Goal: Communication & Community: Answer question/provide support

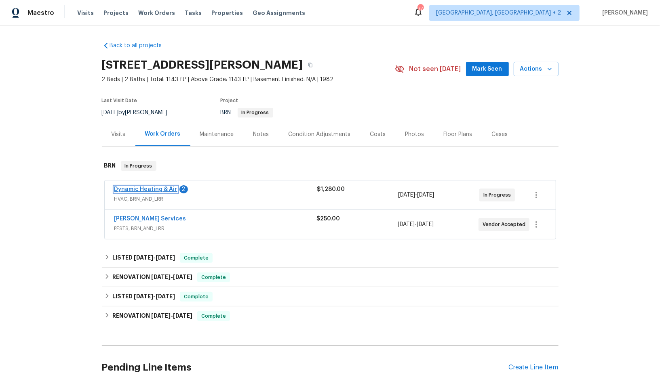
click at [153, 189] on link "Dynamic Heating & Air" at bounding box center [145, 190] width 63 height 6
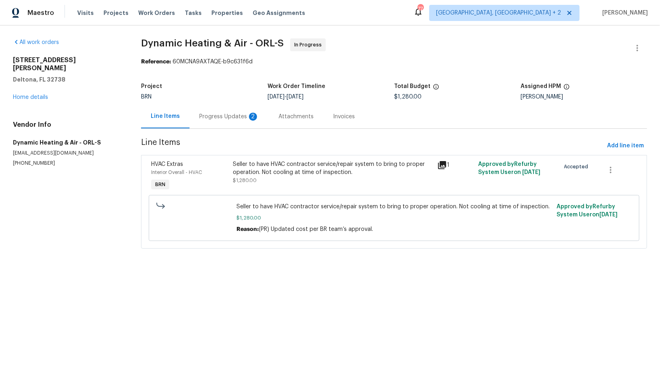
click at [214, 109] on div "Progress Updates 2" at bounding box center [228, 117] width 79 height 24
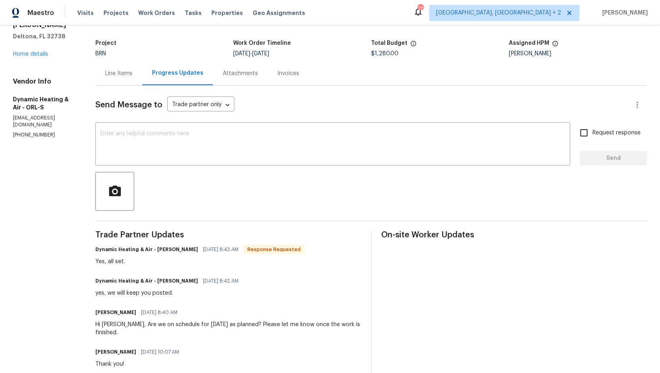
scroll to position [53, 0]
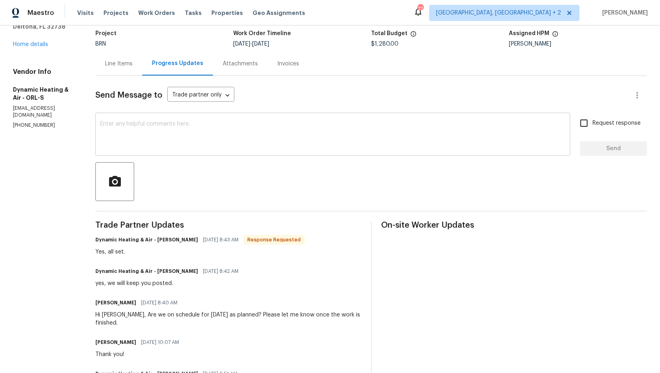
click at [189, 137] on textarea at bounding box center [332, 135] width 465 height 28
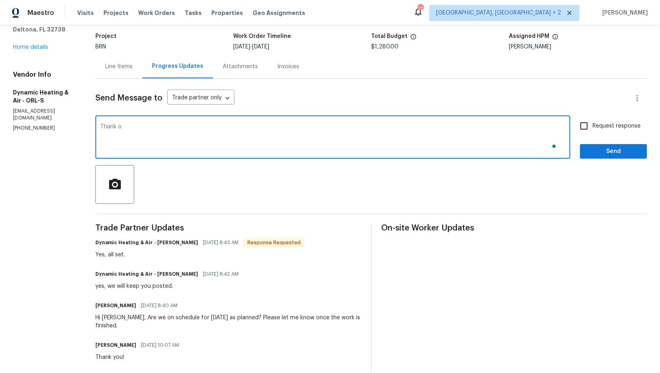
scroll to position [50, 0]
type textarea "Thank you!"
click at [584, 132] on input "Request response" at bounding box center [583, 126] width 17 height 17
checkbox input "true"
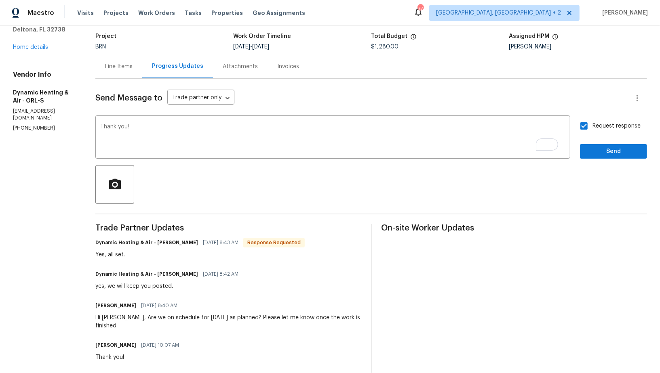
click at [591, 141] on div "Request response Send" at bounding box center [613, 138] width 67 height 41
click at [591, 148] on span "Send" at bounding box center [613, 152] width 54 height 10
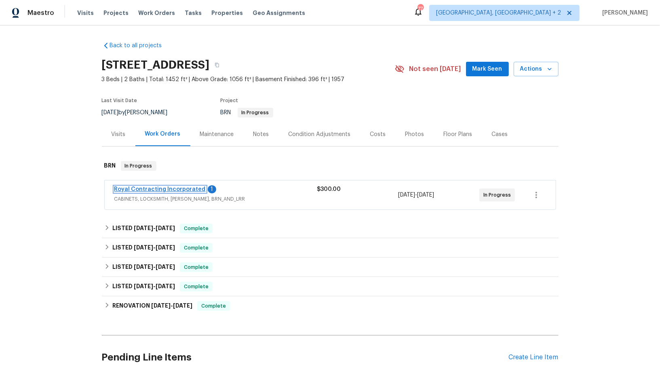
click at [182, 187] on link "Royal Contracting Incorporated" at bounding box center [159, 190] width 91 height 6
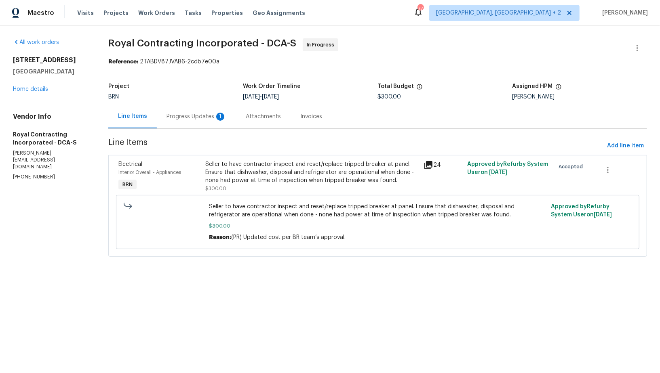
click at [218, 122] on div "Progress Updates 1" at bounding box center [196, 117] width 79 height 24
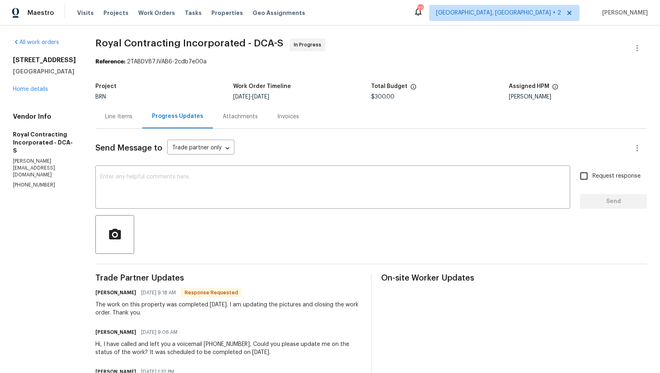
click at [135, 124] on div "Line Items" at bounding box center [118, 117] width 47 height 24
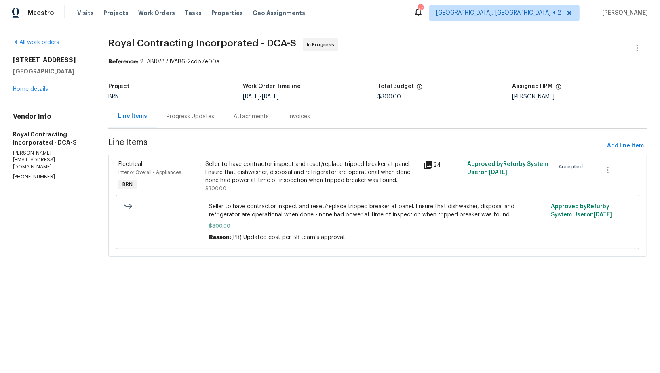
click at [248, 186] on div "Seller to have contractor inspect and reset/replace tripped breaker at panel. E…" at bounding box center [312, 176] width 213 height 32
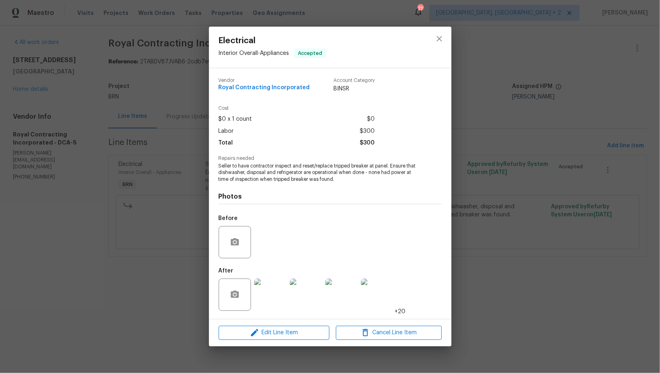
click at [276, 290] on img at bounding box center [270, 295] width 32 height 32
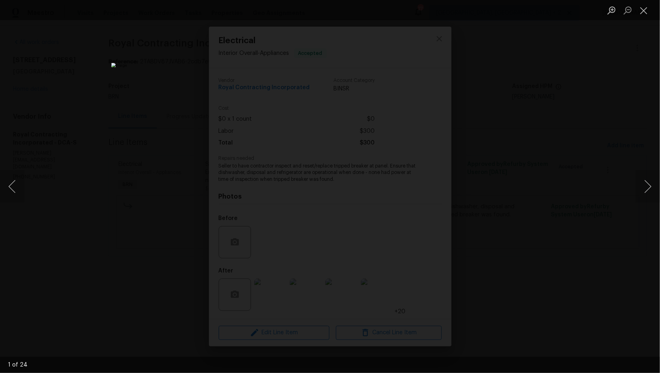
click at [501, 231] on div "Lightbox" at bounding box center [330, 186] width 660 height 373
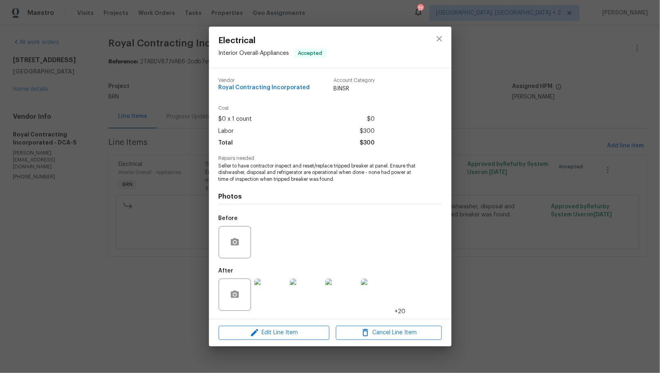
click at [501, 231] on div "Electrical Interior Overall - Appliances Accepted Vendor Royal Contracting Inco…" at bounding box center [330, 186] width 660 height 373
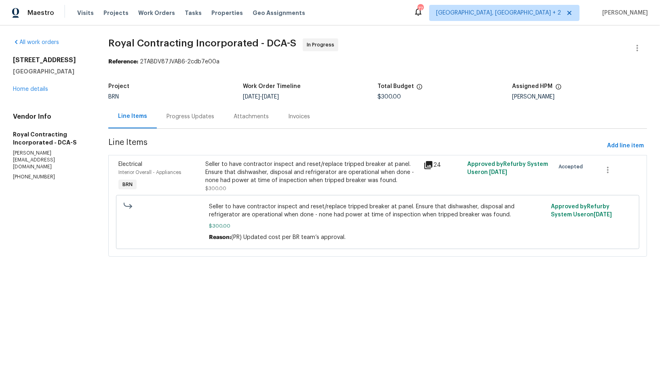
click at [210, 116] on div "Progress Updates" at bounding box center [190, 117] width 48 height 8
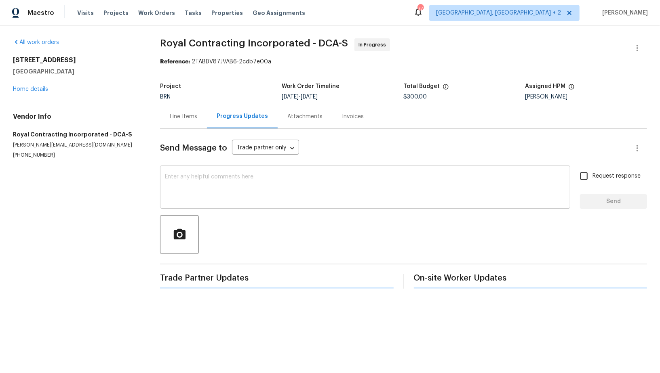
click at [219, 198] on textarea at bounding box center [365, 188] width 400 height 28
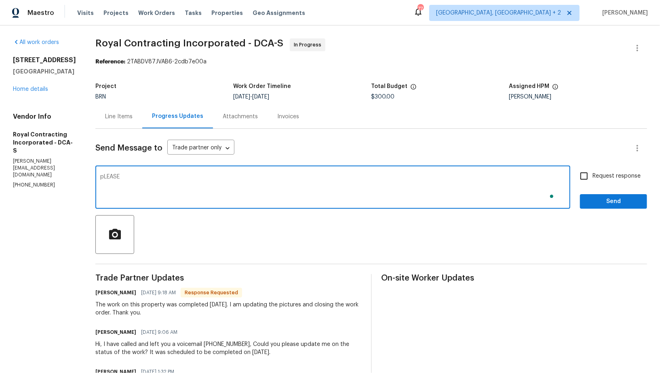
type textarea "pLEASE"
type textarea "Please upload it as soon as possible. Thanks!"
click at [589, 178] on input "Request response" at bounding box center [583, 176] width 17 height 17
checkbox input "true"
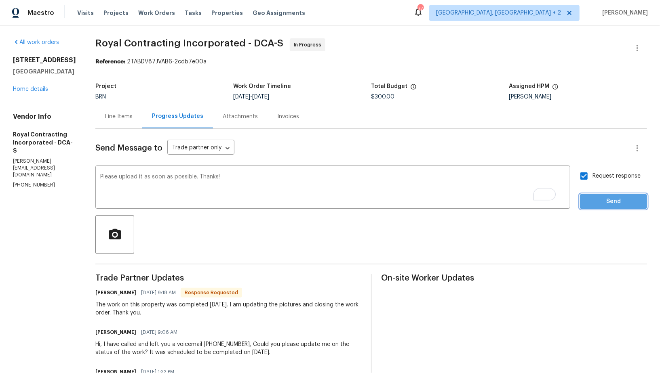
click at [603, 206] on span "Send" at bounding box center [613, 202] width 54 height 10
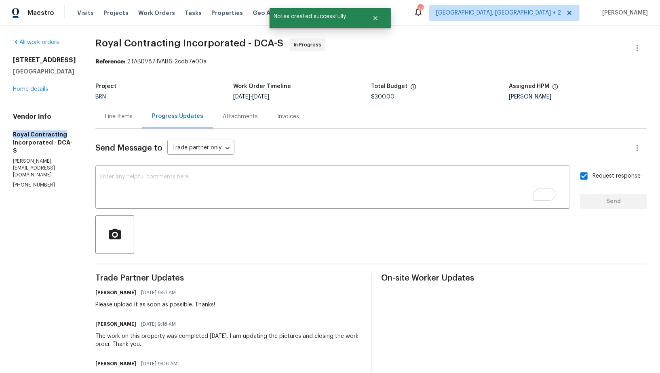
drag, startPoint x: 3, startPoint y: 134, endPoint x: 83, endPoint y: 134, distance: 80.4
copy h5 "Royal Contracting"
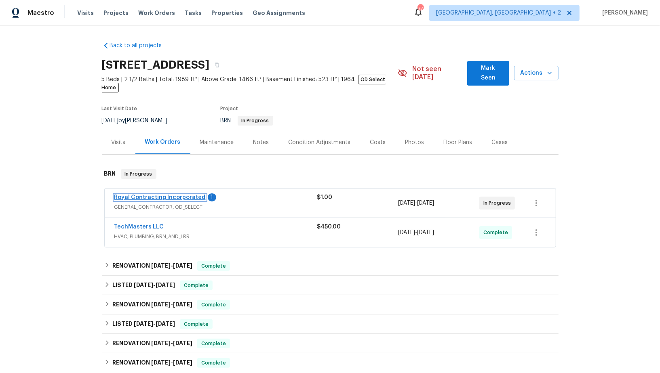
click at [177, 195] on link "Royal Contracting Incorporated" at bounding box center [159, 198] width 91 height 6
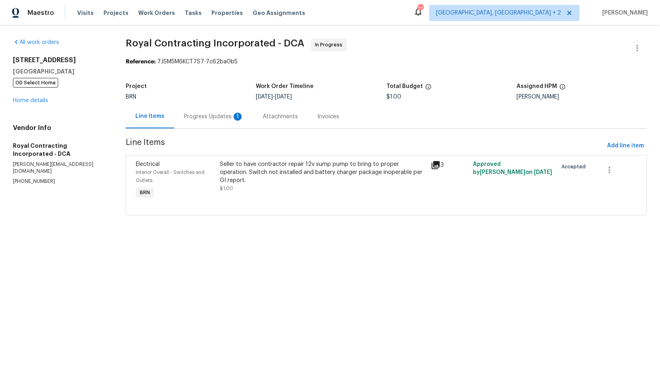
click at [208, 133] on section "Royal Contracting Incorporated - DCA In Progress Reference: 7JSM5M6KCT7S7-7c62b…" at bounding box center [386, 131] width 521 height 187
click at [214, 112] on div "Progress Updates 1" at bounding box center [213, 117] width 79 height 24
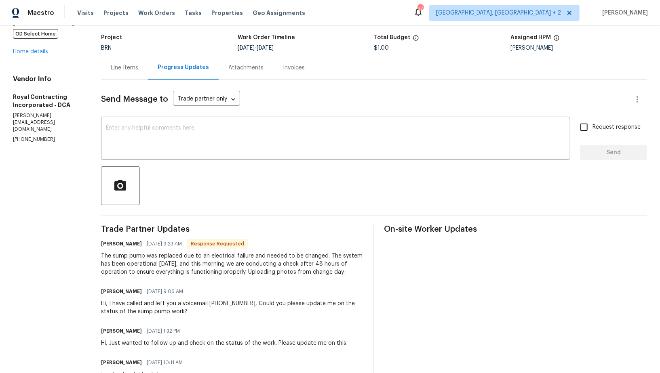
scroll to position [50, 0]
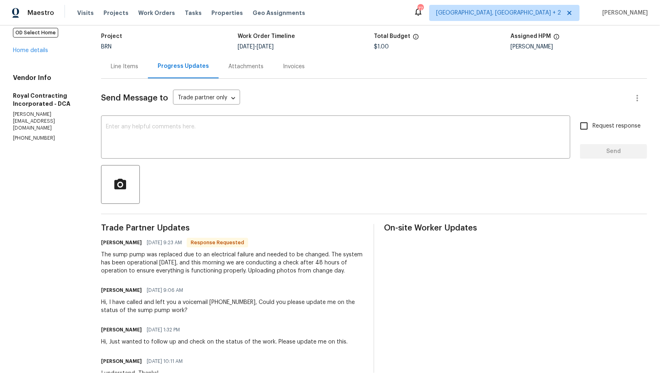
click at [128, 63] on div "Line Items" at bounding box center [124, 67] width 27 height 8
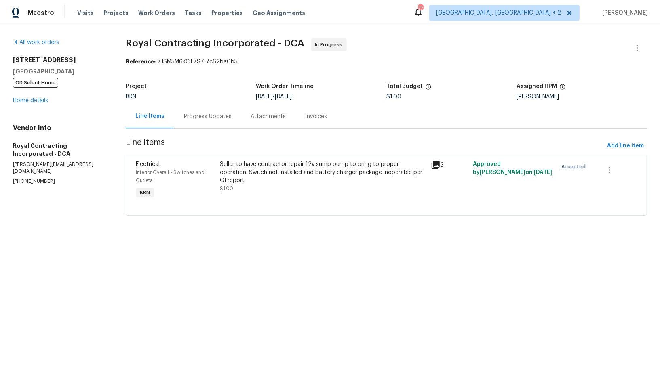
click at [277, 183] on div "Seller to have contractor repair 12v sump pump to bring to proper operation. Sw…" at bounding box center [323, 176] width 206 height 32
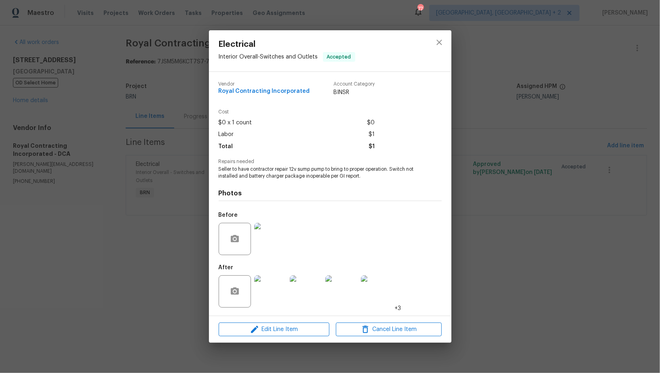
click at [272, 299] on img at bounding box center [270, 292] width 32 height 32
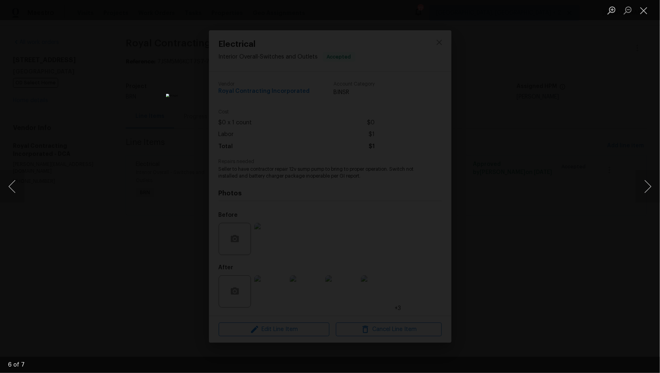
click at [526, 251] on div "Lightbox" at bounding box center [330, 186] width 660 height 373
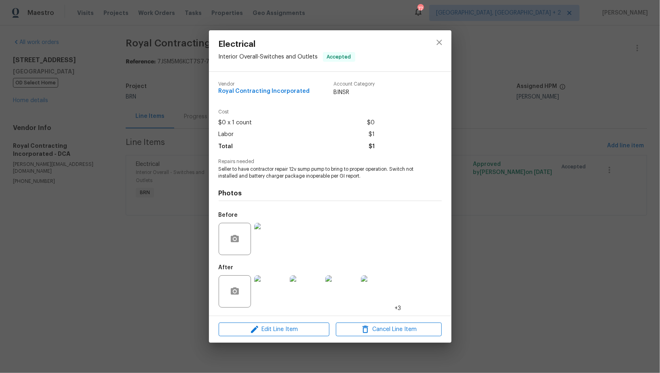
click at [526, 251] on div "Electrical Interior Overall - Switches and Outlets Accepted Vendor Royal Contra…" at bounding box center [330, 186] width 660 height 373
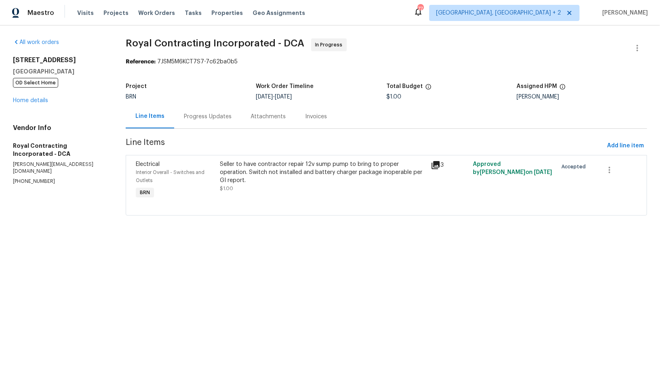
click at [200, 116] on div "Progress Updates" at bounding box center [208, 117] width 48 height 8
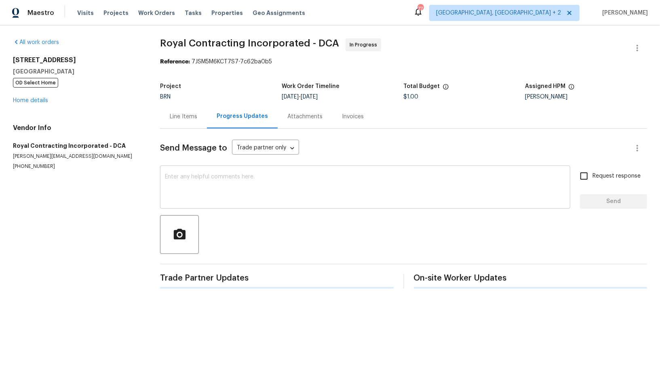
click at [207, 185] on textarea at bounding box center [365, 188] width 400 height 28
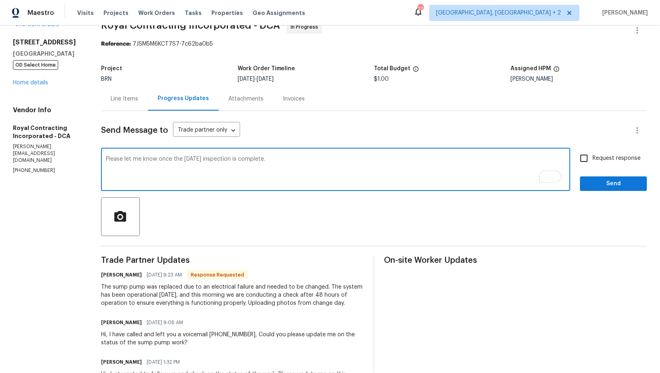
scroll to position [19, 0]
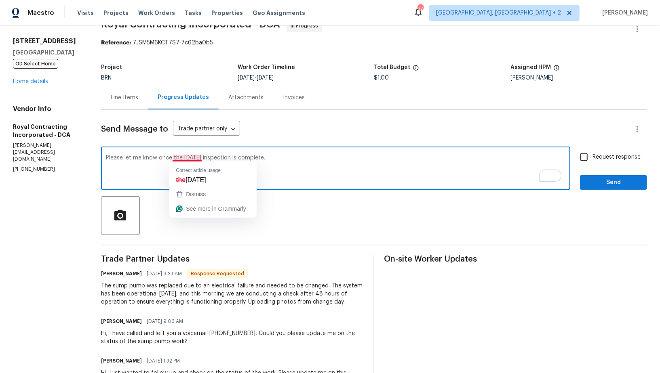
click at [195, 158] on textarea "Please let me know once the today's inspection is complete." at bounding box center [335, 169] width 459 height 28
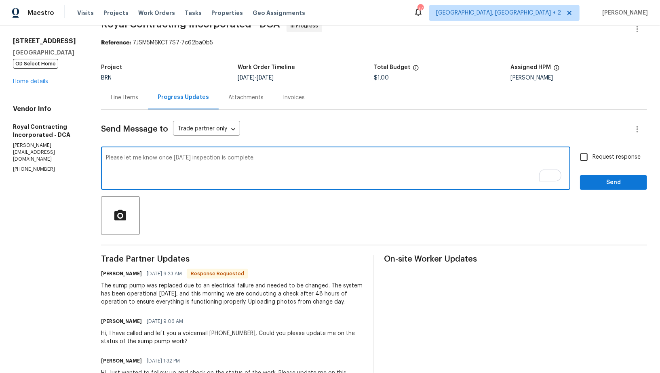
click at [222, 156] on textarea "Please let me know once today's inspection is complete." at bounding box center [335, 169] width 459 height 28
drag, startPoint x: 223, startPoint y: 156, endPoint x: 196, endPoint y: 156, distance: 27.1
click at [196, 156] on textarea "Please let me know once today's inspection is complete." at bounding box center [335, 169] width 459 height 28
type textarea "Please let me know once today's evaluation is complete."
click at [282, 149] on div "Please let me know once today's evaluation is complete. x ​" at bounding box center [335, 169] width 469 height 41
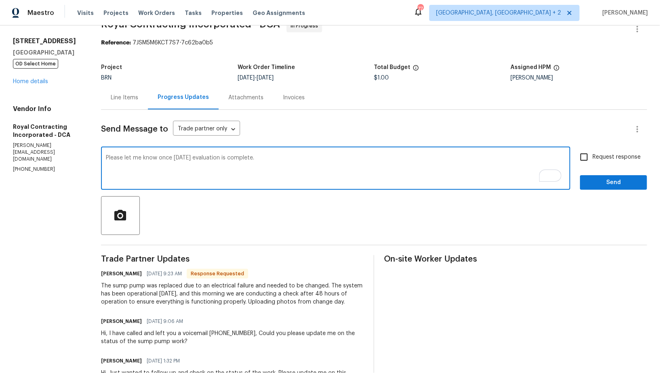
click at [592, 152] on input "Request response" at bounding box center [583, 157] width 17 height 17
checkbox input "true"
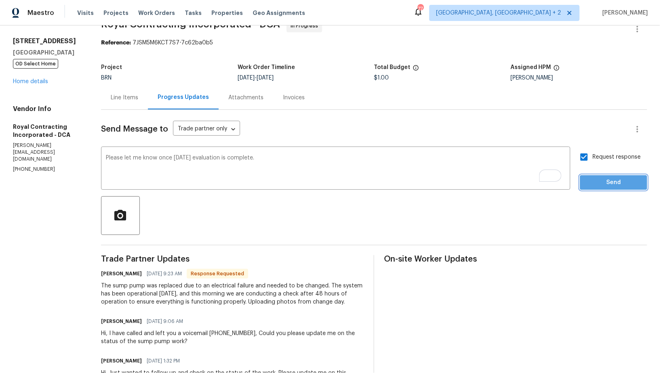
click at [593, 175] on button "Send" at bounding box center [613, 182] width 67 height 15
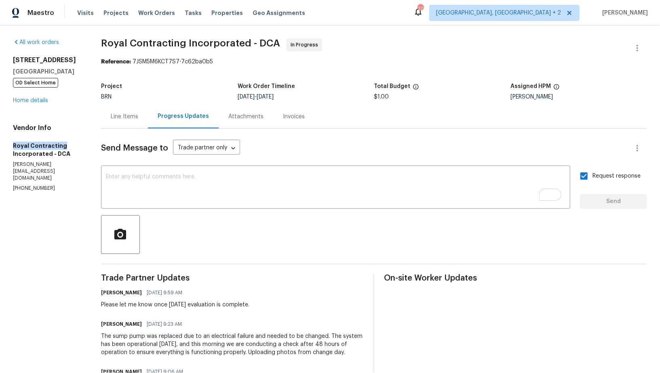
drag, startPoint x: 4, startPoint y: 145, endPoint x: 65, endPoint y: 146, distance: 61.8
copy h5 "Royal Contracting"
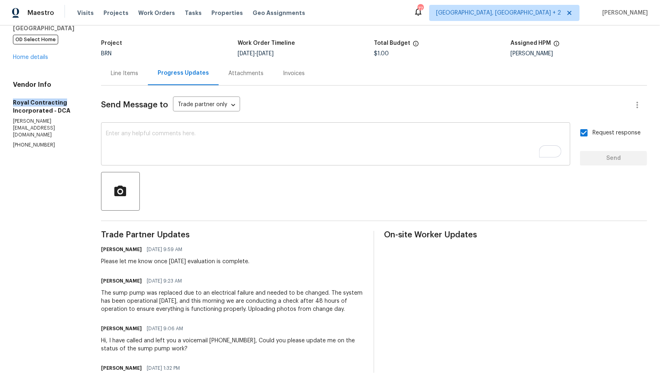
scroll to position [50, 0]
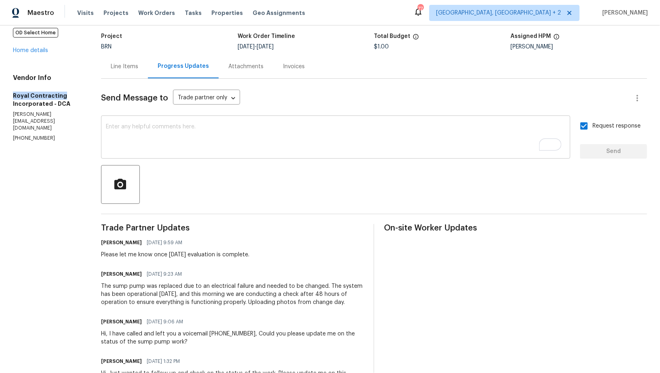
click at [300, 196] on div at bounding box center [374, 184] width 546 height 39
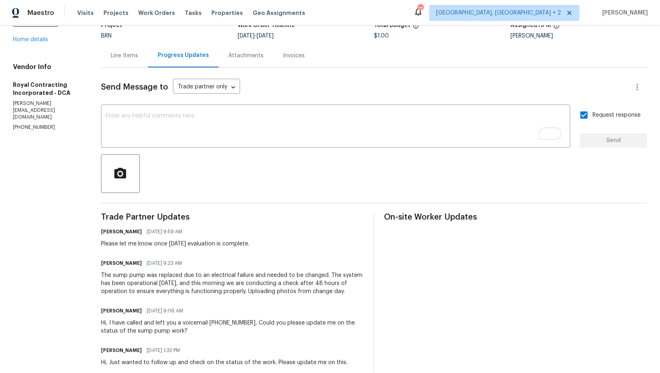
scroll to position [64, 0]
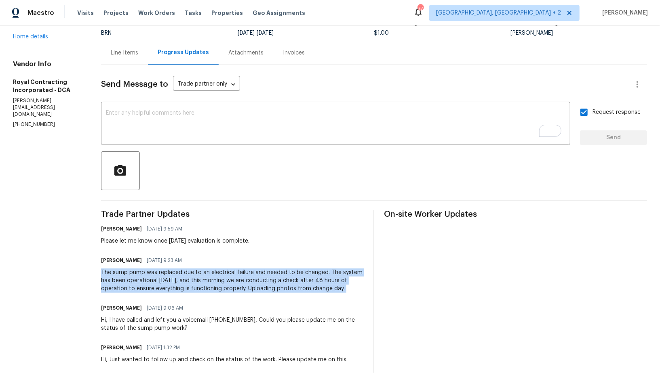
drag, startPoint x: 103, startPoint y: 269, endPoint x: 137, endPoint y: 308, distance: 51.8
click at [138, 309] on div "All work orders 7804 Alberta Ct Springfield, VA 22152 OD Select Home Home detai…" at bounding box center [330, 352] width 660 height 781
copy div "The sump pump was replaced due to an electrical failure and needed to be change…"
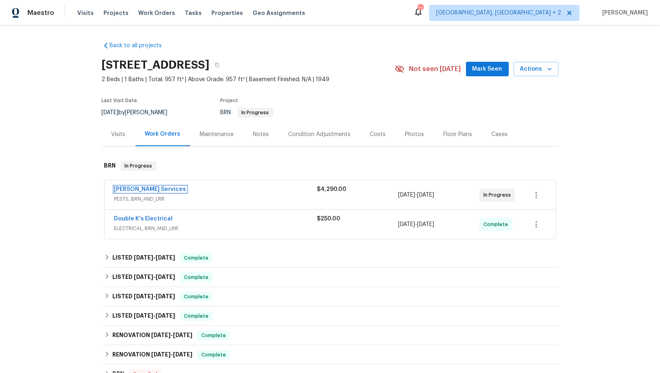
click at [147, 188] on link "[PERSON_NAME] Services" at bounding box center [150, 190] width 72 height 6
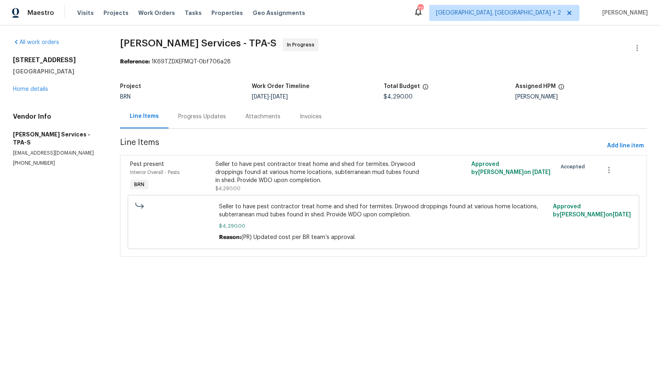
click at [208, 120] on div "Progress Updates" at bounding box center [202, 117] width 48 height 8
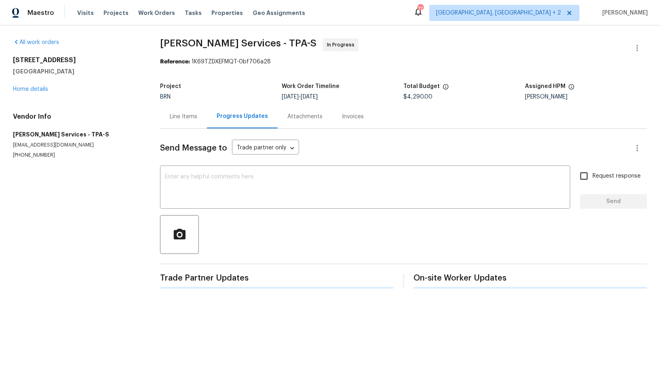
click at [222, 210] on div "Send Message to Trade partner only Trade partner only ​ x ​ Request response Se…" at bounding box center [403, 209] width 487 height 160
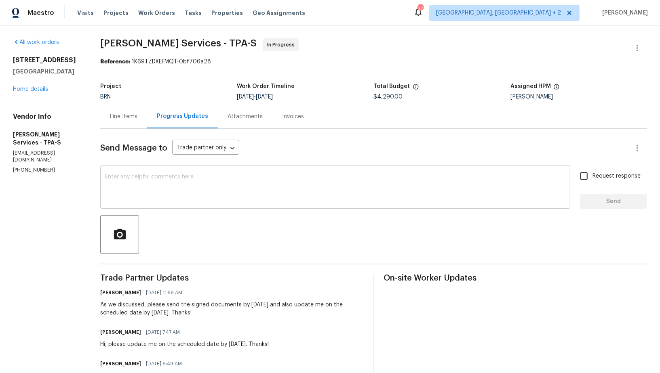
click at [211, 201] on textarea at bounding box center [335, 188] width 460 height 28
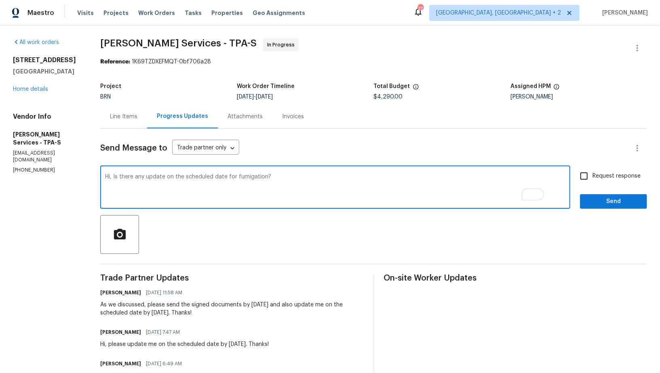
type textarea "Hi, Is there any update on the scheduled date for fumigation?"
click at [589, 172] on input "Request response" at bounding box center [583, 176] width 17 height 17
checkbox input "true"
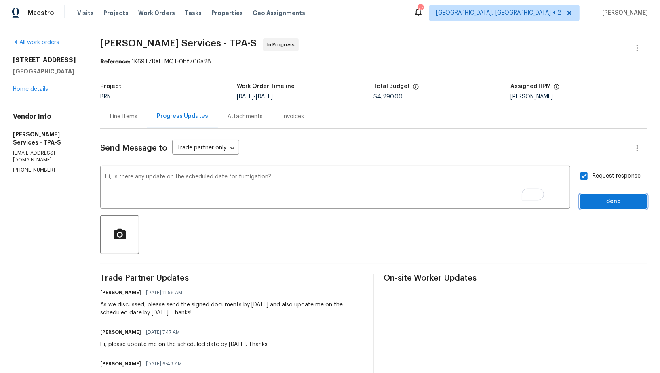
click at [599, 199] on span "Send" at bounding box center [613, 202] width 54 height 10
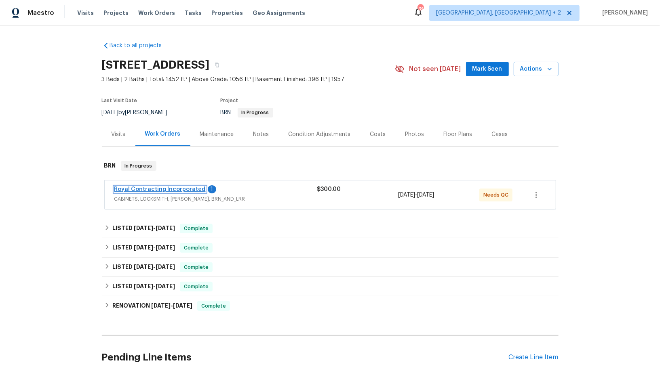
click at [163, 189] on link "Royal Contracting Incorporated" at bounding box center [159, 190] width 91 height 6
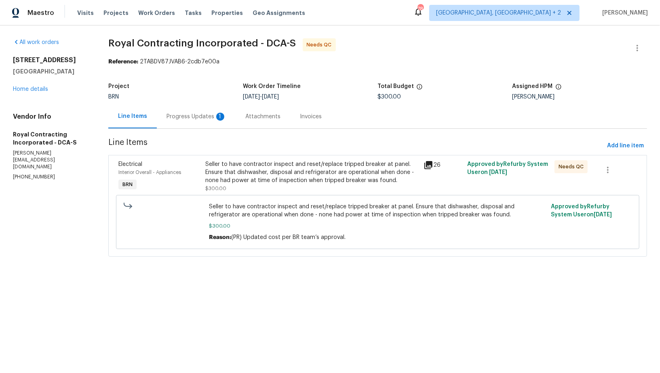
click at [281, 187] on div "Seller to have contractor inspect and reset/replace tripped breaker at panel. E…" at bounding box center [312, 176] width 213 height 32
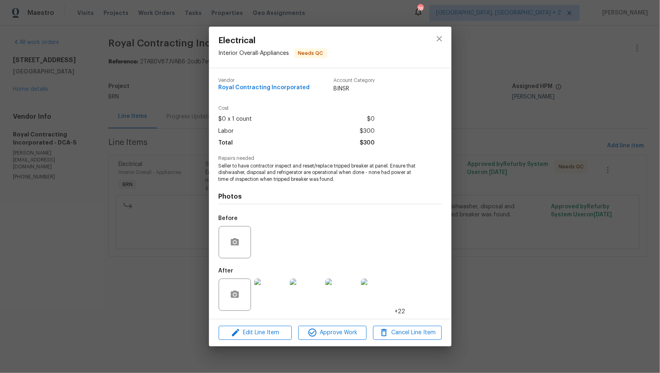
click at [271, 300] on img at bounding box center [270, 295] width 32 height 32
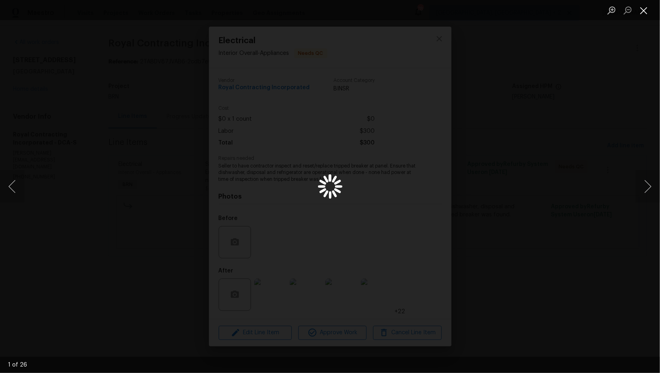
click at [648, 13] on button "Close lightbox" at bounding box center [643, 10] width 16 height 14
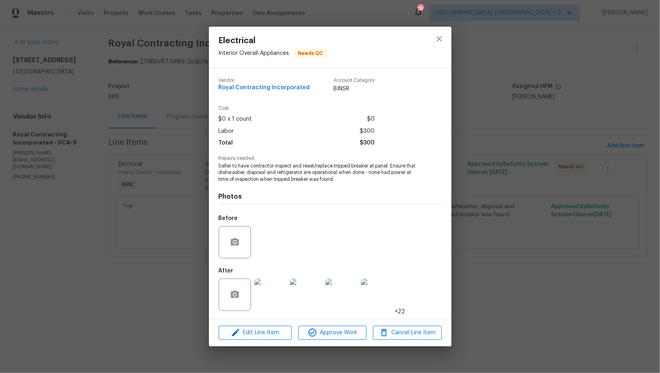
click at [280, 300] on img at bounding box center [270, 295] width 32 height 32
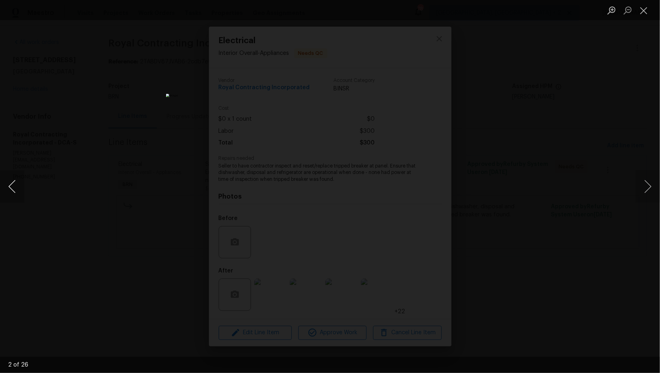
click at [13, 196] on button "Previous image" at bounding box center [12, 186] width 24 height 32
click at [149, 219] on div "Lightbox" at bounding box center [330, 186] width 660 height 373
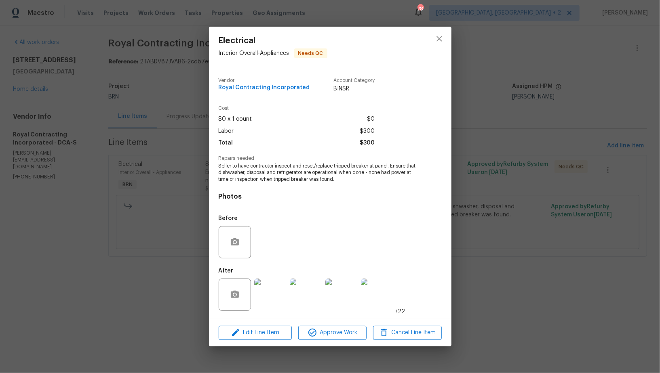
click at [267, 294] on img at bounding box center [270, 295] width 32 height 32
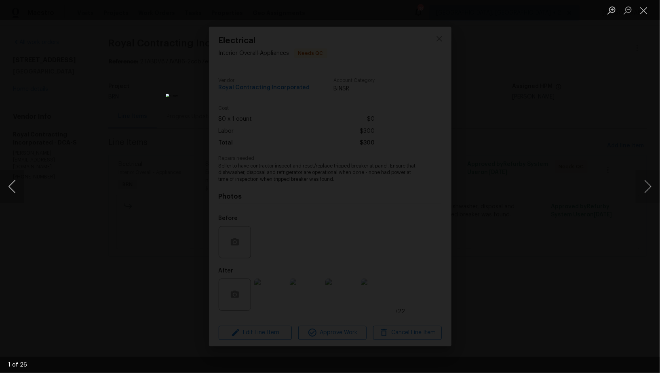
click at [13, 189] on button "Previous image" at bounding box center [12, 186] width 24 height 32
click at [95, 238] on div "Lightbox" at bounding box center [330, 186] width 660 height 373
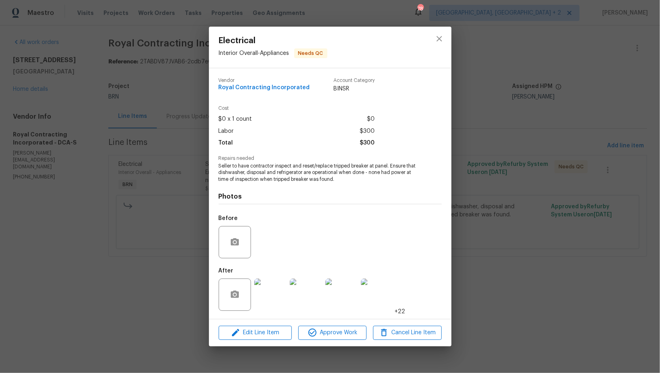
click at [95, 238] on div "Electrical Interior Overall - Appliances Needs QC Vendor Royal Contracting Inco…" at bounding box center [330, 186] width 660 height 373
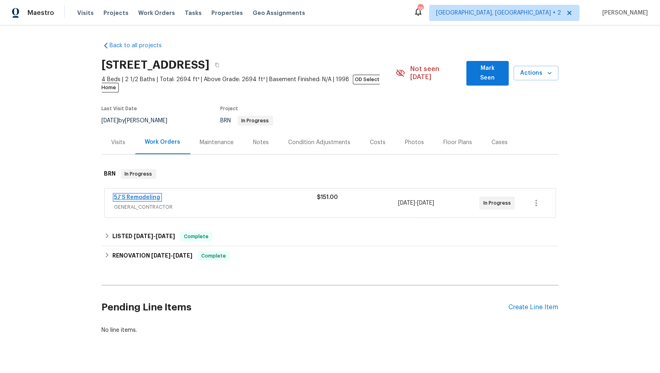
click at [135, 195] on link "5J’S Remodeling" at bounding box center [137, 198] width 46 height 6
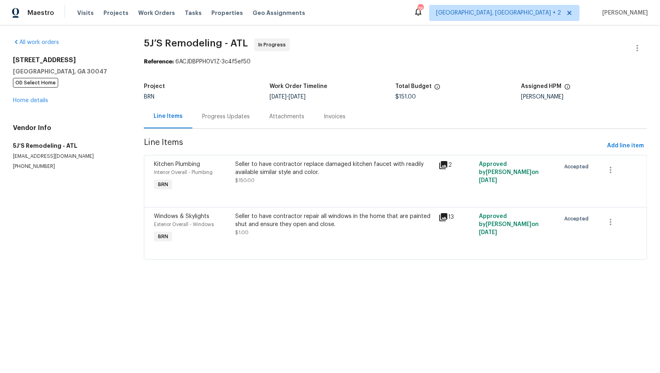
click at [219, 123] on div "Progress Updates" at bounding box center [225, 117] width 67 height 24
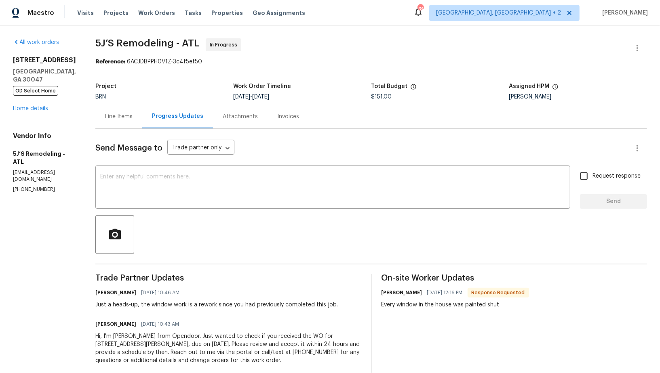
scroll to position [14, 0]
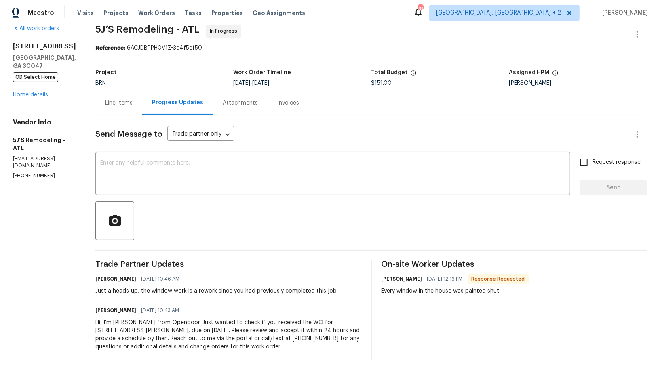
click at [117, 100] on div "Line Items" at bounding box center [118, 103] width 27 height 8
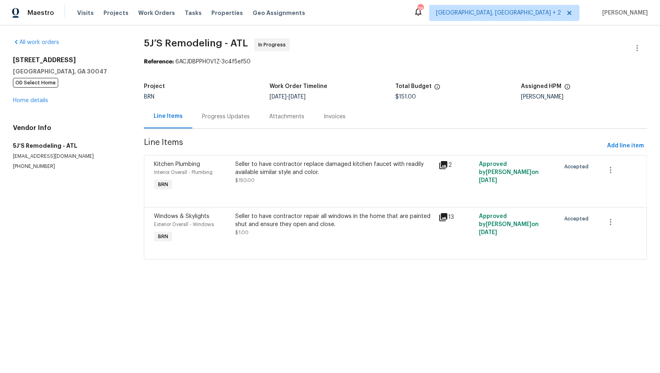
click at [301, 227] on div "Seller to have contractor repair all windows in the home that are painted shut …" at bounding box center [334, 220] width 198 height 16
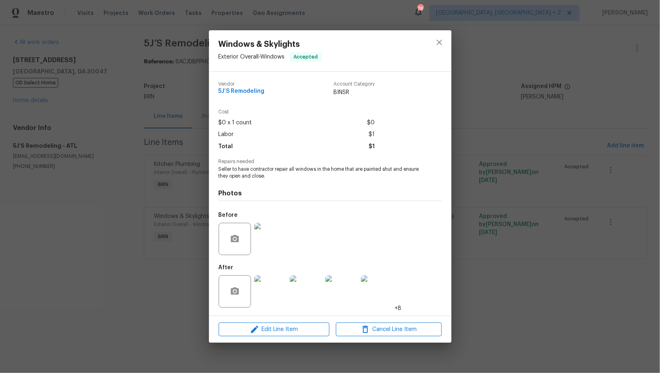
click at [272, 242] on img at bounding box center [270, 239] width 32 height 32
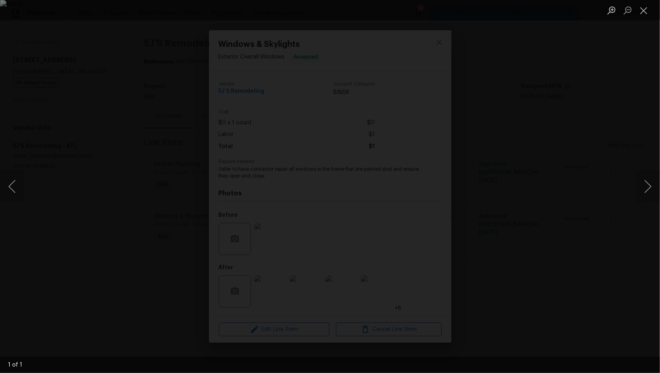
click at [526, 302] on div "Lightbox" at bounding box center [330, 186] width 660 height 373
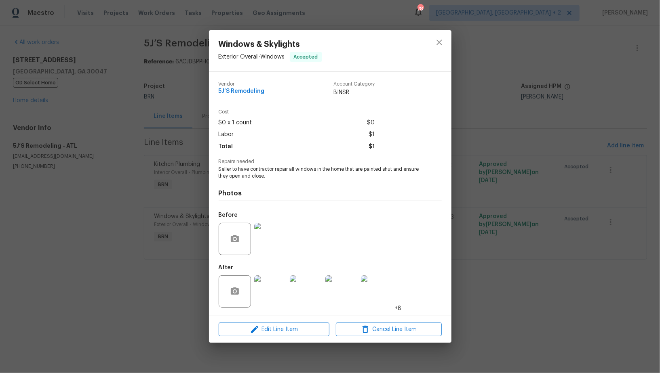
click at [277, 294] on img at bounding box center [270, 292] width 32 height 32
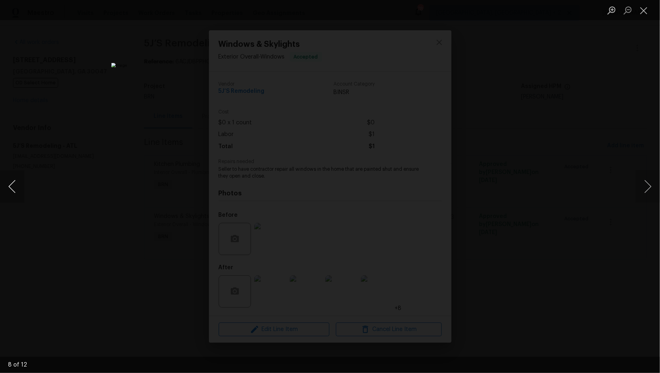
click at [11, 189] on button "Previous image" at bounding box center [12, 186] width 24 height 32
click at [576, 263] on div "Lightbox" at bounding box center [330, 186] width 660 height 373
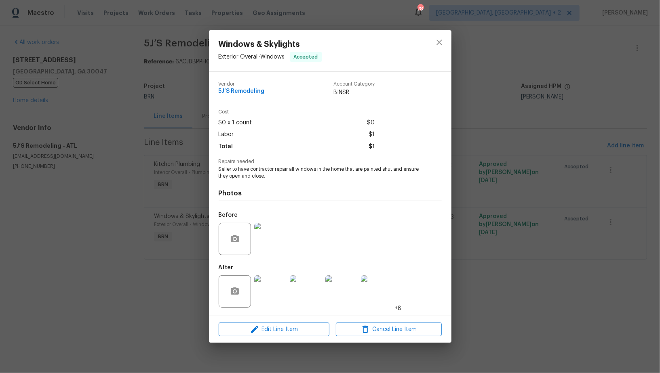
click at [576, 263] on div "Windows & Skylights Exterior Overall - Windows Accepted Vendor 5J’S Remodeling …" at bounding box center [330, 186] width 660 height 373
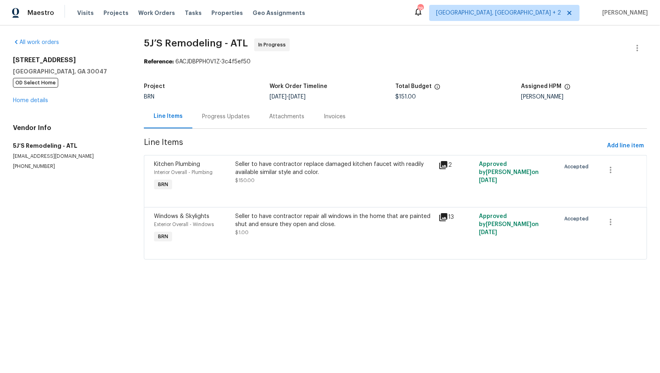
click at [322, 165] on div "Seller to have contractor replace damaged kitchen faucet with readily available…" at bounding box center [334, 168] width 198 height 16
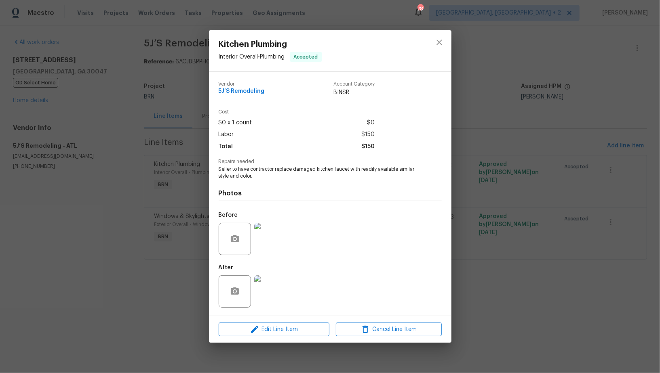
click at [262, 239] on img at bounding box center [270, 239] width 32 height 32
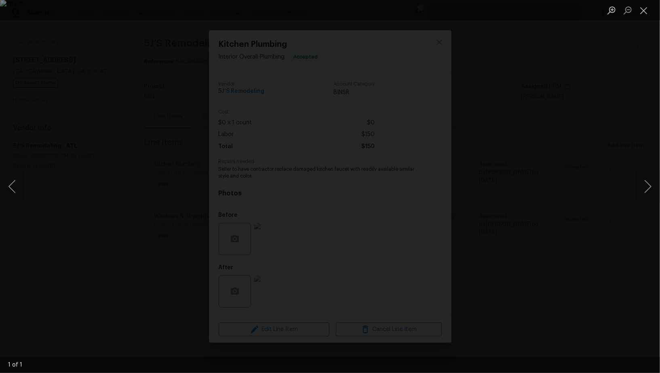
click at [566, 170] on div "Lightbox" at bounding box center [330, 186] width 660 height 373
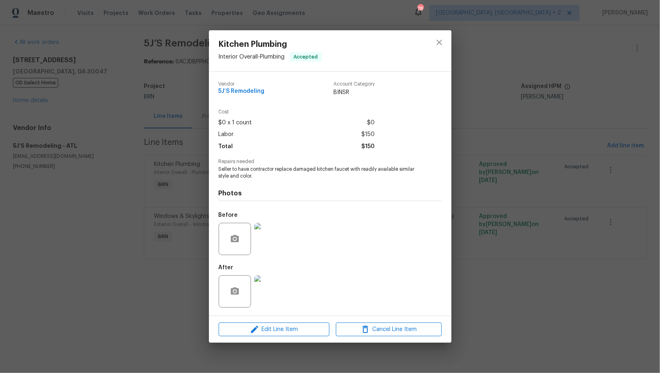
click at [282, 282] on img at bounding box center [270, 292] width 32 height 32
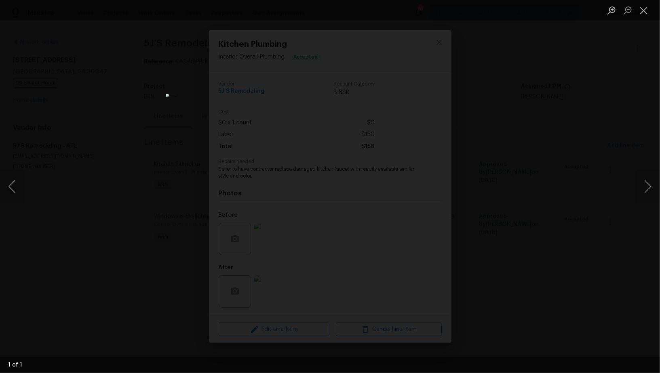
click at [477, 252] on div "Lightbox" at bounding box center [330, 186] width 660 height 373
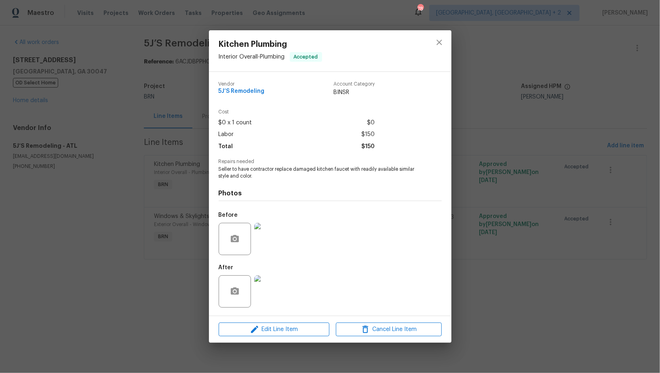
click at [261, 245] on img at bounding box center [270, 239] width 32 height 32
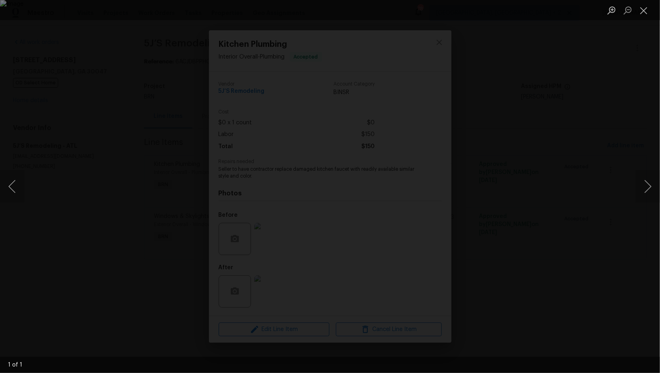
click at [486, 315] on div "Lightbox" at bounding box center [330, 186] width 660 height 373
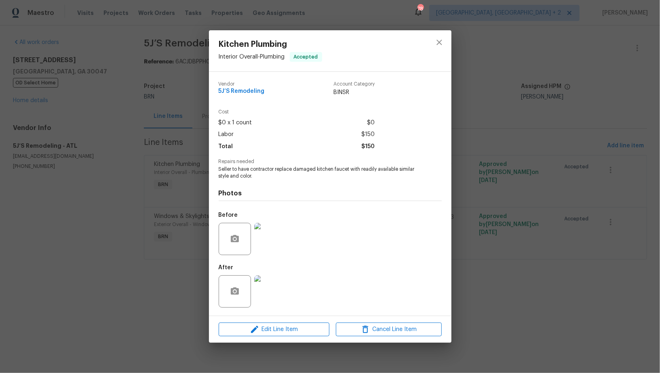
click at [265, 300] on img at bounding box center [270, 292] width 32 height 32
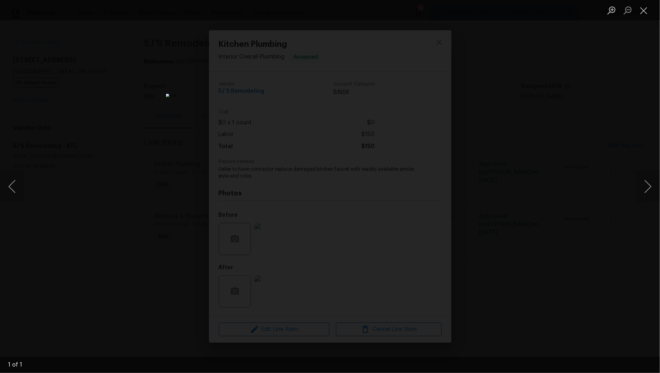
click at [536, 319] on div "Lightbox" at bounding box center [330, 186] width 660 height 373
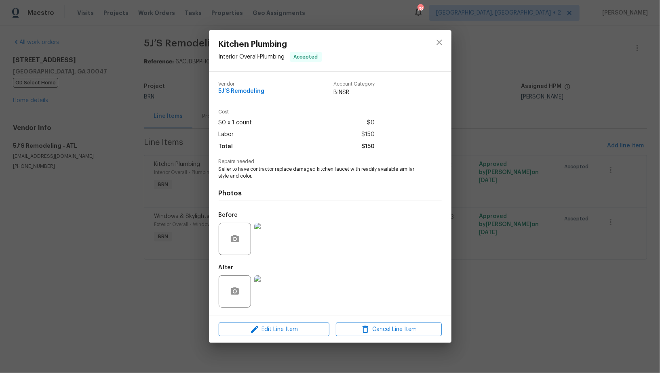
click at [268, 239] on img at bounding box center [270, 239] width 32 height 32
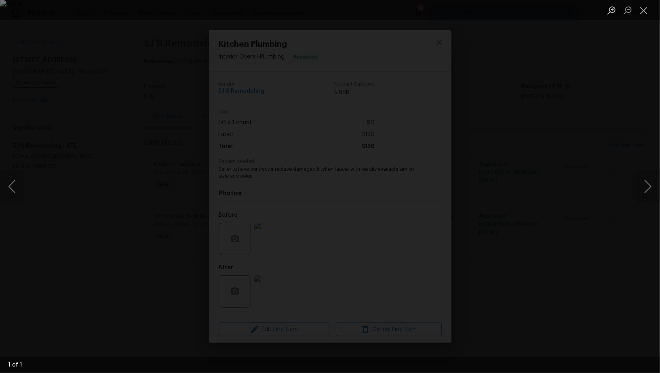
click at [511, 343] on div "Lightbox" at bounding box center [330, 186] width 660 height 373
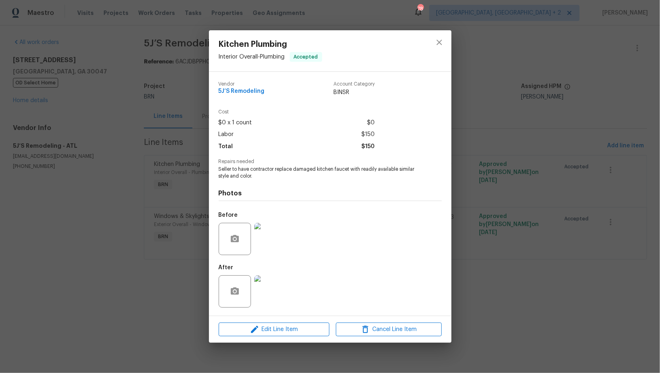
click at [274, 280] on img at bounding box center [270, 292] width 32 height 32
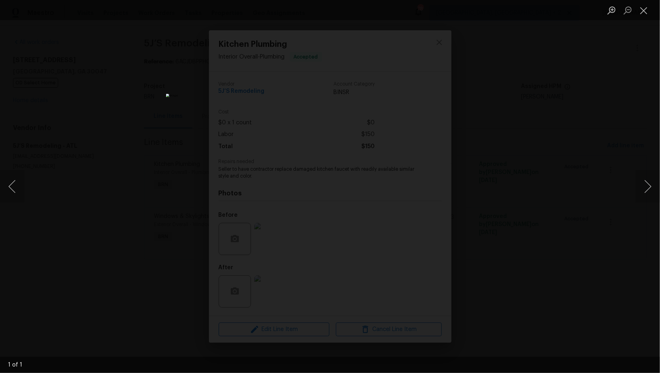
click at [502, 250] on div "Lightbox" at bounding box center [330, 186] width 660 height 373
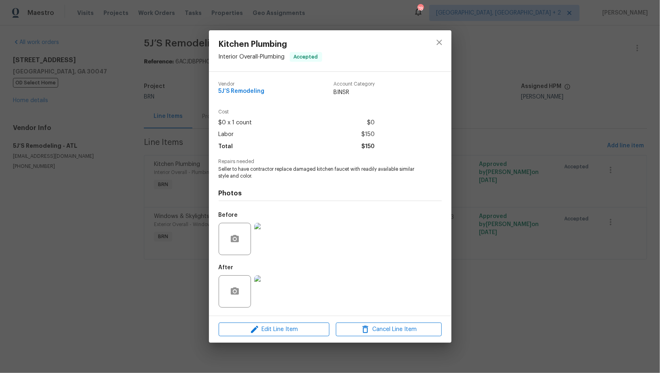
click at [261, 234] on img at bounding box center [270, 239] width 32 height 32
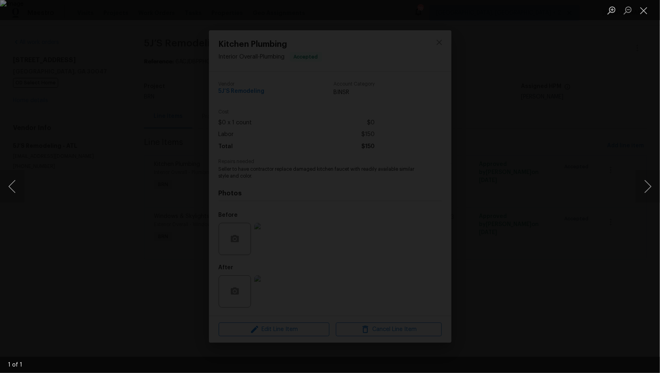
click at [516, 314] on div "Lightbox" at bounding box center [330, 186] width 660 height 373
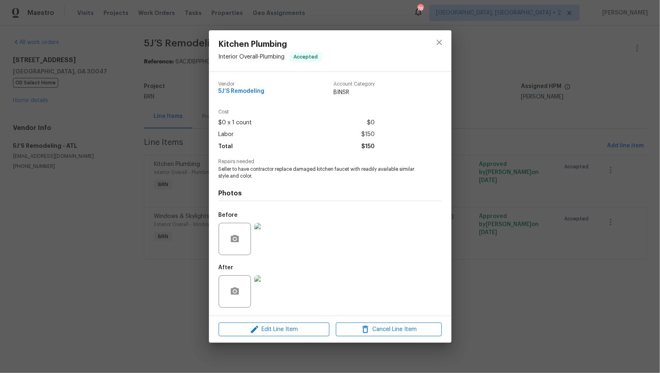
click at [516, 314] on div "Kitchen Plumbing Interior Overall - Plumbing Accepted Vendor 5J’S Remodeling Ac…" at bounding box center [330, 186] width 660 height 373
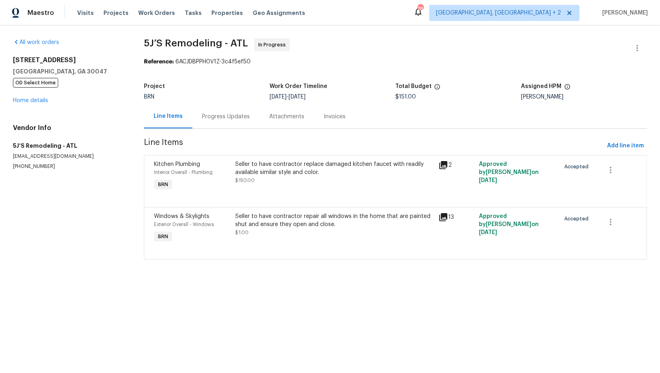
click at [212, 118] on div "Progress Updates" at bounding box center [226, 117] width 48 height 8
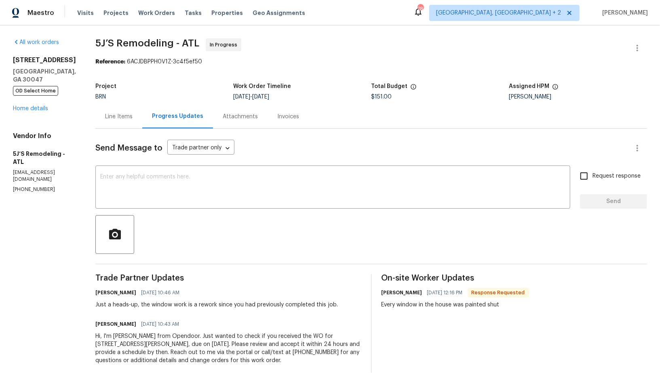
click at [327, 223] on div at bounding box center [370, 234] width 551 height 39
click at [302, 196] on textarea at bounding box center [332, 188] width 465 height 28
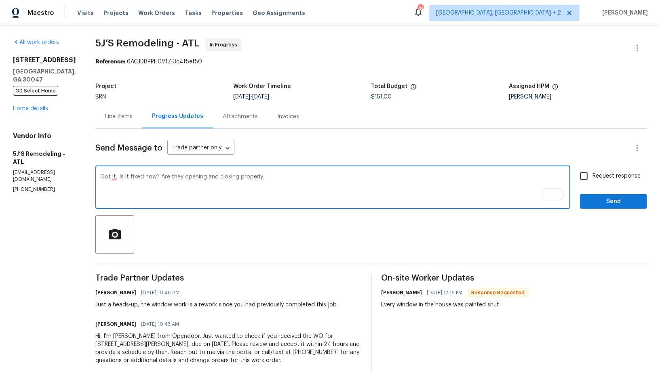
type textarea "Got it, Is it fixed now? Are they opening and closing properly."
paste textarea "Got it. Is it fixed now? Are they opening and closing properly?"
type textarea "Got it. Is it fixed now? Are they opening and closing properly?"
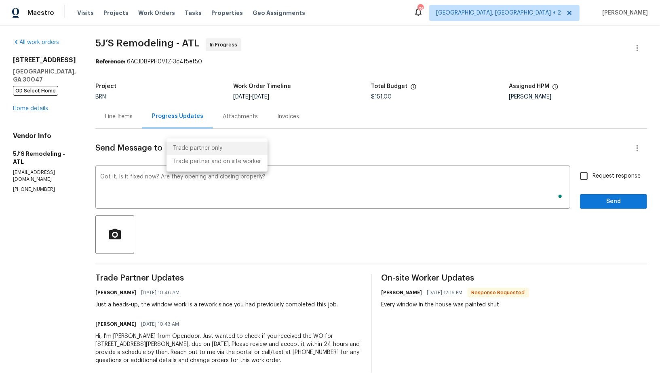
click at [214, 154] on body "Maestro Visits Projects Work Orders Tasks Properties Geo Assignments 78 Albuque…" at bounding box center [330, 186] width 660 height 373
click at [220, 168] on li "Trade partner and on site worker" at bounding box center [216, 161] width 101 height 13
type input "Trade Partner and On-Site Worker"
click at [584, 177] on input "Request response" at bounding box center [583, 176] width 17 height 17
checkbox input "true"
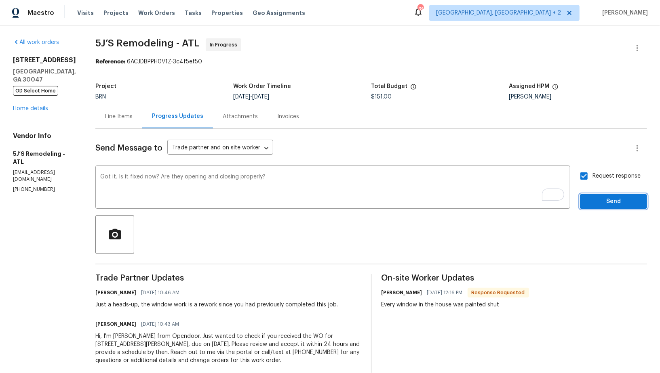
click at [604, 203] on span "Send" at bounding box center [613, 202] width 54 height 10
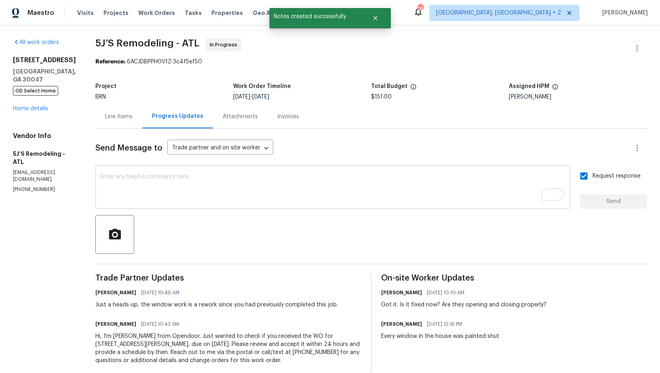
scroll to position [14, 0]
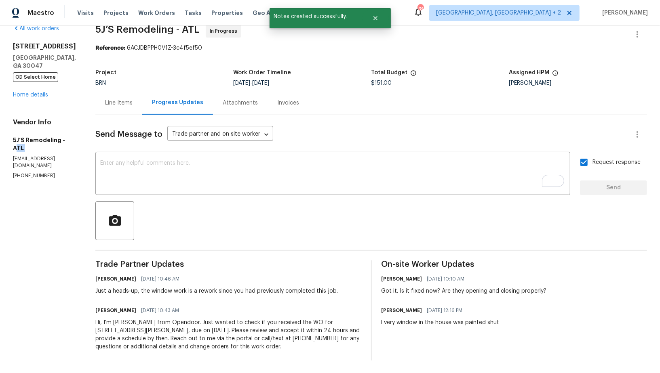
drag, startPoint x: 3, startPoint y: 148, endPoint x: 67, endPoint y: 143, distance: 63.6
click at [67, 143] on div "All work orders 935 Brookwood Run Dr SW Lilburn, GA 30047 OD Select Home Home d…" at bounding box center [330, 193] width 660 height 362
drag, startPoint x: 59, startPoint y: 141, endPoint x: 9, endPoint y: 116, distance: 55.1
click at [0, 139] on div "All work orders 935 Brookwood Run Dr SW Lilburn, GA 30047 OD Select Home Home d…" at bounding box center [330, 193] width 660 height 362
copy h5 "5J’S Remodeling"
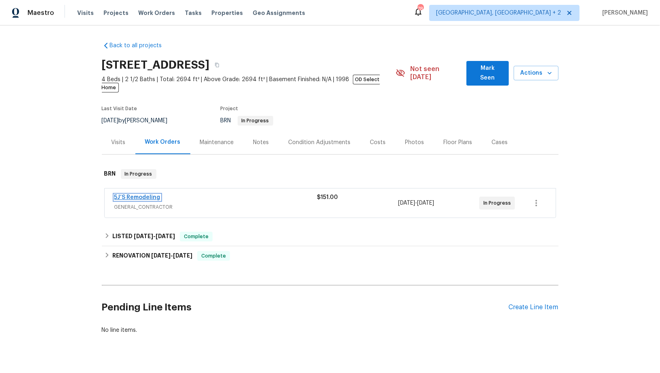
click at [144, 195] on link "5J’S Remodeling" at bounding box center [137, 198] width 46 height 6
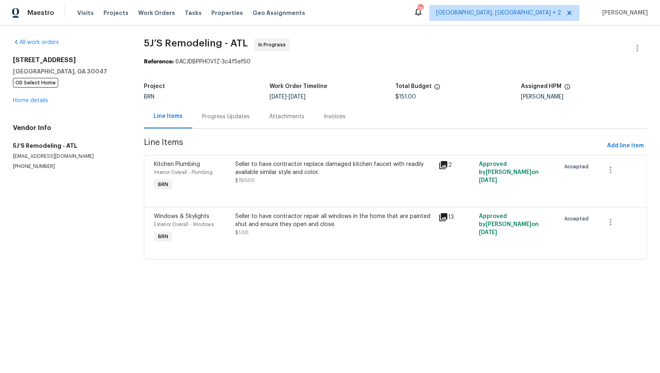
click at [271, 216] on div "Seller to have contractor repair all windows in the home that are painted shut …" at bounding box center [334, 220] width 198 height 16
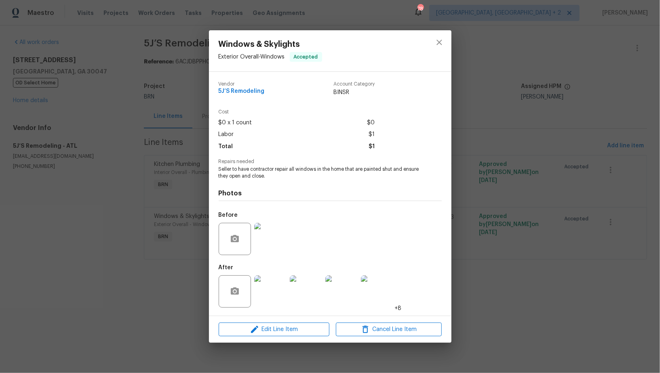
click at [266, 241] on img at bounding box center [270, 239] width 32 height 32
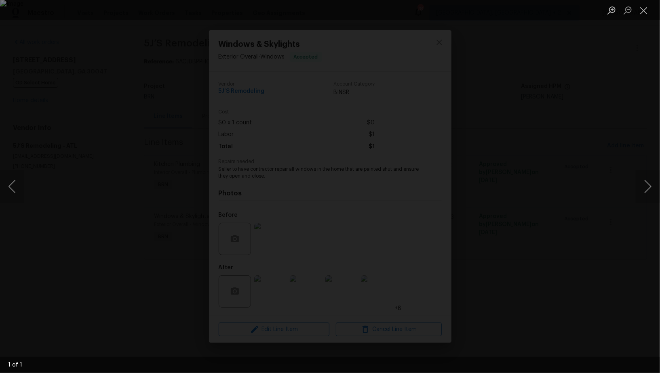
click at [345, 289] on div "Lightbox" at bounding box center [330, 186] width 660 height 373
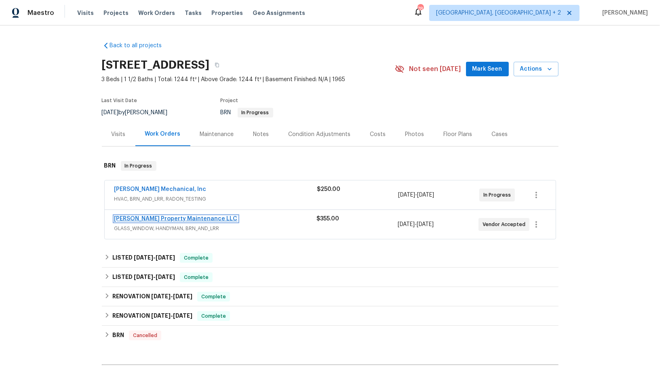
click at [158, 219] on link "[PERSON_NAME] Property Maintenance LLC" at bounding box center [175, 219] width 123 height 6
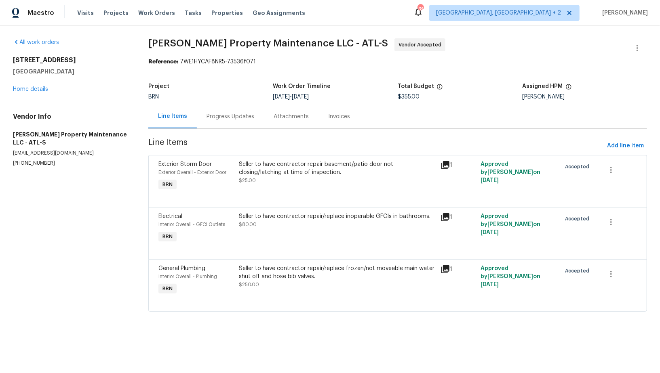
click at [208, 117] on div "Progress Updates" at bounding box center [230, 117] width 48 height 8
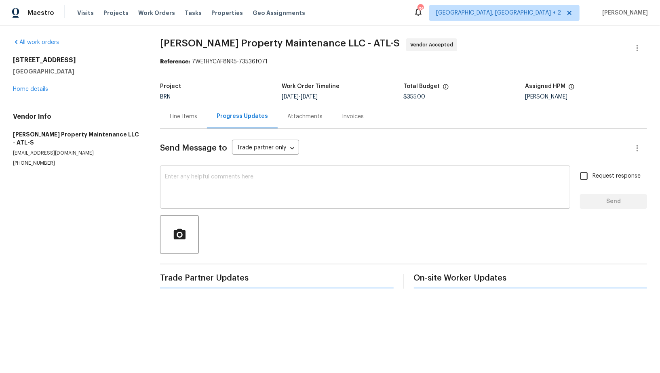
click at [204, 188] on textarea at bounding box center [365, 188] width 400 height 28
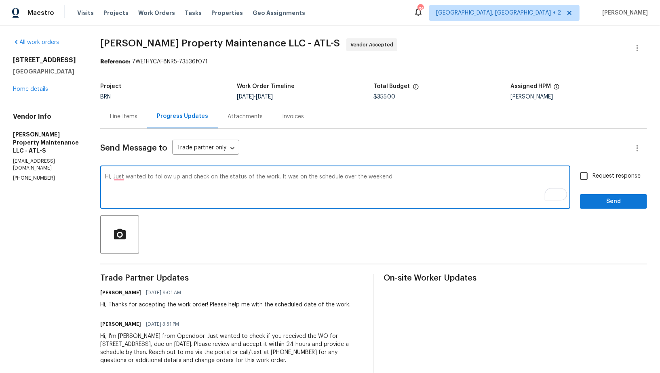
click at [336, 177] on textarea "Hi, Just wanted to follow up and check on the status of the work. It was on the…" at bounding box center [335, 188] width 460 height 28
type textarea "Hi, Just wanted to follow up and check on the status of the work. It was on the…"
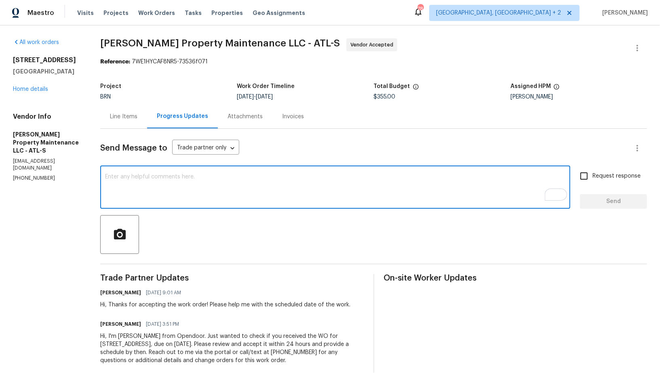
paste textarea "Hi, just following up to check on the status of the work. It was scheduled over…"
type textarea "Hi, just following up to check on the status of the work. It was scheduled over…"
click at [584, 179] on input "Request response" at bounding box center [583, 176] width 17 height 17
checkbox input "true"
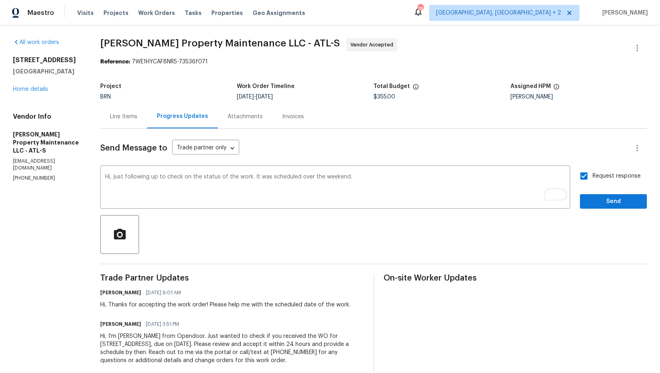
click at [601, 210] on div "Send Message to Trade partner only Trade partner only ​ Hi, just following up t…" at bounding box center [373, 252] width 547 height 246
click at [585, 198] on button "Send" at bounding box center [613, 201] width 67 height 15
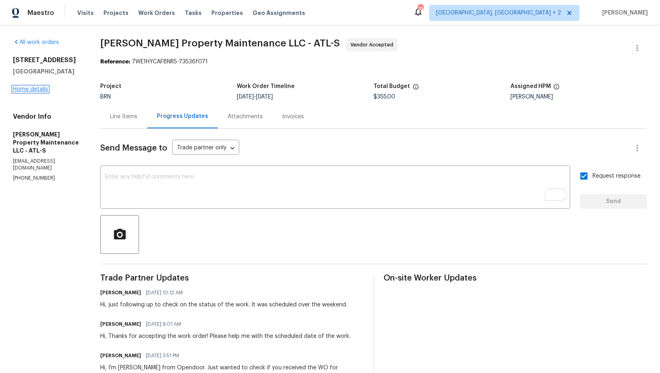
click at [38, 92] on link "Home details" at bounding box center [30, 89] width 35 height 6
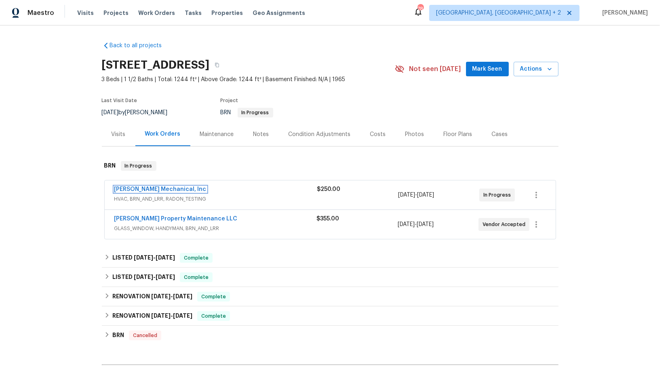
click at [138, 187] on link "JH Martin Mechanical, Inc" at bounding box center [160, 190] width 92 height 6
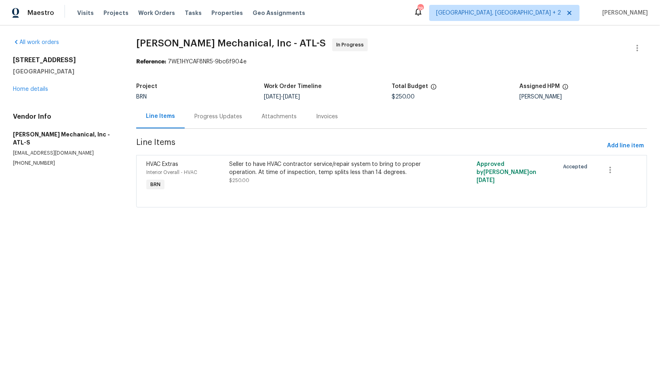
click at [232, 122] on div "Progress Updates" at bounding box center [218, 117] width 67 height 24
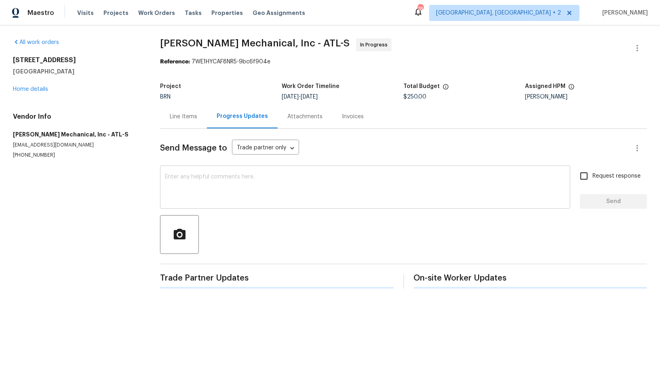
click at [191, 195] on textarea at bounding box center [365, 188] width 400 height 28
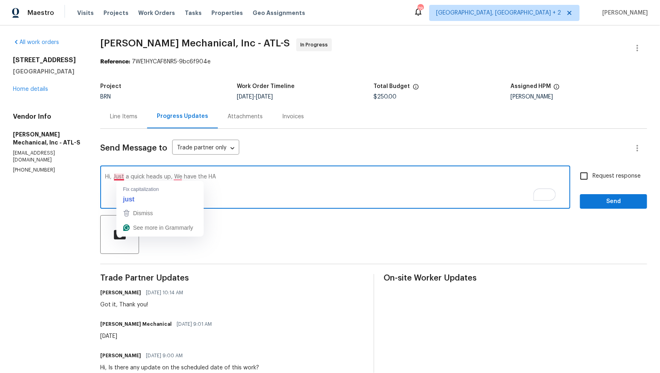
click at [125, 176] on textarea "Hi, Just a quick heads up, We have the HA" at bounding box center [335, 188] width 460 height 28
click at [243, 180] on textarea "Hi, Just a quick heads up, we have the HA" at bounding box center [335, 188] width 460 height 28
click at [233, 178] on textarea "Hi, Just a quick heads up, we have the HA" at bounding box center [335, 188] width 460 height 28
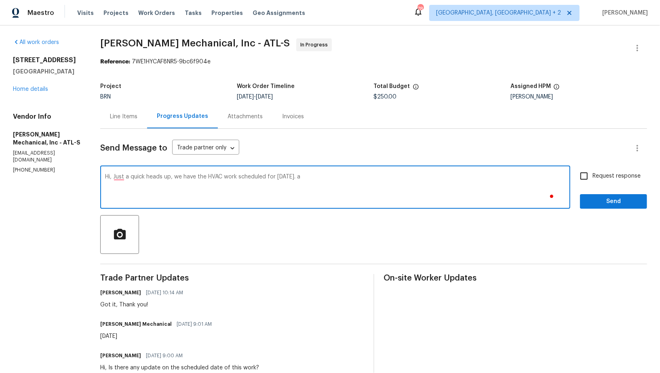
type textarea "Hi, Just a quick heads up, we have the HVAC work scheduled for today. a"
paste textarea "Hi, just a quick heads-up that the HVAC work is scheduled for today."
type textarea "Hi, just a quick heads-up that the HVAC work is scheduled for today."
click at [597, 180] on span "Request response" at bounding box center [616, 176] width 48 height 8
click at [592, 180] on input "Request response" at bounding box center [583, 176] width 17 height 17
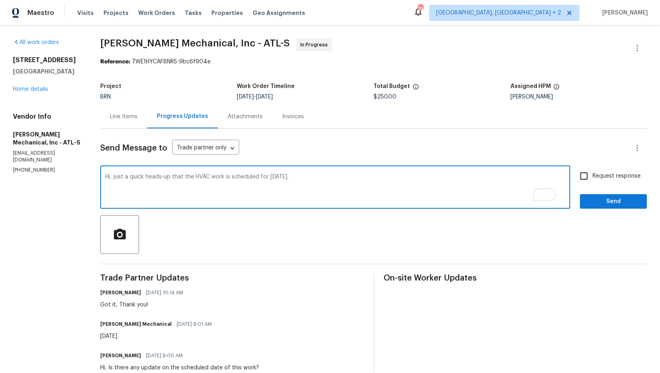
checkbox input "true"
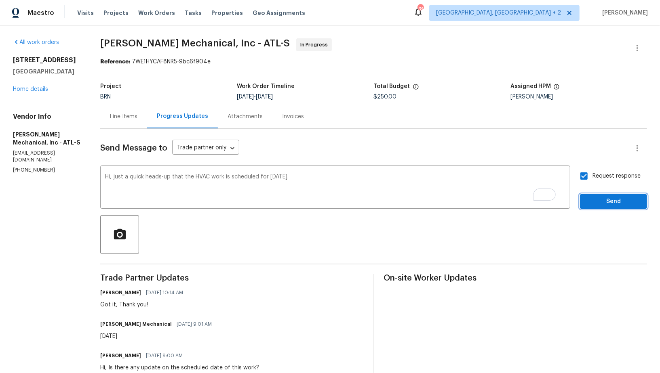
click at [599, 199] on span "Send" at bounding box center [613, 202] width 54 height 10
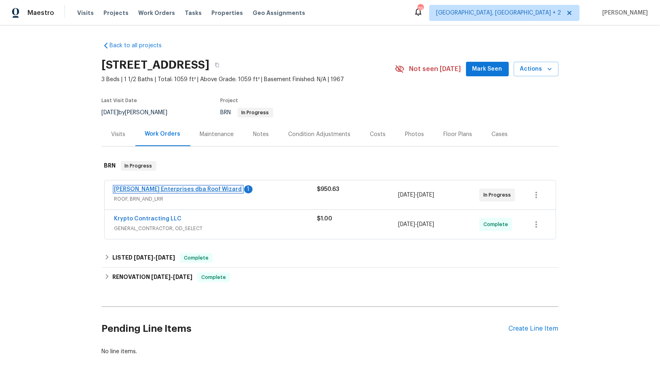
click at [152, 187] on link "[PERSON_NAME] Enterprises dba Roof Wizard" at bounding box center [178, 190] width 128 height 6
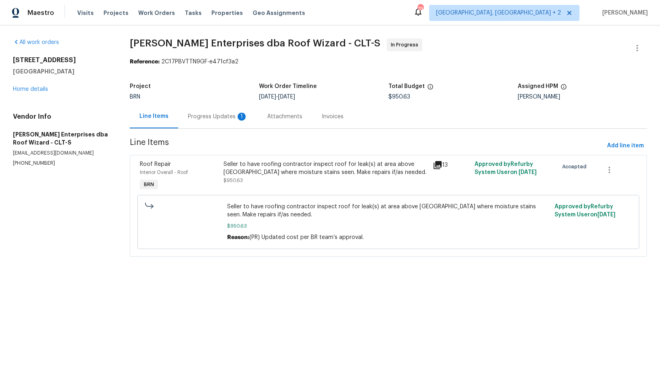
click at [219, 120] on div "Progress Updates 1" at bounding box center [218, 117] width 60 height 8
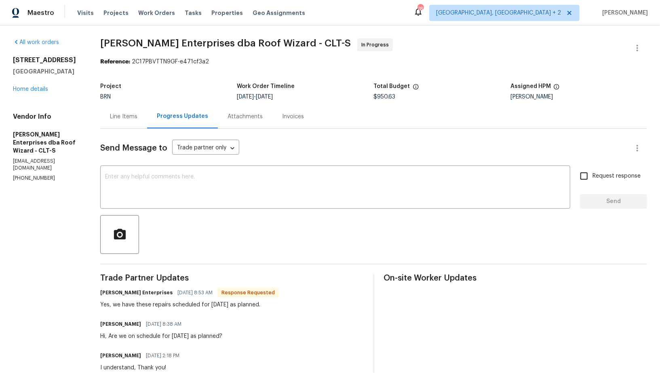
scroll to position [3, 0]
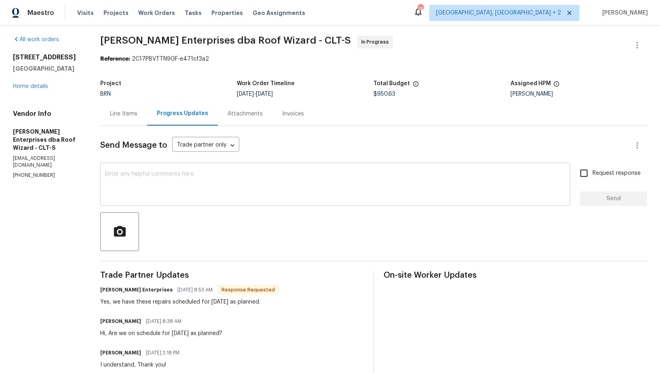
click at [189, 179] on textarea at bounding box center [335, 185] width 460 height 28
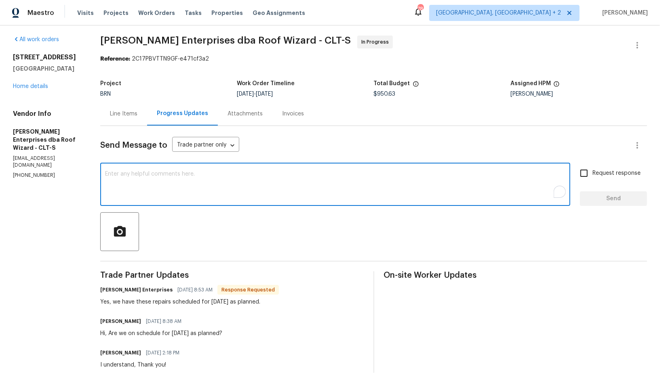
scroll to position [0, 0]
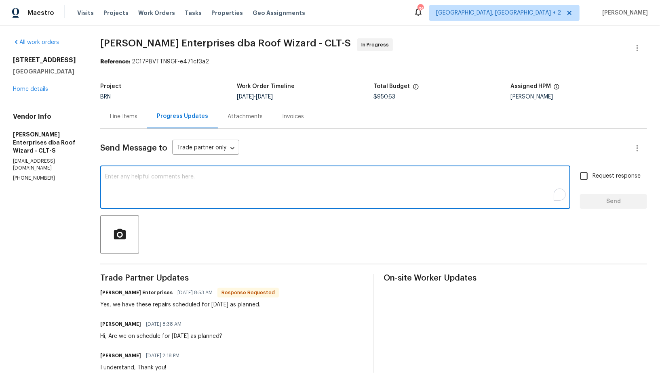
click at [209, 169] on div "x ​" at bounding box center [335, 188] width 470 height 41
type textarea "Thanks for the confirmation!"
click at [585, 175] on input "Request response" at bounding box center [583, 176] width 17 height 17
checkbox input "true"
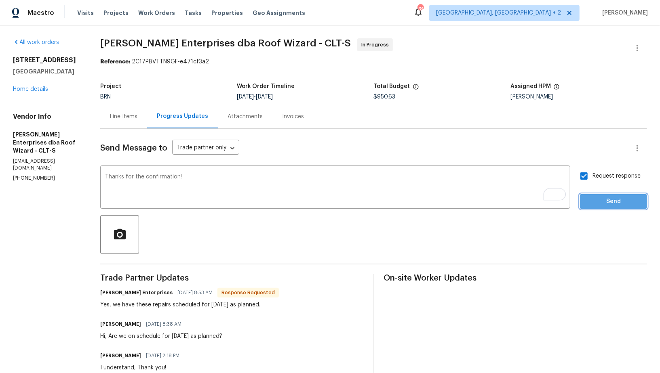
click at [603, 202] on span "Send" at bounding box center [613, 202] width 54 height 10
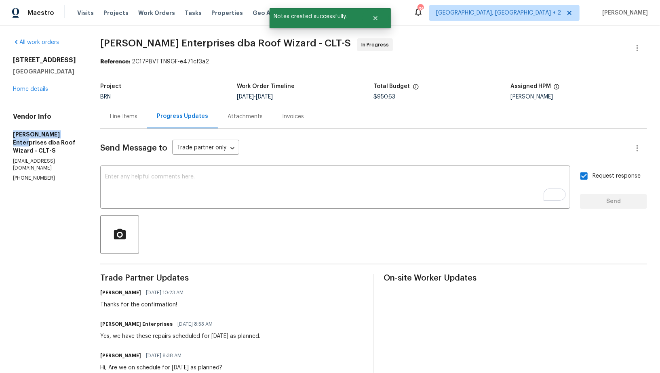
drag, startPoint x: 0, startPoint y: 135, endPoint x: 71, endPoint y: 134, distance: 71.1
copy h5 "[PERSON_NAME] Enterprises"
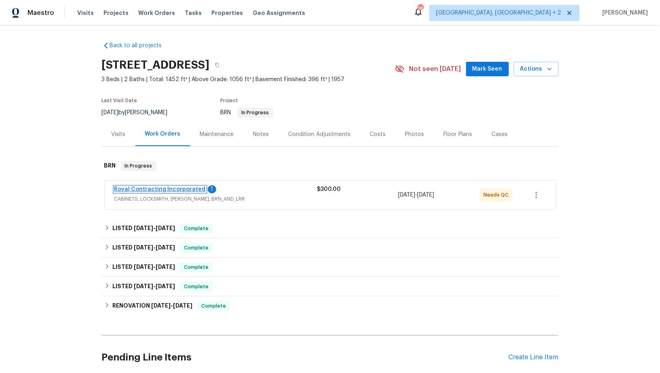
click at [181, 189] on link "Royal Contracting Incorporated" at bounding box center [159, 190] width 91 height 6
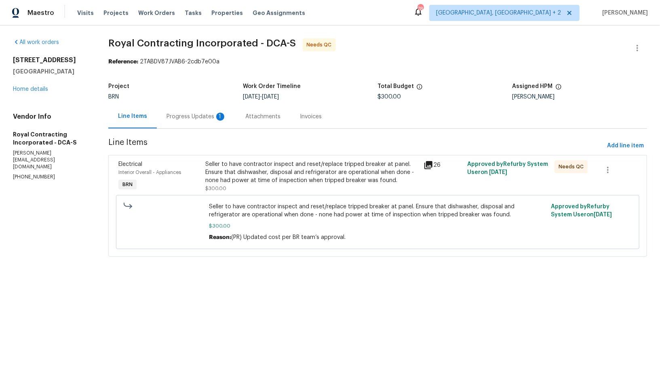
click at [223, 114] on div "Progress Updates 1" at bounding box center [196, 117] width 60 height 8
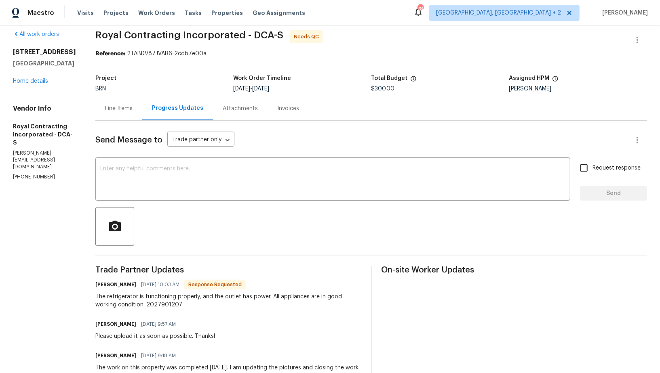
scroll to position [14, 0]
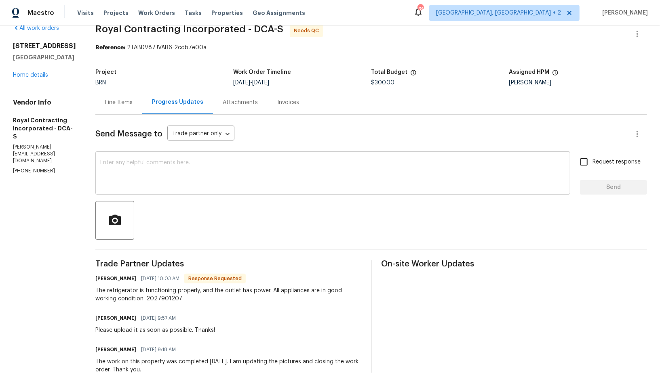
click at [148, 168] on textarea at bounding box center [332, 174] width 465 height 28
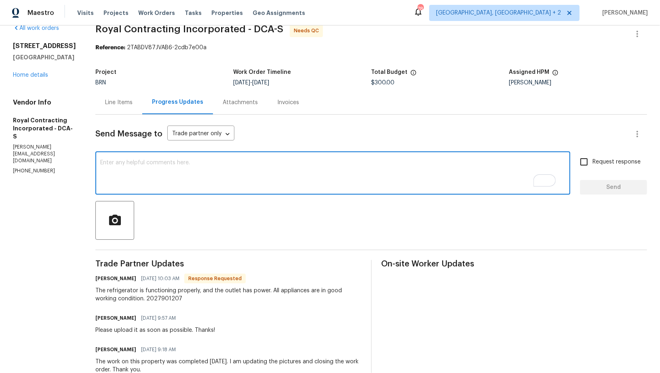
click at [122, 105] on div "Line Items" at bounding box center [118, 103] width 27 height 8
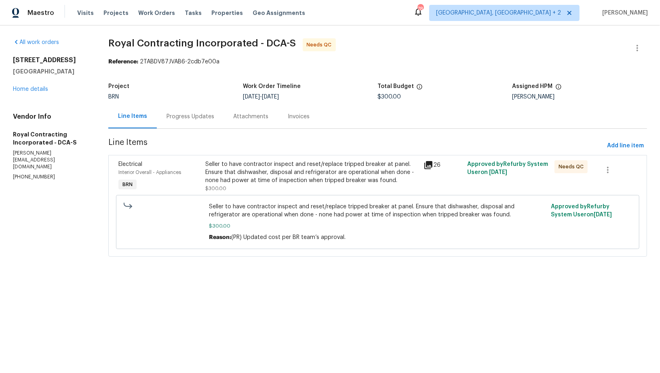
click at [278, 185] on div "Seller to have contractor inspect and reset/replace tripped breaker at panel. E…" at bounding box center [312, 176] width 213 height 32
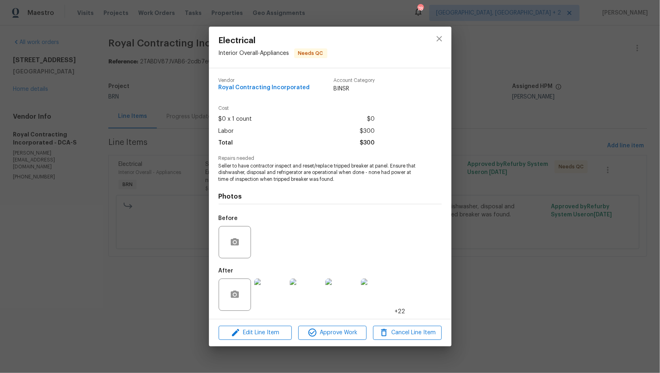
click at [182, 234] on div "Electrical Interior Overall - Appliances Needs QC Vendor Royal Contracting Inco…" at bounding box center [330, 186] width 660 height 373
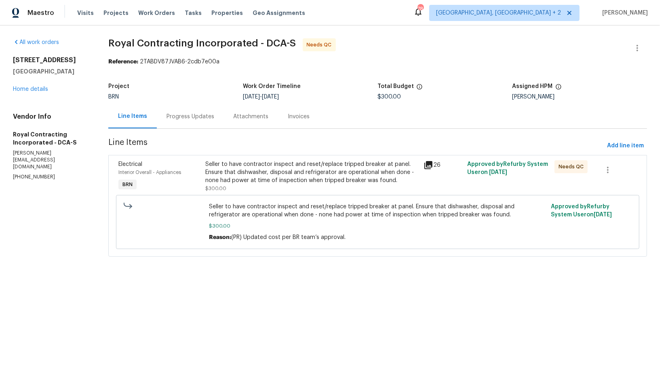
click at [222, 170] on div "Seller to have contractor inspect and reset/replace tripped breaker at panel. E…" at bounding box center [312, 172] width 213 height 24
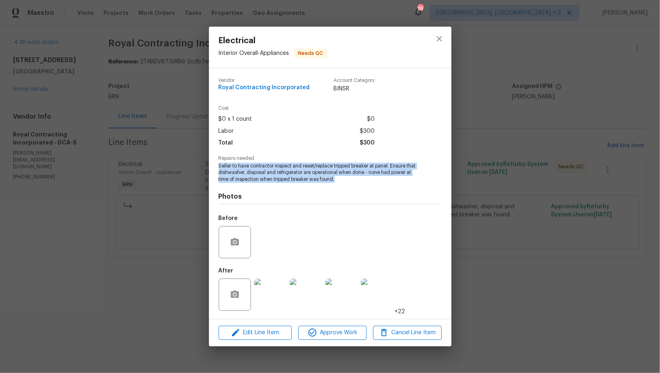
drag, startPoint x: 217, startPoint y: 166, endPoint x: 346, endPoint y: 181, distance: 130.1
click at [346, 181] on div "Vendor Royal Contracting Incorporated Account Category BINSR Cost $0 x 1 count …" at bounding box center [330, 193] width 242 height 251
copy span "Seller to have contractor inspect and reset/replace tripped breaker at panel. E…"
click at [280, 291] on img at bounding box center [270, 295] width 32 height 32
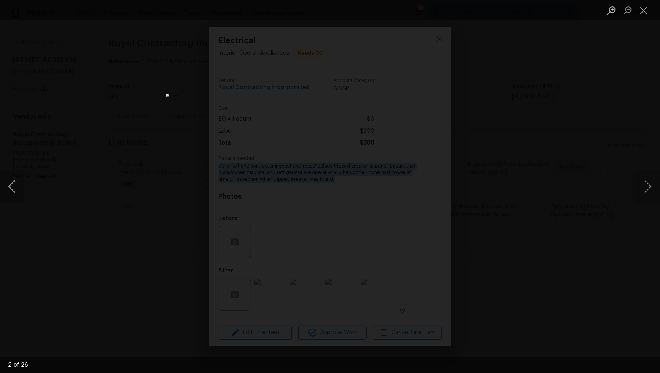
click at [7, 187] on button "Previous image" at bounding box center [12, 186] width 24 height 32
click at [11, 186] on button "Previous image" at bounding box center [12, 186] width 24 height 32
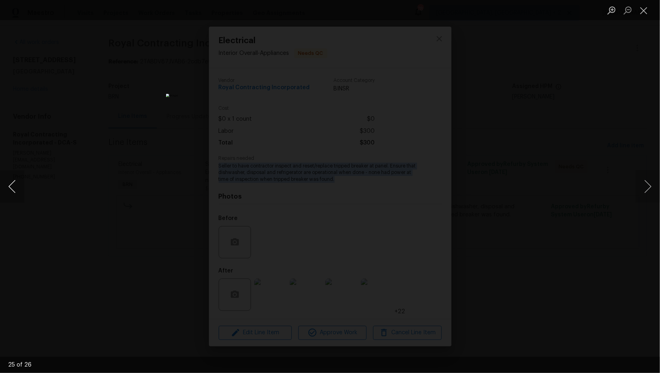
click at [9, 190] on button "Previous image" at bounding box center [12, 186] width 24 height 32
click at [11, 195] on button "Previous image" at bounding box center [12, 186] width 24 height 32
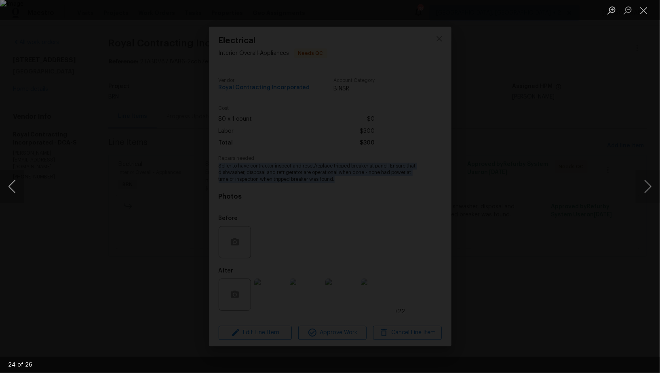
click at [11, 195] on button "Previous image" at bounding box center [12, 186] width 24 height 32
click at [10, 187] on button "Previous image" at bounding box center [12, 186] width 24 height 32
click at [108, 200] on div "Lightbox" at bounding box center [330, 186] width 660 height 373
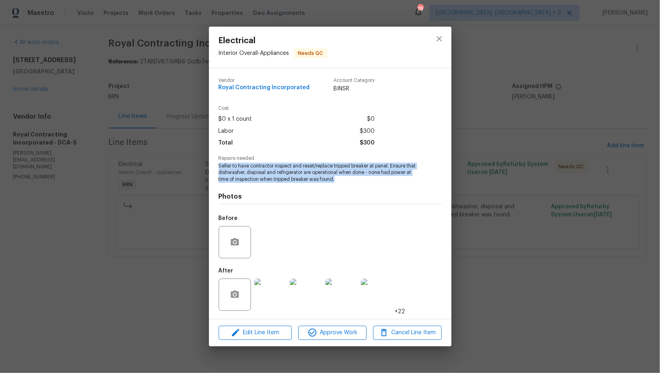
click at [265, 294] on img at bounding box center [270, 295] width 32 height 32
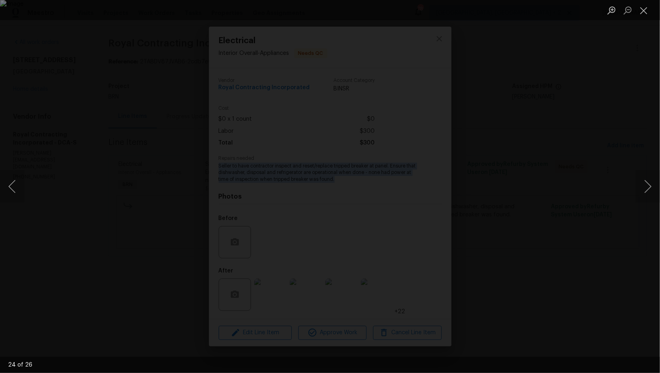
click at [568, 221] on div "Lightbox" at bounding box center [330, 186] width 660 height 373
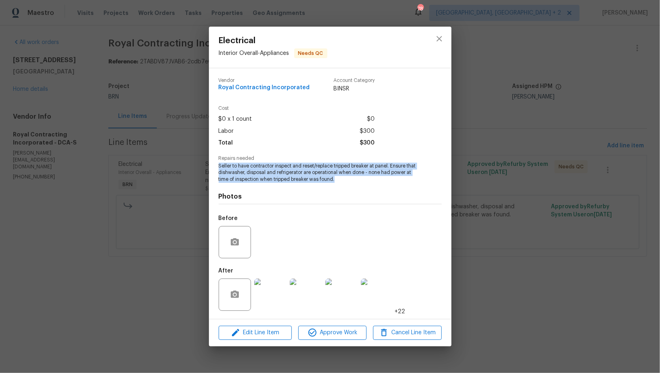
click at [567, 220] on div "Electrical Interior Overall - Appliances Needs QC Vendor Royal Contracting Inco…" at bounding box center [330, 186] width 660 height 373
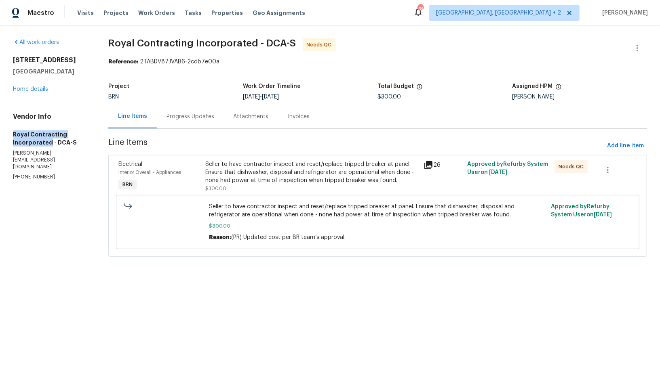
drag, startPoint x: 6, startPoint y: 134, endPoint x: 49, endPoint y: 143, distance: 43.3
click at [49, 143] on div "All work orders 4107 24th Pl Temple Hills, MD 20748 Home details Vendor Info Ro…" at bounding box center [330, 152] width 660 height 254
copy h5 "Royal Contracting Incorporated"
click at [198, 117] on div "Progress Updates" at bounding box center [190, 117] width 48 height 8
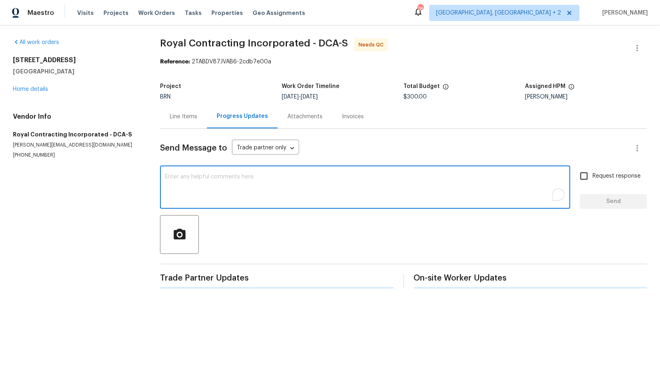
click at [194, 183] on textarea "To enrich screen reader interactions, please activate Accessibility in Grammarl…" at bounding box center [365, 188] width 400 height 28
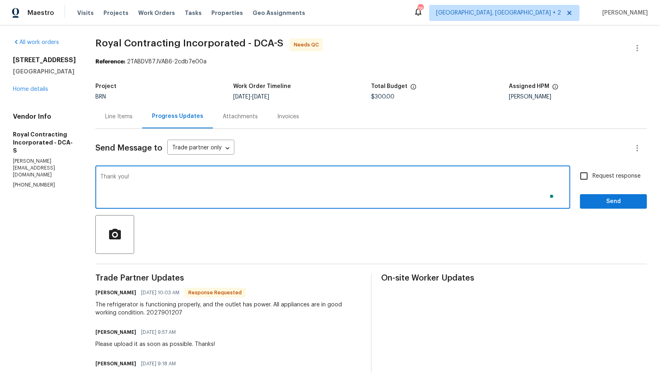
type textarea "Thank you!"
click at [617, 200] on span "Send" at bounding box center [613, 202] width 54 height 10
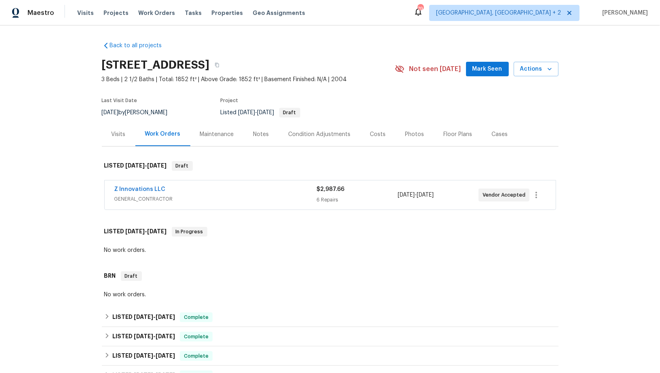
scroll to position [324, 0]
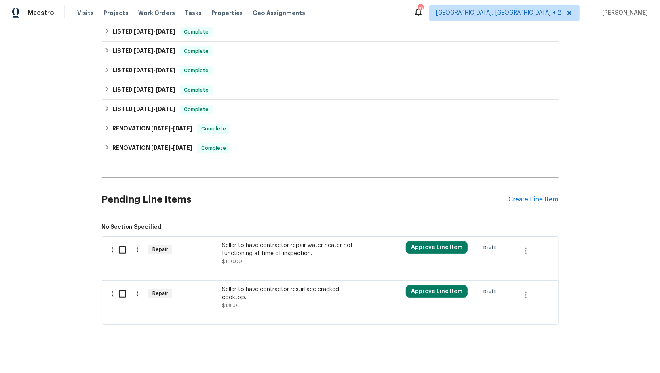
click at [236, 257] on div "Seller to have contractor repair water heater not functioning at time of inspec…" at bounding box center [293, 254] width 142 height 24
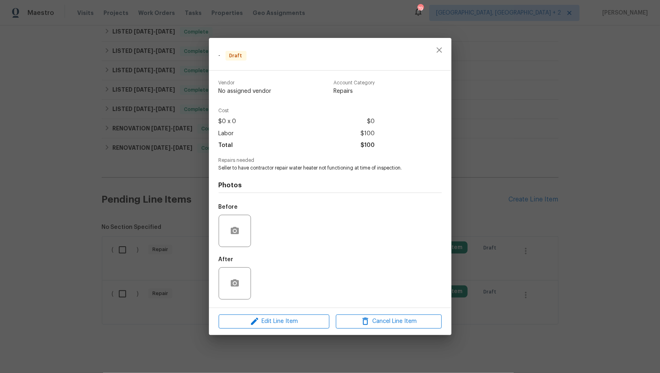
click at [254, 313] on div "Edit Line Item Cancel Line Item" at bounding box center [330, 321] width 242 height 27
click at [271, 317] on button "Edit Line Item" at bounding box center [274, 322] width 111 height 14
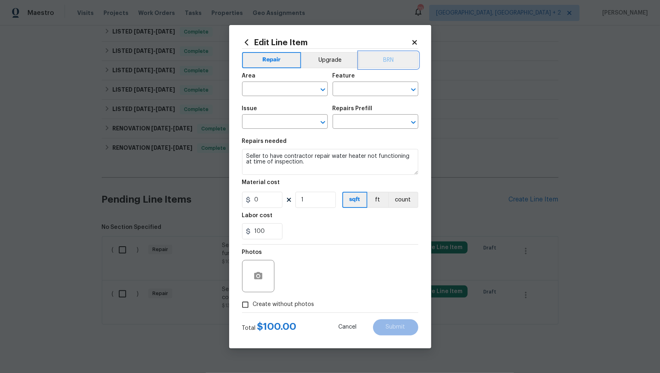
click at [380, 63] on button "BRN" at bounding box center [388, 60] width 59 height 16
click at [271, 89] on input "text" at bounding box center [273, 90] width 63 height 13
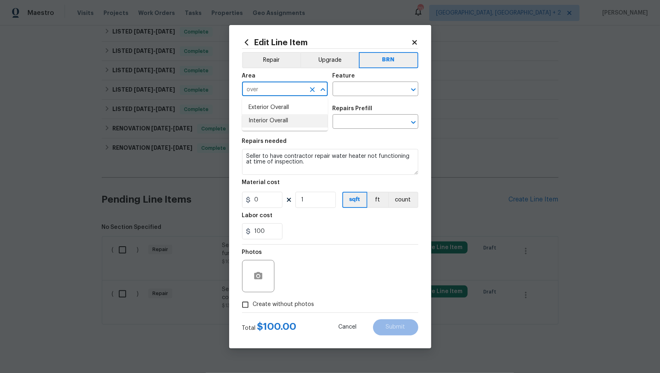
click at [287, 119] on li "Interior Overall" at bounding box center [285, 120] width 86 height 13
type input "Interior Overall"
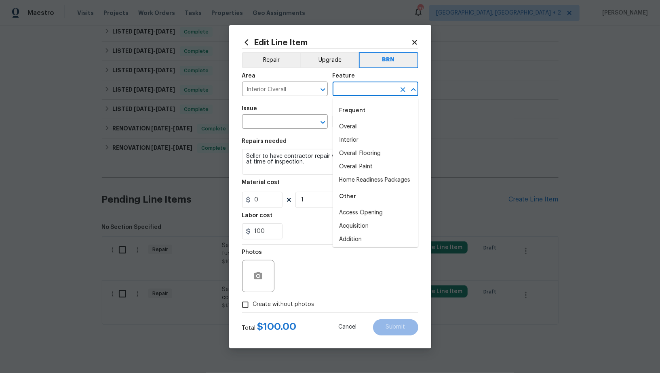
click at [360, 88] on input "text" at bounding box center [363, 90] width 63 height 13
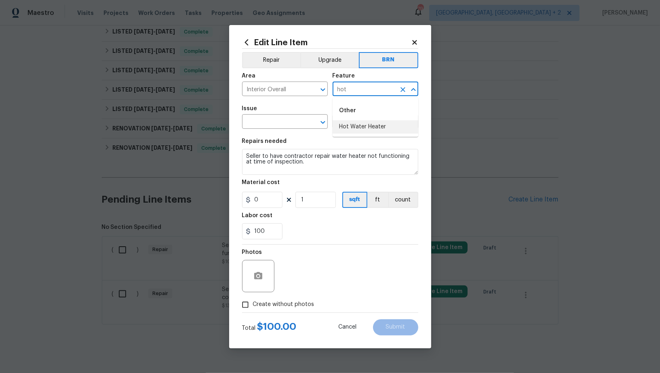
click at [363, 121] on li "Hot Water Heater" at bounding box center [375, 126] width 86 height 13
type input "Hot Water Heater"
click at [273, 130] on span "Issue ​" at bounding box center [285, 117] width 86 height 33
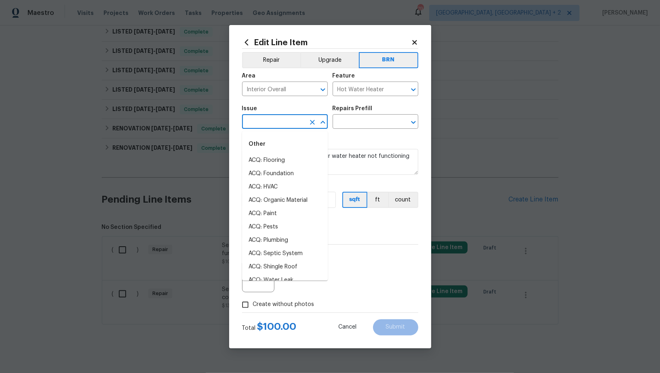
click at [267, 125] on input "text" at bounding box center [273, 122] width 63 height 13
drag, startPoint x: 278, startPoint y: 184, endPoint x: 280, endPoint y: 180, distance: 4.7
click at [278, 185] on li "General Plumbing" at bounding box center [285, 187] width 86 height 13
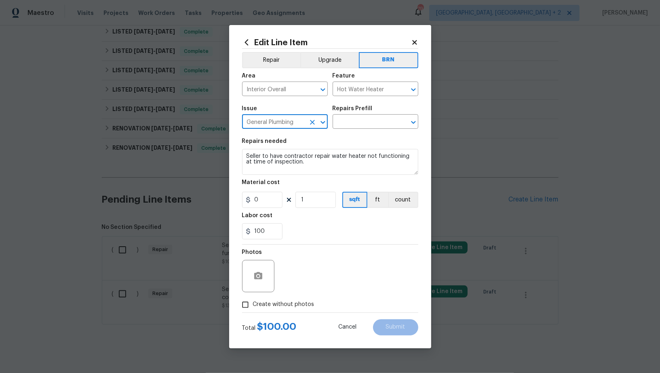
type input "General Plumbing"
click at [324, 160] on textarea "Seller to have contractor repair water heater not functioning at time of inspec…" at bounding box center [330, 162] width 176 height 26
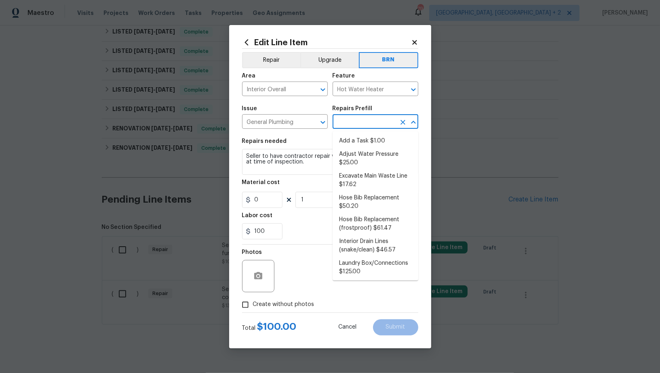
click at [370, 126] on input "text" at bounding box center [363, 122] width 63 height 13
click at [367, 139] on li "Add a Task $1.00" at bounding box center [375, 141] width 86 height 13
type input "Plumbing"
type input "Add a Task $1.00"
type textarea "HPM to detail"
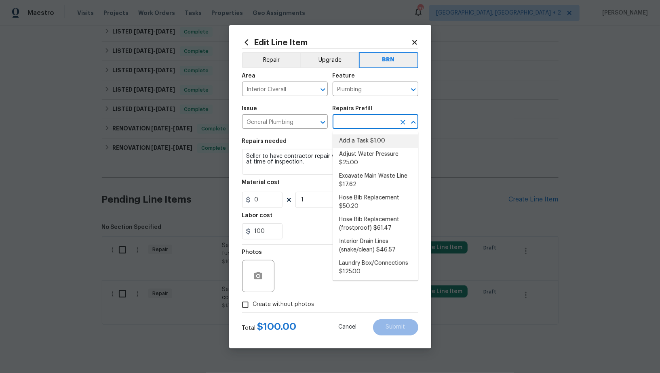
type input "1"
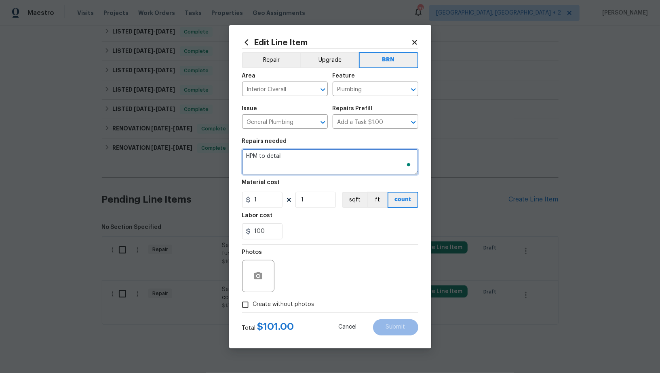
click at [343, 151] on textarea "HPM to detail" at bounding box center [330, 162] width 176 height 26
paste textarea "Seller to have contractor repair water heater not functioning at time of inspec…"
type textarea "Seller to have contractor repair water heater not functioning at time of inspec…"
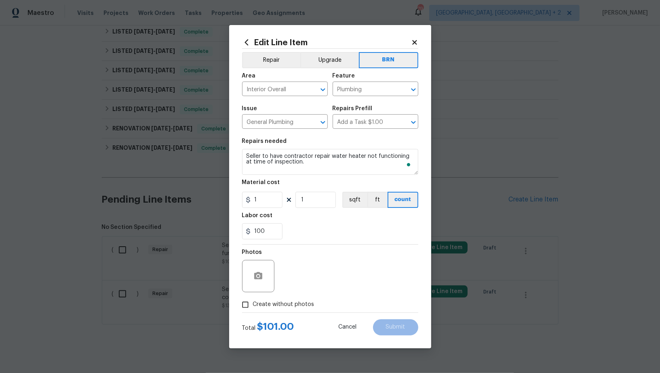
click at [402, 83] on div "Feature" at bounding box center [375, 78] width 86 height 11
click at [403, 91] on icon "Clear" at bounding box center [403, 90] width 8 height 8
click at [379, 136] on ul "Other Hot Water Heater" at bounding box center [375, 117] width 86 height 39
click at [370, 130] on li "Hot Water Heater" at bounding box center [375, 126] width 86 height 13
type input "Hot Water Heater"
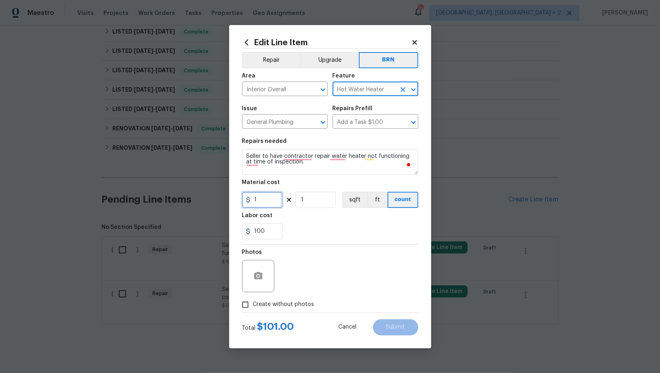
click at [265, 200] on input "1" at bounding box center [262, 200] width 40 height 16
type input "0"
click at [242, 309] on input "Create without photos" at bounding box center [245, 304] width 15 height 15
checkbox input "true"
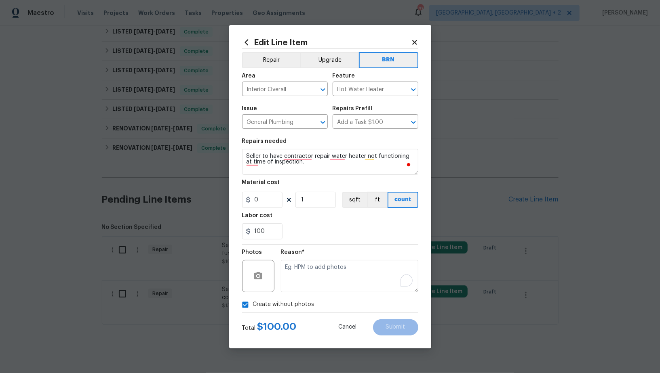
click at [376, 284] on textarea "To enrich screen reader interactions, please activate Accessibility in Grammarl…" at bounding box center [349, 276] width 137 height 32
click at [390, 324] on button "Submit" at bounding box center [395, 328] width 45 height 16
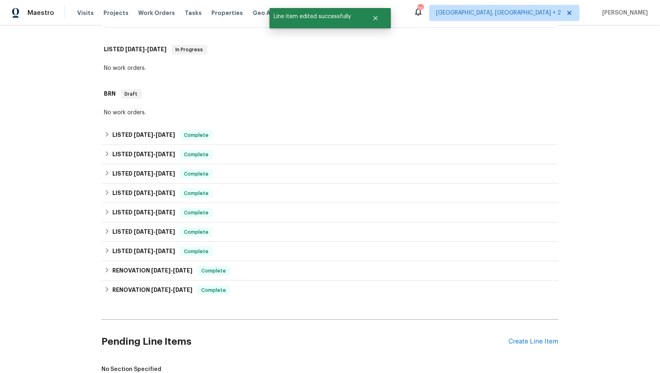
scroll to position [172, 0]
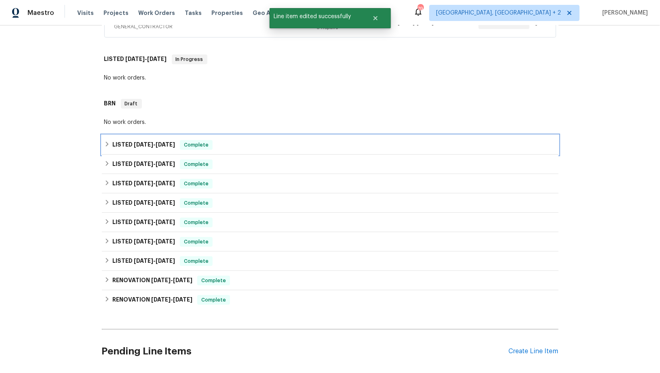
click at [109, 137] on div "LISTED 9/2/25 - 9/5/25 Complete" at bounding box center [330, 144] width 456 height 19
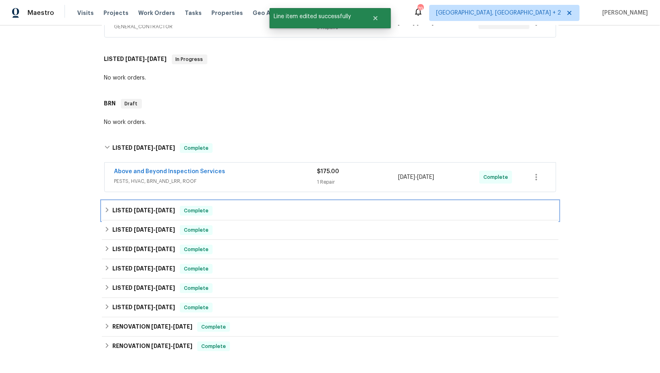
click at [114, 201] on div "LISTED 6/30/25 - 7/7/25 Complete" at bounding box center [330, 210] width 456 height 19
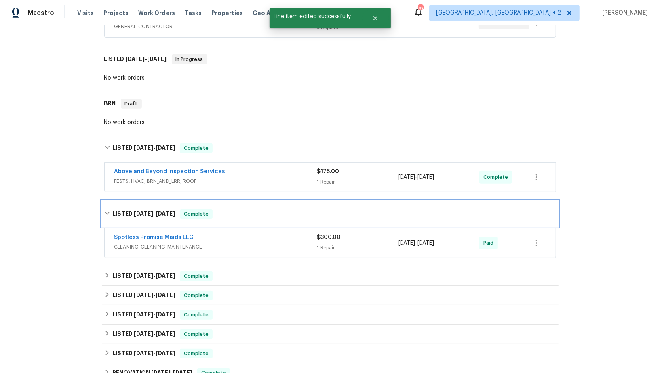
scroll to position [210, 0]
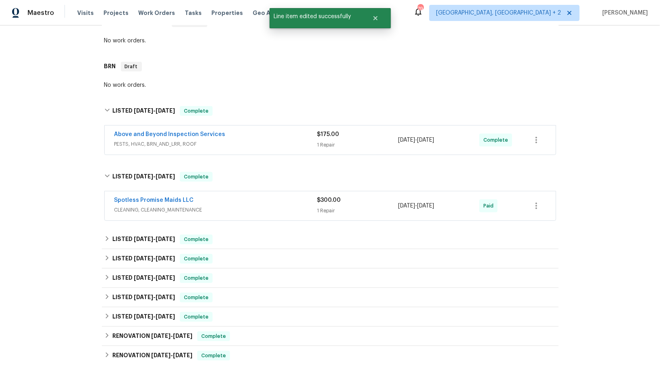
click at [110, 226] on div "Back to all projects 1485 Riverrock Trl, Riverdale, GA 30296 3 Beds | 2 1/2 Bat…" at bounding box center [330, 199] width 456 height 748
click at [109, 235] on div "LISTED 4/22/25 - 4/25/25 Complete" at bounding box center [330, 240] width 452 height 10
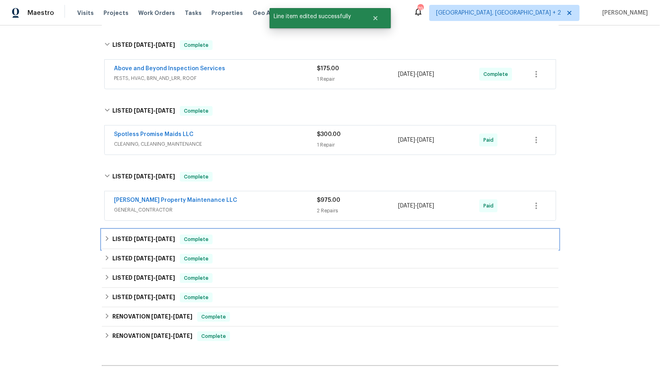
click at [109, 236] on icon at bounding box center [107, 239] width 6 height 6
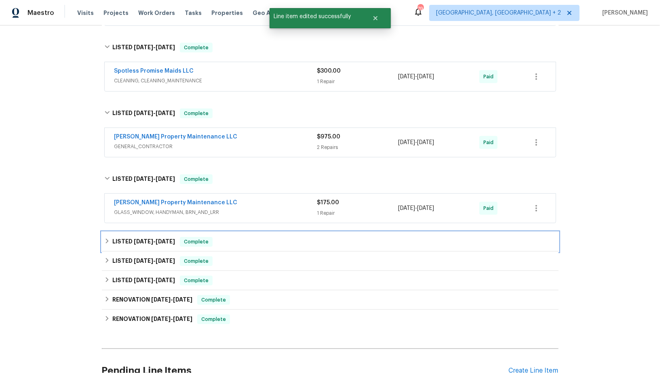
click at [111, 243] on div "LISTED 3/20/25 - 3/24/25 Complete" at bounding box center [330, 242] width 452 height 10
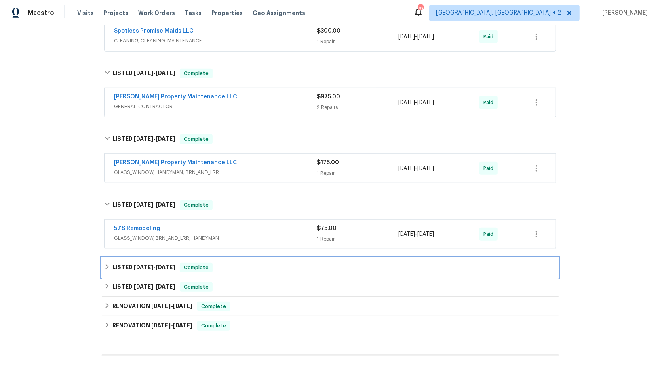
click at [108, 267] on icon at bounding box center [107, 267] width 6 height 6
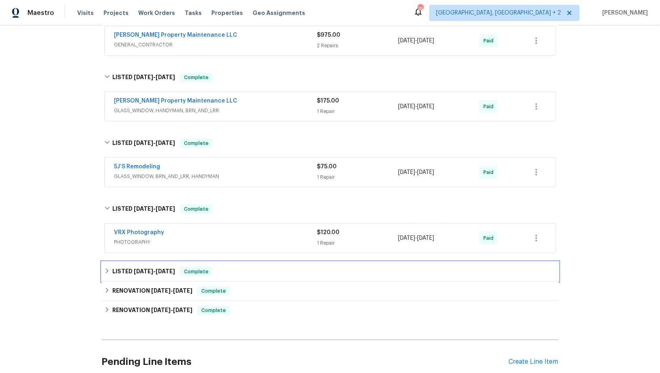
click at [106, 273] on div "LISTED 12/31/24 - 1/1/25 Complete" at bounding box center [330, 272] width 452 height 10
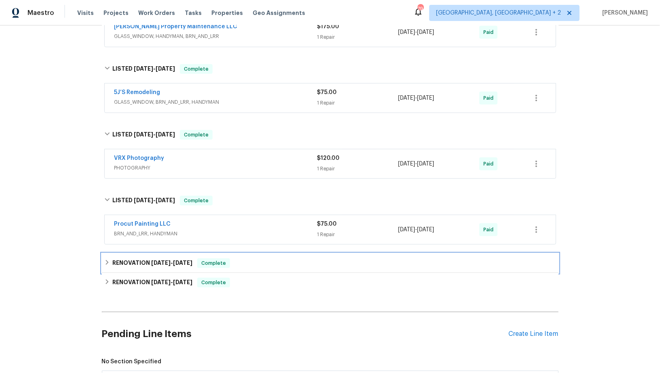
click at [106, 265] on div "RENOVATION 12/26/24 - 12/28/24 Complete" at bounding box center [330, 263] width 456 height 19
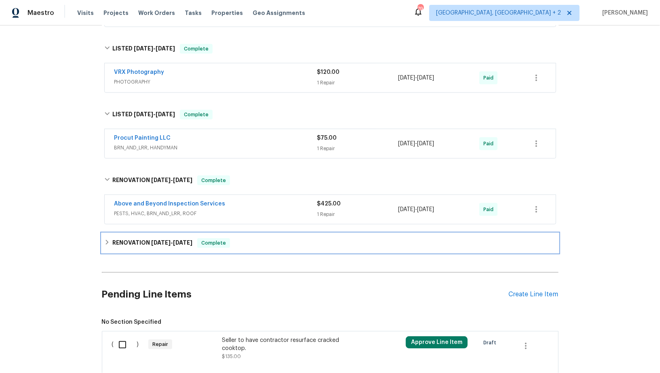
click at [114, 238] on h6 "RENOVATION 12/13/24 - 12/27/24" at bounding box center [152, 243] width 80 height 10
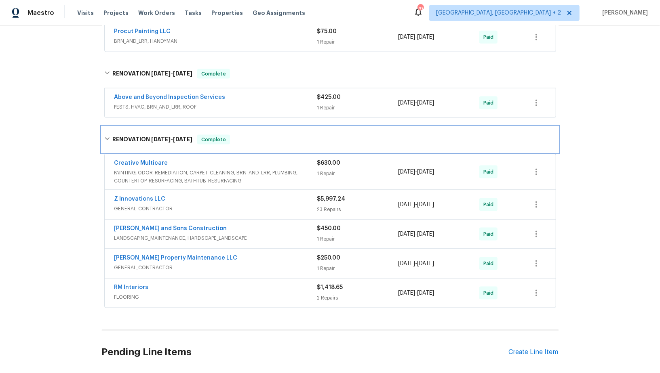
scroll to position [890, 0]
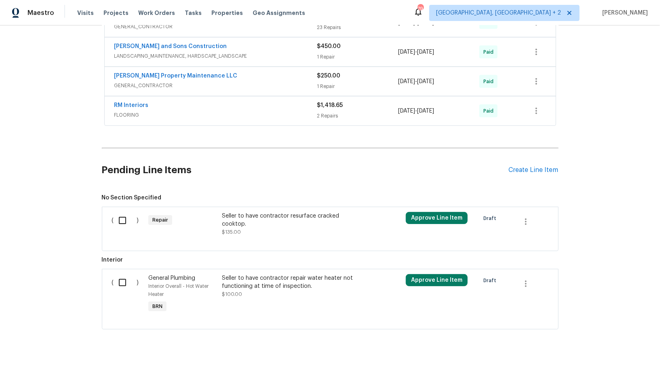
click at [237, 230] on span "$135.00" at bounding box center [231, 232] width 19 height 5
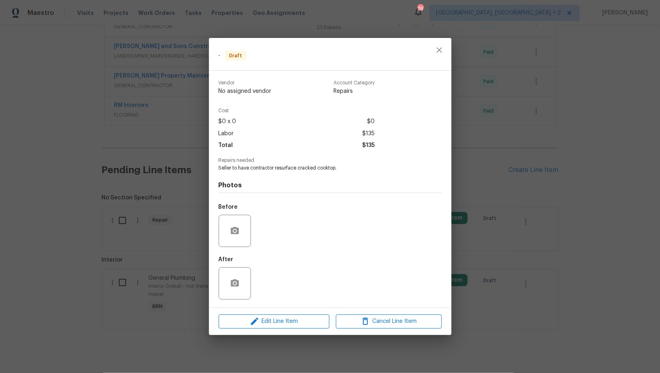
click at [279, 329] on div "Edit Line Item Cancel Line Item" at bounding box center [330, 321] width 242 height 27
click at [278, 318] on span "Edit Line Item" at bounding box center [274, 322] width 106 height 10
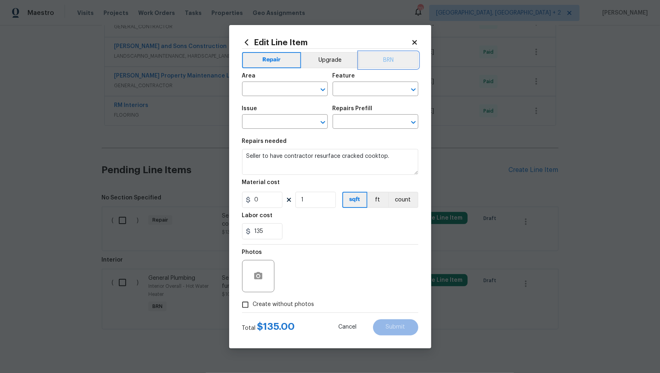
click at [383, 63] on button "BRN" at bounding box center [388, 60] width 59 height 16
click at [281, 98] on span "Area ​" at bounding box center [285, 84] width 86 height 33
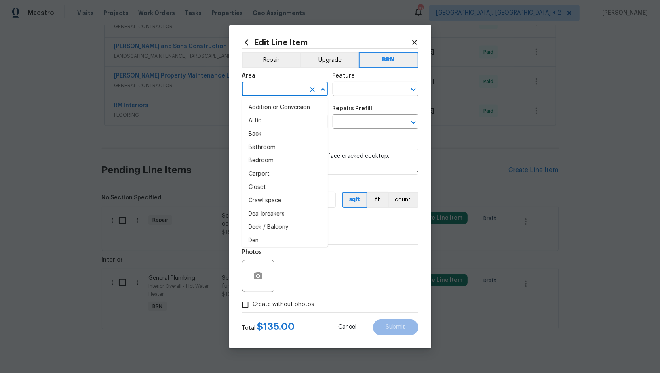
click at [280, 93] on input "text" at bounding box center [273, 90] width 63 height 13
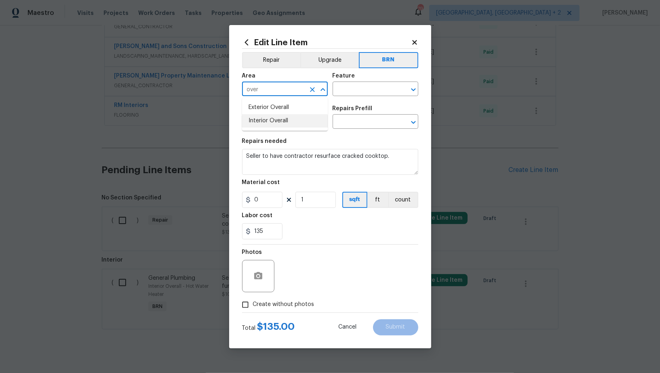
click at [286, 122] on li "Interior Overall" at bounding box center [285, 120] width 86 height 13
type input "Interior Overall"
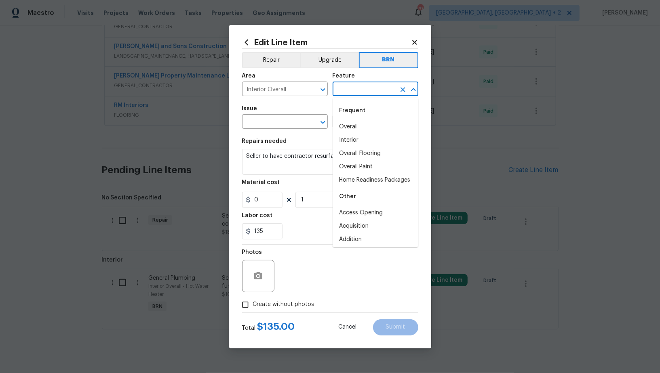
click at [347, 89] on input "text" at bounding box center [363, 90] width 63 height 13
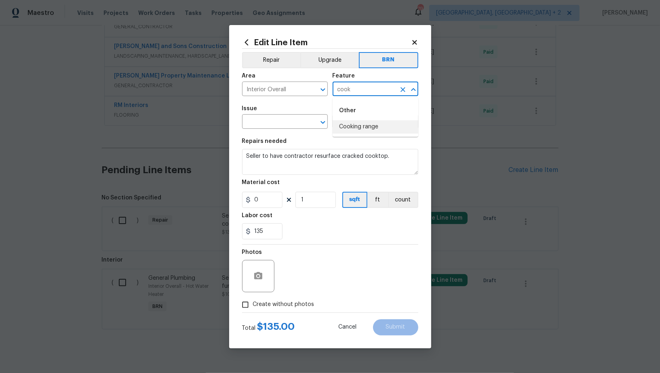
click at [356, 132] on li "Cooking range" at bounding box center [375, 126] width 86 height 13
type input "Cooking range"
click at [275, 122] on input "text" at bounding box center [273, 122] width 63 height 13
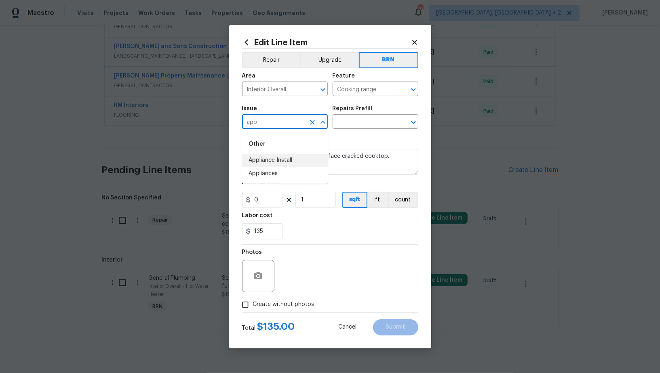
click at [273, 164] on li "Appliance Install" at bounding box center [285, 160] width 86 height 13
type input "Appliance Install"
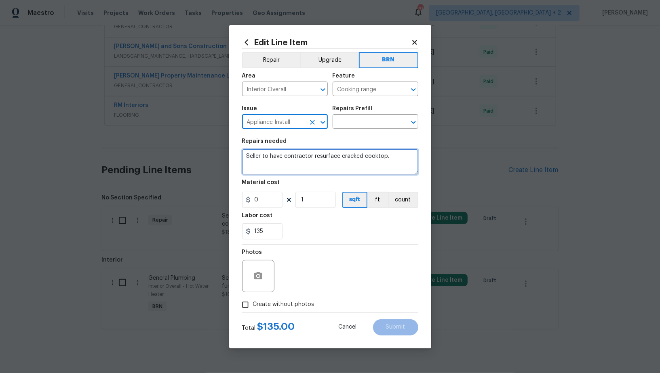
click at [309, 164] on textarea "Seller to have contractor resurface cracked cooktop." at bounding box center [330, 162] width 176 height 26
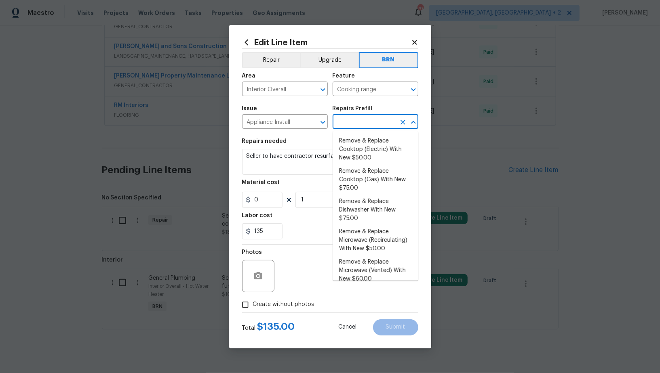
click at [360, 128] on input "text" at bounding box center [363, 122] width 63 height 13
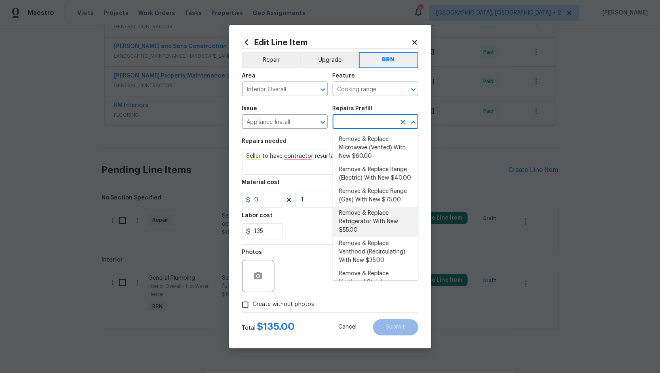
scroll to position [186, 0]
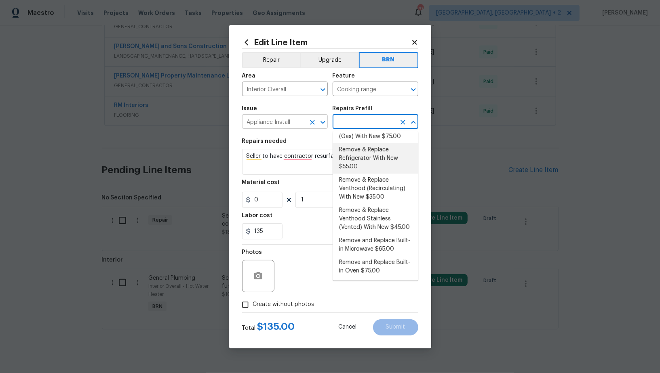
click at [313, 121] on icon "Clear" at bounding box center [312, 122] width 5 height 5
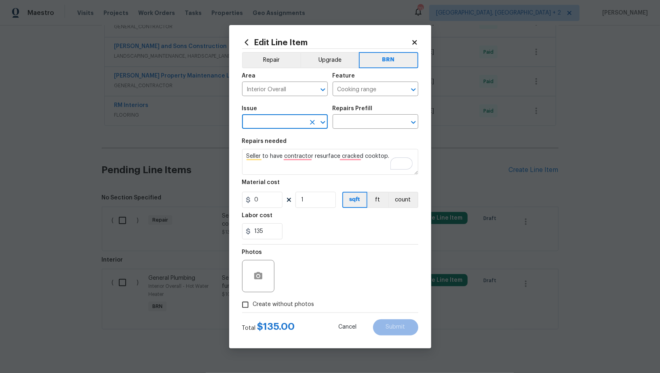
click at [290, 123] on input "text" at bounding box center [273, 122] width 63 height 13
click at [279, 170] on li "Appliances" at bounding box center [285, 173] width 86 height 13
type input "Appliances"
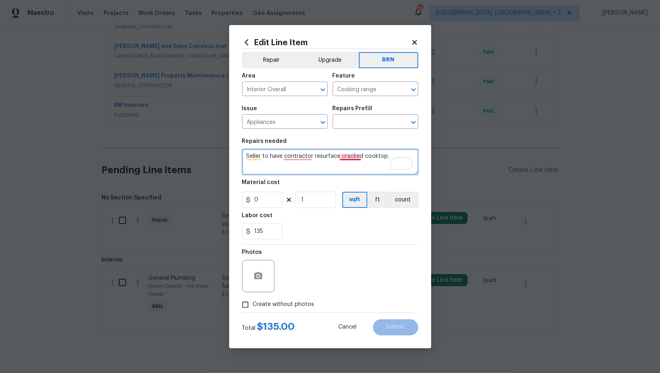
click at [345, 159] on textarea "Seller to have contractor resurface cracked cooktop." at bounding box center [330, 162] width 176 height 26
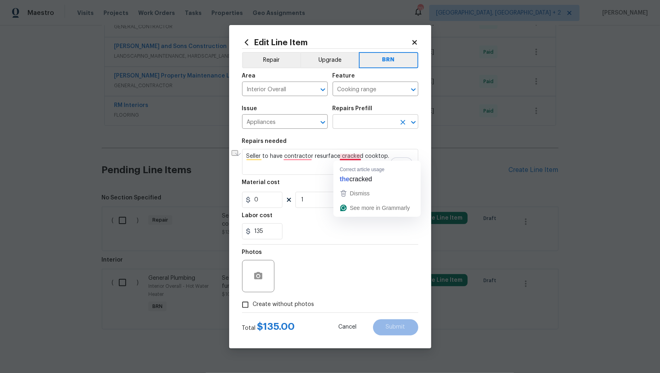
click at [375, 126] on input "text" at bounding box center [363, 122] width 63 height 13
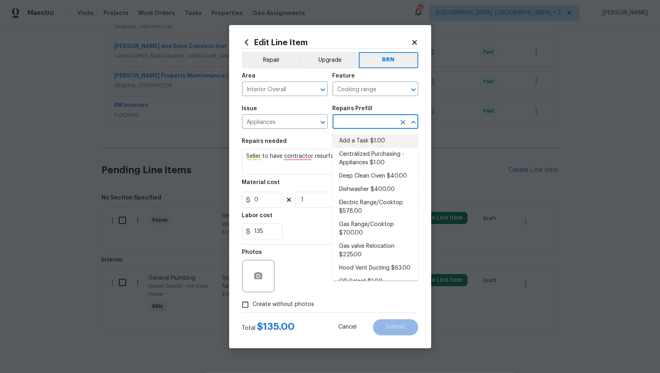
click at [361, 133] on ul "Add a Task $1.00 Centralized Purchasing - Appliances $1.00 Deep Clean Oven $40.…" at bounding box center [375, 205] width 86 height 149
click at [357, 143] on li "Add a Task $1.00" at bounding box center [375, 141] width 86 height 13
type input "Appliances"
type input "Add a Task $1.00"
type textarea "HPM to detail"
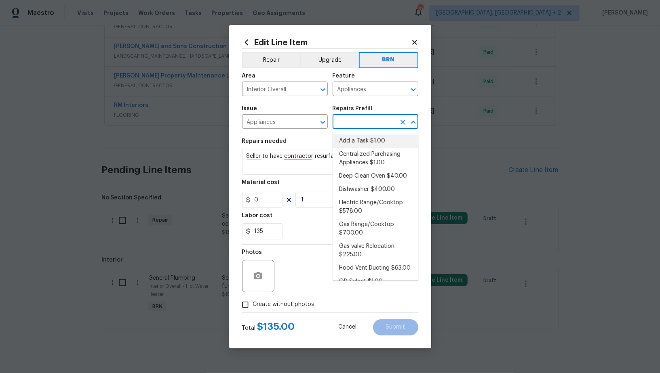
type input "1"
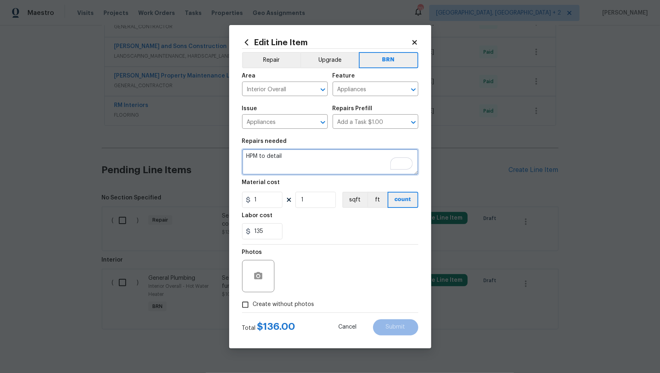
click at [334, 156] on textarea "HPM to detail" at bounding box center [330, 162] width 176 height 26
paste textarea "Seller to have contractor resurface cracked cooktop."
click at [401, 90] on icon "Clear" at bounding box center [403, 90] width 8 height 8
type textarea "Seller to have contractor resurface cracked cooktop."
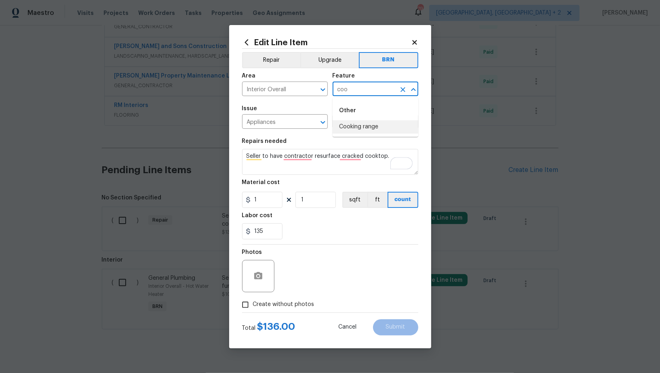
click at [368, 123] on li "Cooking range" at bounding box center [375, 126] width 86 height 13
type input "Cooking range"
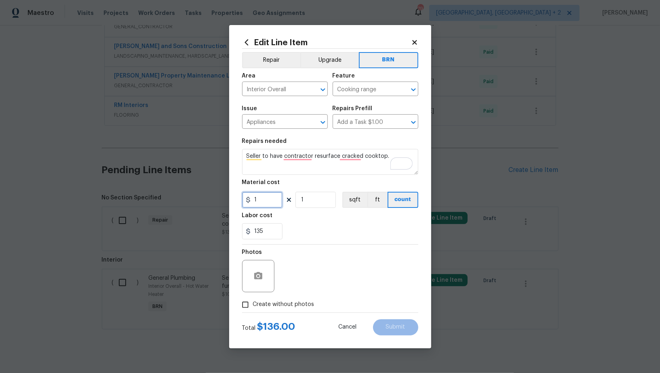
click at [259, 205] on input "1" at bounding box center [262, 200] width 40 height 16
type input "0"
click at [259, 282] on button "button" at bounding box center [257, 276] width 19 height 19
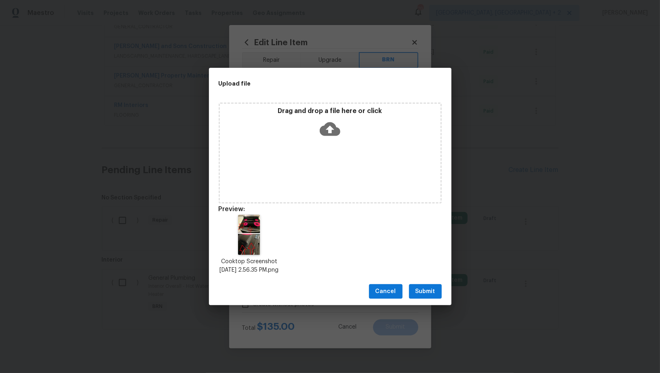
click at [437, 292] on button "Submit" at bounding box center [425, 291] width 33 height 15
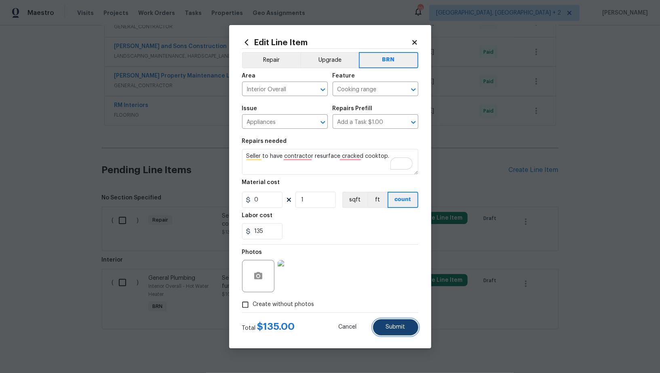
click at [394, 326] on span "Submit" at bounding box center [395, 327] width 19 height 6
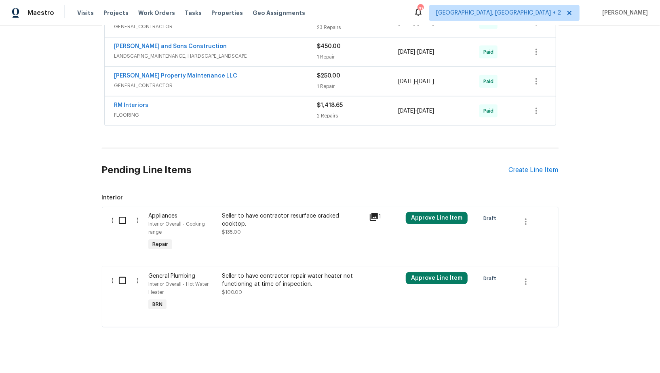
scroll to position [893, 0]
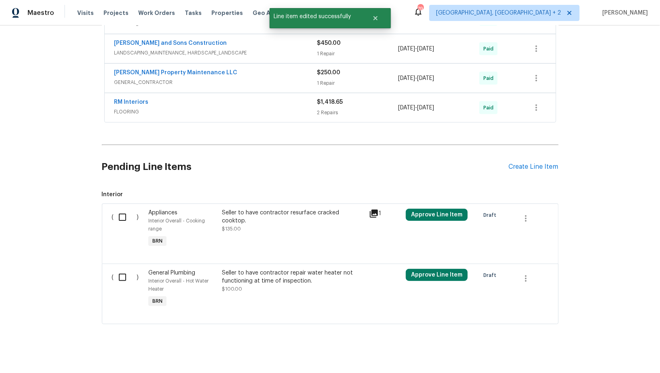
click at [125, 279] on input "checkbox" at bounding box center [125, 277] width 23 height 17
checkbox input "true"
click at [613, 361] on div "Cancel (1) Item Create Work Order" at bounding box center [330, 352] width 660 height 41
click at [608, 353] on span "Create Work Order" at bounding box center [614, 353] width 54 height 10
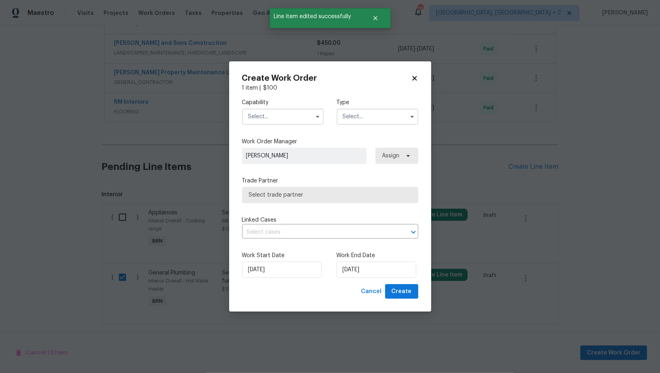
click at [307, 116] on input "text" at bounding box center [283, 117] width 82 height 16
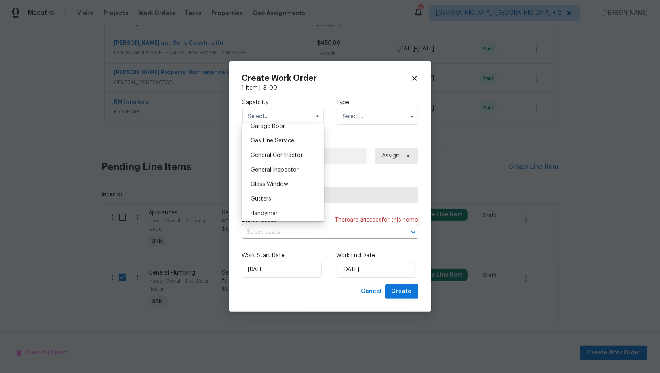
click at [273, 212] on span "Handyman" at bounding box center [264, 214] width 28 height 6
type input "Handyman"
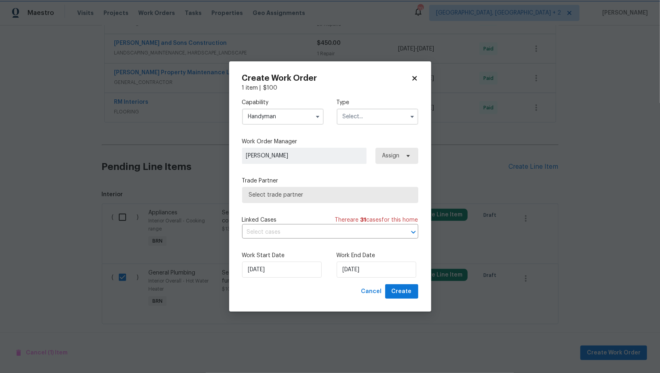
scroll to position [381, 0]
click at [344, 111] on input "text" at bounding box center [378, 117] width 82 height 16
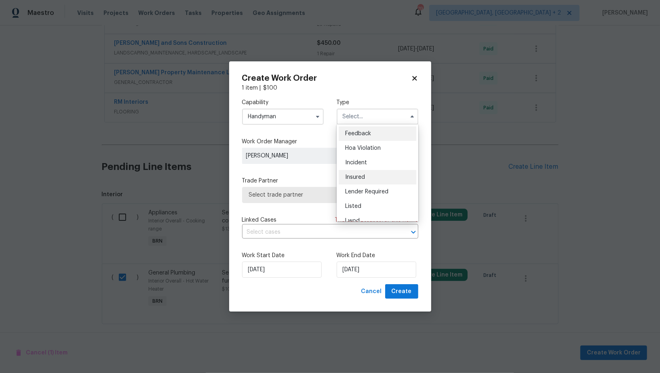
scroll to position [96, 0]
click at [356, 179] on div "Resale" at bounding box center [378, 183] width 78 height 15
type input "Resale"
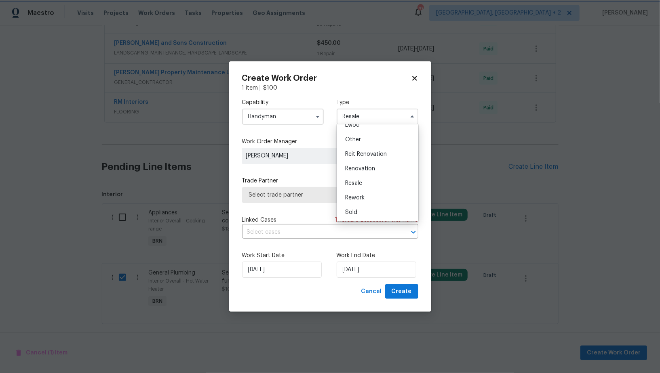
scroll to position [0, 0]
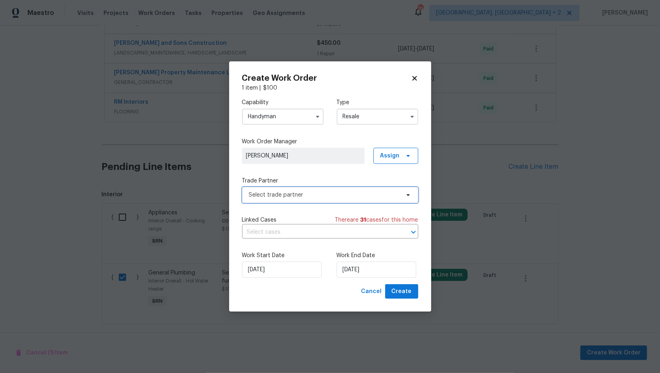
click at [340, 189] on span "Select trade partner" at bounding box center [330, 195] width 176 height 16
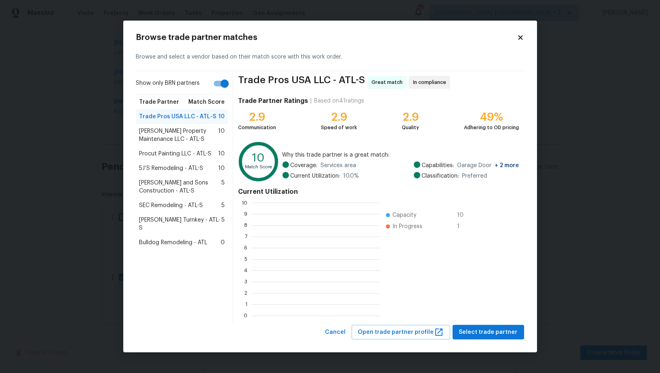
scroll to position [1, 0]
click at [189, 133] on span "Glen Property Maintenance LLC - ATL-S" at bounding box center [178, 135] width 79 height 16
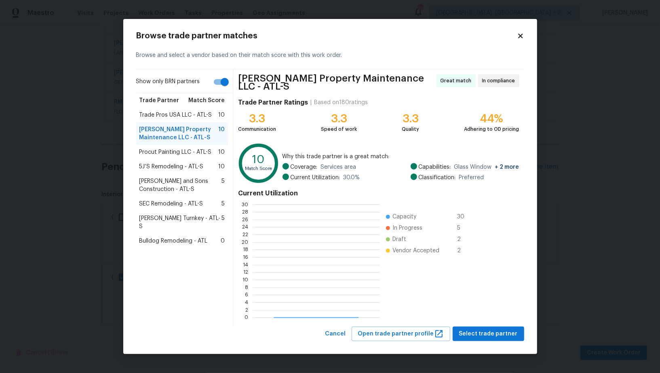
scroll to position [113, 127]
click at [515, 347] on div "Browse trade partner matches Browse and select a vendor based on their match sc…" at bounding box center [330, 187] width 414 height 336
click at [496, 330] on span "Select trade partner" at bounding box center [488, 334] width 59 height 10
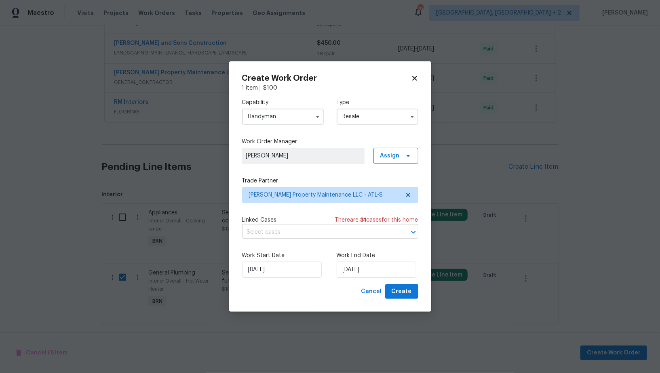
click at [273, 231] on input "text" at bounding box center [319, 232] width 154 height 13
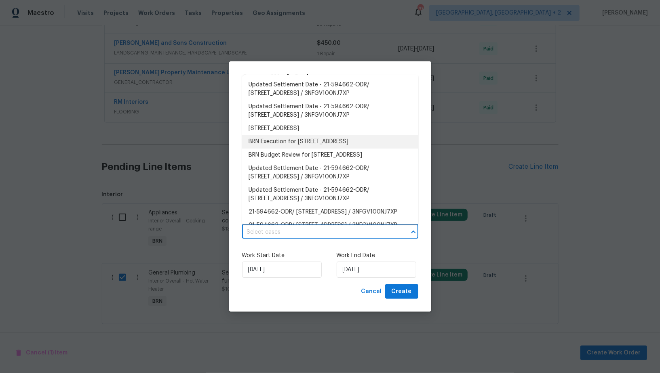
click at [291, 145] on li "BRN Execution for 1485 Riverrock Trl, Riverdale, GA 30296" at bounding box center [330, 141] width 176 height 13
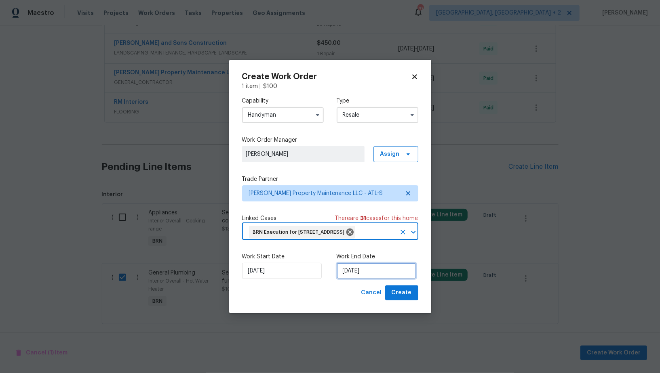
click at [367, 279] on input "[DATE]" at bounding box center [377, 271] width 80 height 16
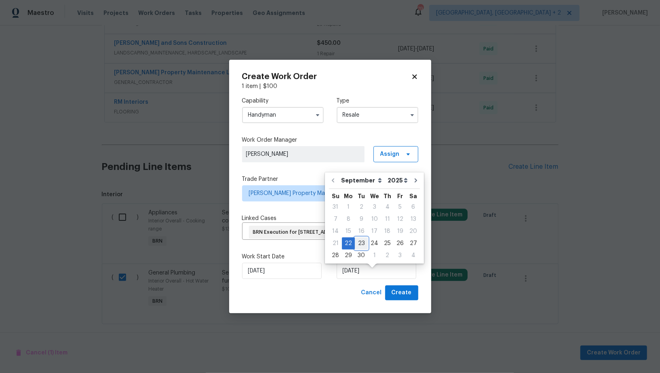
click at [361, 240] on div "23" at bounding box center [361, 243] width 13 height 11
type input "23/09/2025"
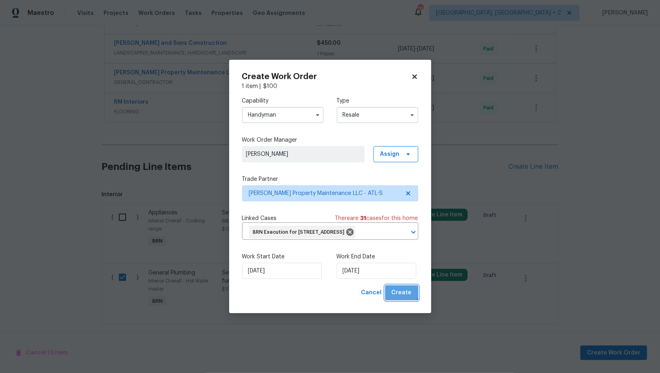
click at [395, 293] on button "Create" at bounding box center [401, 293] width 33 height 15
checkbox input "false"
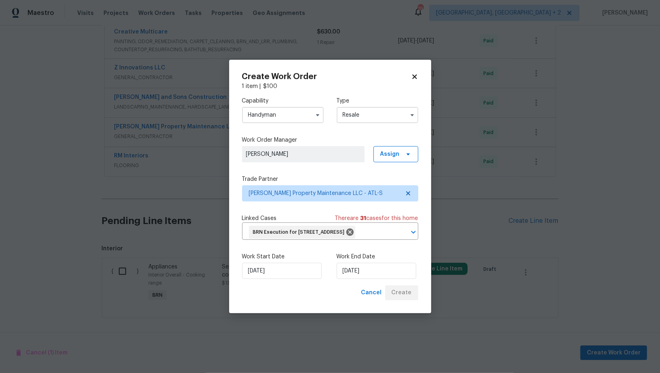
scroll to position [854, 0]
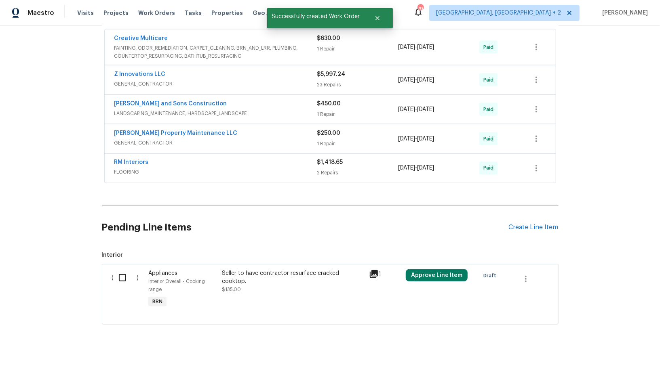
click at [67, 225] on div "Back to all projects 1485 Riverrock Trl, Riverdale, GA 30296 3 Beds | 2 1/2 Bat…" at bounding box center [330, 199] width 660 height 348
click at [126, 269] on input "checkbox" at bounding box center [125, 277] width 23 height 17
checkbox input "true"
click at [602, 350] on span "Create Work Order" at bounding box center [614, 353] width 54 height 10
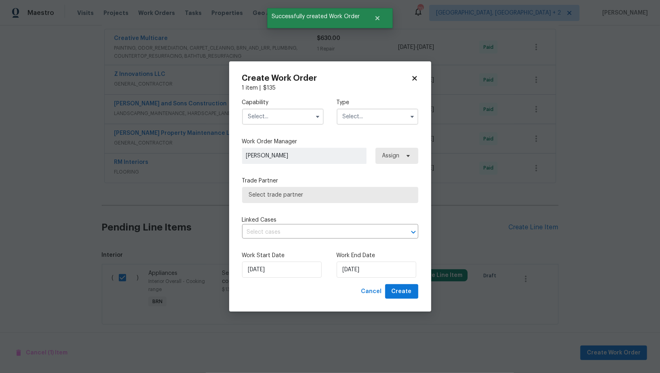
click at [273, 105] on label "Capability" at bounding box center [283, 103] width 82 height 8
click at [273, 113] on input "text" at bounding box center [283, 117] width 82 height 16
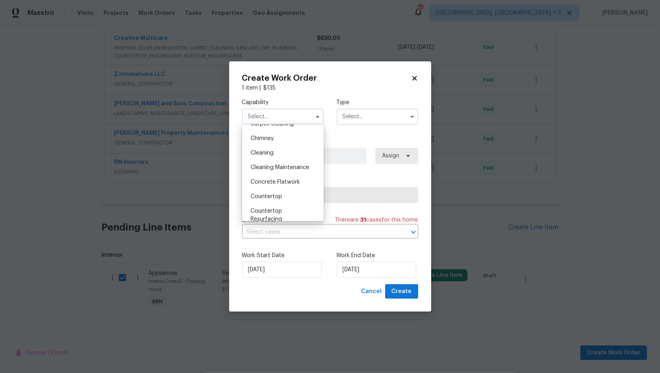
scroll to position [106, 0]
click at [273, 210] on span "Countertop Resurfacing" at bounding box center [266, 207] width 32 height 14
type input "Countertop Resurfacing"
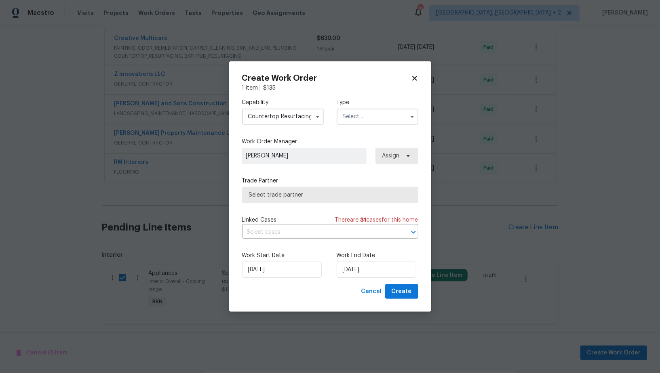
click at [363, 118] on input "text" at bounding box center [378, 117] width 82 height 16
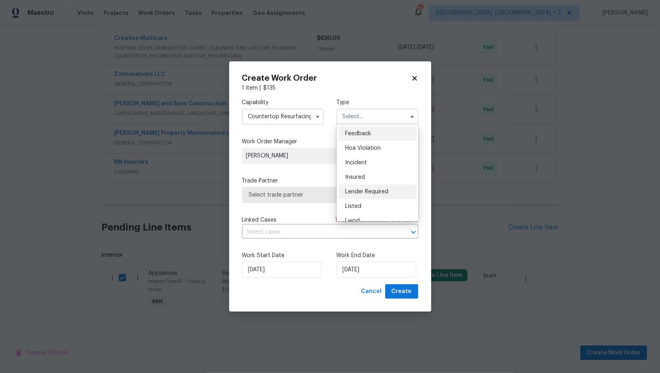
scroll to position [96, 0]
click at [361, 183] on span "Resale" at bounding box center [353, 184] width 17 height 6
type input "Resale"
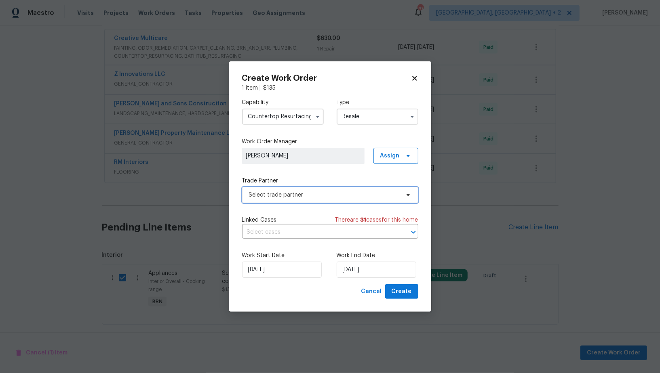
click at [350, 198] on span "Select trade partner" at bounding box center [324, 195] width 151 height 8
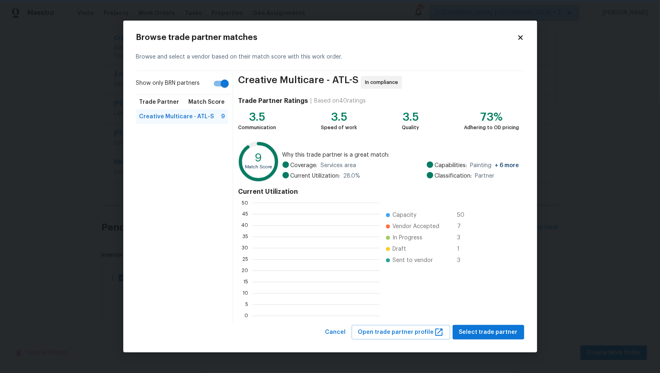
scroll to position [1, 0]
click at [225, 89] on input "Show only BRN partners" at bounding box center [225, 83] width 46 height 15
checkbox input "false"
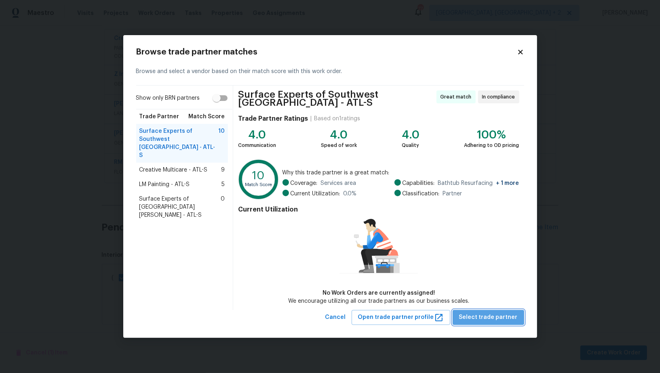
click at [493, 315] on span "Select trade partner" at bounding box center [488, 318] width 59 height 10
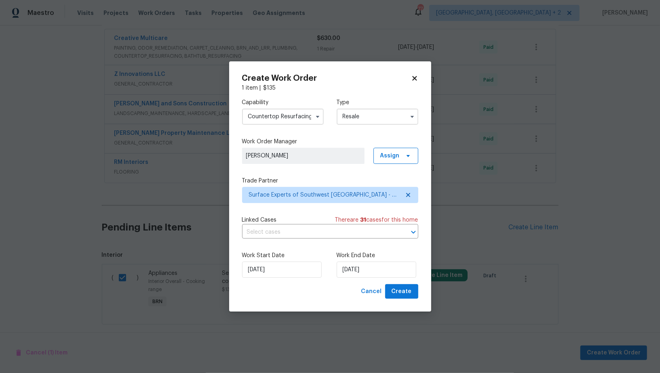
click at [351, 240] on div "Capability Countertop Resurfacing Type Resale Work Order Manager Padmapriya R A…" at bounding box center [330, 188] width 176 height 192
click at [349, 236] on input "text" at bounding box center [319, 232] width 154 height 13
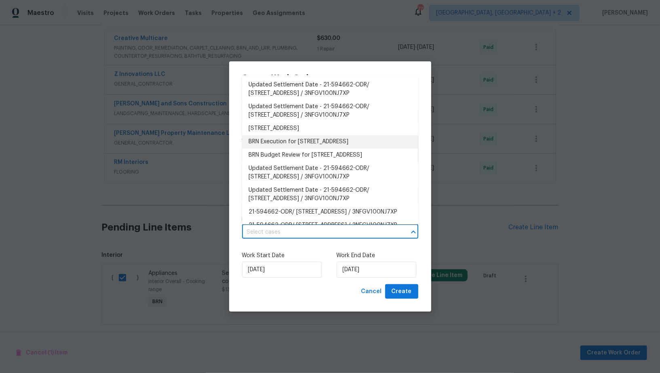
click at [323, 143] on li "BRN Execution for 1485 Riverrock Trl, Riverdale, GA 30296" at bounding box center [330, 141] width 176 height 13
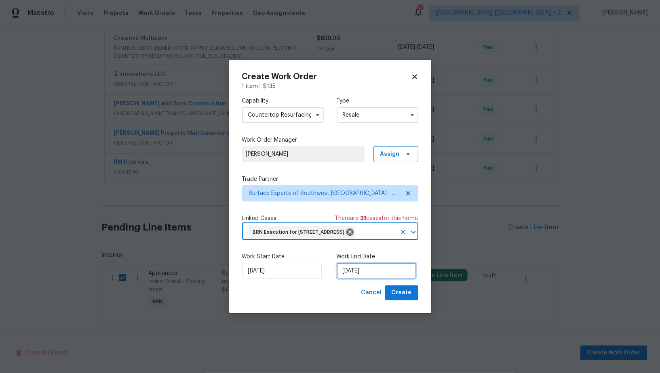
click at [364, 276] on input "22/09/2025" at bounding box center [377, 271] width 80 height 16
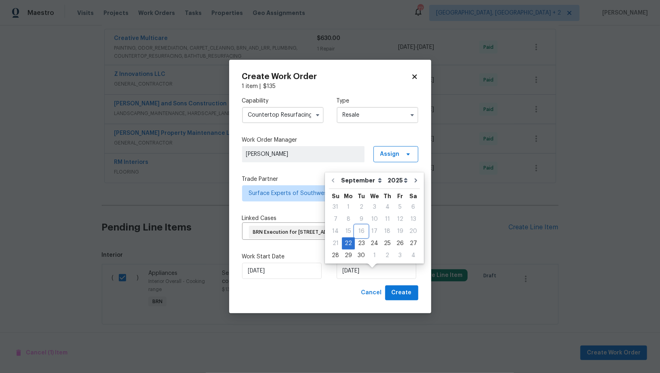
click at [361, 236] on div "16" at bounding box center [361, 231] width 13 height 11
click at [358, 246] on div "23" at bounding box center [361, 243] width 13 height 11
type input "23/09/2025"
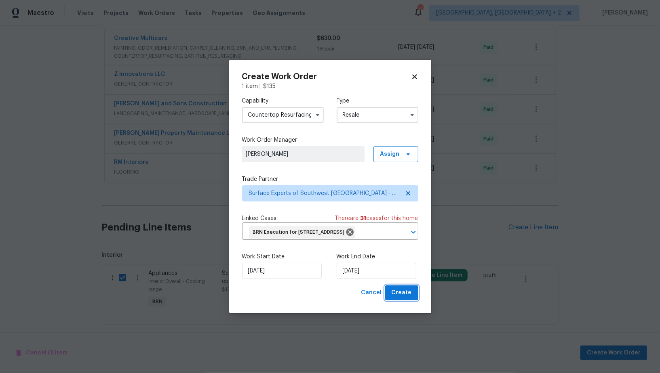
click at [407, 301] on button "Create" at bounding box center [401, 293] width 33 height 15
checkbox input "false"
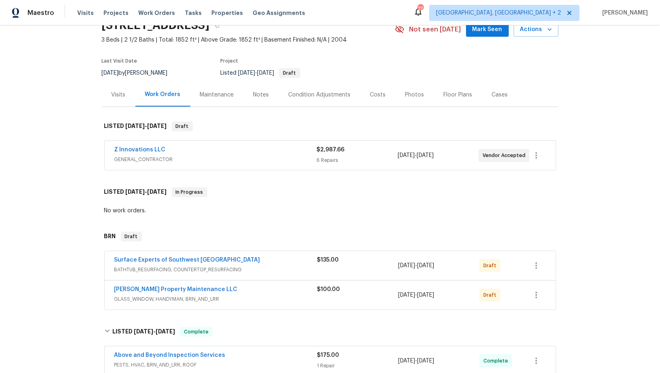
scroll to position [49, 0]
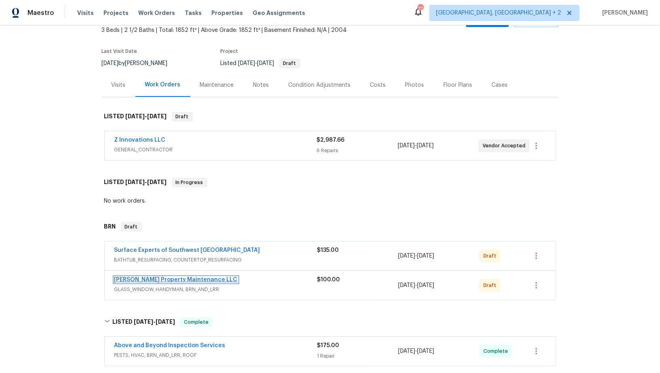
click at [158, 279] on link "Glen Property Maintenance LLC" at bounding box center [175, 280] width 123 height 6
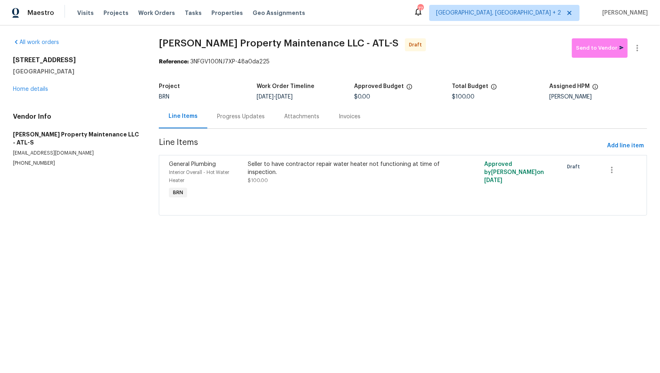
click at [232, 116] on div "Progress Updates" at bounding box center [241, 117] width 48 height 8
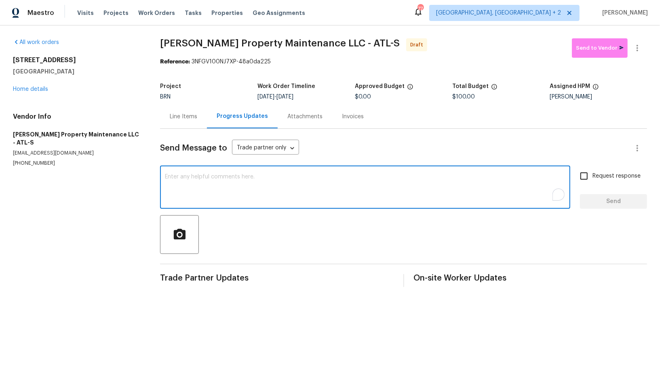
click at [223, 175] on textarea "To enrich screen reader interactions, please activate Accessibility in Grammarl…" at bounding box center [365, 188] width 400 height 28
paste textarea "Hi, I'm Padmapriya from Opendoor. Just wanted to check if you received the WO f…"
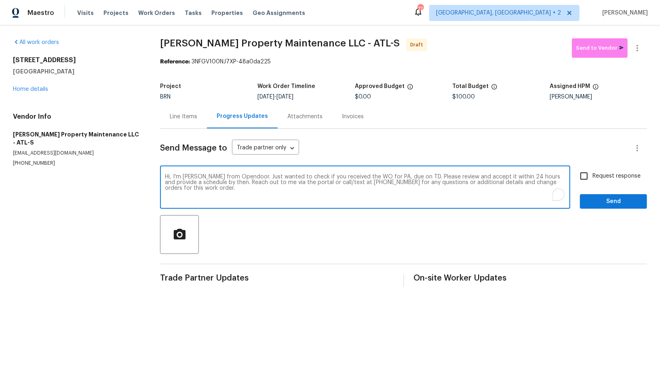
click at [393, 177] on textarea "Hi, I'm Padmapriya from Opendoor. Just wanted to check if you received the WO f…" at bounding box center [365, 188] width 400 height 28
paste textarea "1485 Riverrock Trl, Riverdale, GA 30296"
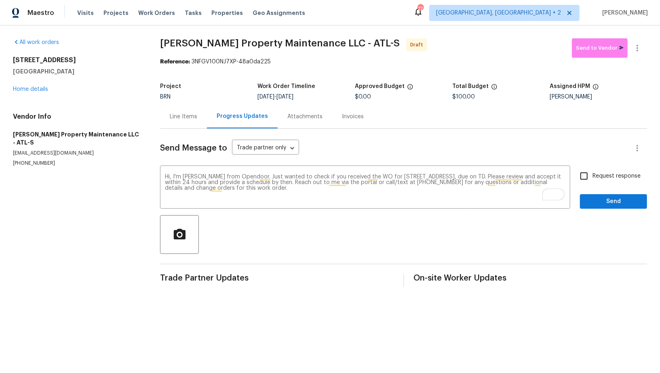
drag, startPoint x: 289, startPoint y: 96, endPoint x: 312, endPoint y: 96, distance: 22.6
click at [293, 96] on span "9/23/2025" at bounding box center [284, 97] width 17 height 6
copy span "9/23/202"
click at [293, 94] on span "9/23/2025" at bounding box center [284, 97] width 17 height 6
drag, startPoint x: 290, startPoint y: 95, endPoint x: 335, endPoint y: 94, distance: 45.3
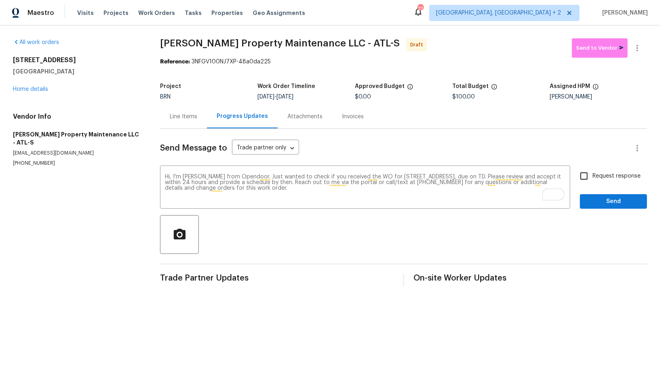
click at [336, 94] on div "9/22/2025 - 9/23/2025" at bounding box center [305, 97] width 97 height 6
copy span "9/23/2025"
click at [521, 177] on textarea "Hi, I'm Padmapriya from Opendoor. Just wanted to check if you received the WO f…" at bounding box center [365, 188] width 400 height 28
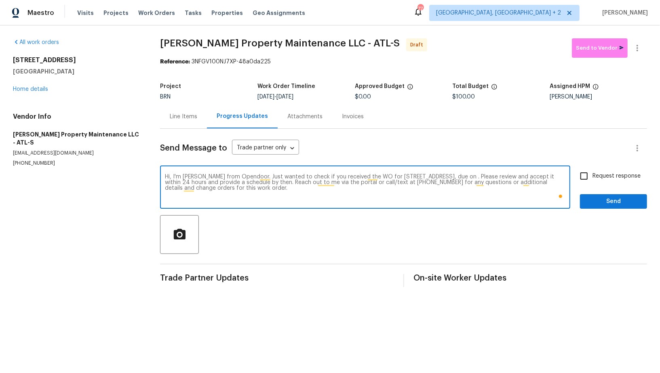
paste textarea "9/23/2025"
click at [355, 196] on textarea "Hi, I'm Padmapriya from Opendoor. Just wanted to check if you received the WO f…" at bounding box center [365, 188] width 400 height 28
type textarea "Hi, I'm Padmapriya from Opendoor. Just wanted to check if you received the WO f…"
click at [589, 179] on input "Request response" at bounding box center [583, 176] width 17 height 17
checkbox input "true"
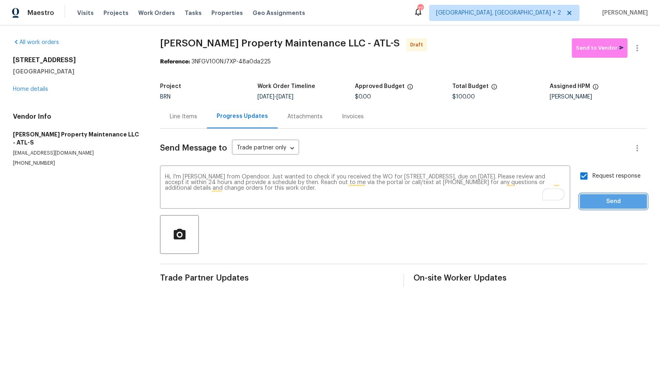
click at [608, 204] on span "Send" at bounding box center [613, 202] width 54 height 10
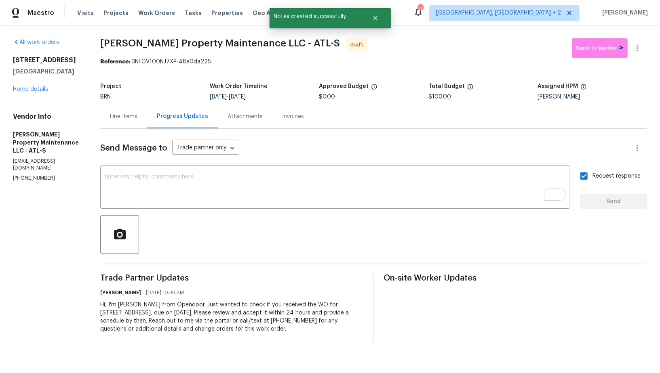
click at [135, 110] on div "Line Items" at bounding box center [123, 117] width 47 height 24
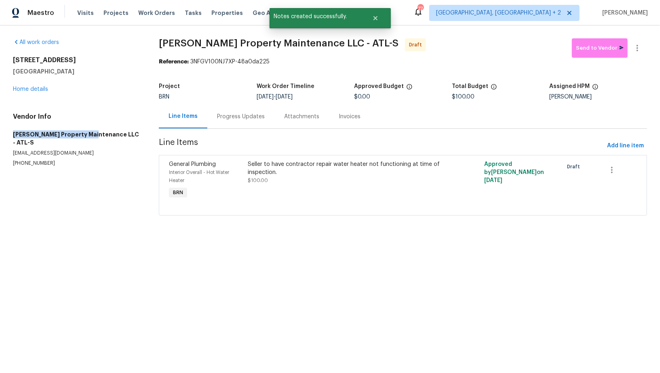
drag, startPoint x: 0, startPoint y: 131, endPoint x: 88, endPoint y: 133, distance: 88.1
click at [88, 133] on div "All work orders 1485 Riverrock Trl Riverdale, GA 30296 Home details Vendor Info…" at bounding box center [330, 131] width 660 height 213
copy h5 "Glen Property Maintenance"
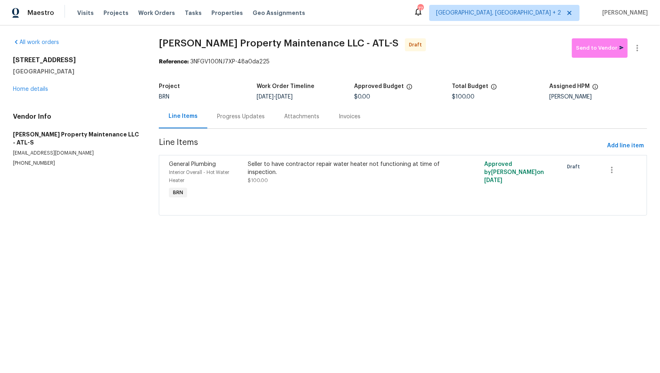
click at [235, 113] on div "Progress Updates" at bounding box center [241, 117] width 48 height 8
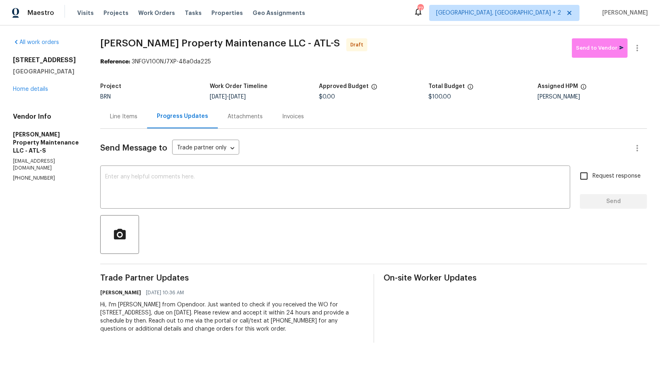
drag, startPoint x: 92, startPoint y: 304, endPoint x: 303, endPoint y: 326, distance: 212.0
click at [303, 326] on div "All work orders [STREET_ADDRESS] Home details Vendor Info [PERSON_NAME] Propert…" at bounding box center [330, 190] width 660 height 330
copy div "Hi, I'm [PERSON_NAME] from Opendoor. Just wanted to check if you received the W…"
click at [41, 90] on link "Home details" at bounding box center [30, 89] width 35 height 6
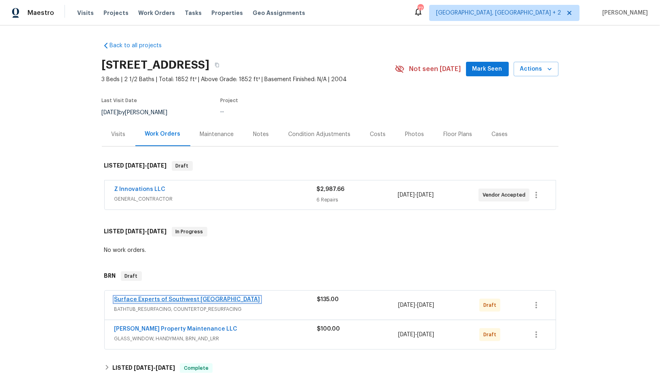
click at [164, 299] on link "Surface Experts of Southwest [GEOGRAPHIC_DATA]" at bounding box center [187, 300] width 146 height 6
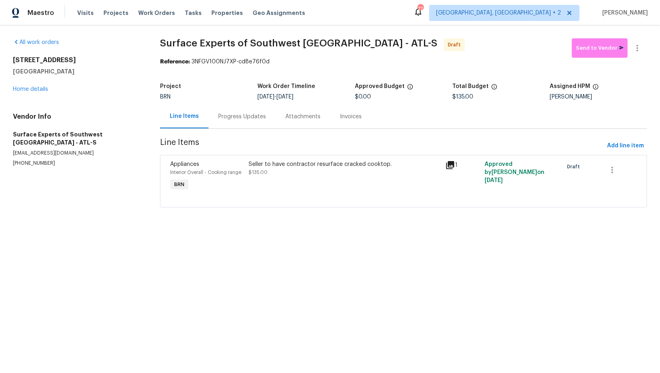
click at [220, 124] on div "Progress Updates" at bounding box center [241, 117] width 67 height 24
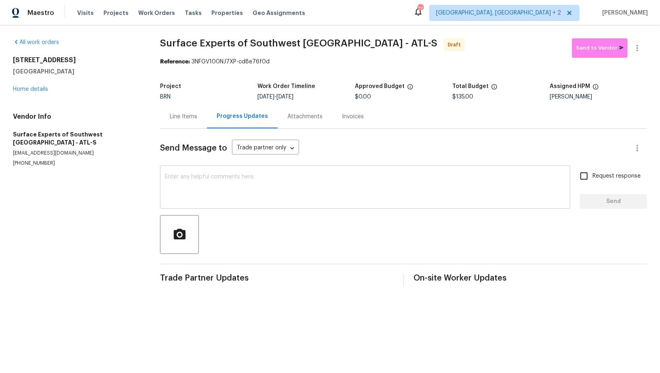
click at [209, 171] on div "x ​" at bounding box center [365, 188] width 410 height 41
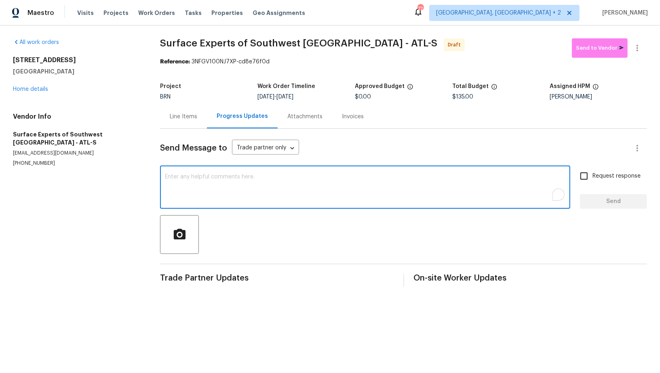
paste textarea "Hi, I'm [PERSON_NAME] from Opendoor. Just wanted to check if you received the W…"
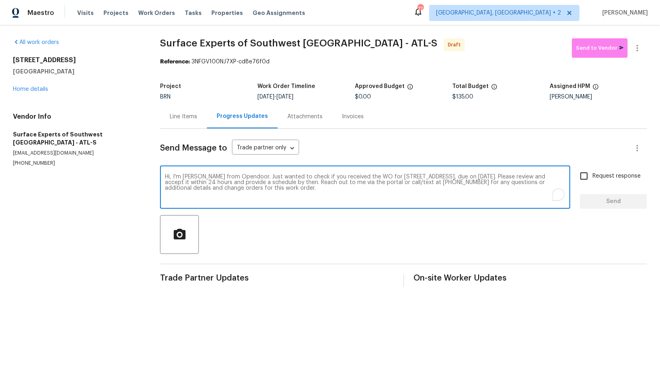
type textarea "Hi, I'm [PERSON_NAME] from Opendoor. Just wanted to check if you received the W…"
click at [586, 177] on input "Request response" at bounding box center [583, 176] width 17 height 17
checkbox input "true"
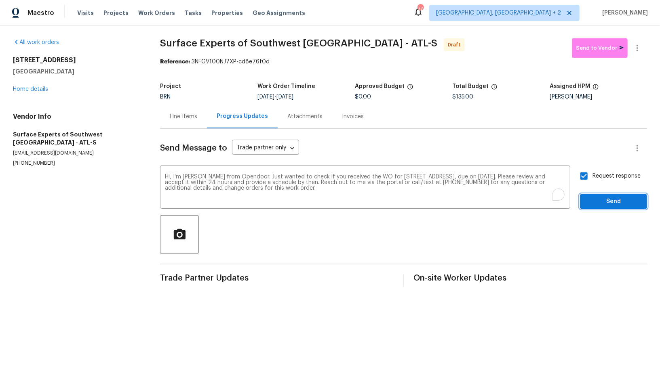
click at [595, 199] on span "Send" at bounding box center [613, 202] width 54 height 10
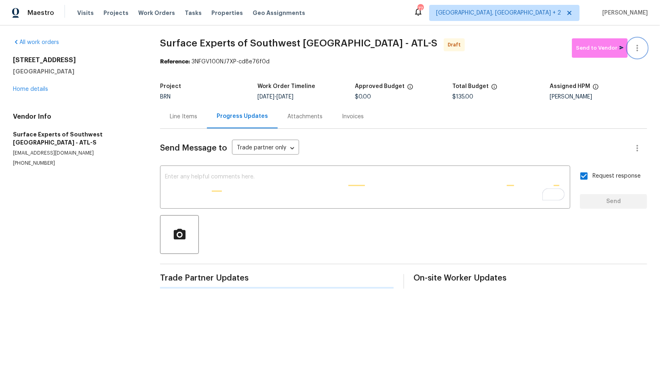
click at [642, 46] on button "button" at bounding box center [636, 47] width 19 height 19
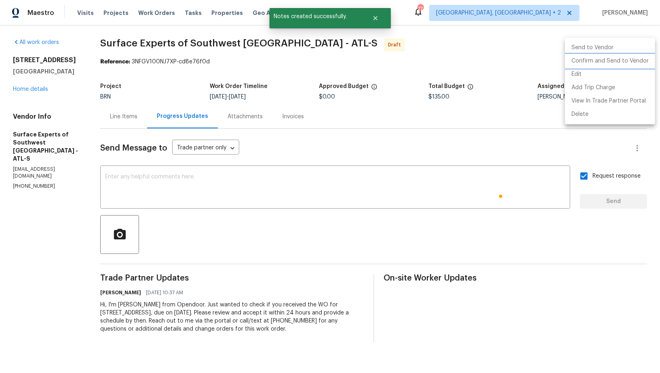
click at [625, 63] on li "Confirm and Send to Vendor" at bounding box center [610, 61] width 90 height 13
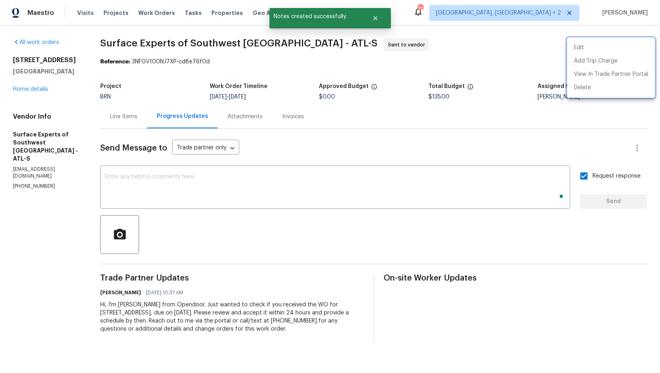
click at [244, 100] on div at bounding box center [330, 186] width 660 height 373
drag, startPoint x: 241, startPoint y: 97, endPoint x: 278, endPoint y: 97, distance: 37.2
click at [278, 97] on div "[DATE] - [DATE]" at bounding box center [264, 97] width 109 height 6
copy span "[DATE]"
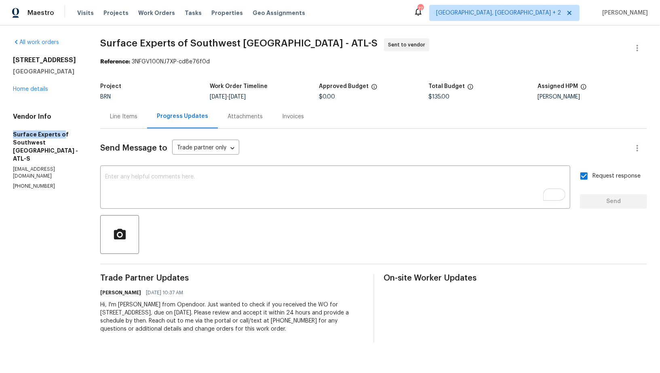
drag, startPoint x: 0, startPoint y: 133, endPoint x: 59, endPoint y: 135, distance: 59.0
click at [59, 135] on div "All work orders [STREET_ADDRESS] Home details Vendor Info Surface Experts of So…" at bounding box center [330, 190] width 660 height 330
copy h5 "Surface Experts o"
click at [125, 109] on div "Line Items" at bounding box center [123, 117] width 47 height 24
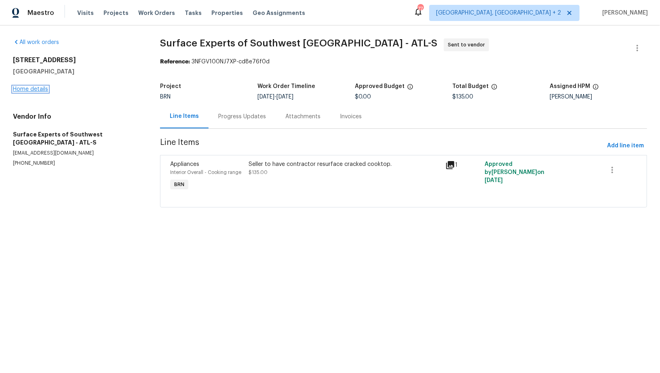
click at [30, 90] on link "Home details" at bounding box center [30, 89] width 35 height 6
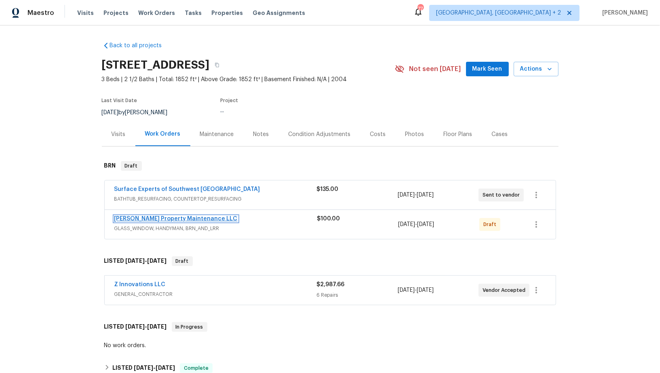
click at [171, 220] on link "[PERSON_NAME] Property Maintenance LLC" at bounding box center [175, 219] width 123 height 6
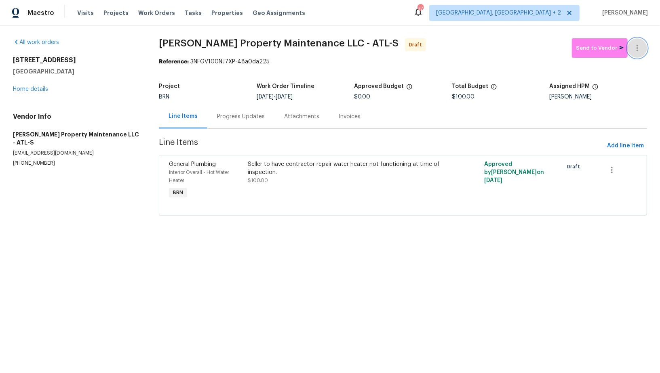
click at [632, 51] on button "button" at bounding box center [636, 47] width 19 height 19
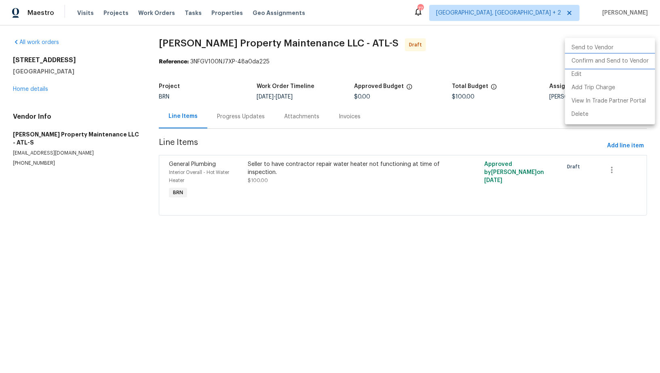
click at [635, 63] on li "Confirm and Send to Vendor" at bounding box center [610, 61] width 90 height 13
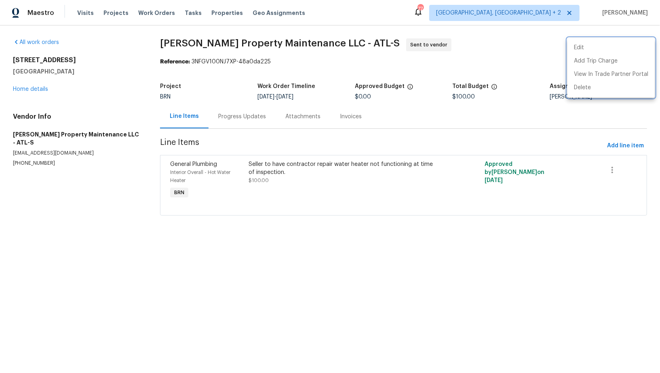
click at [24, 91] on div at bounding box center [330, 186] width 660 height 373
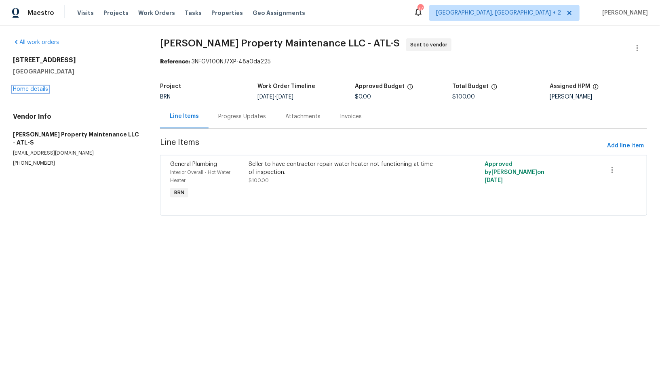
click at [24, 91] on link "Home details" at bounding box center [30, 89] width 35 height 6
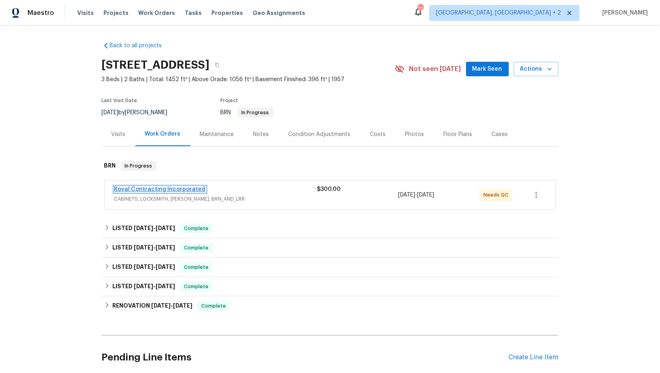
click at [170, 187] on link "Royal Contracting Incorporated" at bounding box center [159, 190] width 91 height 6
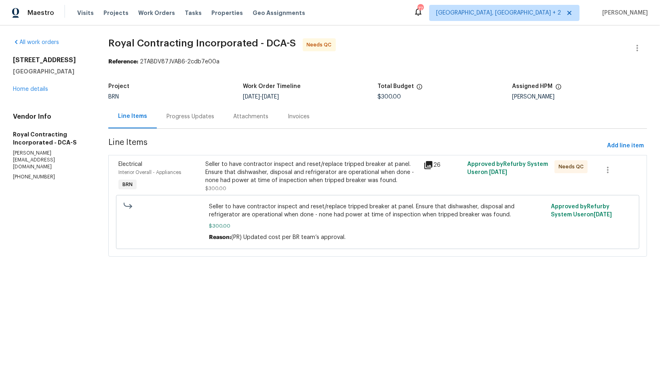
click at [196, 130] on section "Royal Contracting Incorporated - DCA-S Needs QC Reference: 2TABDV87JVAB6-2cdb7e…" at bounding box center [377, 152] width 538 height 228
click at [194, 125] on div "Progress Updates" at bounding box center [190, 117] width 67 height 24
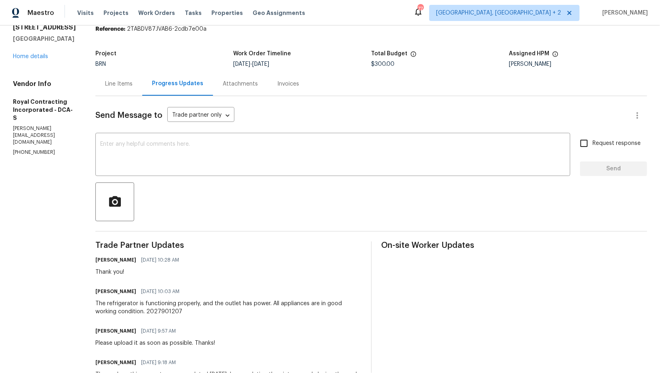
scroll to position [21, 0]
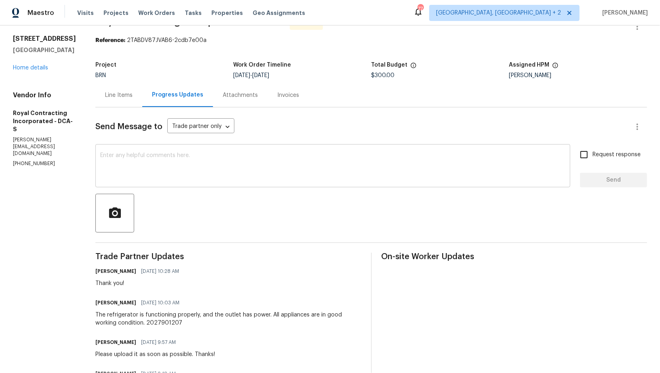
click at [165, 164] on textarea at bounding box center [332, 167] width 465 height 28
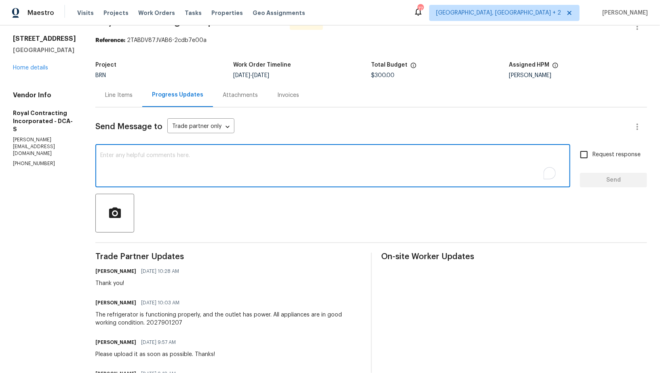
scroll to position [0, 0]
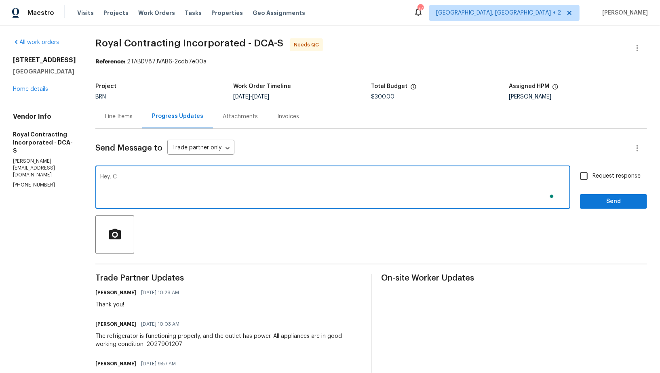
type textarea "Hey, Ca"
click at [125, 114] on div "Line Items" at bounding box center [118, 117] width 27 height 8
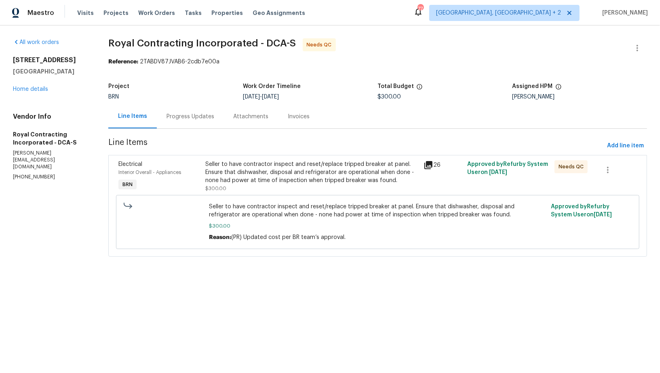
click at [203, 126] on div "Progress Updates" at bounding box center [190, 117] width 67 height 24
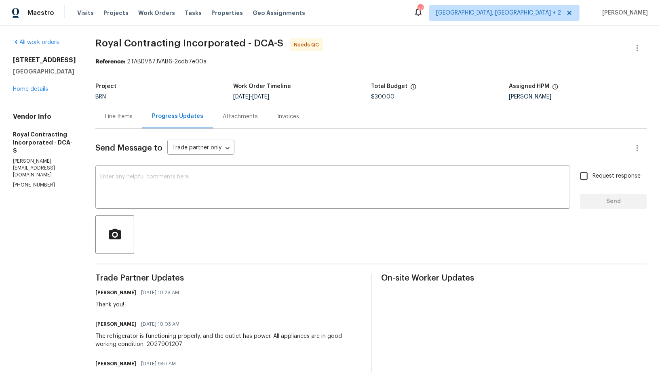
click at [134, 121] on div "Line Items" at bounding box center [118, 117] width 47 height 24
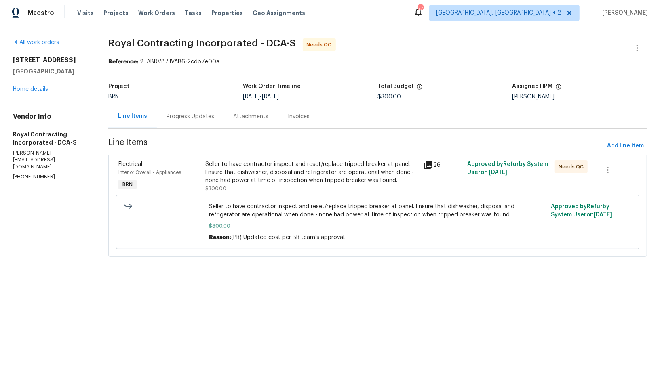
click at [202, 125] on div "Progress Updates" at bounding box center [190, 117] width 67 height 24
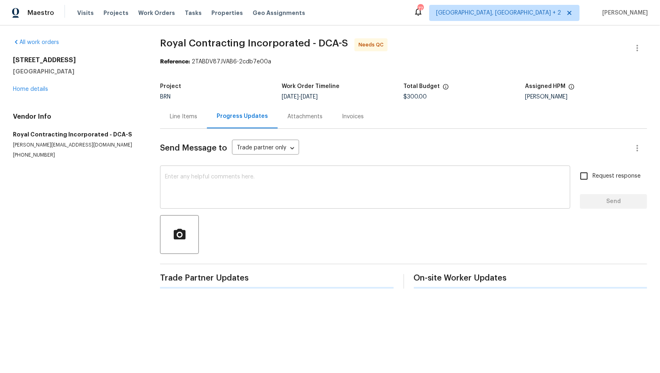
click at [204, 183] on textarea at bounding box center [365, 188] width 400 height 28
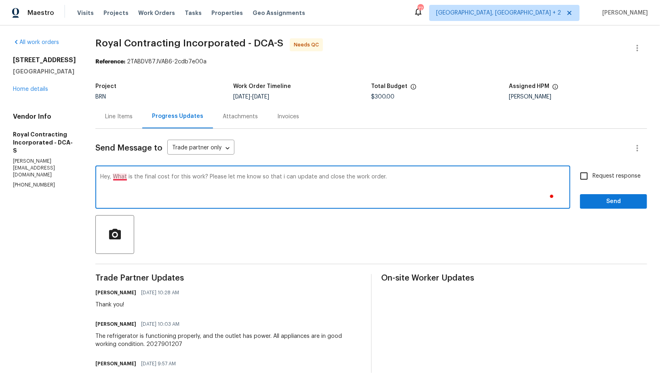
click at [130, 175] on textarea "Hey, What is the final cost for this work? Please let me know so that i can upd…" at bounding box center [332, 188] width 465 height 28
type textarea "Hey, what is the final cost for this work? Please let me know so that i can upd…"
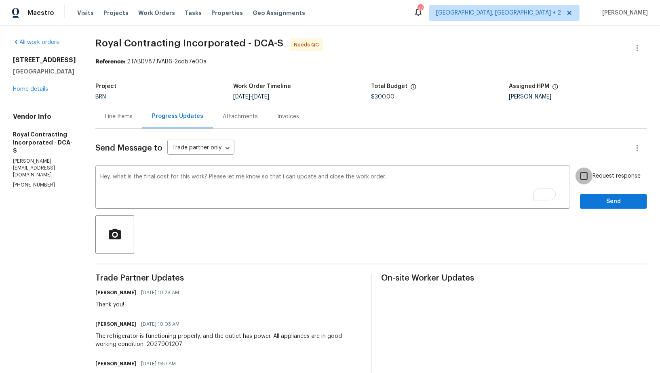
click at [587, 178] on input "Request response" at bounding box center [583, 176] width 17 height 17
checkbox input "true"
click at [591, 197] on span "Send" at bounding box center [613, 202] width 54 height 10
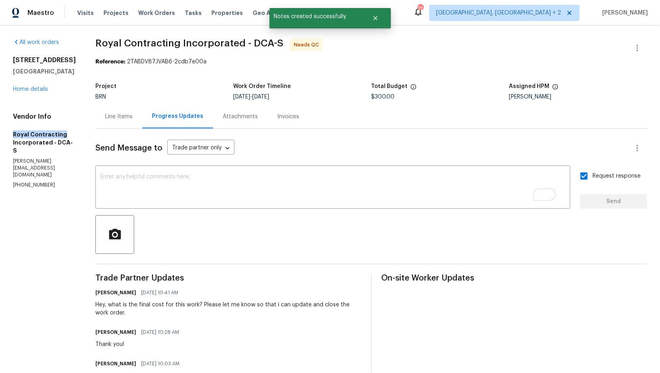
drag, startPoint x: 7, startPoint y: 137, endPoint x: 81, endPoint y: 136, distance: 74.3
copy h5 "Royal Contracting"
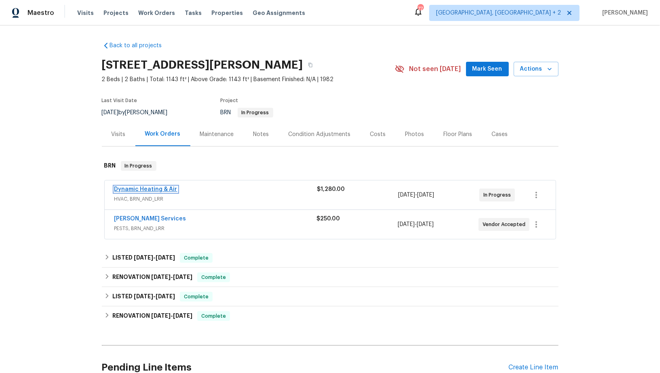
click at [154, 189] on link "Dynamic Heating & Air" at bounding box center [145, 190] width 63 height 6
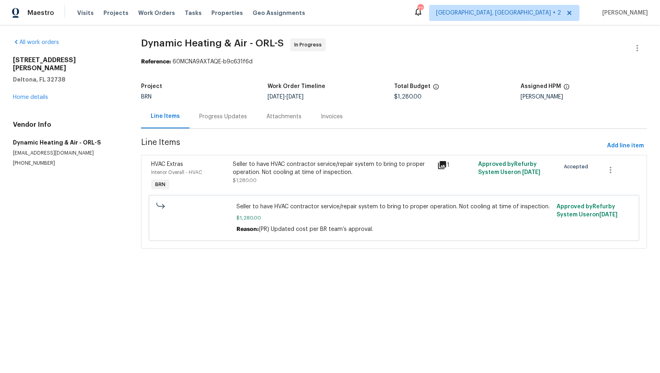
click at [212, 112] on div "Progress Updates" at bounding box center [222, 117] width 67 height 24
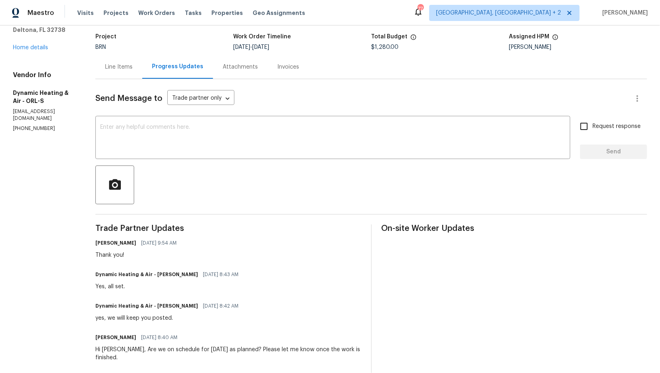
scroll to position [51, 0]
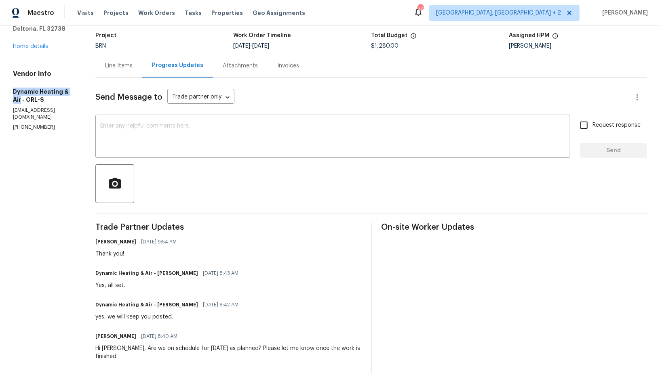
drag, startPoint x: 0, startPoint y: 79, endPoint x: 75, endPoint y: 81, distance: 74.8
copy h5 "Dynamic Heating & Air"
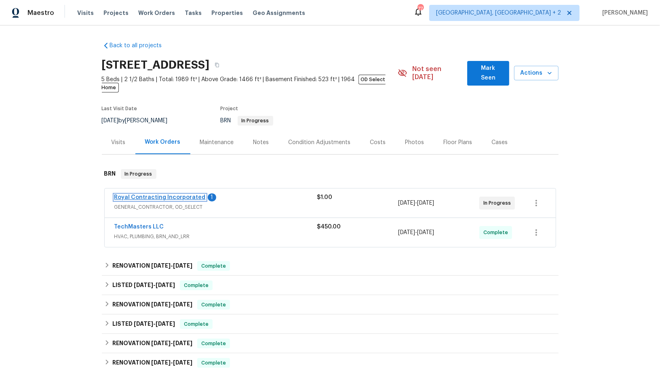
click at [165, 195] on link "Royal Contracting Incorporated" at bounding box center [159, 198] width 91 height 6
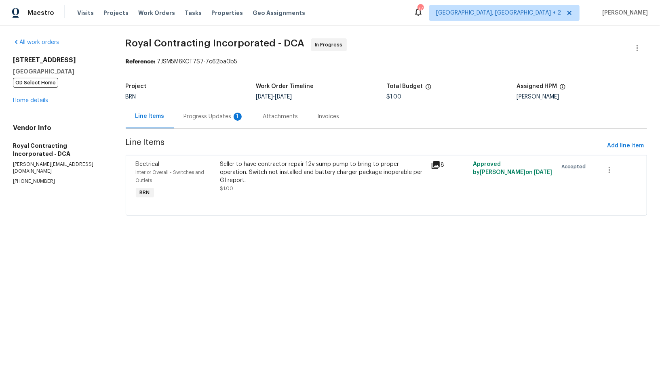
click at [201, 121] on div "Progress Updates 1" at bounding box center [213, 117] width 79 height 24
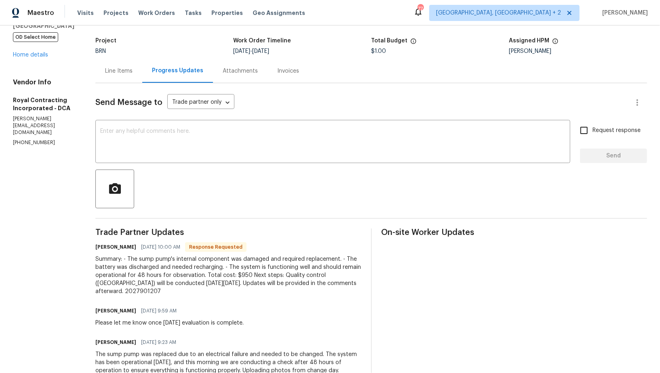
scroll to position [28, 0]
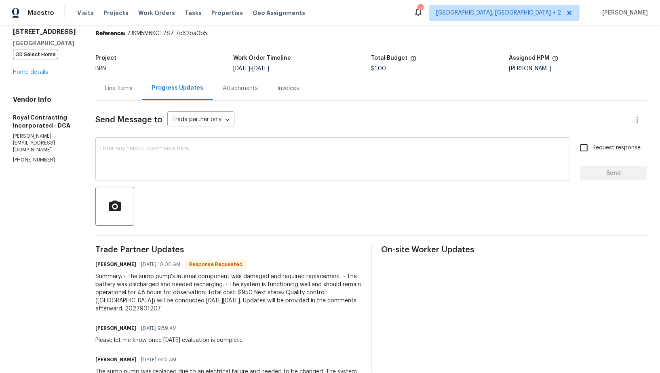
click at [219, 160] on textarea at bounding box center [332, 160] width 465 height 28
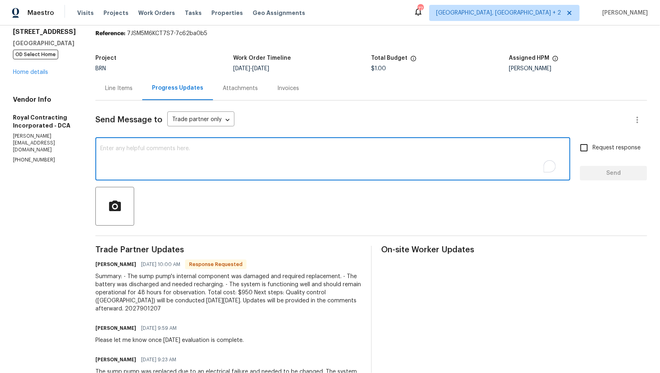
click at [123, 99] on div "Line Items" at bounding box center [118, 88] width 47 height 24
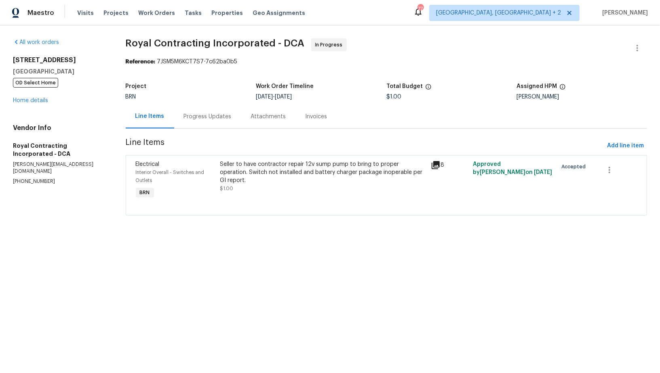
click at [205, 118] on div "Progress Updates" at bounding box center [208, 117] width 48 height 8
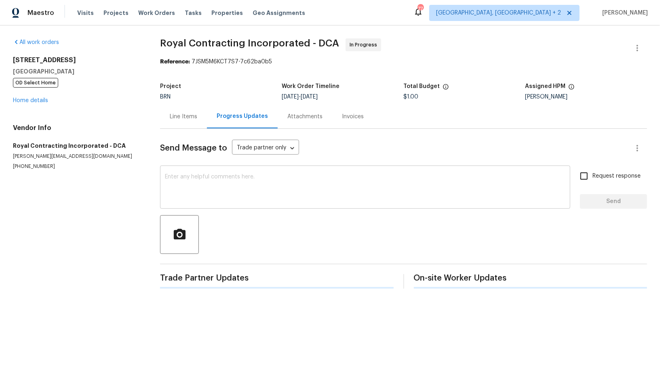
click at [181, 189] on textarea at bounding box center [365, 188] width 400 height 28
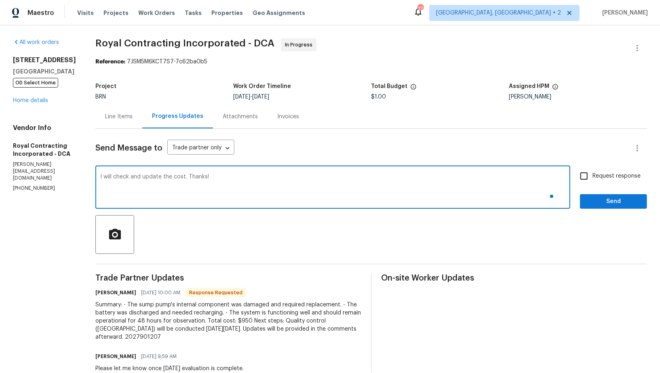
type textarea "I will check and update the cost. Thanks!"
click at [587, 181] on input "Request response" at bounding box center [583, 176] width 17 height 17
checkbox input "true"
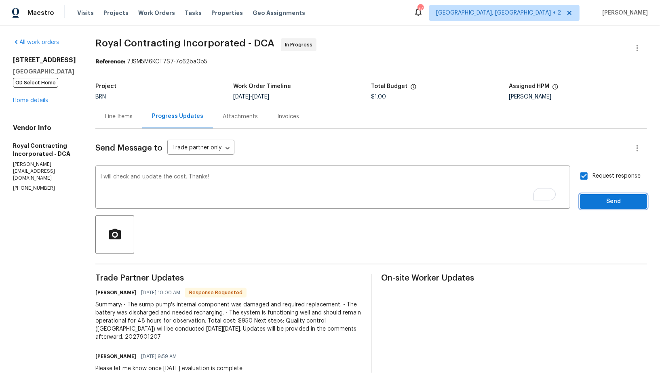
click at [594, 196] on button "Send" at bounding box center [613, 201] width 67 height 15
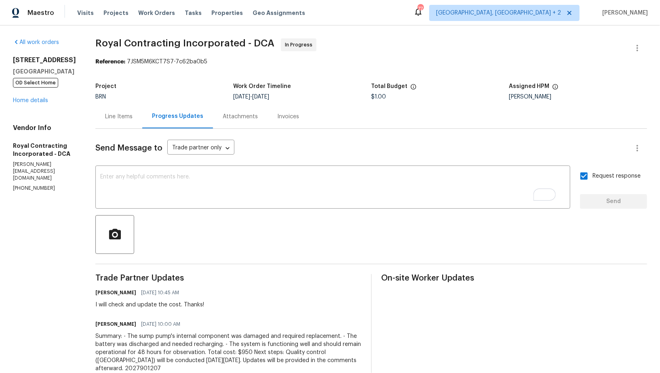
click at [124, 125] on div "Line Items" at bounding box center [118, 117] width 47 height 24
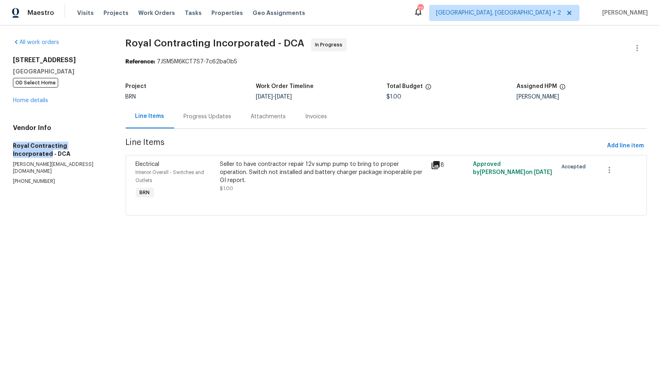
drag, startPoint x: 13, startPoint y: 142, endPoint x: 99, endPoint y: 143, distance: 85.2
click at [99, 143] on h5 "Royal Contracting Incorporated - DCA" at bounding box center [59, 150] width 93 height 16
copy h5 "Royal Contracting Incorporated"
click at [254, 170] on div "Seller to have contractor repair 12v sump pump to bring to proper operation. Sw…" at bounding box center [323, 172] width 206 height 24
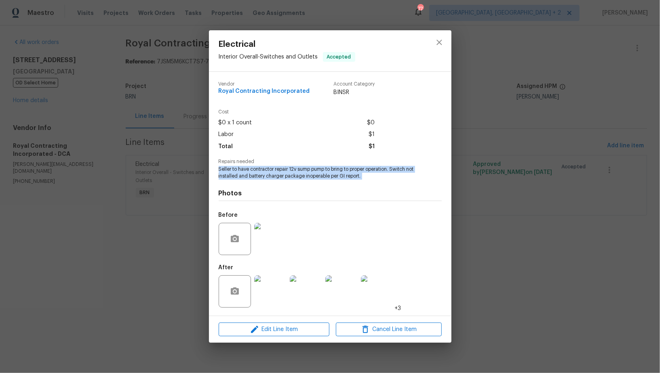
drag, startPoint x: 214, startPoint y: 169, endPoint x: 388, endPoint y: 184, distance: 174.7
click at [388, 184] on div "Vendor Royal Contracting Incorporated Account Category BINSR Cost $0 x 1 count …" at bounding box center [330, 194] width 242 height 244
copy span "Seller to have contractor repair 12v sump pump to bring to proper operation. Sw…"
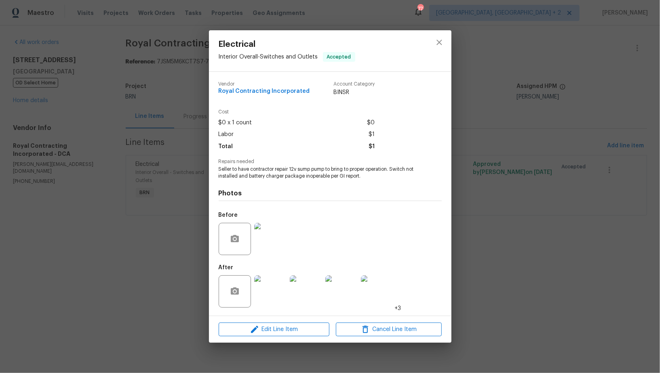
click at [151, 80] on div "Electrical Interior Overall - Switches and Outlets Accepted Vendor Royal Contra…" at bounding box center [330, 186] width 660 height 373
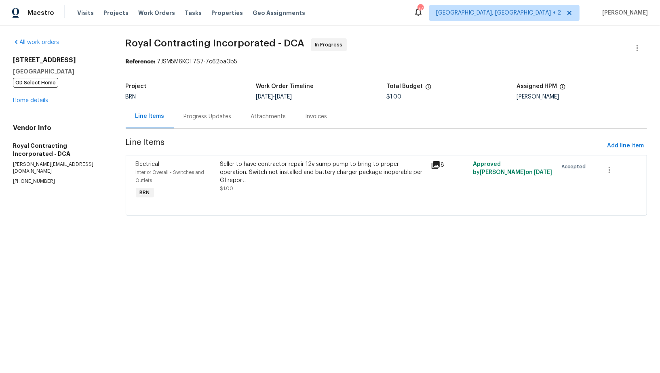
click at [209, 128] on div "Progress Updates" at bounding box center [207, 117] width 67 height 24
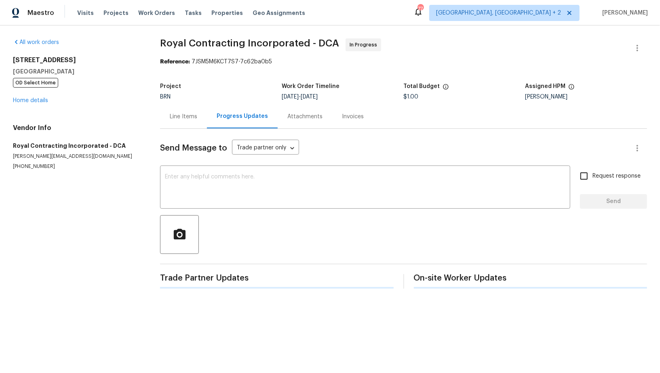
click at [208, 123] on div "Progress Updates" at bounding box center [242, 117] width 71 height 24
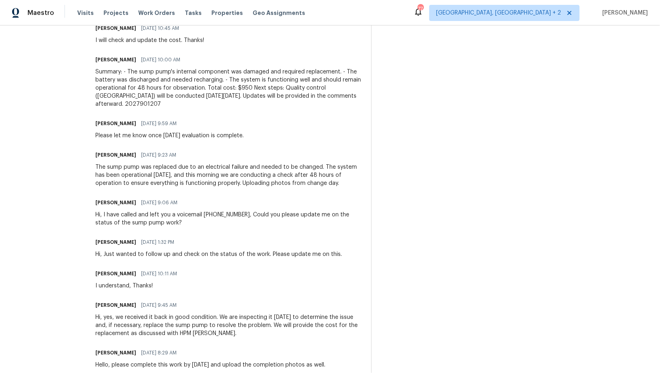
scroll to position [233, 0]
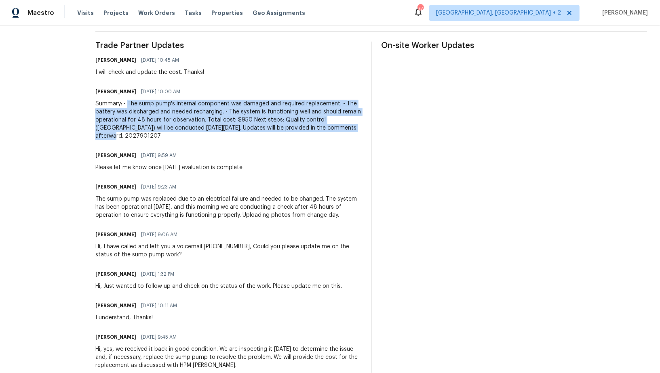
drag, startPoint x: 136, startPoint y: 103, endPoint x: 133, endPoint y: 137, distance: 34.5
click at [133, 137] on div "Summary: - The sump pump's internal component was damaged and required replacem…" at bounding box center [228, 120] width 266 height 40
copy div "The sump pump's internal component was damaged and required replacement. - The …"
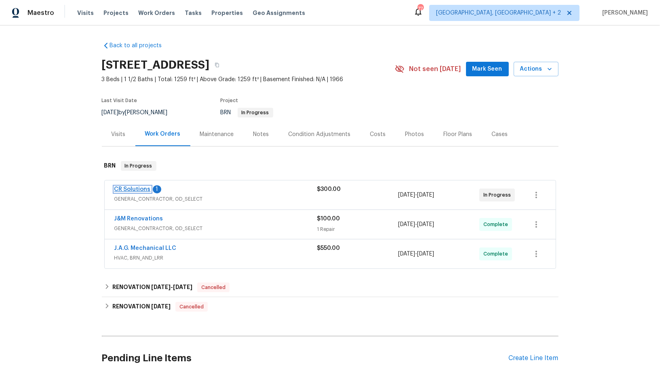
click at [136, 188] on link "CR Solutions" at bounding box center [132, 190] width 36 height 6
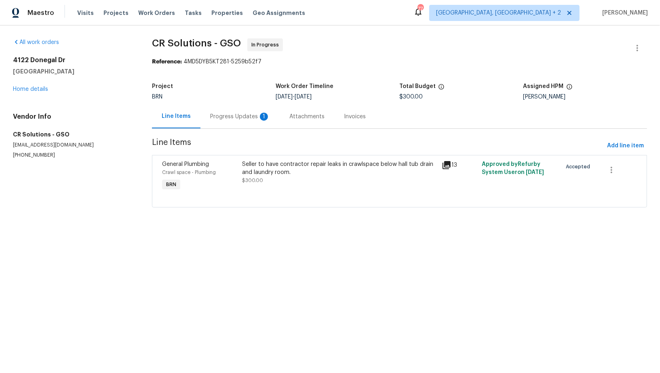
click at [221, 120] on div "Progress Updates 1" at bounding box center [240, 117] width 60 height 8
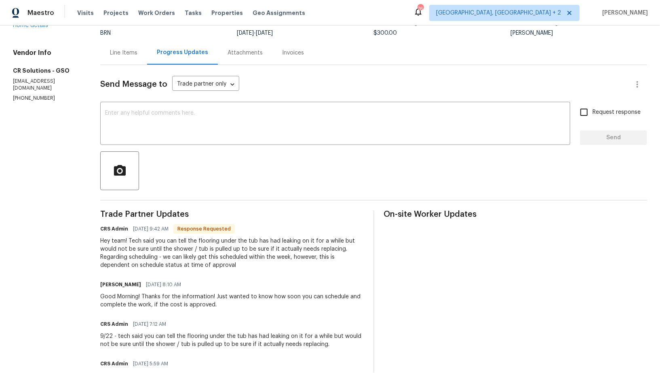
scroll to position [44, 0]
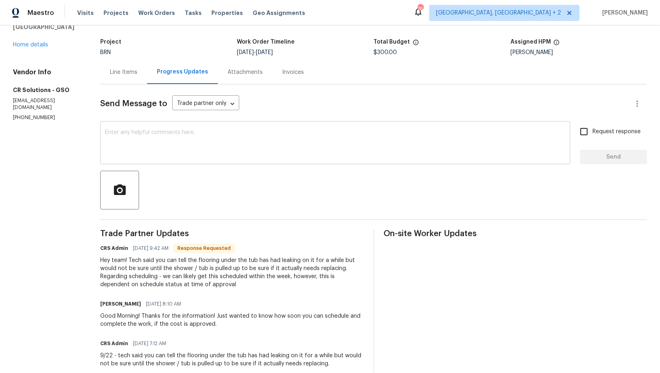
click at [175, 135] on textarea at bounding box center [335, 144] width 460 height 28
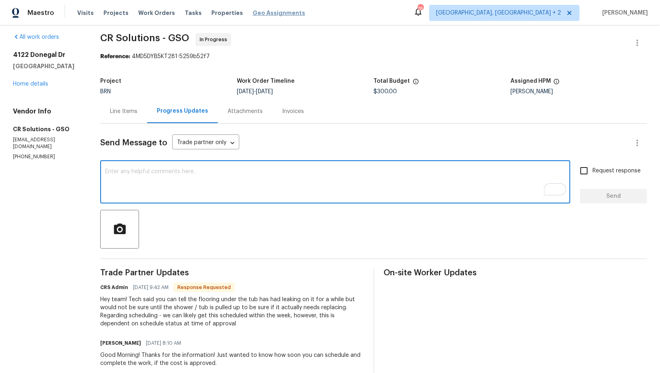
scroll to position [5, 0]
click at [128, 183] on textarea "To enrich screen reader interactions, please activate Accessibility in Grammarl…" at bounding box center [335, 183] width 460 height 28
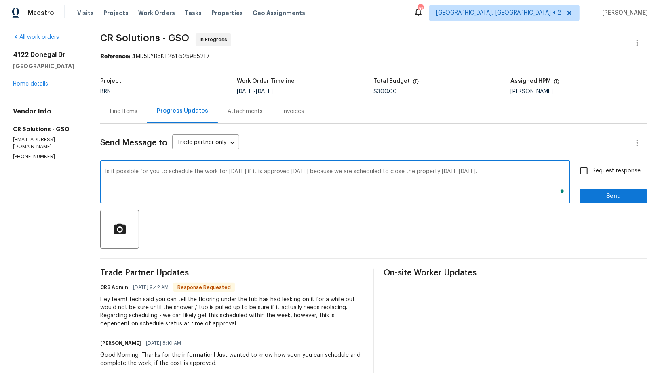
scroll to position [0, 0]
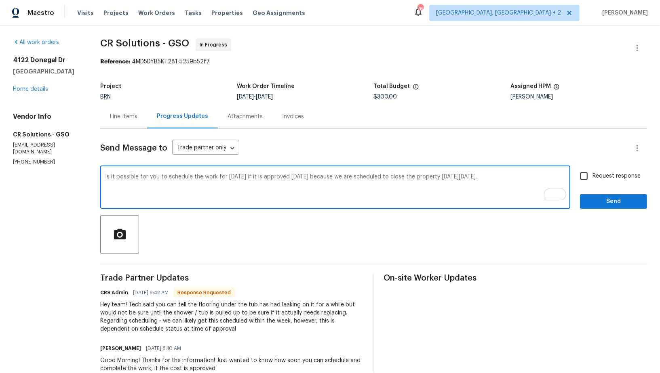
click at [308, 178] on textarea "Is it possible for you to schedule the work for [DATE] if it is approved [DATE]…" at bounding box center [335, 188] width 460 height 28
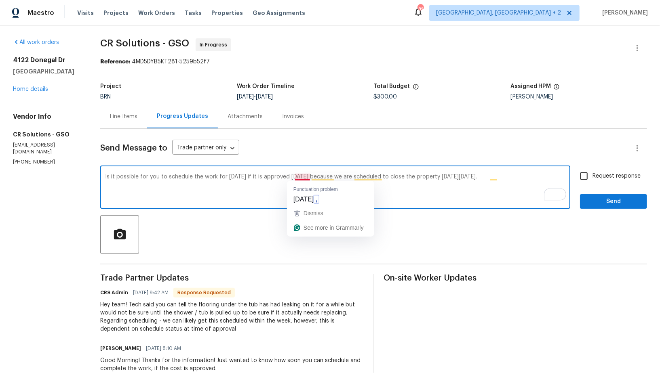
click at [304, 177] on textarea "Is it possible for you to schedule the work for [DATE] if it is approved [DATE]…" at bounding box center [335, 188] width 460 height 28
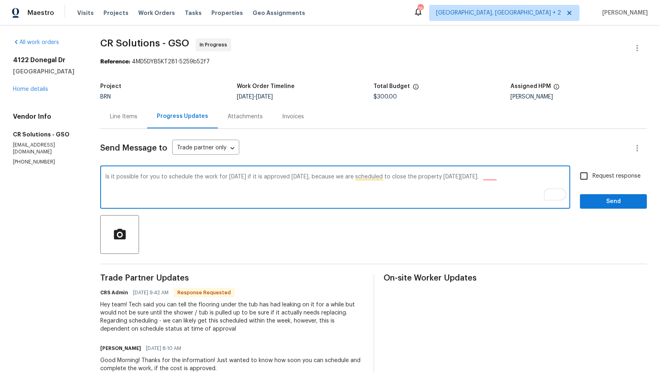
click at [516, 183] on textarea "Is it possible for you to schedule the work for tomorrow if it is approved toda…" at bounding box center [335, 188] width 460 height 28
type textarea "Is it possible for you to schedule the work for tomorrow if it is approved toda…"
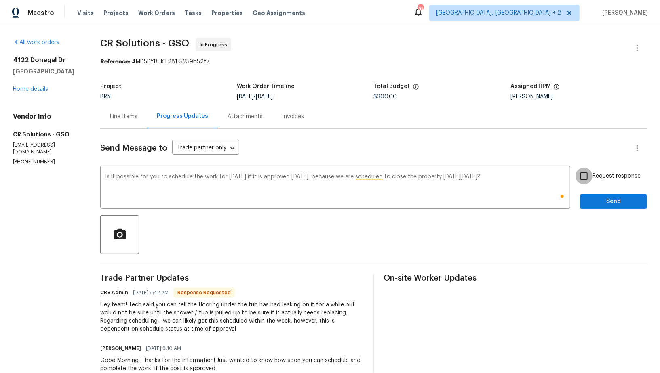
click at [591, 178] on input "Request response" at bounding box center [583, 176] width 17 height 17
checkbox input "true"
click at [606, 206] on span "Send" at bounding box center [613, 202] width 54 height 10
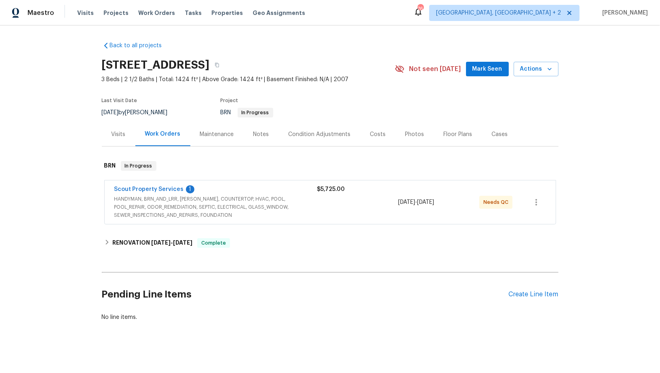
click at [168, 195] on span "HANDYMAN, BRN_AND_LRR, [PERSON_NAME], COUNTERTOP, HVAC, POOL, POOL_REPAIR, ODOR…" at bounding box center [215, 207] width 203 height 24
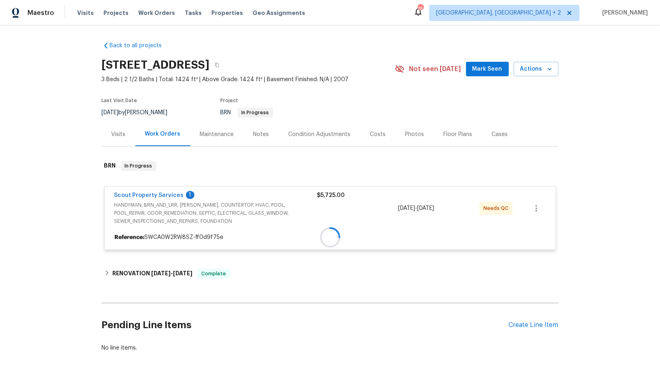
scroll to position [33, 0]
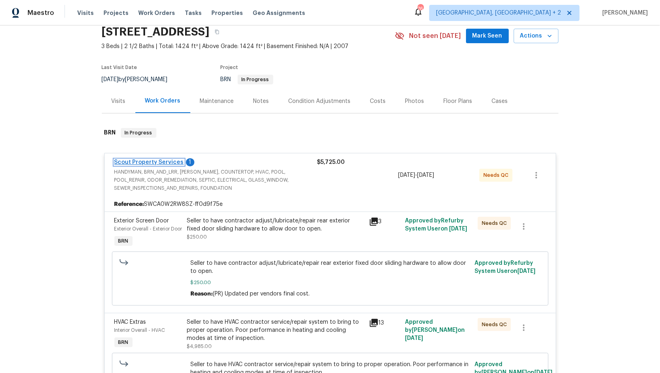
click at [149, 160] on link "Scout Property Services" at bounding box center [148, 163] width 69 height 6
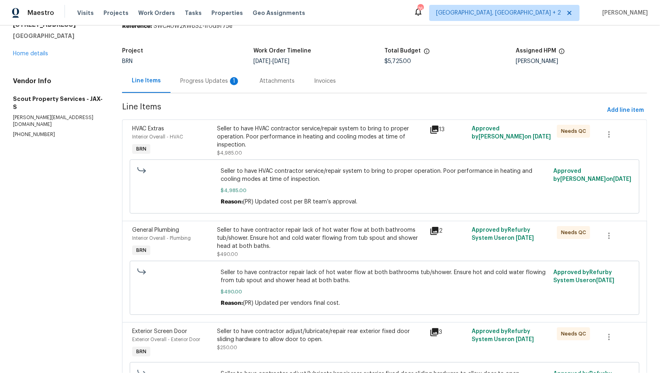
scroll to position [56, 0]
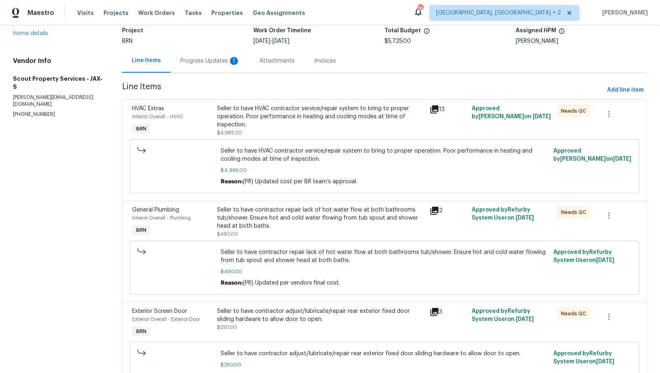
click at [274, 119] on div "Seller to have HVAC contractor service/repair system to bring to proper operati…" at bounding box center [320, 117] width 207 height 24
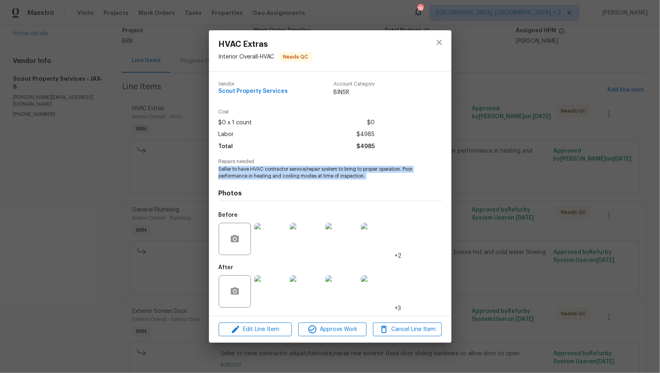
drag, startPoint x: 211, startPoint y: 171, endPoint x: 391, endPoint y: 181, distance: 180.4
click at [391, 181] on div "Vendor Scout Property Services Account Category BINSR Cost $0 x 1 count $0 Labo…" at bounding box center [330, 194] width 242 height 244
copy span "Seller to have HVAC contractor service/repair system to bring to proper operati…"
click at [268, 284] on img at bounding box center [270, 292] width 32 height 32
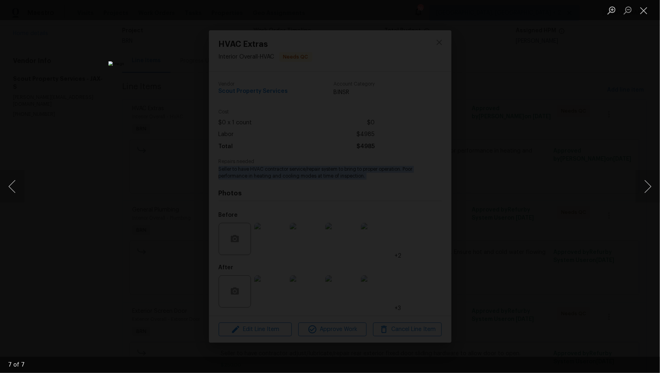
click at [529, 176] on div "Lightbox" at bounding box center [330, 186] width 660 height 373
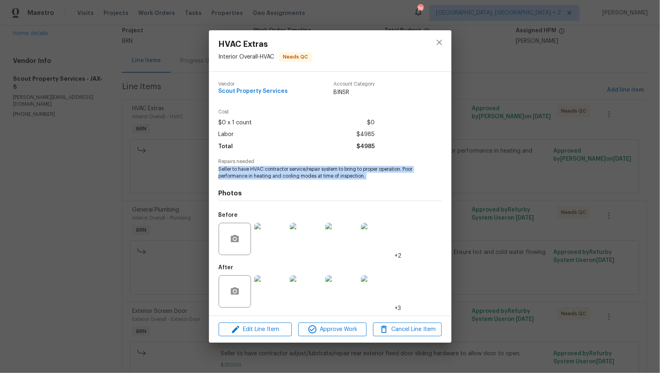
click at [529, 176] on div "HVAC Extras Interior Overall - HVAC Needs QC Vendor Scout Property Services Acc…" at bounding box center [330, 186] width 660 height 373
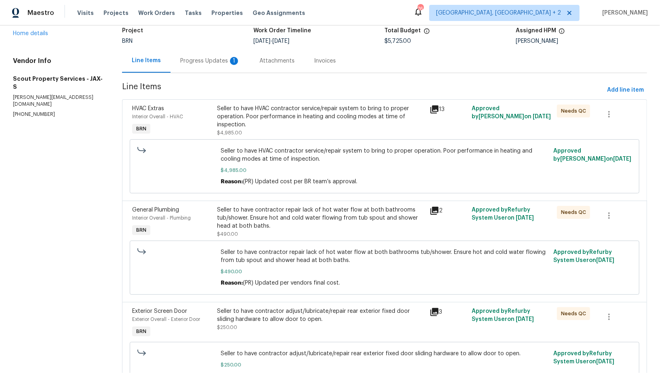
scroll to position [100, 0]
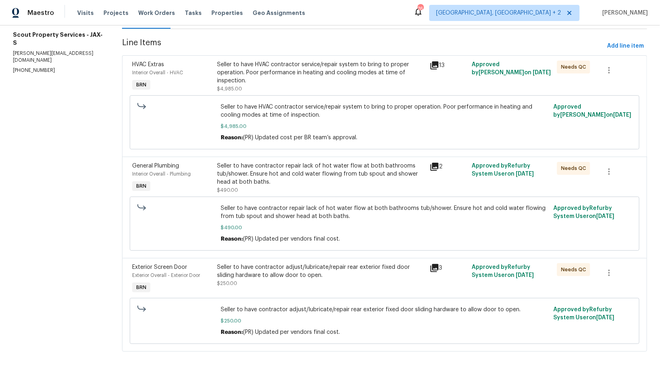
click at [285, 163] on div "Seller to have contractor repair lack of hot water flow at both bathrooms tub/s…" at bounding box center [320, 174] width 207 height 24
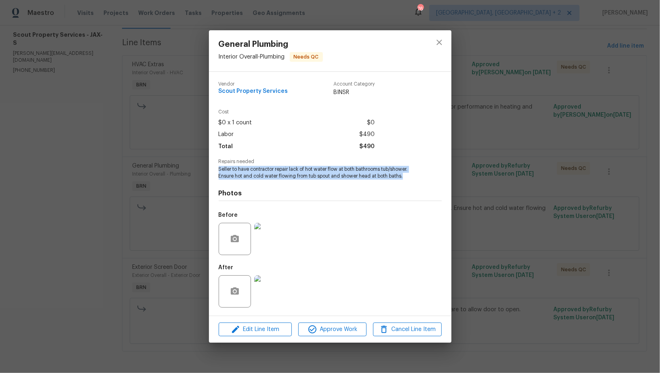
drag, startPoint x: 215, startPoint y: 171, endPoint x: 422, endPoint y: 195, distance: 207.8
click at [425, 179] on div "Vendor Scout Property Services Account Category BINSR Cost $0 x 1 count $0 Labo…" at bounding box center [330, 194] width 242 height 244
copy span "Seller to have contractor repair lack of hot water flow at both bathrooms tub/s…"
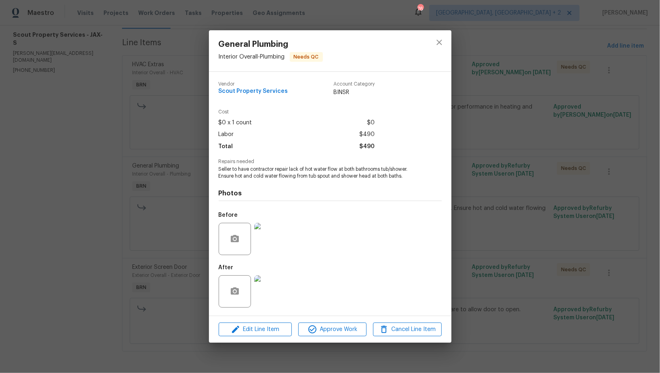
click at [182, 209] on div "General Plumbing Interior Overall - Plumbing Needs QC Vendor Scout Property Ser…" at bounding box center [330, 186] width 660 height 373
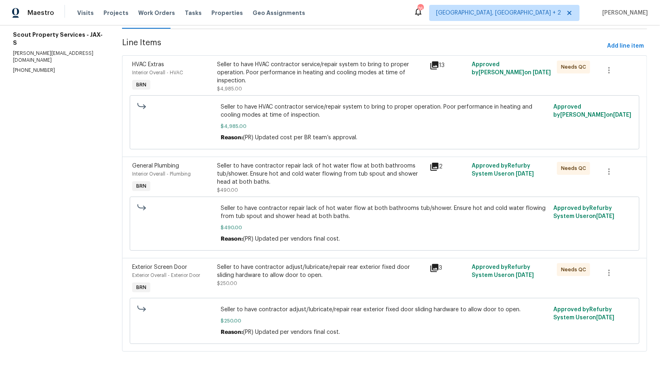
click at [293, 187] on div "Seller to have contractor repair lack of hot water flow at both bathrooms tub/s…" at bounding box center [320, 178] width 207 height 32
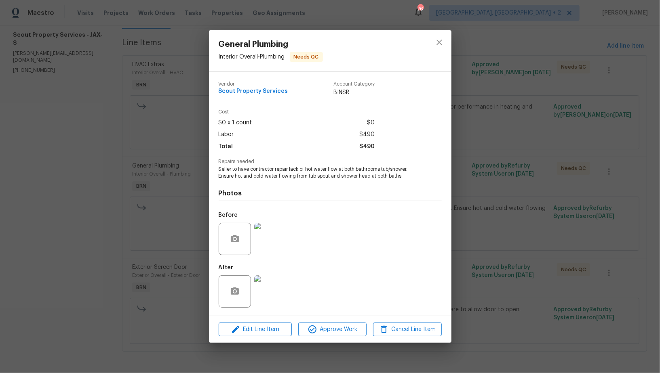
click at [279, 183] on div "Photos Before After" at bounding box center [330, 246] width 223 height 133
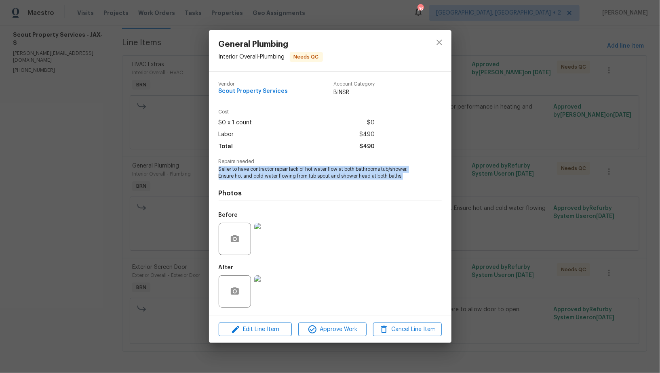
drag, startPoint x: 219, startPoint y: 172, endPoint x: 422, endPoint y: 177, distance: 203.3
click at [423, 177] on div "Repairs needed Seller to have contractor repair lack of hot water flow at both …" at bounding box center [330, 169] width 223 height 21
copy span "Seller to have contractor repair lack of hot water flow at both bathrooms tub/s…"
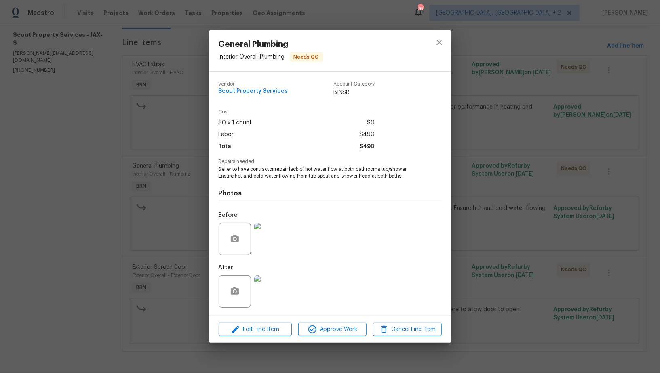
click at [252, 240] on div at bounding box center [236, 239] width 34 height 32
click at [271, 240] on img at bounding box center [270, 239] width 32 height 32
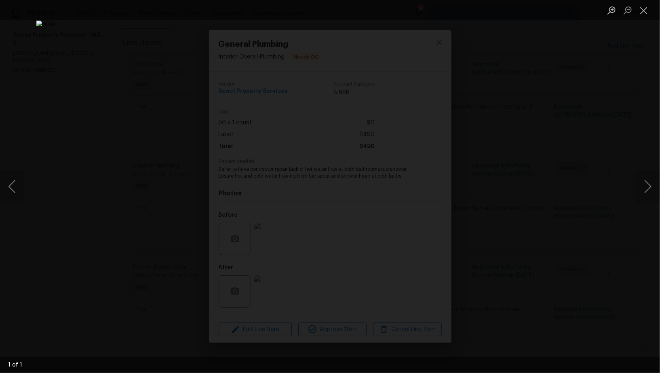
click at [644, 3] on li "Lightbox" at bounding box center [643, 10] width 16 height 20
click at [594, 147] on div "Lightbox" at bounding box center [330, 186] width 660 height 373
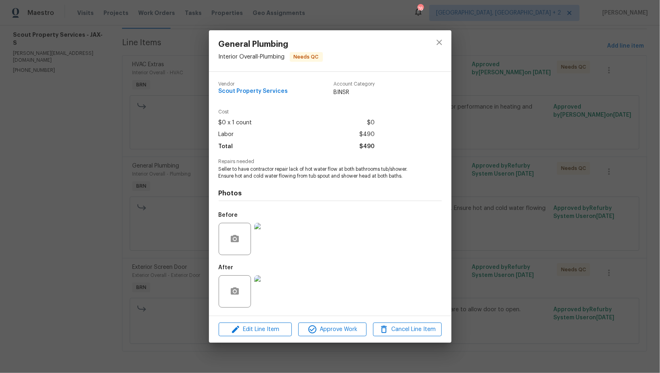
click at [594, 147] on div "General Plumbing Interior Overall - Plumbing Needs QC Vendor Scout Property Ser…" at bounding box center [330, 186] width 660 height 373
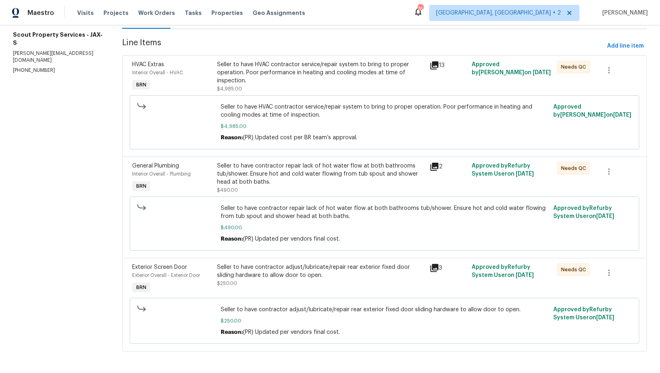
click at [312, 276] on div "Seller to have contractor adjust/lubricate/repair rear exterior fixed door slid…" at bounding box center [320, 271] width 207 height 16
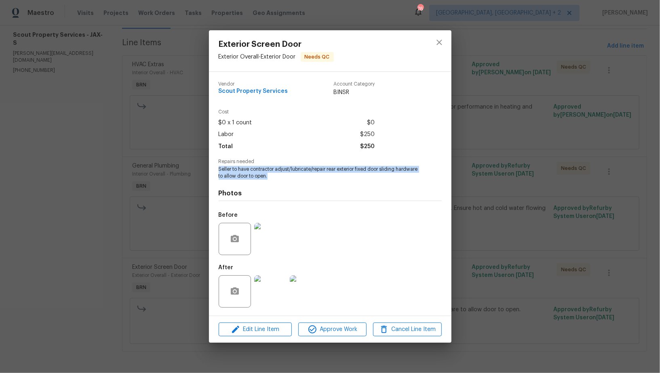
drag, startPoint x: 214, startPoint y: 169, endPoint x: 316, endPoint y: 177, distance: 102.5
click at [316, 177] on div "Vendor Scout Property Services Account Category BINSR Cost $0 x 1 count $0 Labo…" at bounding box center [330, 194] width 242 height 244
copy span "Seller to have contractor adjust/lubricate/repair rear exterior fixed door slid…"
click at [269, 245] on img at bounding box center [270, 239] width 32 height 32
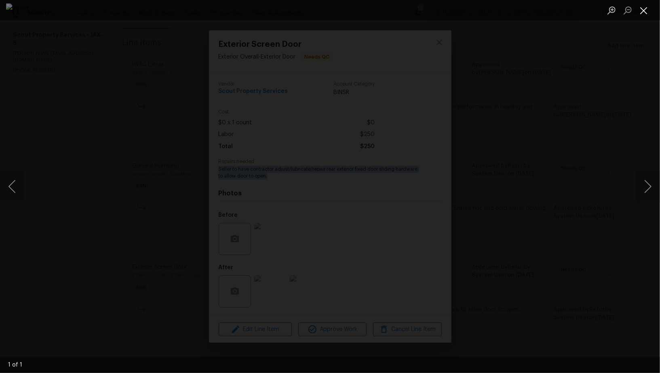
click at [645, 13] on button "Close lightbox" at bounding box center [643, 10] width 16 height 14
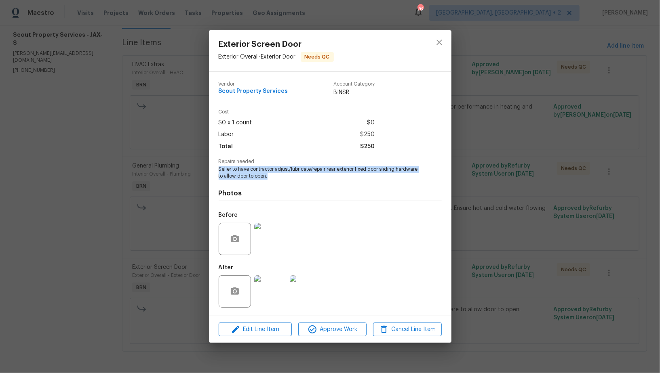
click at [278, 280] on img at bounding box center [270, 292] width 32 height 32
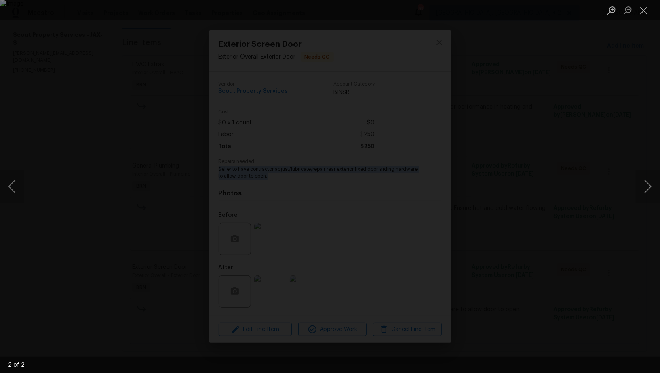
click at [574, 229] on div "Lightbox" at bounding box center [330, 186] width 660 height 373
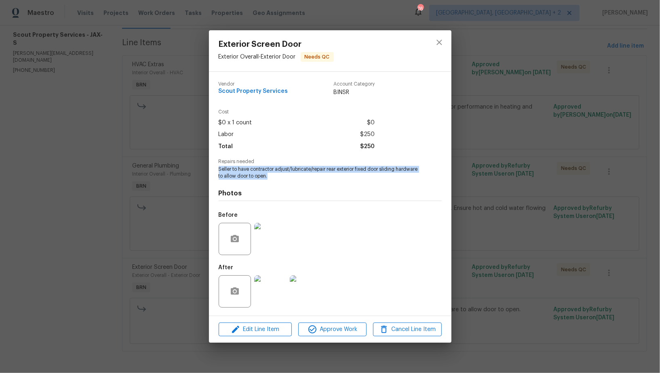
click at [574, 229] on div "Exterior Screen Door Exterior Overall - Exterior Door Needs QC Vendor Scout Pro…" at bounding box center [330, 186] width 660 height 373
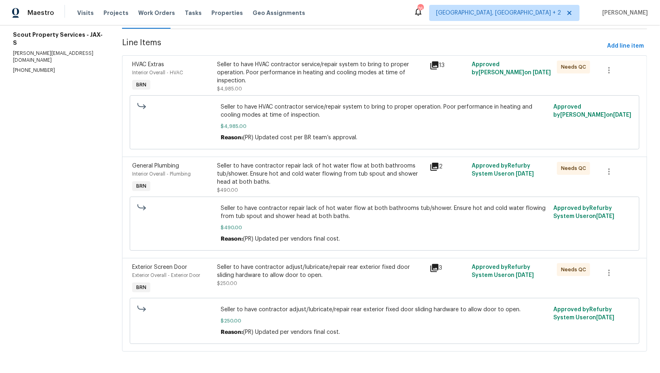
scroll to position [0, 0]
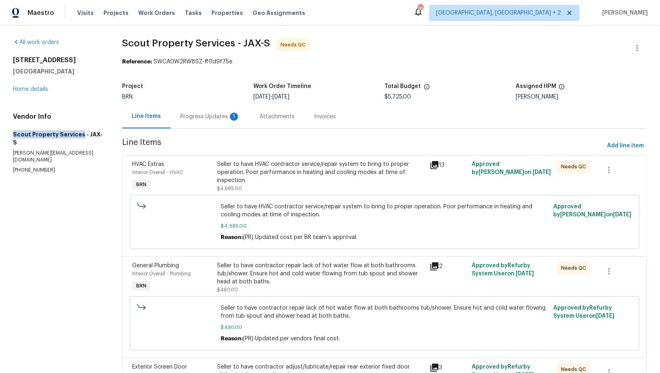
drag, startPoint x: 1, startPoint y: 133, endPoint x: 78, endPoint y: 133, distance: 77.6
click at [79, 133] on div "All work orders 611 Drake Bay Ter Saint Augustine, FL 32084 Home details Vendor…" at bounding box center [330, 249] width 660 height 449
copy h5 "Scout Property Services"
click at [214, 121] on div "Progress Updates 1" at bounding box center [209, 117] width 79 height 24
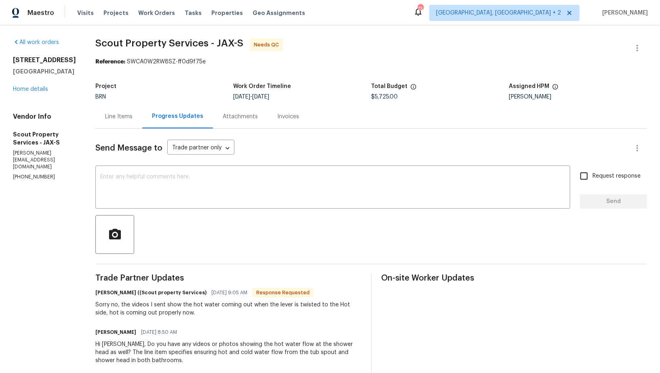
click at [105, 118] on div "Line Items" at bounding box center [118, 117] width 27 height 8
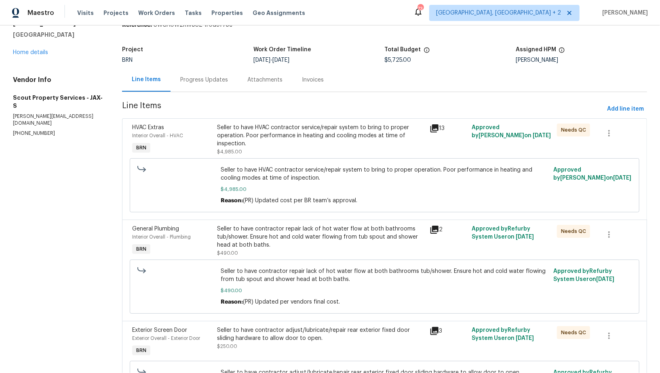
scroll to position [66, 0]
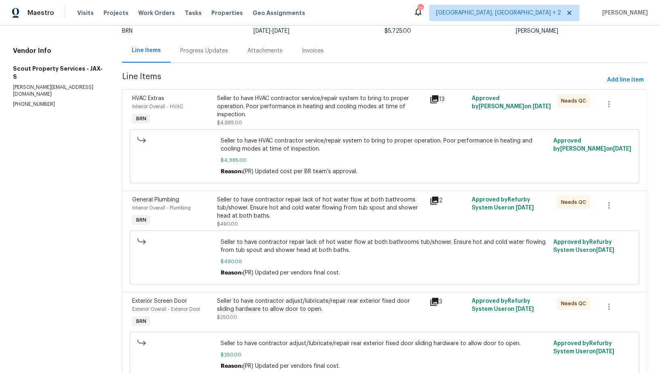
click at [250, 233] on div "Seller to have contractor repair lack of hot water flow at both bathrooms tub/s…" at bounding box center [384, 258] width 509 height 54
click at [250, 218] on div "Seller to have contractor repair lack of hot water flow at both bathrooms tub/s…" at bounding box center [320, 208] width 207 height 24
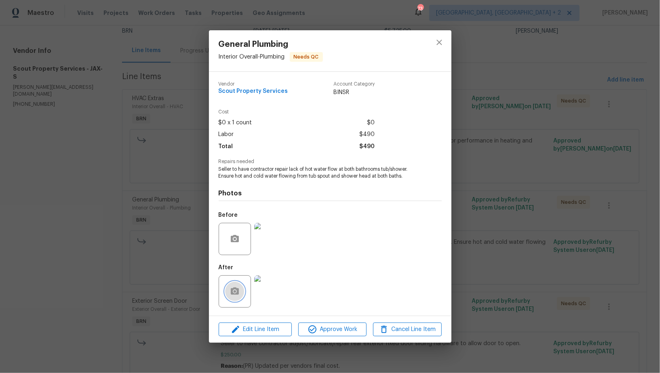
click at [236, 284] on button "button" at bounding box center [234, 291] width 19 height 19
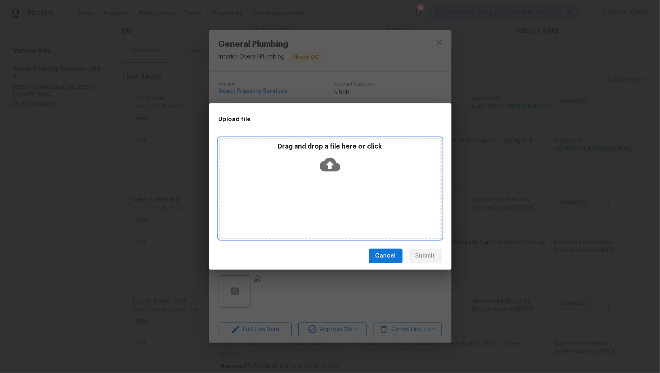
click at [333, 159] on icon at bounding box center [330, 165] width 21 height 14
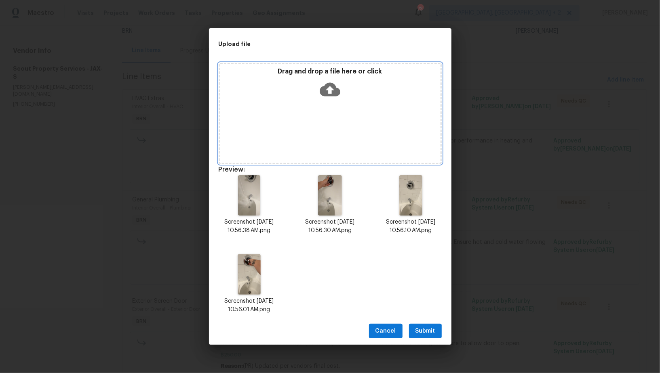
scroll to position [6, 0]
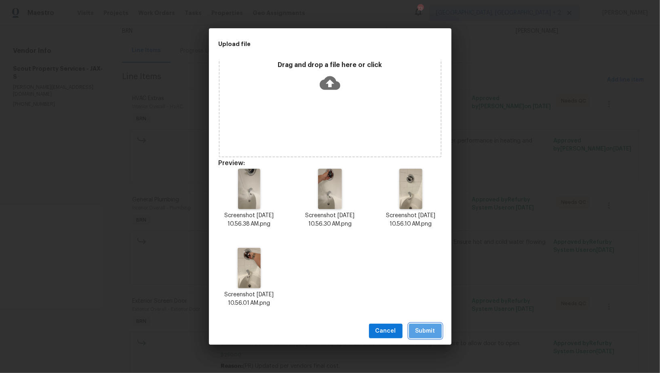
click at [424, 326] on button "Submit" at bounding box center [425, 331] width 33 height 15
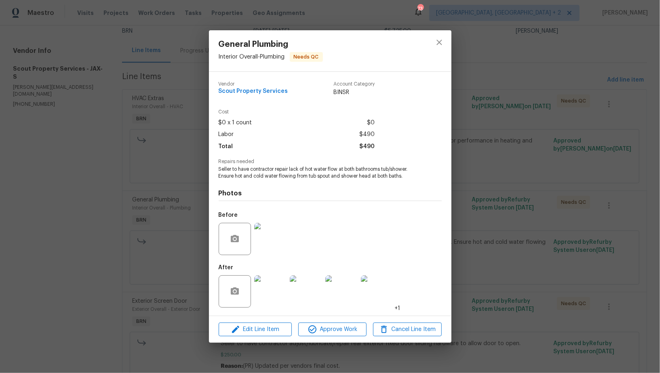
click at [271, 298] on img at bounding box center [270, 292] width 32 height 32
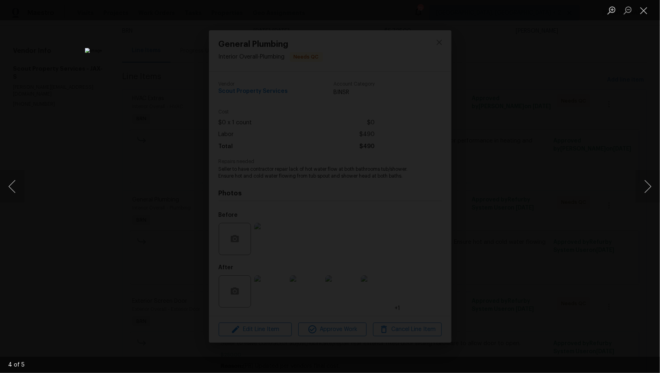
click at [48, 243] on div "Lightbox" at bounding box center [330, 186] width 660 height 373
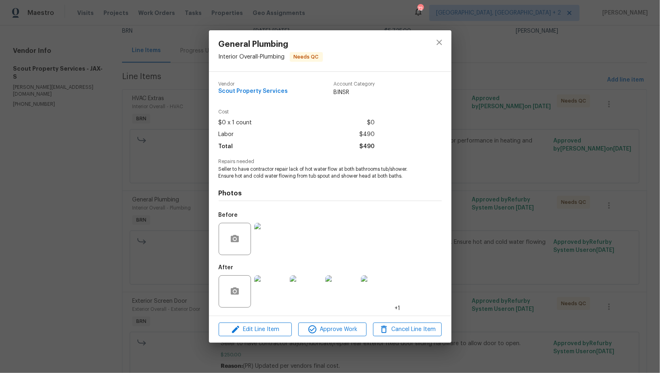
click at [48, 243] on div "General Plumbing Interior Overall - Plumbing Needs QC Vendor Scout Property Ser…" at bounding box center [330, 186] width 660 height 373
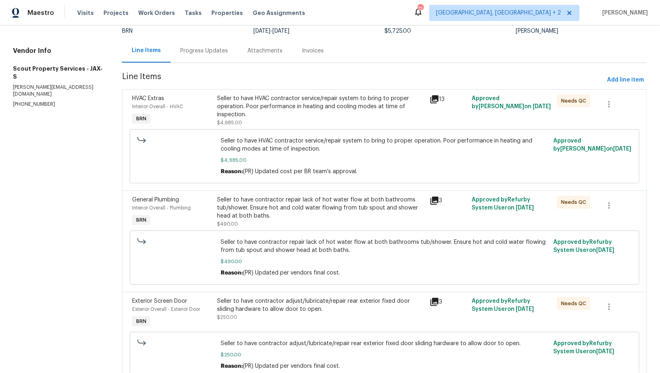
click at [8, 76] on div "All work orders 611 Drake Bay Ter Saint Augustine, FL 32084 Home details Vendor…" at bounding box center [330, 184] width 660 height 449
drag, startPoint x: 9, startPoint y: 61, endPoint x: 78, endPoint y: 71, distance: 68.9
click at [78, 71] on div "All work orders 611 Drake Bay Ter Saint Augustine, FL 32084 Home details Vendor…" at bounding box center [330, 184] width 660 height 449
copy h5 "Scout Property Services"
click at [237, 104] on div "Seller to have HVAC contractor service/repair system to bring to proper operati…" at bounding box center [320, 107] width 207 height 24
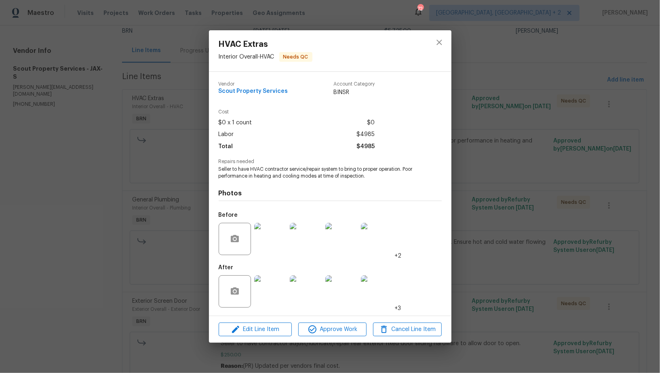
click at [270, 240] on img at bounding box center [270, 239] width 32 height 32
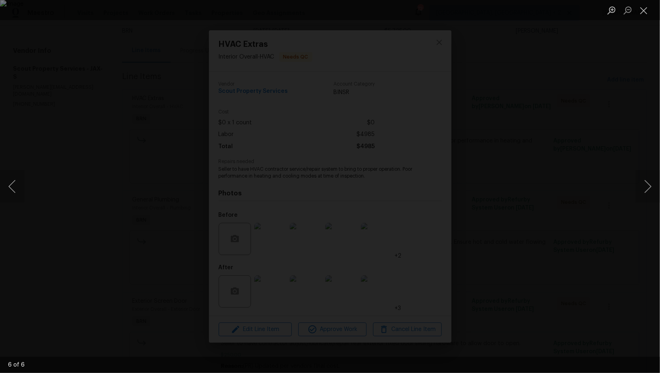
click at [133, 141] on img "Lightbox" at bounding box center [330, 186] width 660 height 373
click at [86, 143] on div "Lightbox" at bounding box center [330, 186] width 660 height 373
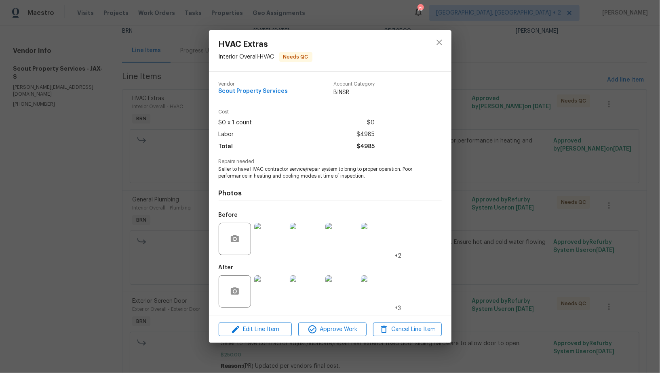
click at [86, 143] on div "HVAC Extras Interior Overall - HVAC Needs QC Vendor Scout Property Services Acc…" at bounding box center [330, 186] width 660 height 373
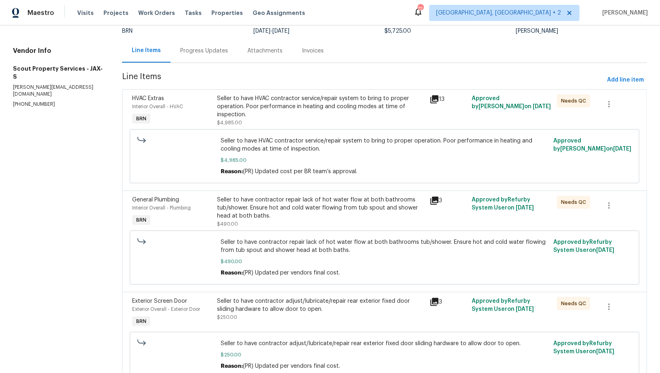
click at [201, 42] on div "Progress Updates" at bounding box center [203, 51] width 67 height 24
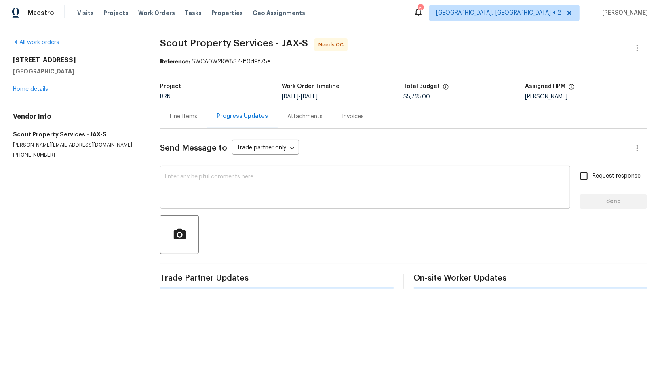
click at [240, 175] on textarea at bounding box center [365, 188] width 400 height 28
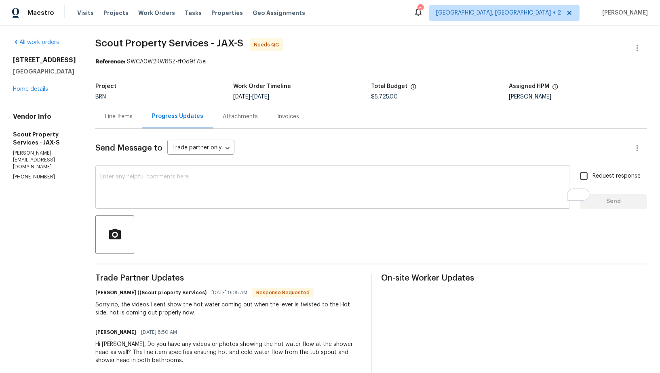
click at [145, 188] on textarea "To enrich screen reader interactions, please activate Accessibility in Grammarl…" at bounding box center [332, 188] width 465 height 28
paste textarea "WO is approved, Please upload the invoice under invoice section. Thanks!"
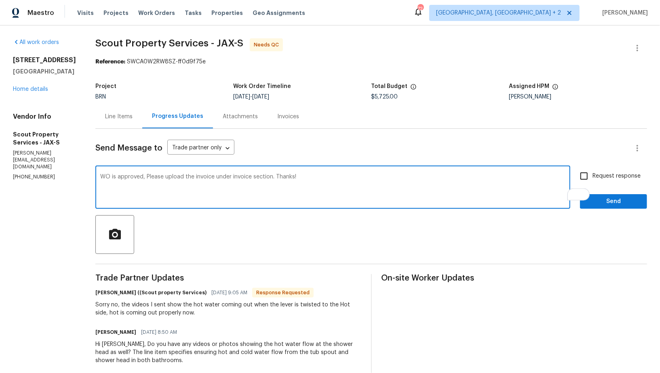
type textarea "WO is approved, Please upload the invoice under invoice section. Thanks!"
click at [594, 176] on span "Request response" at bounding box center [616, 176] width 48 height 8
click at [592, 176] on input "Request response" at bounding box center [583, 176] width 17 height 17
checkbox input "true"
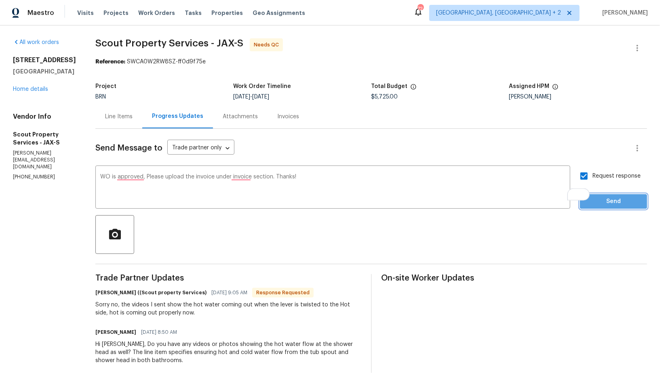
click at [602, 202] on span "Send" at bounding box center [613, 202] width 54 height 10
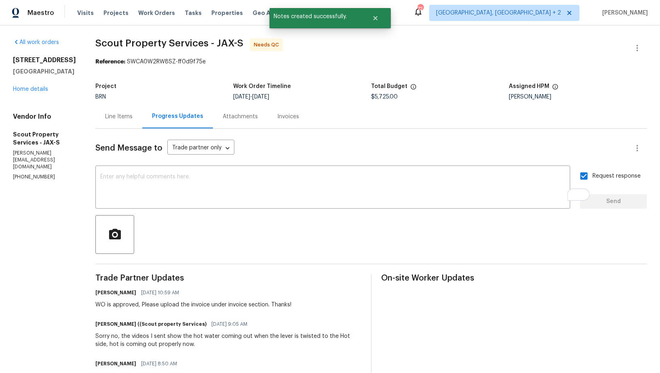
click at [105, 118] on div "Line Items" at bounding box center [118, 117] width 27 height 8
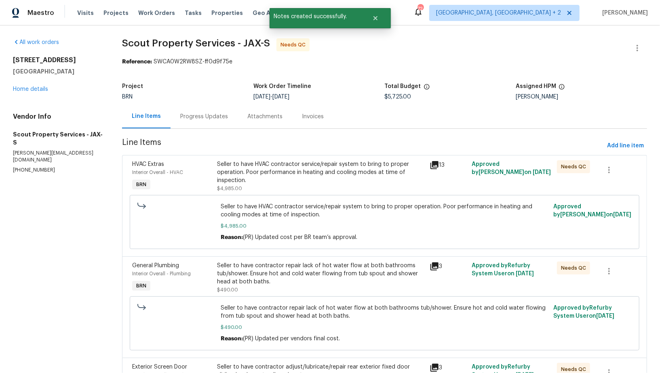
click at [288, 185] on div "Seller to have HVAC contractor service/repair system to bring to proper operati…" at bounding box center [320, 176] width 207 height 32
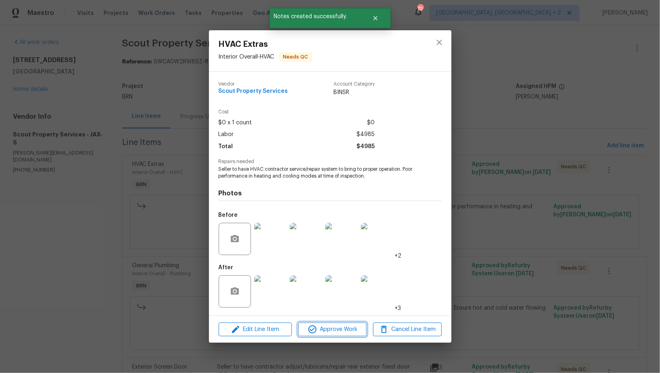
click at [319, 332] on span "Approve Work" at bounding box center [332, 330] width 63 height 10
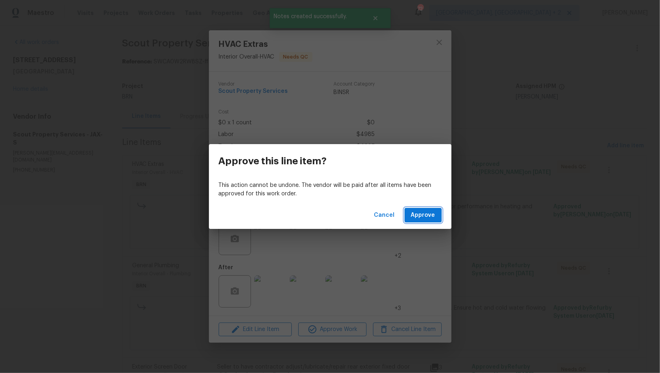
click at [423, 214] on span "Approve" at bounding box center [423, 215] width 24 height 10
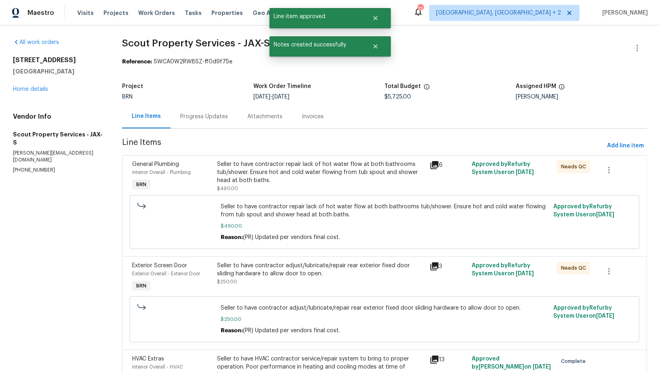
click at [282, 177] on div "Seller to have contractor repair lack of hot water flow at both bathrooms tub/s…" at bounding box center [320, 172] width 207 height 24
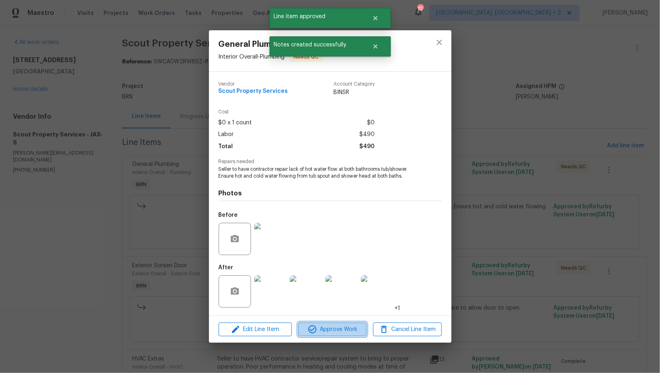
click at [322, 325] on span "Approve Work" at bounding box center [332, 330] width 63 height 10
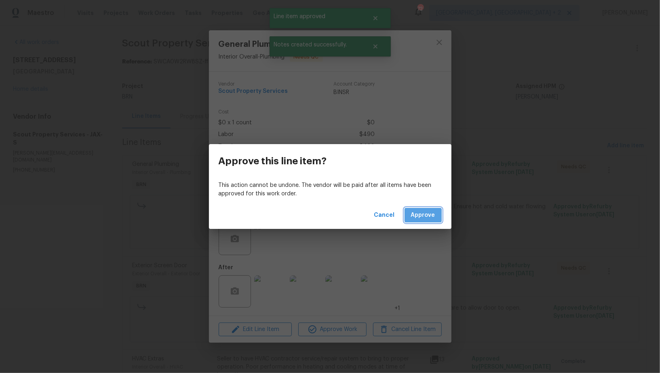
click at [427, 218] on span "Approve" at bounding box center [423, 215] width 24 height 10
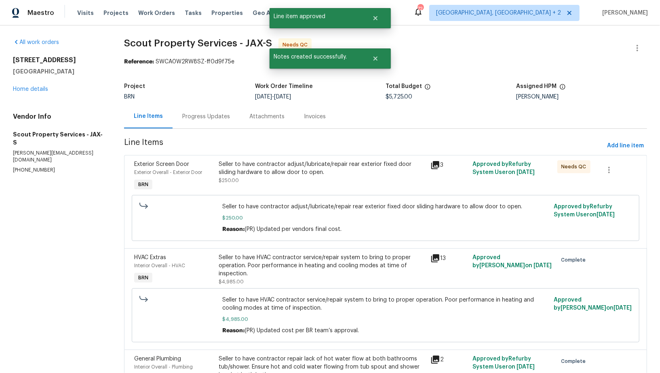
click at [275, 178] on div "Seller to have contractor adjust/lubricate/repair rear exterior fixed door slid…" at bounding box center [322, 172] width 206 height 24
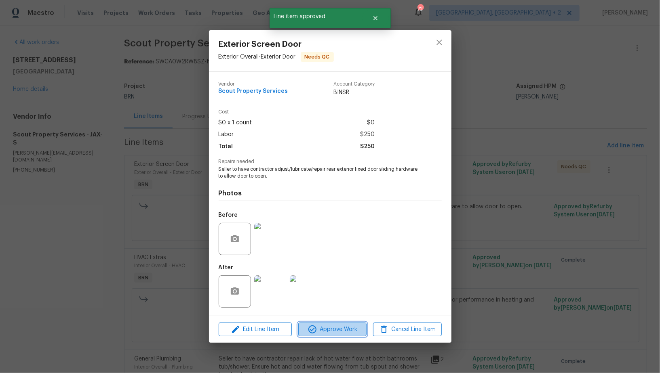
click at [322, 327] on span "Approve Work" at bounding box center [332, 330] width 63 height 10
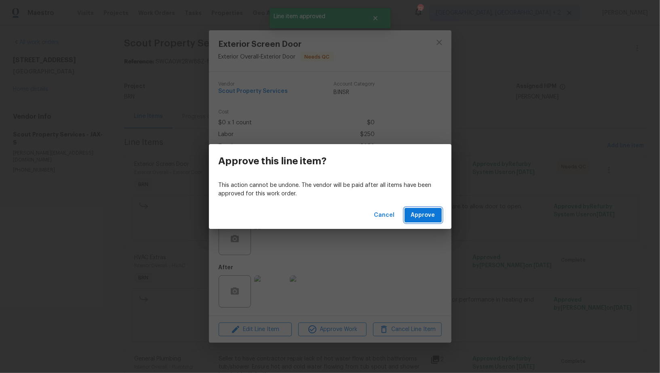
click at [424, 219] on span "Approve" at bounding box center [423, 215] width 24 height 10
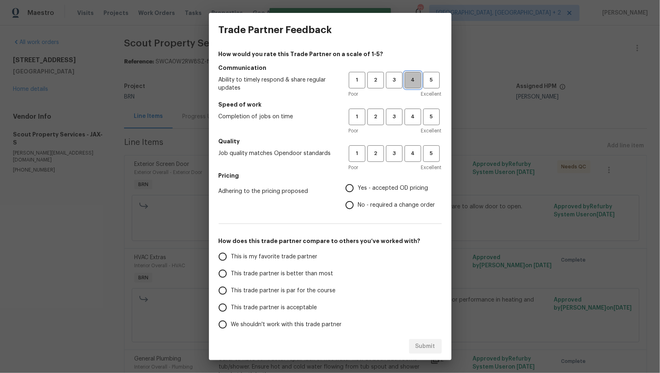
click at [408, 80] on span "4" at bounding box center [412, 80] width 15 height 9
click at [409, 122] on button "4" at bounding box center [412, 117] width 17 height 17
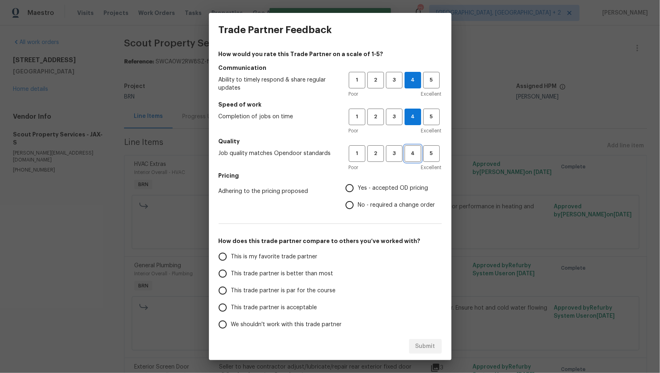
click at [409, 146] on button "4" at bounding box center [412, 153] width 17 height 17
click at [351, 204] on input "No - required a change order" at bounding box center [349, 205] width 17 height 17
radio input "true"
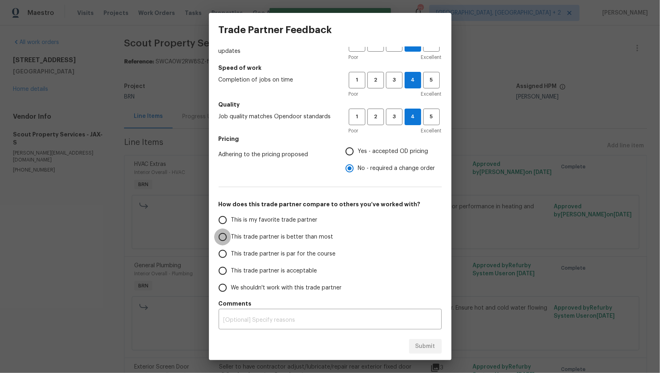
click at [221, 244] on input "This trade partner is better than most" at bounding box center [222, 237] width 17 height 17
click at [436, 350] on button "Submit" at bounding box center [425, 346] width 33 height 15
radio input "true"
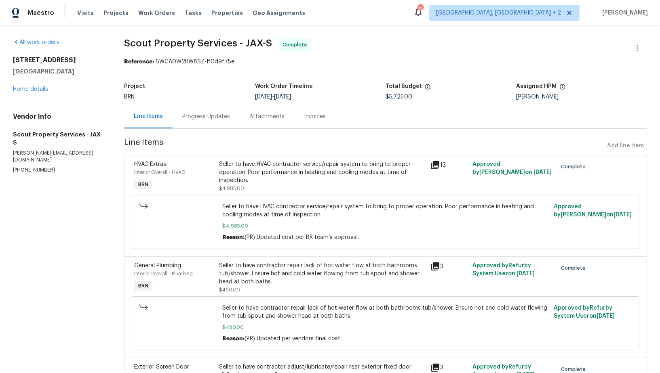
click at [322, 122] on div "Invoices" at bounding box center [314, 117] width 41 height 24
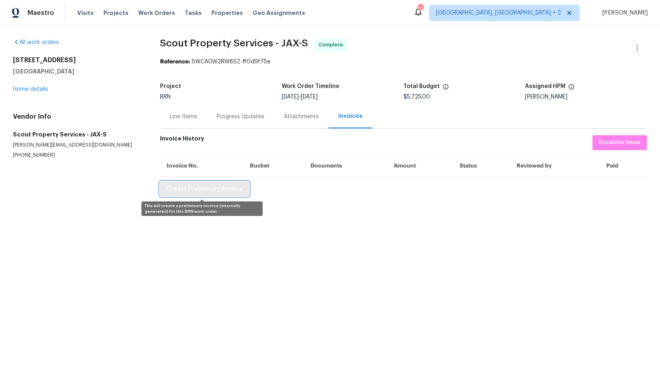
click at [194, 191] on span "Create Preliminary Invoice" at bounding box center [204, 189] width 76 height 10
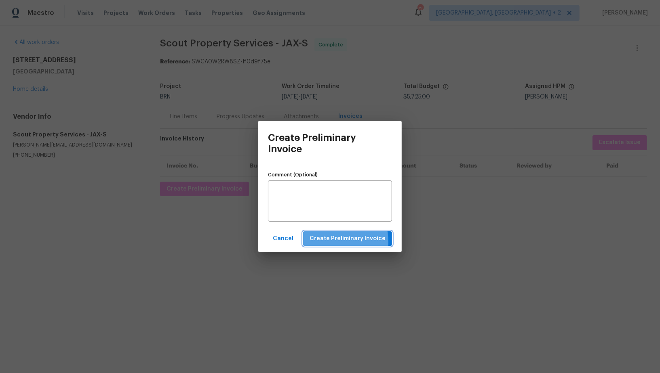
click at [321, 243] on span "Create Preliminary Invoice" at bounding box center [347, 239] width 76 height 10
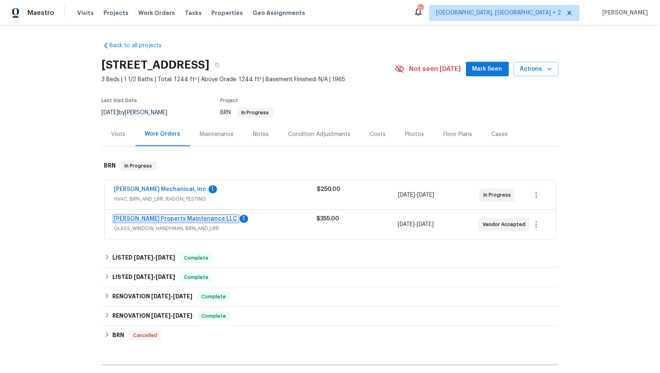
click at [156, 216] on link "[PERSON_NAME] Property Maintenance LLC" at bounding box center [175, 219] width 123 height 6
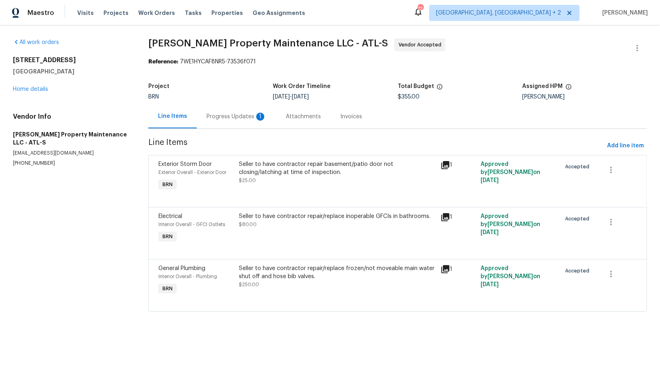
click at [215, 101] on div "Project BRN Work Order Timeline [DATE] - [DATE] Total Budget $355.00 Assigned H…" at bounding box center [397, 92] width 498 height 26
click at [223, 119] on div "Progress Updates 1" at bounding box center [236, 117] width 60 height 8
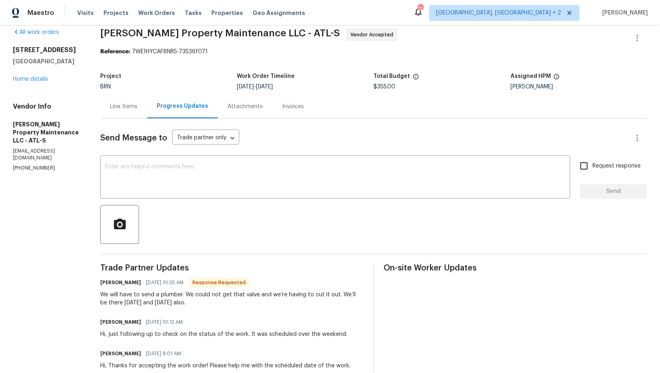
scroll to position [16, 0]
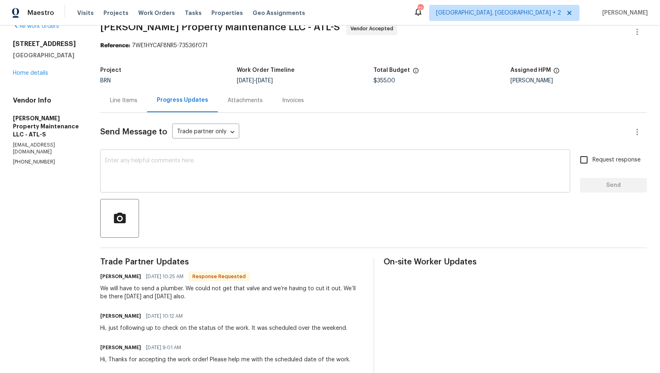
click at [206, 174] on textarea at bounding box center [335, 172] width 460 height 28
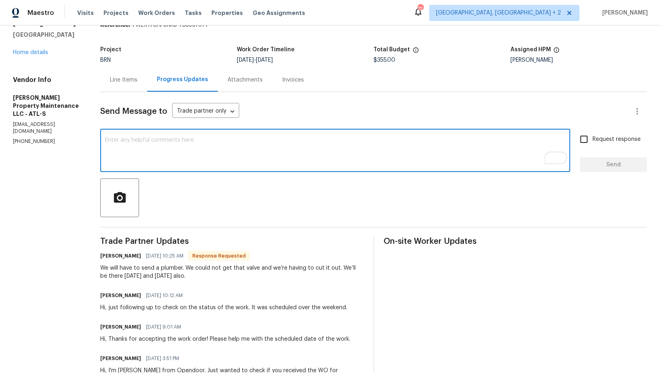
scroll to position [37, 0]
click at [128, 82] on div "Line Items" at bounding box center [123, 80] width 27 height 8
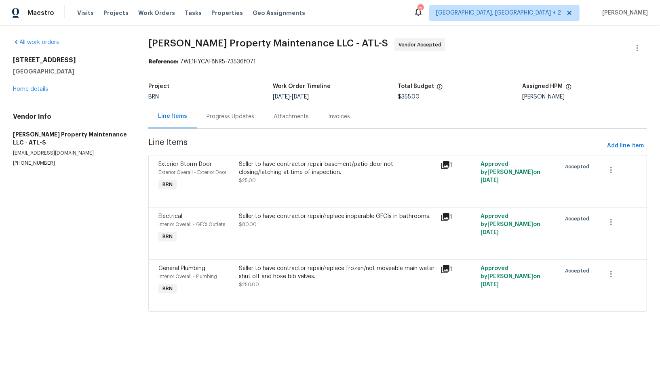
click at [249, 181] on span "$25.00" at bounding box center [247, 180] width 17 height 5
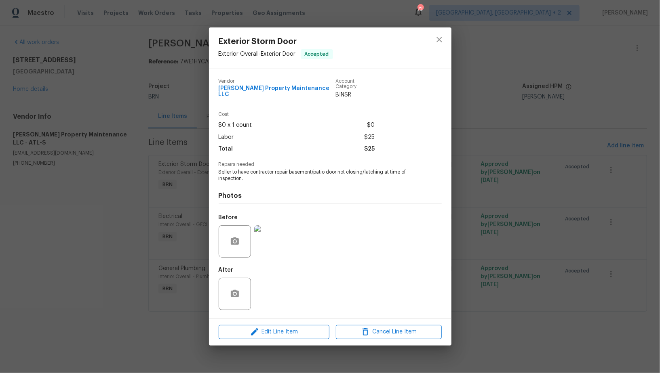
click at [186, 224] on div "Exterior Storm Door Exterior Overall - Exterior Door Accepted Vendor [PERSON_NA…" at bounding box center [330, 186] width 660 height 373
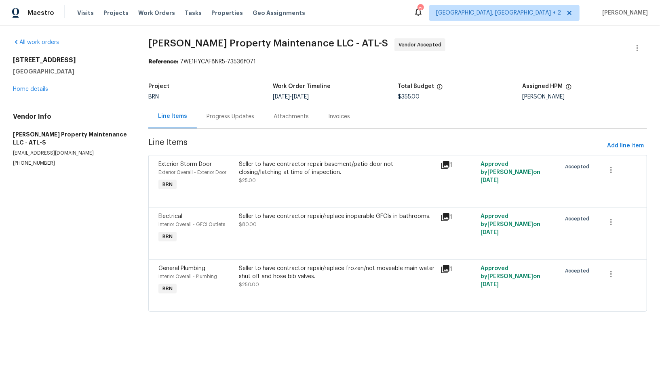
click at [279, 223] on div "Seller to have contractor repair/replace inoperable GFCIs in bathrooms. $80.00" at bounding box center [337, 220] width 196 height 16
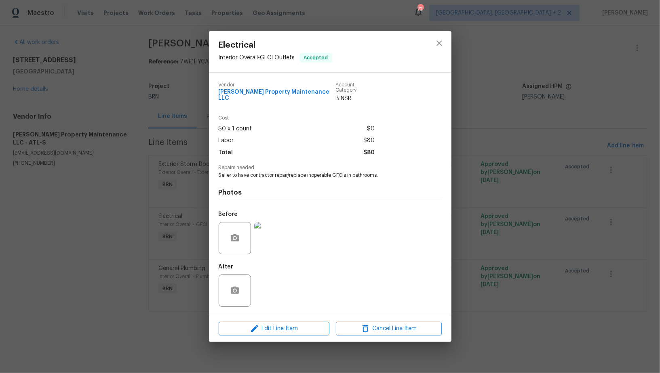
click at [196, 261] on div "Electrical Interior Overall - GFCI Outlets Accepted Vendor [PERSON_NAME] Proper…" at bounding box center [330, 186] width 660 height 373
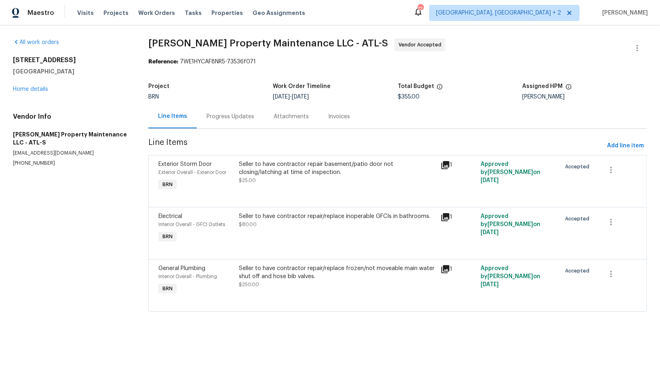
click at [284, 289] on div "Seller to have contractor repair/replace frozen/not moveable main water shut of…" at bounding box center [336, 280] width 201 height 37
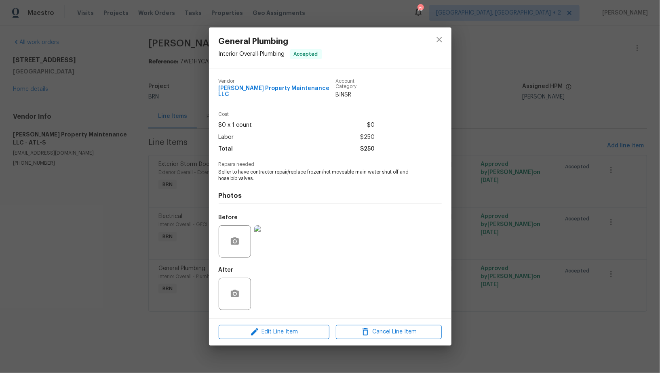
click at [252, 232] on div at bounding box center [236, 241] width 34 height 32
click at [276, 245] on img at bounding box center [270, 241] width 32 height 32
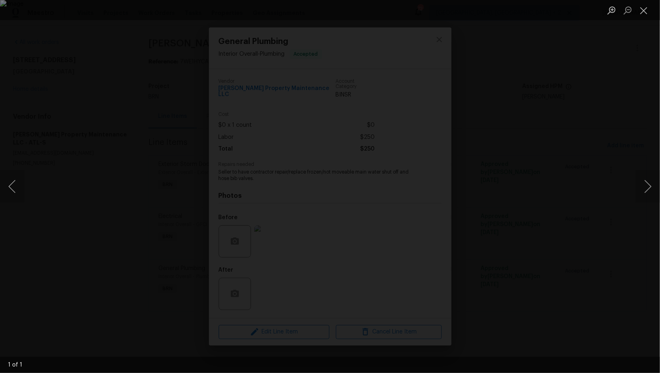
click at [561, 273] on div "Lightbox" at bounding box center [330, 186] width 660 height 373
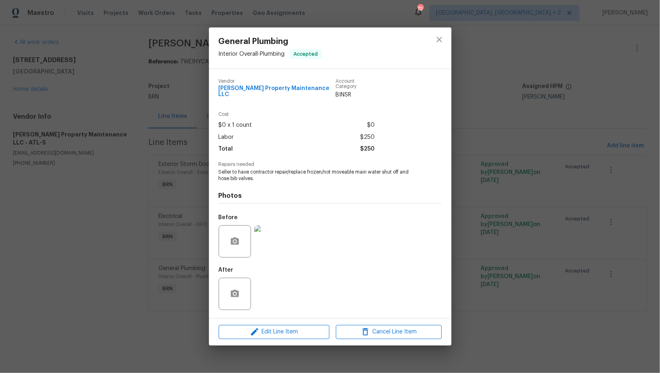
click at [561, 273] on div "General Plumbing Interior Overall - Plumbing Accepted Vendor Glen Property Main…" at bounding box center [330, 186] width 660 height 373
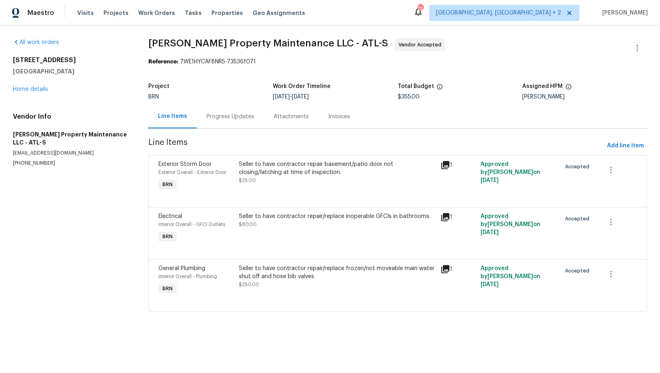
click at [288, 176] on div "Seller to have contractor repair basement/patio door not closing/latching at ti…" at bounding box center [337, 168] width 196 height 16
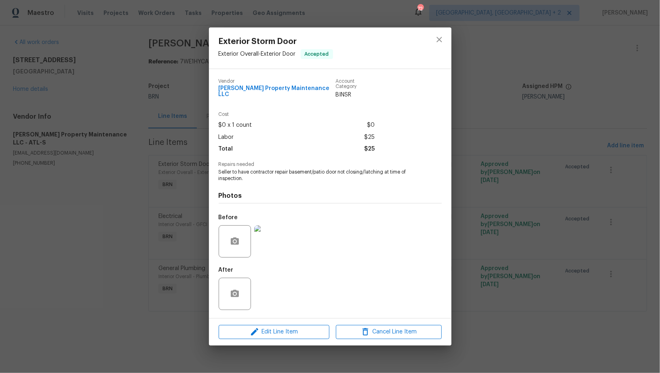
click at [274, 248] on img at bounding box center [270, 241] width 32 height 32
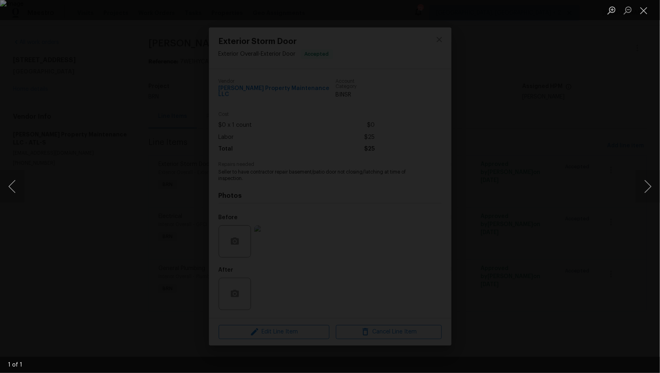
click at [546, 278] on div "Lightbox" at bounding box center [330, 186] width 660 height 373
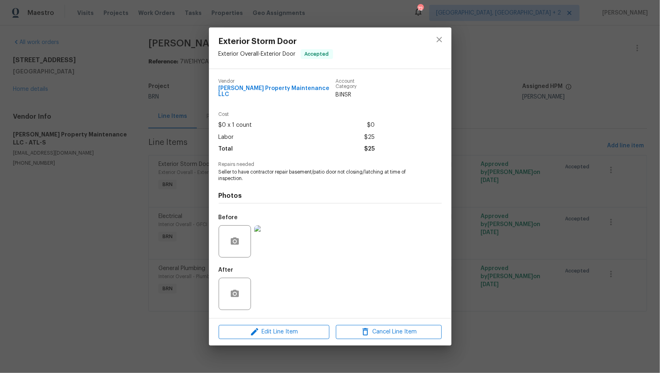
click at [546, 278] on div "Exterior Storm Door Exterior Overall - Exterior Door Accepted Vendor Glen Prope…" at bounding box center [330, 186] width 660 height 373
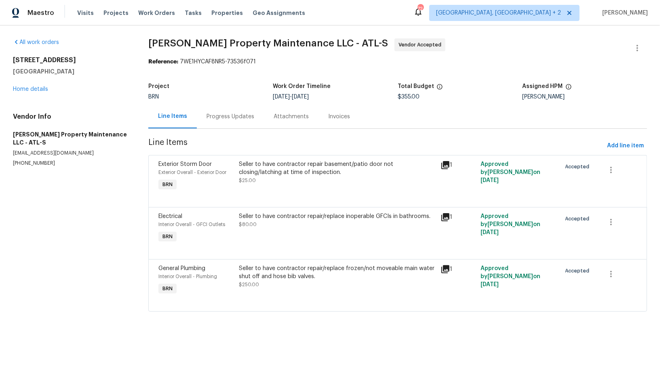
click at [232, 115] on div "Progress Updates" at bounding box center [230, 117] width 48 height 8
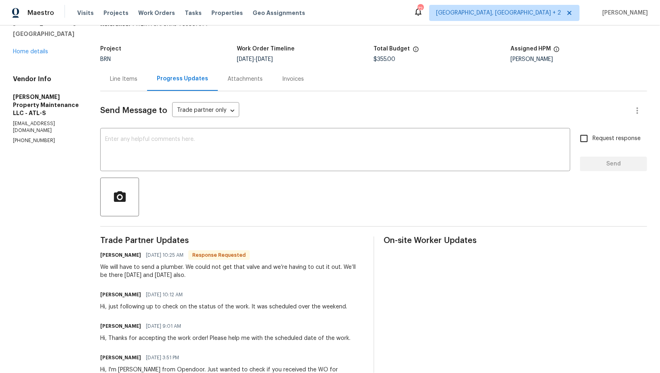
scroll to position [35, 0]
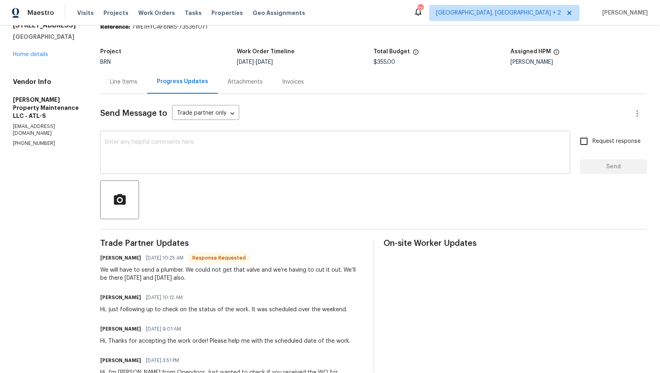
click at [177, 155] on textarea at bounding box center [335, 153] width 460 height 28
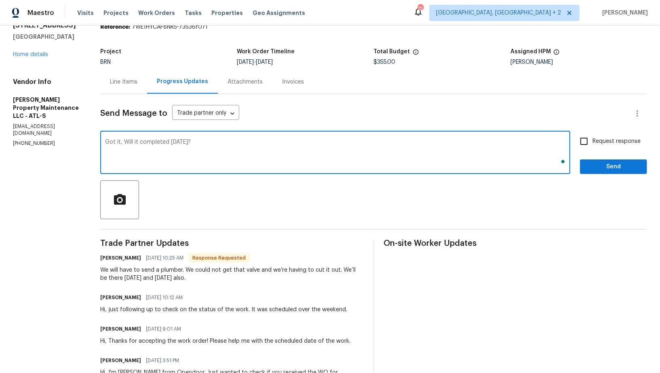
type textarea "Got it, Will it completed tomorrow?"
click at [583, 137] on input "Request response" at bounding box center [583, 141] width 17 height 17
checkbox input "true"
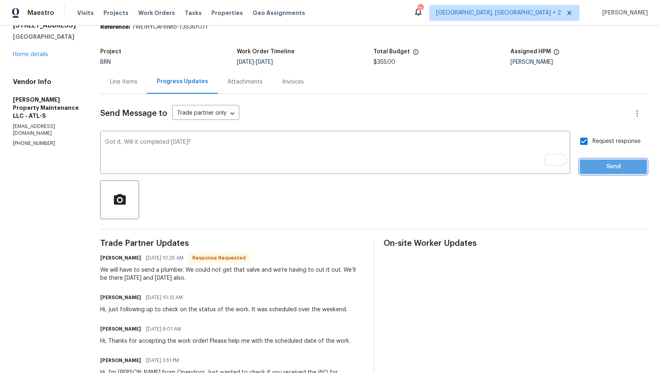
click at [596, 167] on span "Send" at bounding box center [613, 167] width 54 height 10
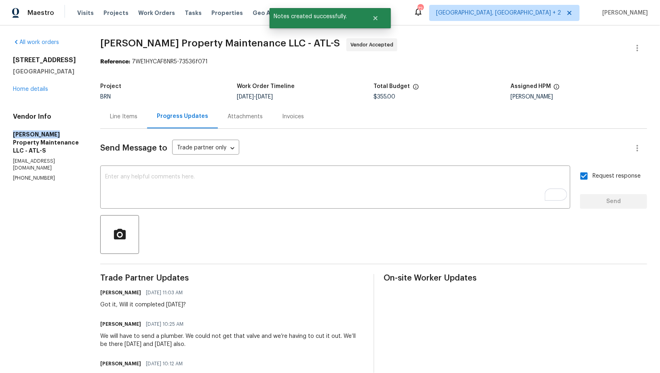
drag, startPoint x: 0, startPoint y: 145, endPoint x: 58, endPoint y: 143, distance: 58.2
click at [58, 143] on div "All work orders 4246 Chestnut Grove Ln Austell, GA 30106 Home details Vendor In…" at bounding box center [330, 257] width 660 height 465
copy h5 "Glen Property"
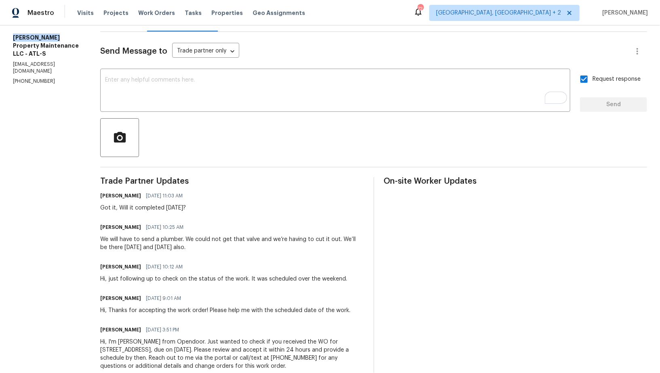
scroll to position [103, 0]
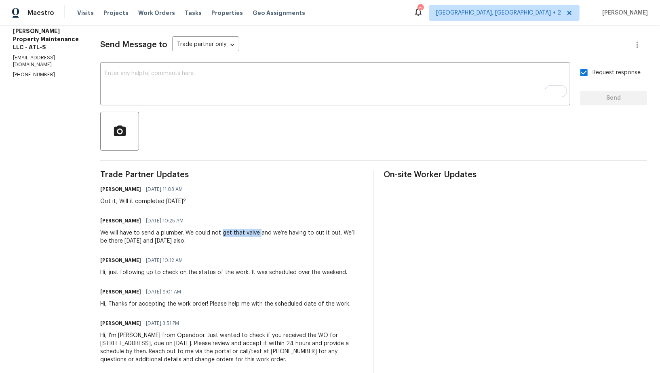
drag, startPoint x: 219, startPoint y: 232, endPoint x: 257, endPoint y: 235, distance: 37.7
click at [257, 235] on div "We will have to send a plumber. We could not get that valve and we’re having to…" at bounding box center [231, 237] width 263 height 16
copy div "get that valve"
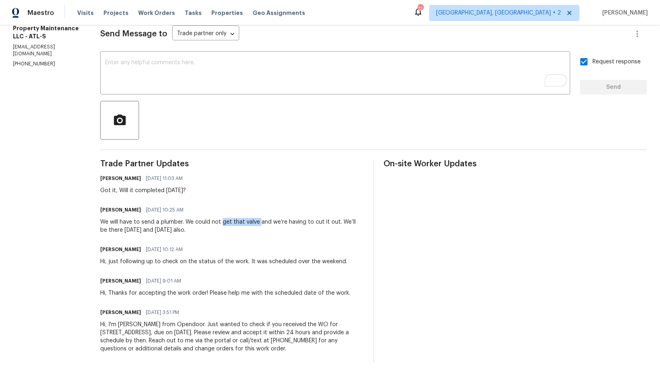
scroll to position [116, 0]
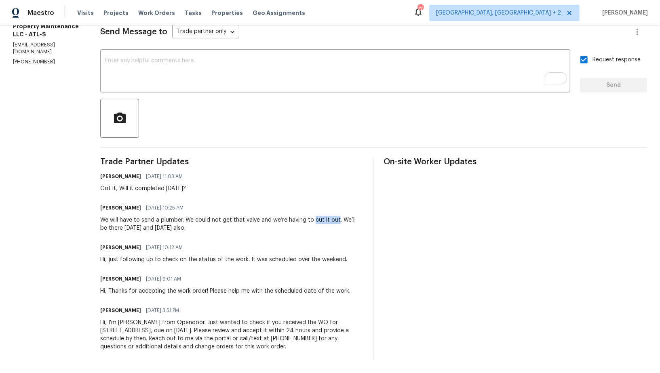
drag, startPoint x: 310, startPoint y: 219, endPoint x: 333, endPoint y: 219, distance: 23.0
click at [333, 219] on div "We will have to send a plumber. We could not get that valve and we’re having to…" at bounding box center [231, 224] width 263 height 16
copy div "cut it out"
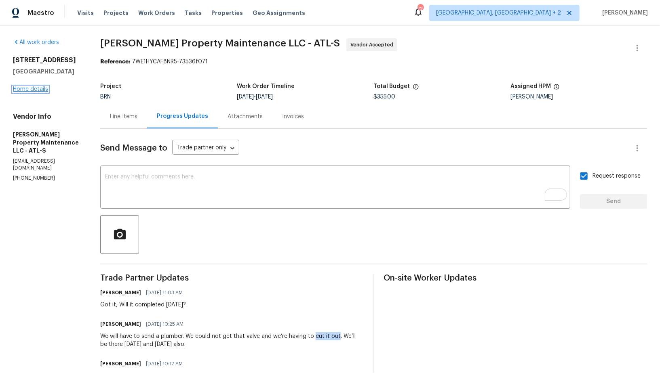
click at [26, 92] on link "Home details" at bounding box center [30, 89] width 35 height 6
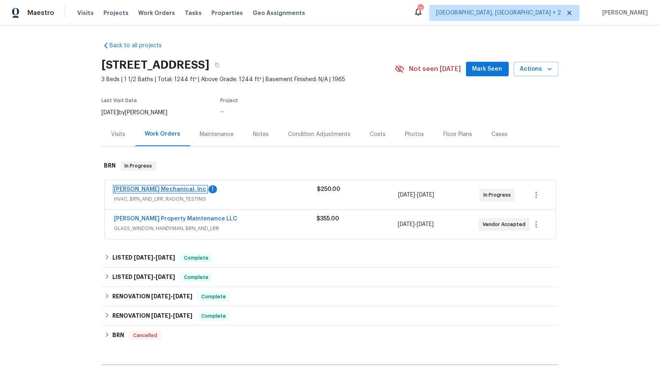
click at [170, 190] on link "JH Martin Mechanical, Inc" at bounding box center [160, 190] width 92 height 6
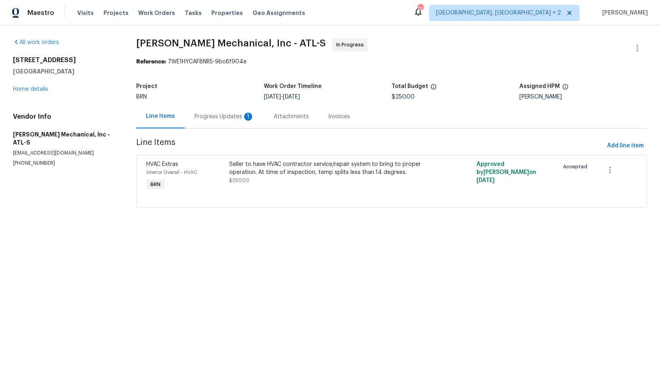
click at [217, 121] on div "Progress Updates 1" at bounding box center [224, 117] width 79 height 24
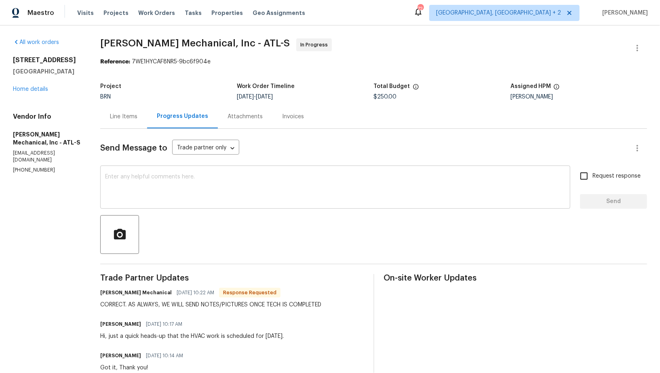
click at [199, 204] on div "x ​" at bounding box center [335, 188] width 470 height 41
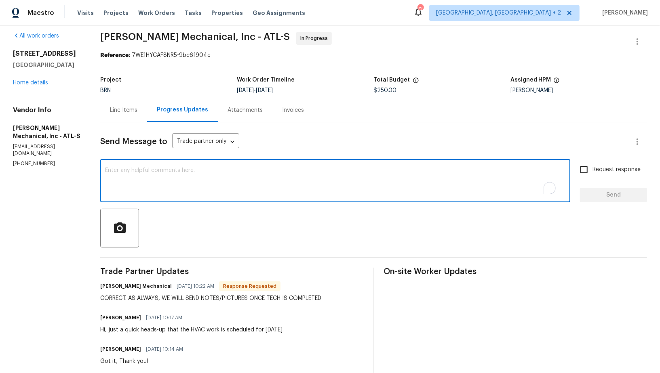
scroll to position [11, 0]
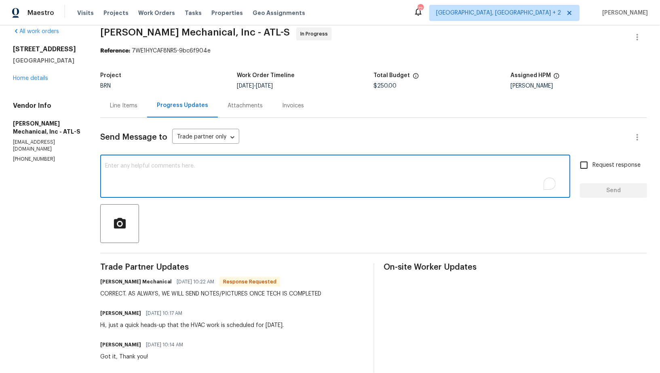
click at [231, 175] on textarea "To enrich screen reader interactions, please activate Accessibility in Grammarl…" at bounding box center [335, 177] width 460 height 28
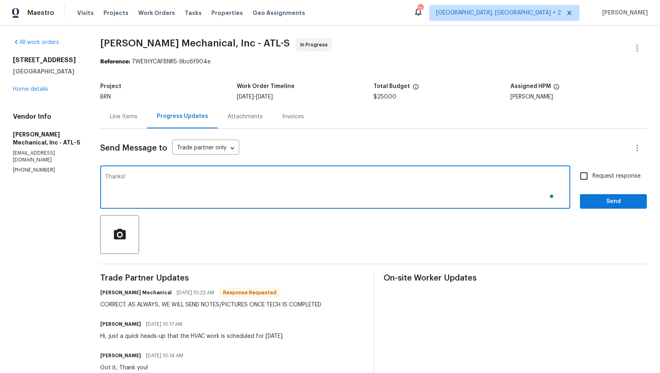
type textarea "Thanks!"
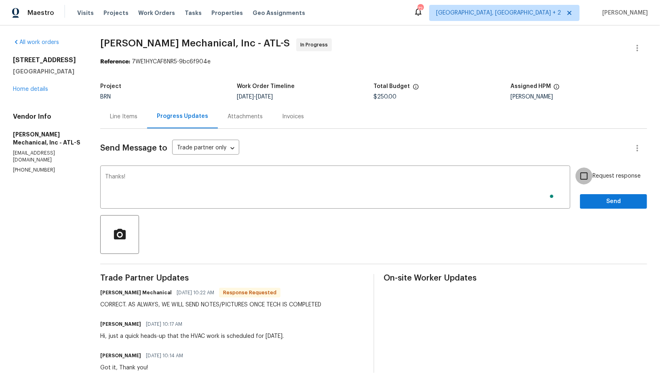
click at [585, 175] on input "Request response" at bounding box center [583, 176] width 17 height 17
checkbox input "true"
click at [595, 194] on button "Send" at bounding box center [613, 201] width 67 height 15
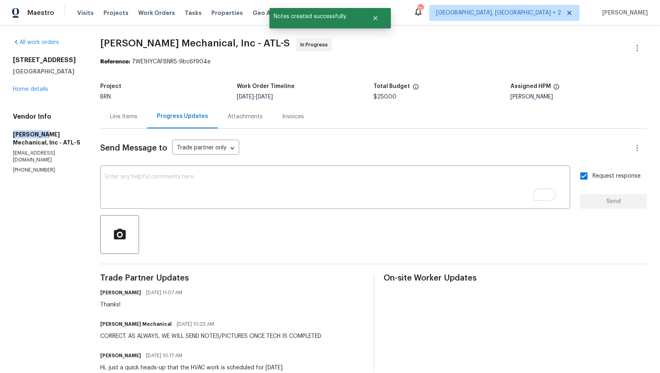
drag, startPoint x: 4, startPoint y: 135, endPoint x: 40, endPoint y: 134, distance: 36.0
click at [40, 134] on div "All work orders 4246 Chestnut Grove Ln Austell, GA 30106 Home details Vendor In…" at bounding box center [330, 304] width 660 height 559
copy h5 "JH Martin"
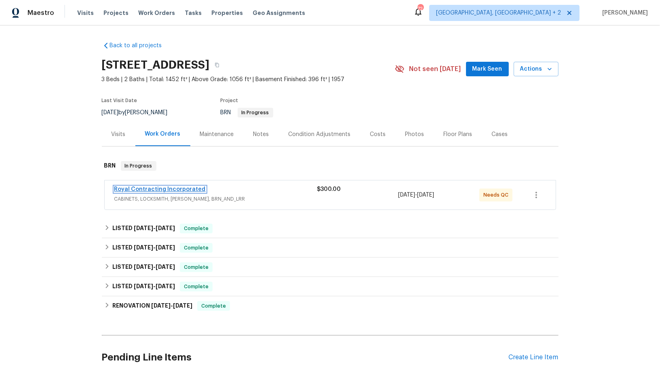
click at [171, 187] on link "Royal Contracting Incorporated" at bounding box center [159, 190] width 91 height 6
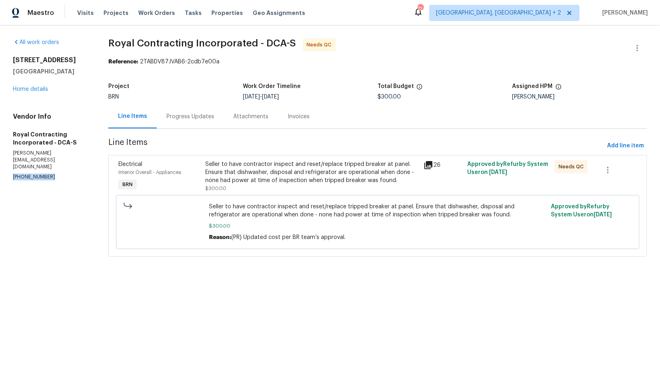
drag, startPoint x: 61, startPoint y: 164, endPoint x: 0, endPoint y: 159, distance: 61.6
click at [0, 158] on div "All work orders [STREET_ADDRESS] Home details Vendor Info Royal Contracting Inc…" at bounding box center [330, 152] width 660 height 254
copy p "[PHONE_NUMBER]"
click at [208, 173] on div "Seller to have contractor inspect and reset/replace tripped breaker at panel. E…" at bounding box center [312, 172] width 213 height 24
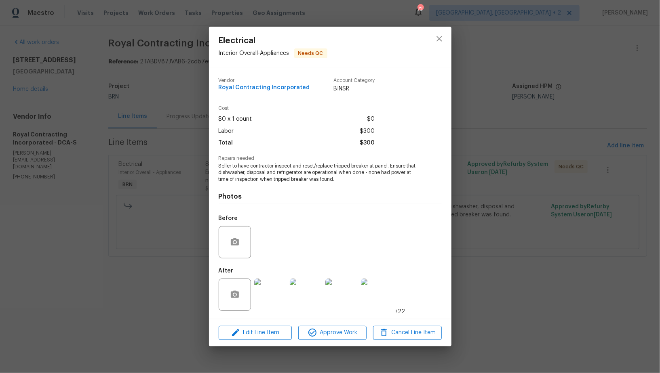
click at [261, 293] on img at bounding box center [270, 295] width 32 height 32
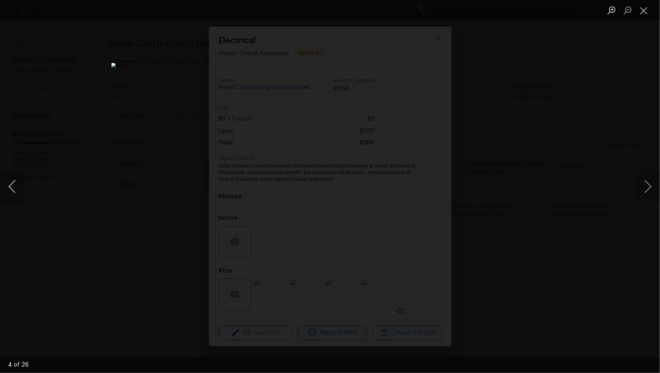
click at [6, 192] on button "Previous image" at bounding box center [12, 186] width 24 height 32
click at [7, 194] on button "Previous image" at bounding box center [12, 186] width 24 height 32
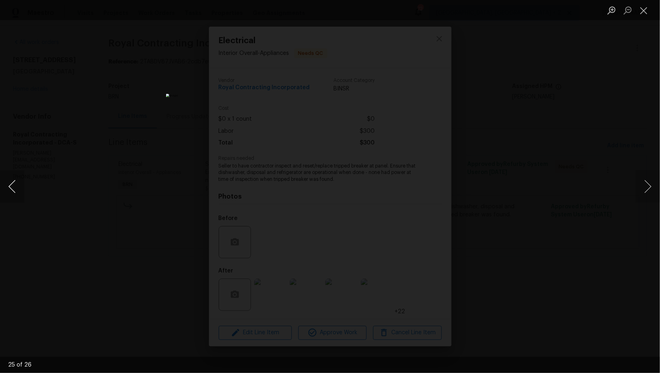
click at [7, 194] on button "Previous image" at bounding box center [12, 186] width 24 height 32
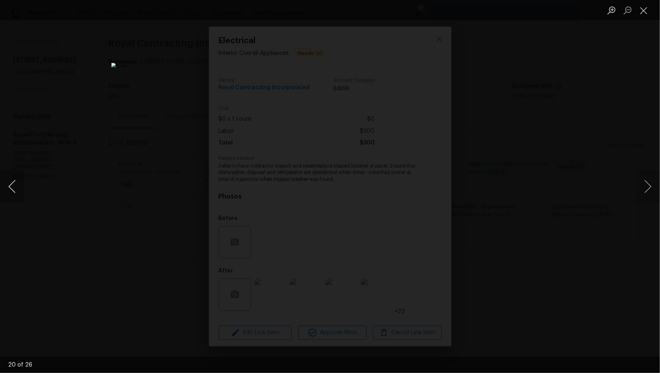
click at [7, 194] on button "Previous image" at bounding box center [12, 186] width 24 height 32
click at [67, 202] on div "Lightbox" at bounding box center [330, 186] width 660 height 373
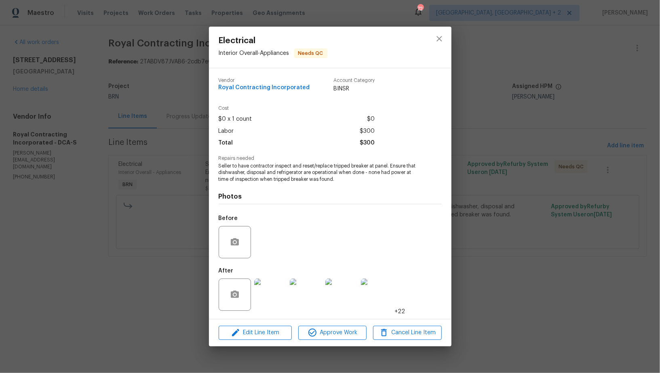
click at [67, 202] on div "Electrical Interior Overall - Appliances Needs QC Vendor Royal Contracting Inco…" at bounding box center [330, 186] width 660 height 373
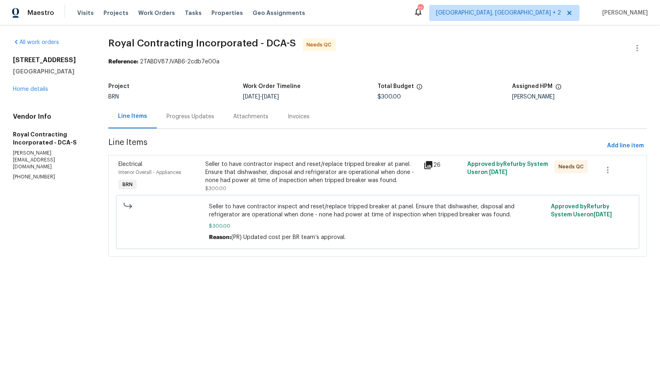
click at [301, 175] on div "Seller to have contractor inspect and reset/replace tripped breaker at panel. E…" at bounding box center [312, 172] width 213 height 24
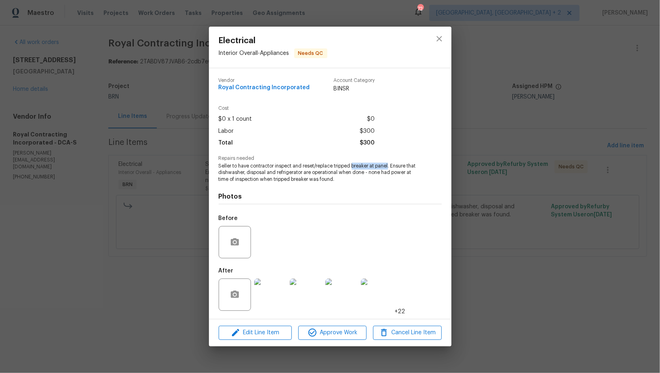
drag, startPoint x: 352, startPoint y: 167, endPoint x: 389, endPoint y: 167, distance: 37.2
click at [389, 167] on span "Seller to have contractor inspect and reset/replace tripped breaker at panel. E…" at bounding box center [319, 173] width 201 height 20
copy span "breaker at panel"
click at [197, 63] on div "Electrical Interior Overall - Appliances Needs QC Vendor Royal Contracting Inco…" at bounding box center [330, 186] width 660 height 373
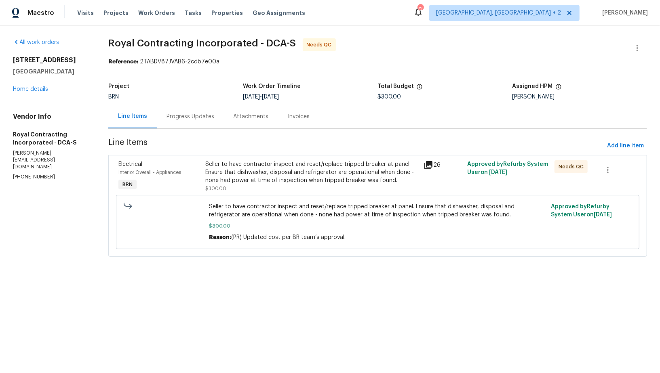
click at [186, 114] on div "Progress Updates" at bounding box center [190, 117] width 48 height 8
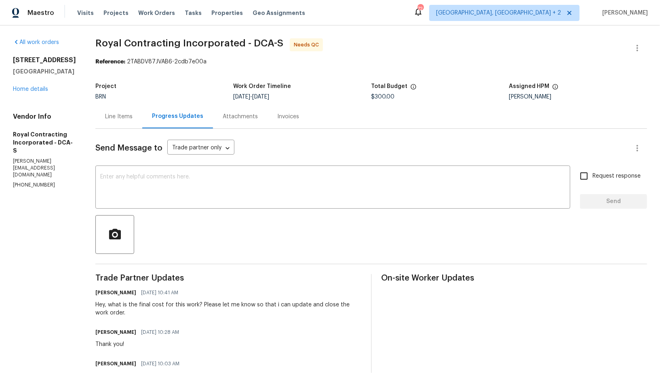
click at [141, 124] on div "Line Items" at bounding box center [118, 117] width 47 height 24
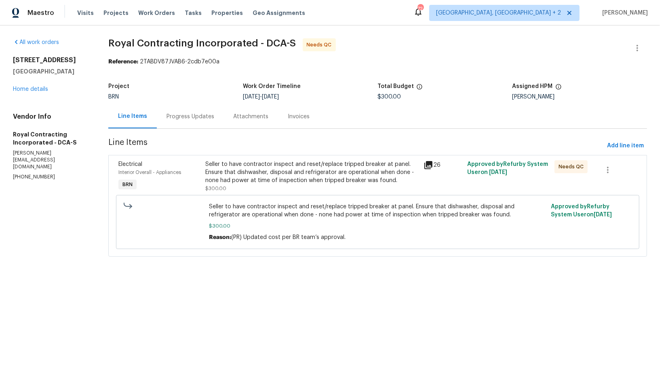
click at [191, 114] on div "Progress Updates" at bounding box center [190, 117] width 48 height 8
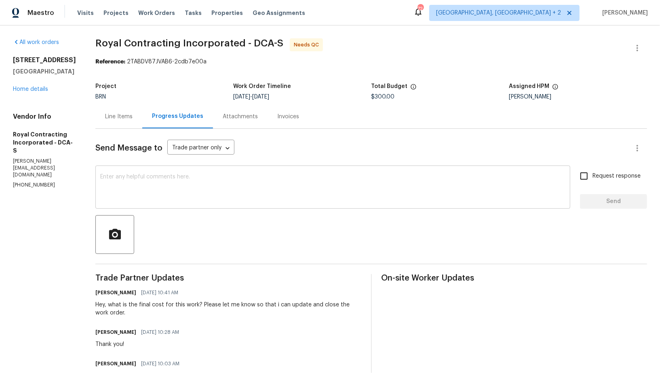
click at [204, 192] on textarea at bounding box center [332, 188] width 465 height 28
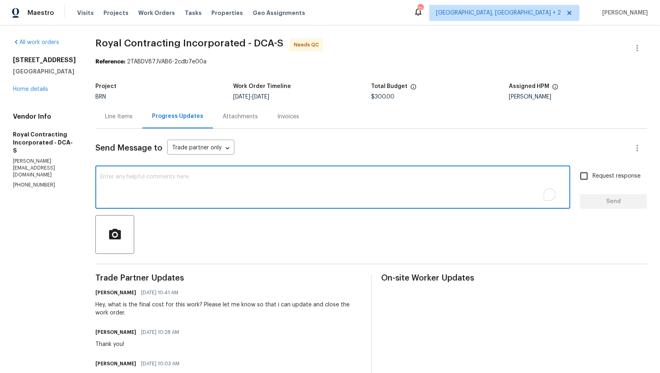
paste textarea "Also, do you have a photo showing that the breaker at the panel was replaced?"
type textarea "Also, do you have a photo showing that the breaker at the panel was replaced?"
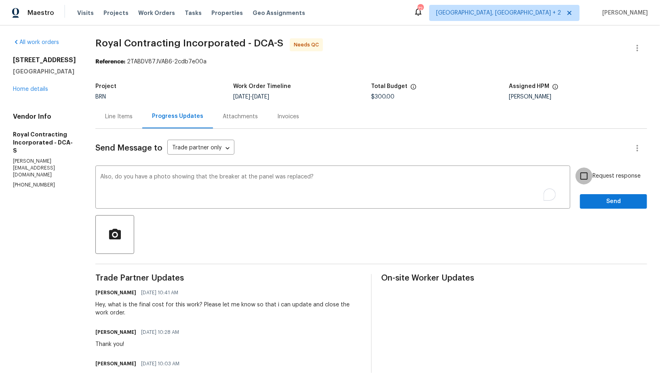
drag, startPoint x: 591, startPoint y: 177, endPoint x: 595, endPoint y: 197, distance: 20.0
click at [591, 177] on input "Request response" at bounding box center [583, 176] width 17 height 17
checkbox input "true"
click at [595, 197] on span "Send" at bounding box center [613, 202] width 54 height 10
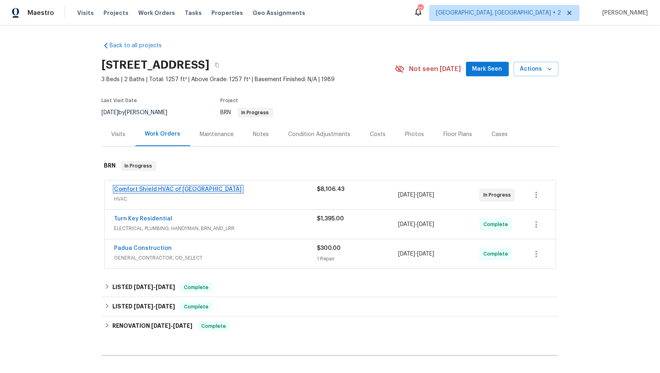
click at [155, 187] on link "Comfort Shield HVAC of [GEOGRAPHIC_DATA]" at bounding box center [178, 190] width 128 height 6
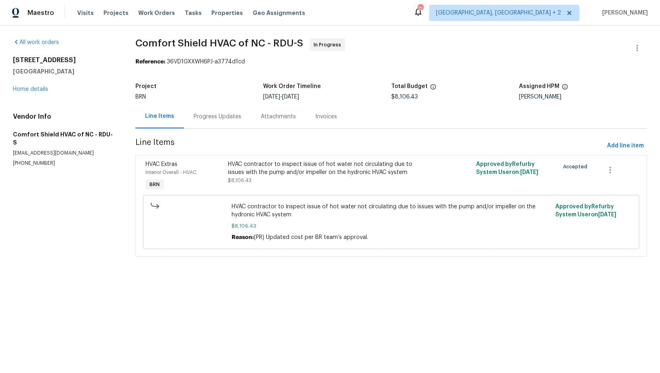
click at [219, 118] on div "Progress Updates" at bounding box center [218, 117] width 48 height 8
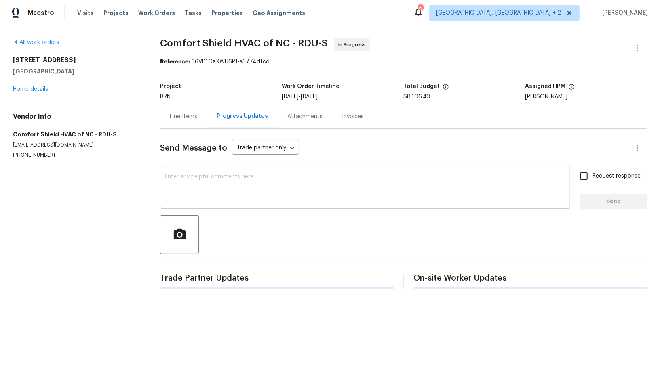
click at [220, 207] on div "x ​" at bounding box center [365, 188] width 410 height 41
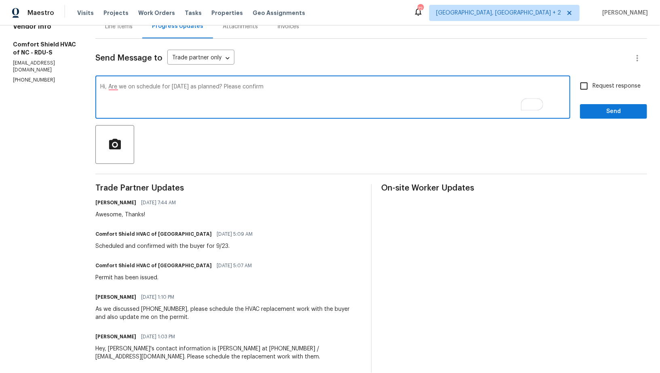
scroll to position [71, 0]
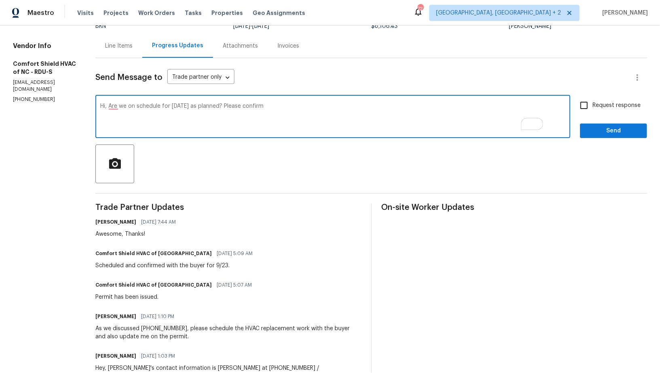
click at [250, 114] on textarea "Hi, Are we on schedule for [DATE] as planned? Please confirm" at bounding box center [332, 117] width 465 height 28
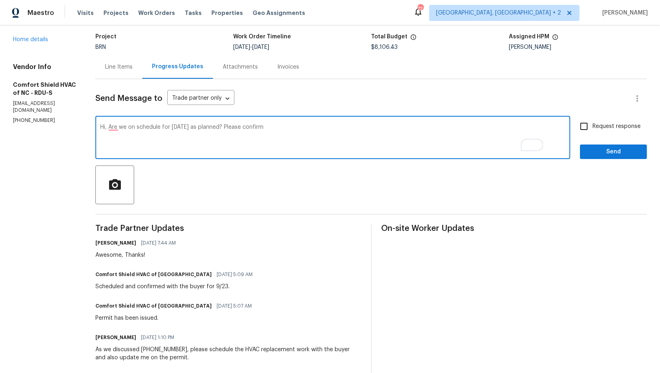
scroll to position [50, 0]
drag, startPoint x: 254, startPoint y: 127, endPoint x: 368, endPoint y: 130, distance: 114.8
click at [368, 130] on textarea "Hi, Are we on schedule for [DATE] as planned? Please confirm" at bounding box center [332, 138] width 465 height 28
type textarea "Hi, Are we on schedule for [DATE] as planned?"
click at [583, 125] on input "Request response" at bounding box center [583, 126] width 17 height 17
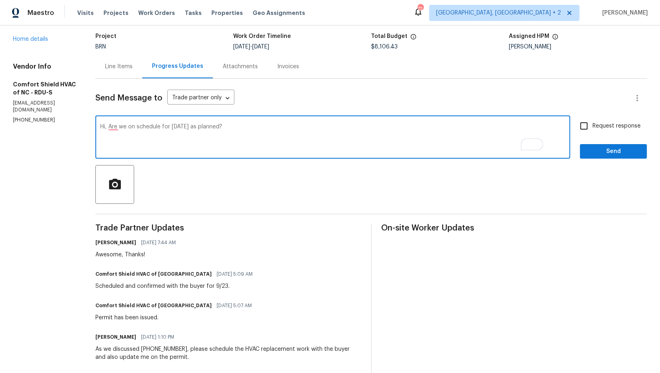
checkbox input "true"
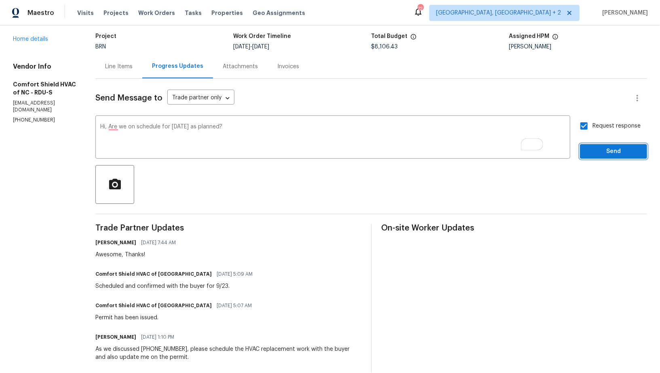
click at [595, 144] on button "Send" at bounding box center [613, 151] width 67 height 15
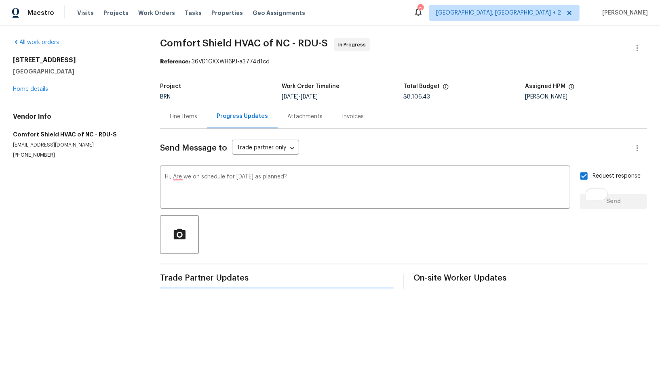
scroll to position [0, 0]
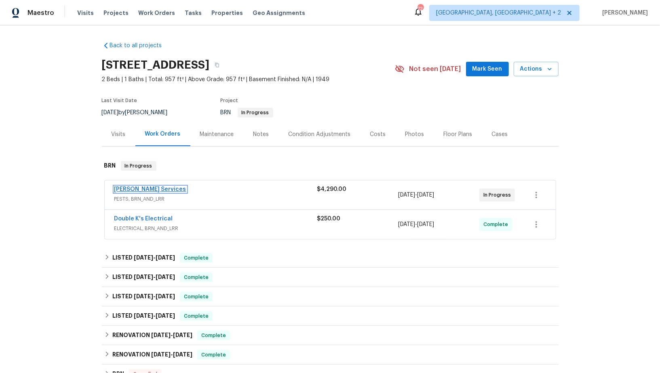
click at [132, 190] on link "[PERSON_NAME] Services" at bounding box center [150, 190] width 72 height 6
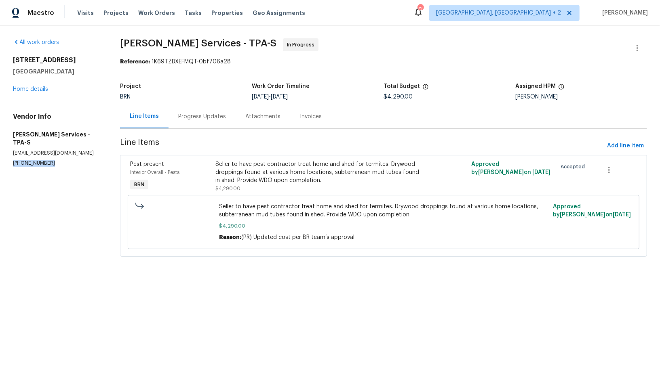
drag, startPoint x: 64, startPoint y: 152, endPoint x: 0, endPoint y: 156, distance: 64.3
click at [0, 156] on div "All work orders [STREET_ADDRESS] Home details Vendor Info [PERSON_NAME] Service…" at bounding box center [330, 152] width 660 height 254
copy p "[PHONE_NUMBER]"
click at [212, 122] on div "Progress Updates" at bounding box center [201, 117] width 67 height 24
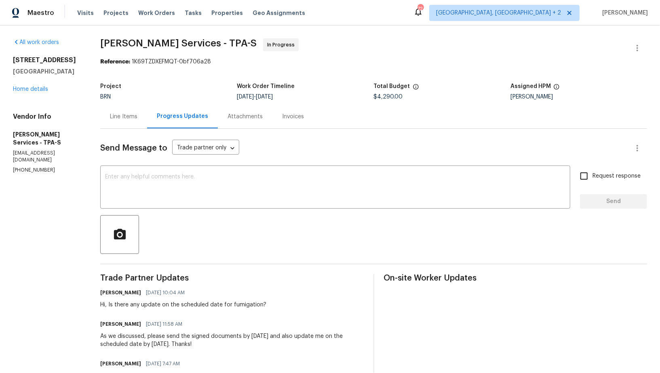
click at [137, 117] on div "Line Items" at bounding box center [123, 117] width 27 height 8
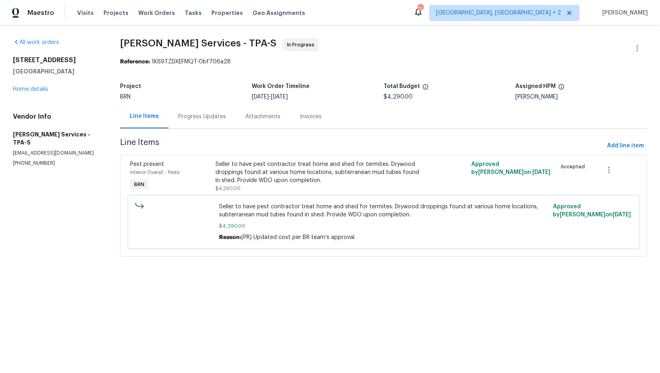
click at [202, 118] on div "Progress Updates" at bounding box center [202, 117] width 48 height 8
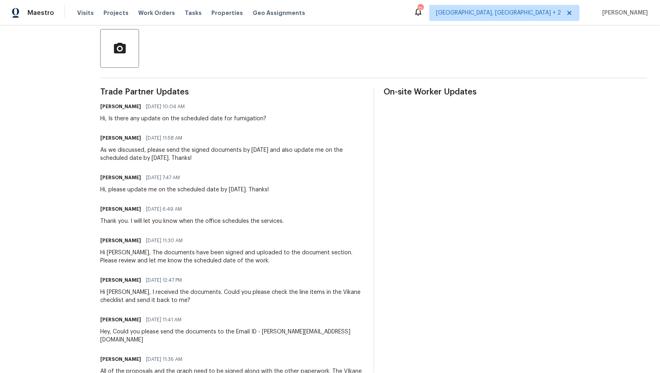
scroll to position [120, 0]
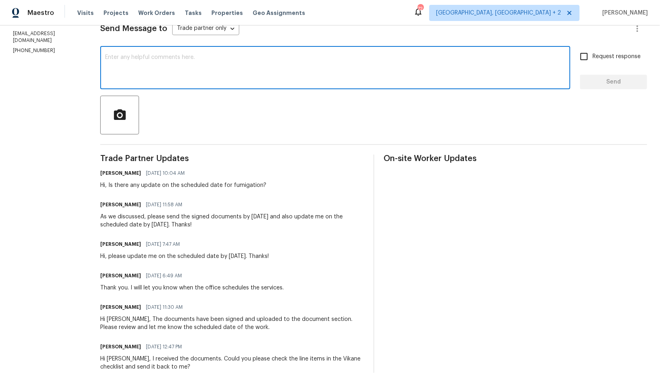
click at [134, 78] on textarea at bounding box center [335, 69] width 460 height 28
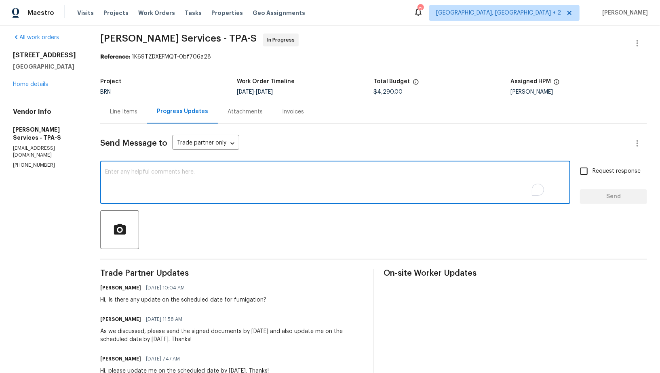
scroll to position [0, 0]
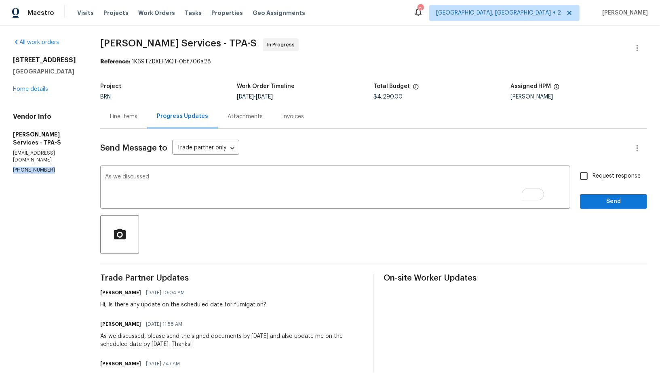
drag, startPoint x: 53, startPoint y: 156, endPoint x: 0, endPoint y: 156, distance: 53.3
copy p "[PHONE_NUMBER]"
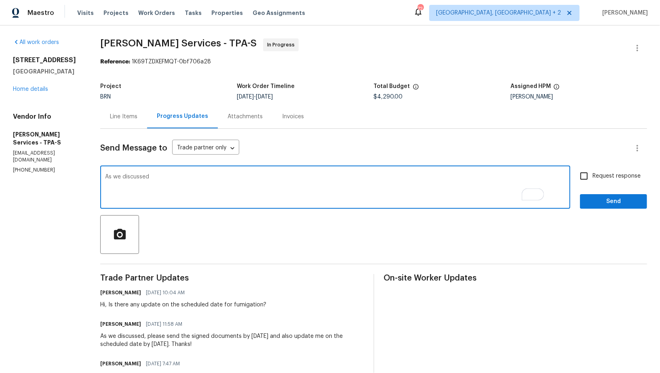
click at [218, 183] on textarea "As we discussed" at bounding box center [335, 188] width 460 height 28
paste textarea "[PHONE_NUMBER]"
click at [536, 178] on textarea "As we discussed [PHONE_NUMBER], Please check with the inspector regarding the s…" at bounding box center [335, 188] width 460 height 28
click at [307, 191] on textarea "As we discussed [PHONE_NUMBER], Please check with the inspector regarding the s…" at bounding box center [335, 188] width 460 height 28
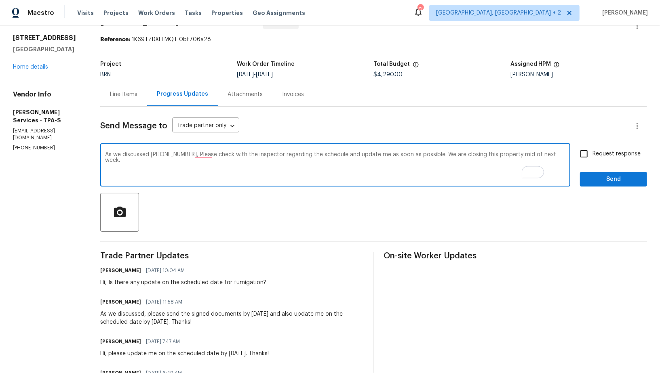
scroll to position [23, 0]
type textarea "As we discussed (407) 645-2500, Please check with the inspector regarding the s…"
click at [594, 154] on span "Request response" at bounding box center [616, 153] width 48 height 8
click at [592, 154] on input "Request response" at bounding box center [583, 153] width 17 height 17
checkbox input "true"
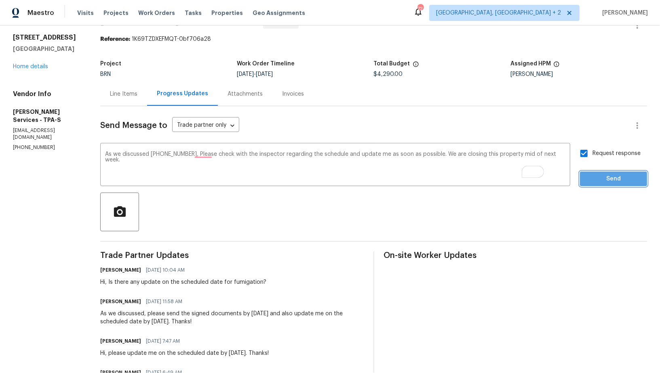
click at [599, 175] on span "Send" at bounding box center [613, 179] width 54 height 10
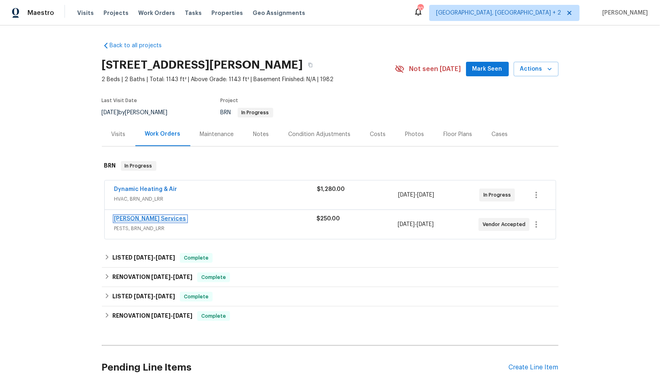
click at [133, 219] on link "[PERSON_NAME] Services" at bounding box center [150, 219] width 72 height 6
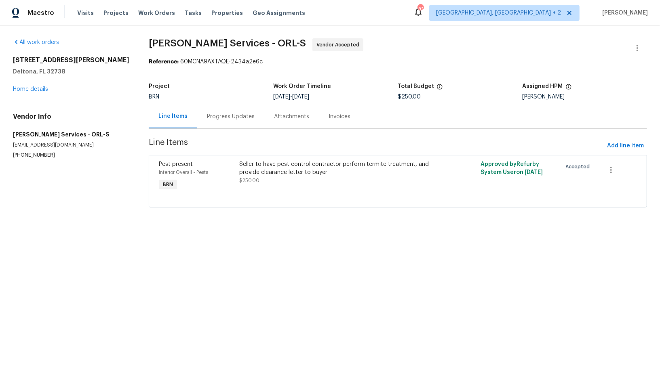
click at [218, 127] on div "Progress Updates" at bounding box center [230, 117] width 67 height 24
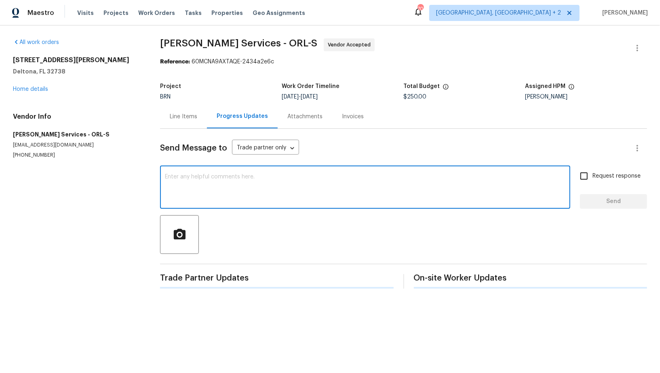
click at [222, 174] on textarea at bounding box center [365, 188] width 400 height 28
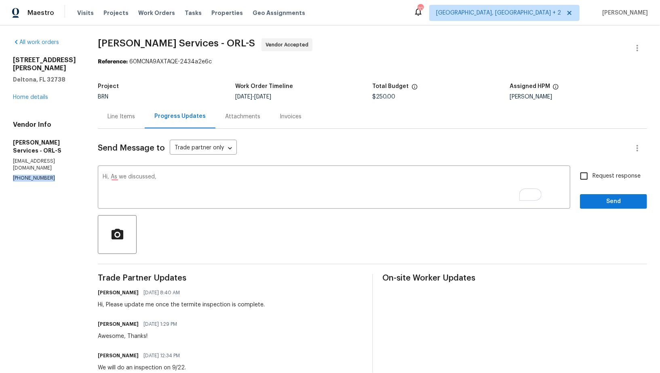
drag, startPoint x: 53, startPoint y: 156, endPoint x: 0, endPoint y: 156, distance: 52.5
click at [0, 156] on div "All work orders [STREET_ADDRESS][PERSON_NAME] Home details Vendor Info [PERSON_…" at bounding box center [330, 237] width 660 height 425
copy p "[PHONE_NUMBER]"
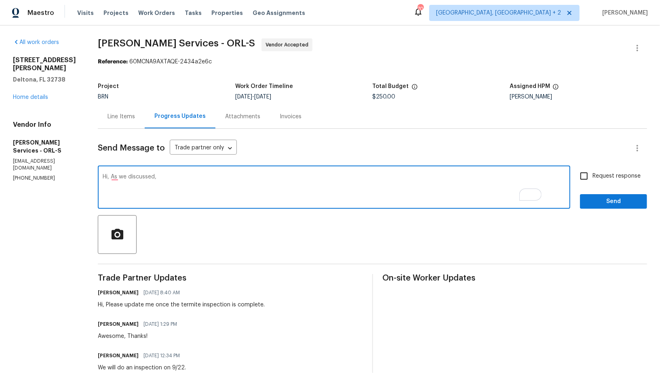
click at [194, 174] on textarea "Hi, As we discussed," at bounding box center [334, 188] width 463 height 28
click at [192, 183] on textarea "Hi, As we discussed," at bounding box center [334, 188] width 463 height 28
paste textarea "[PHONE_NUMBER]"
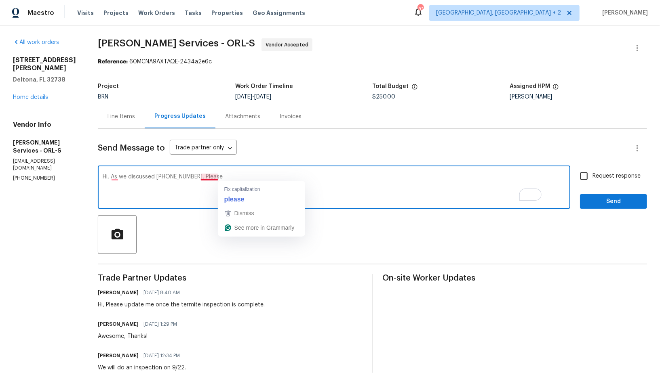
click at [235, 177] on textarea "Hi, As we discussed [PHONE_NUMBER], Please" at bounding box center [334, 188] width 463 height 28
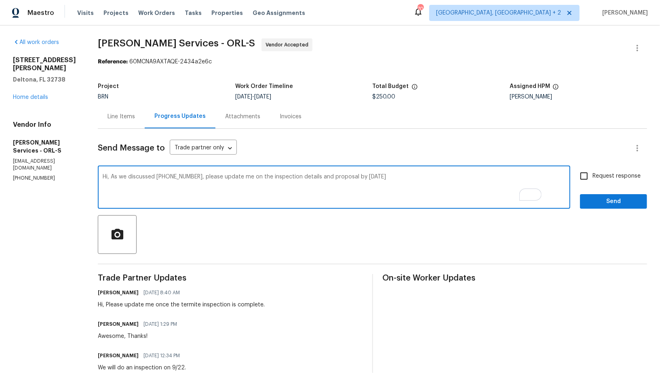
click at [416, 178] on textarea "Hi, As we discussed [PHONE_NUMBER], please update me on the inspection details …" at bounding box center [334, 188] width 463 height 28
type textarea "Hi, As we discussed [PHONE_NUMBER], please update me on the inspection details …"
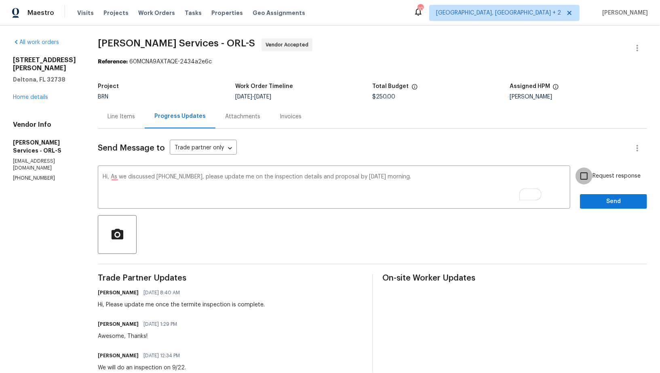
click at [583, 181] on input "Request response" at bounding box center [583, 176] width 17 height 17
checkbox input "true"
click at [595, 208] on button "Send" at bounding box center [613, 201] width 67 height 15
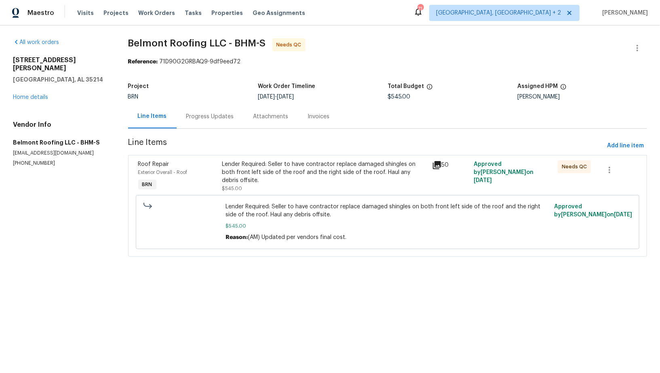
click at [268, 175] on div "Lender Required: Seller to have contractor replace damaged shingles on both fro…" at bounding box center [324, 172] width 205 height 24
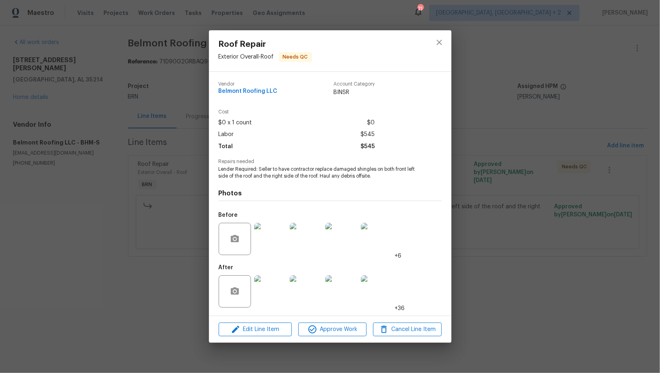
click at [277, 290] on img at bounding box center [270, 292] width 32 height 32
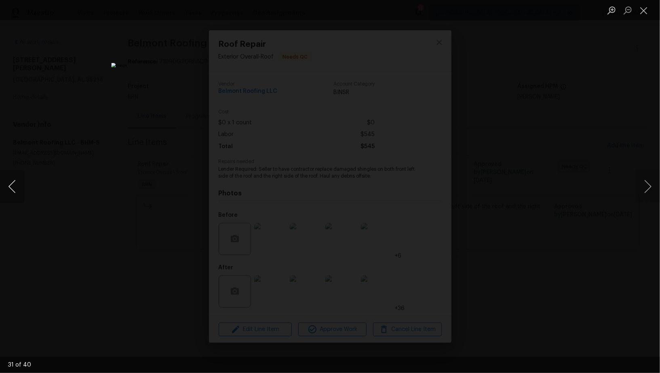
click at [16, 198] on button "Previous image" at bounding box center [12, 186] width 24 height 32
click at [16, 196] on button "Previous image" at bounding box center [12, 186] width 24 height 32
click at [493, 284] on div "Lightbox" at bounding box center [330, 186] width 660 height 373
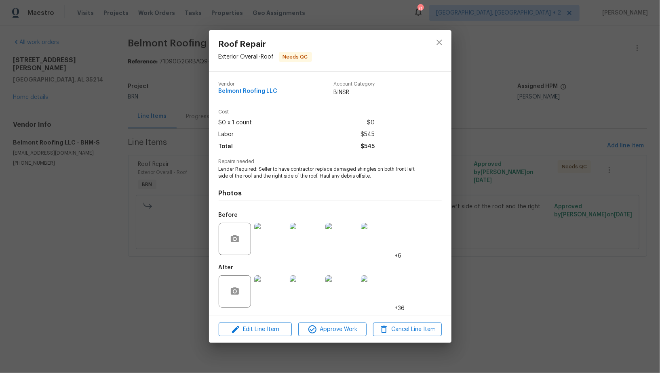
click at [493, 284] on div "Roof Repair Exterior Overall - Roof Needs QC Vendor Belmont Roofing LLC Account…" at bounding box center [330, 186] width 660 height 373
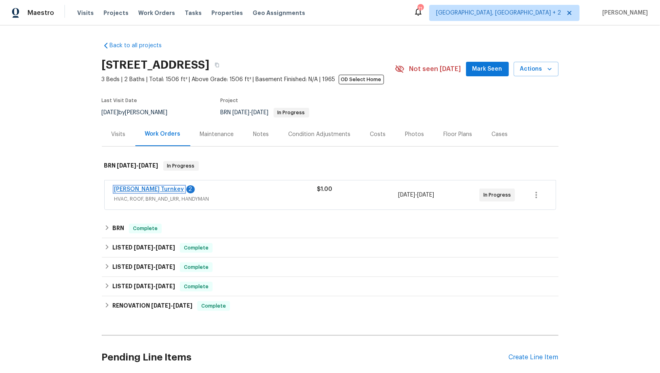
click at [136, 191] on link "[PERSON_NAME] Turnkey" at bounding box center [149, 190] width 70 height 6
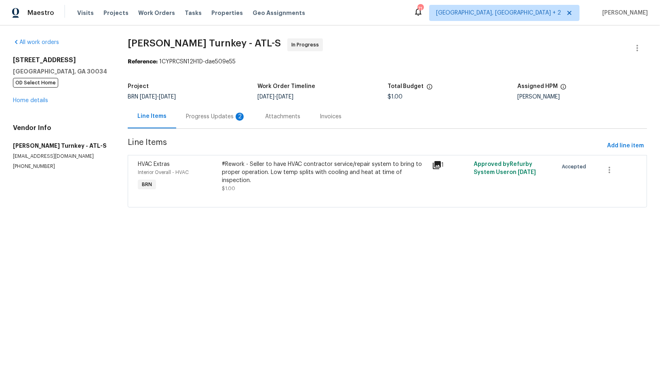
click at [219, 128] on div "Progress Updates 2" at bounding box center [215, 117] width 79 height 24
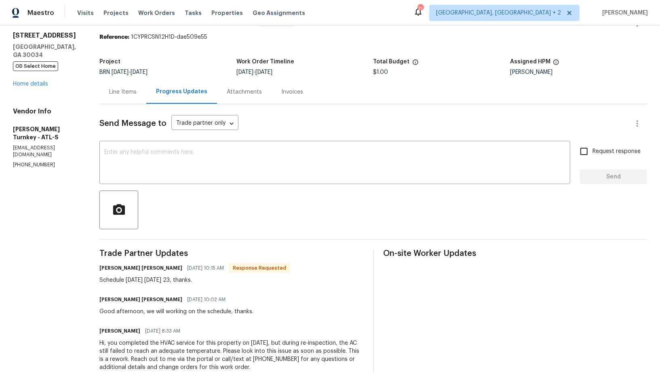
scroll to position [27, 0]
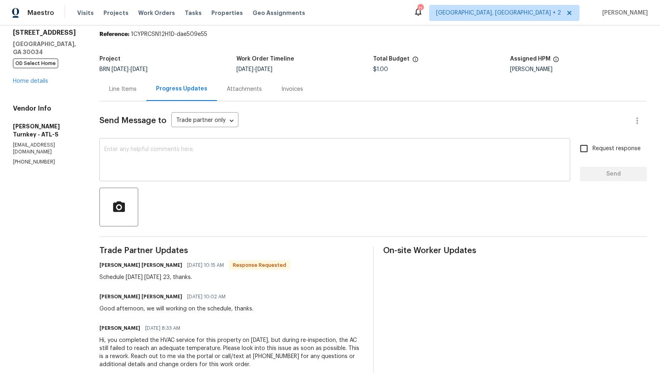
click at [185, 158] on textarea at bounding box center [334, 161] width 461 height 28
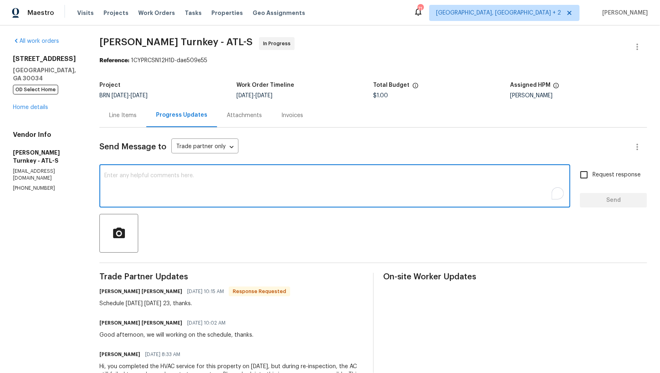
scroll to position [0, 0]
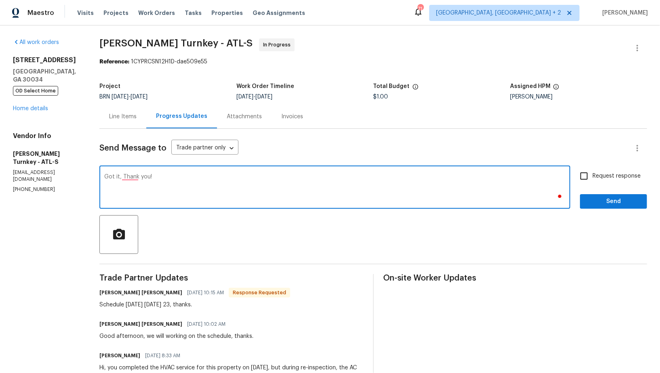
type textarea "Got it, Thank you!"
click at [591, 176] on input "Request response" at bounding box center [583, 176] width 17 height 17
checkbox input "true"
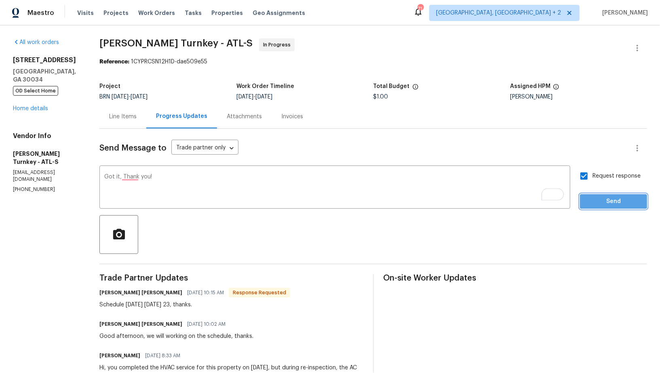
click at [602, 199] on span "Send" at bounding box center [613, 202] width 54 height 10
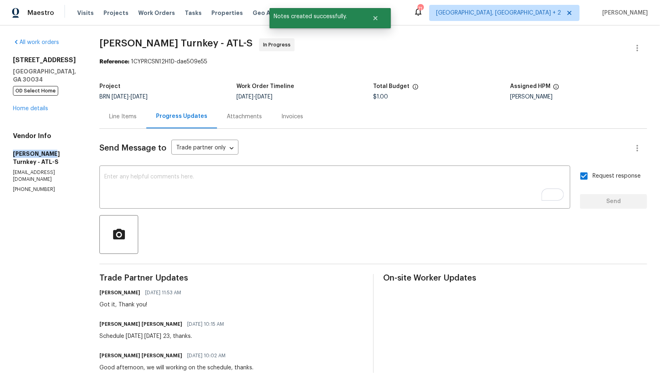
drag, startPoint x: 5, startPoint y: 149, endPoint x: 47, endPoint y: 154, distance: 42.4
click at [47, 154] on div "All work orders [STREET_ADDRESS] OD Select Home Home details Vendor Info [PERSO…" at bounding box center [330, 237] width 660 height 425
click at [55, 155] on h5 "[PERSON_NAME] Turnkey - ATL-S" at bounding box center [46, 158] width 67 height 16
drag, startPoint x: 51, startPoint y: 155, endPoint x: 0, endPoint y: 154, distance: 50.9
click at [0, 154] on div "All work orders [STREET_ADDRESS] OD Select Home Home details Vendor Info [PERSO…" at bounding box center [330, 237] width 660 height 425
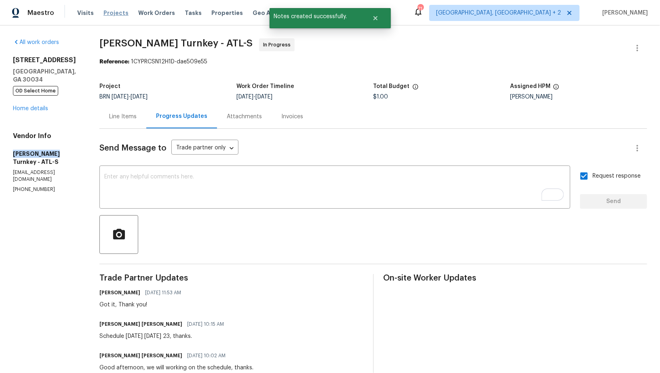
copy h5 "[PERSON_NAME] Turnkey"
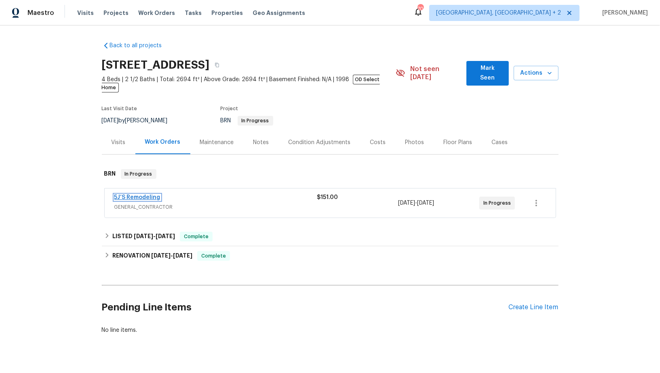
click at [151, 195] on link "5J’S Remodeling" at bounding box center [137, 198] width 46 height 6
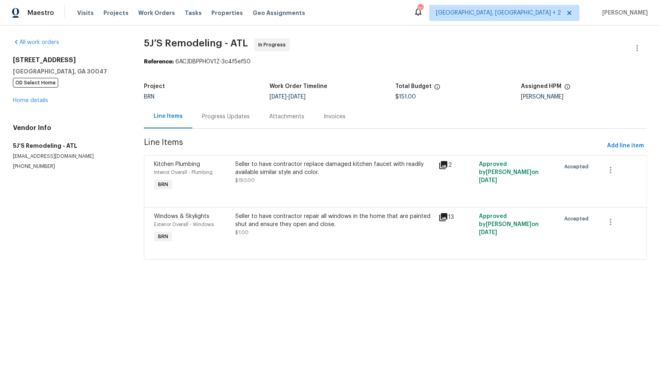
click at [196, 116] on div "Progress Updates" at bounding box center [225, 117] width 67 height 24
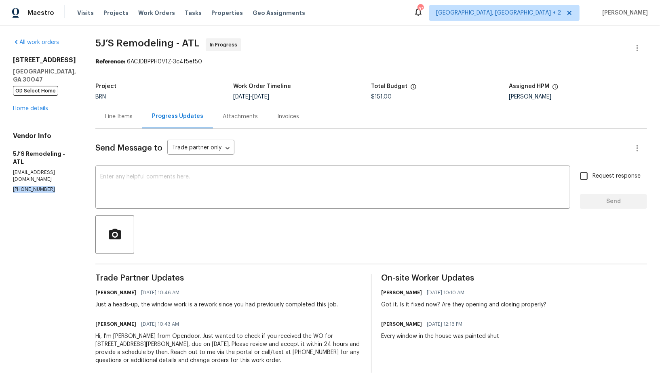
drag, startPoint x: 54, startPoint y: 175, endPoint x: 0, endPoint y: 175, distance: 54.1
click at [0, 175] on div "All work orders [STREET_ADDRESS] OD Select Home Home details Vendor Info 5J’S R…" at bounding box center [330, 206] width 660 height 362
copy p "[PHONE_NUMBER]"
click at [121, 118] on div "Line Items" at bounding box center [118, 117] width 27 height 8
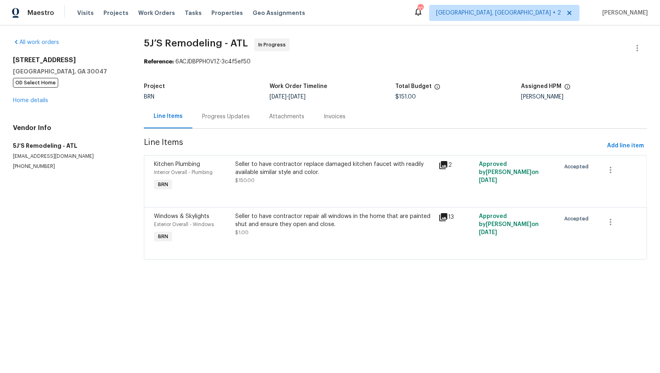
click at [206, 113] on div "Progress Updates" at bounding box center [226, 117] width 48 height 8
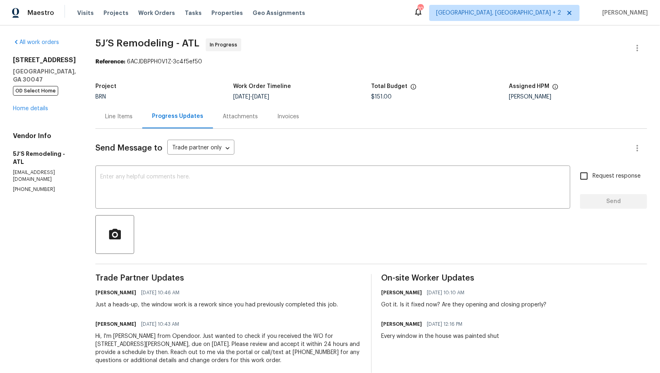
scroll to position [14, 0]
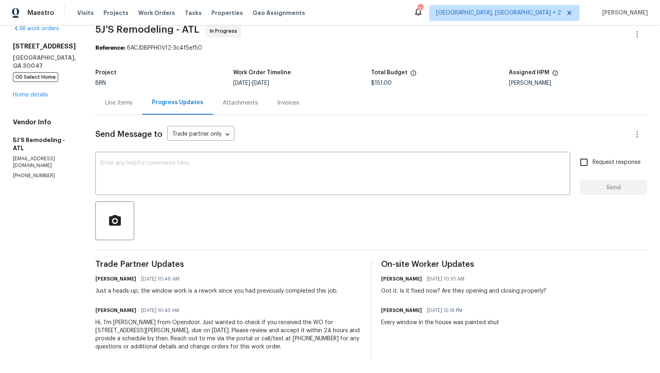
click at [114, 93] on div "Line Items" at bounding box center [118, 103] width 47 height 24
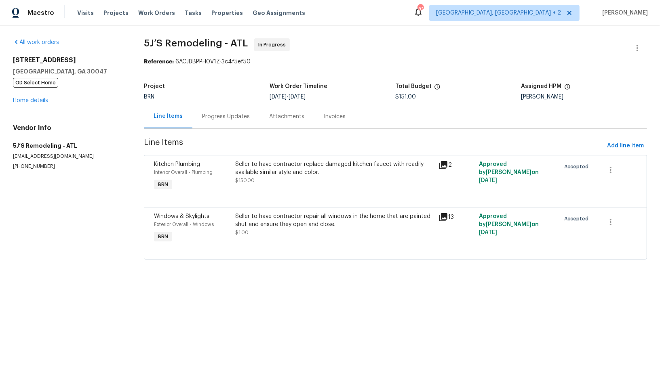
click at [205, 116] on div "Progress Updates" at bounding box center [226, 117] width 48 height 8
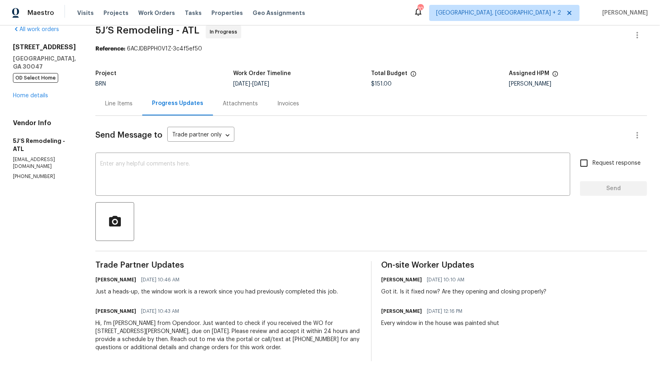
scroll to position [14, 0]
click at [122, 111] on div "Line Items" at bounding box center [118, 103] width 47 height 24
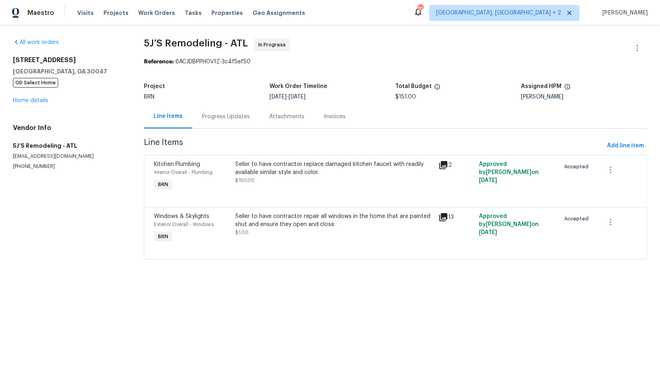
click at [204, 115] on div "Progress Updates" at bounding box center [226, 117] width 48 height 8
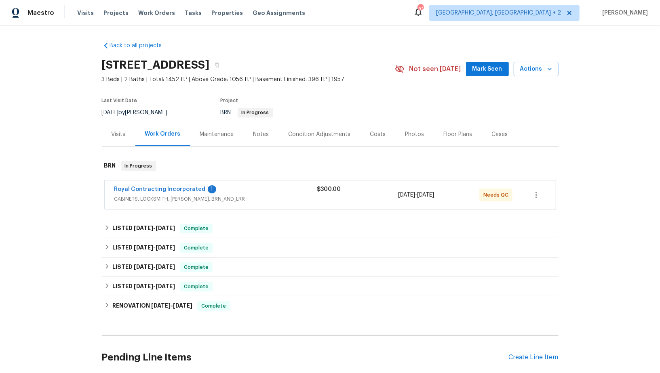
click at [158, 185] on span "Royal Contracting Incorporated" at bounding box center [159, 189] width 91 height 8
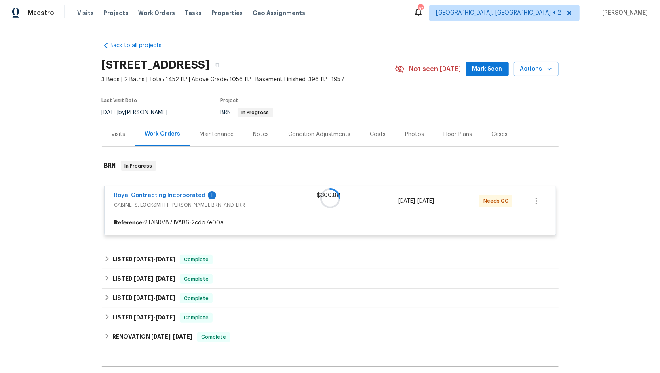
click at [156, 194] on div at bounding box center [330, 198] width 456 height 90
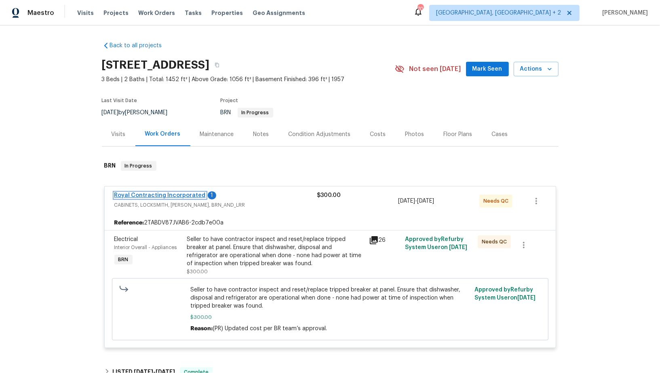
click at [156, 195] on link "Royal Contracting Incorporated" at bounding box center [159, 196] width 91 height 6
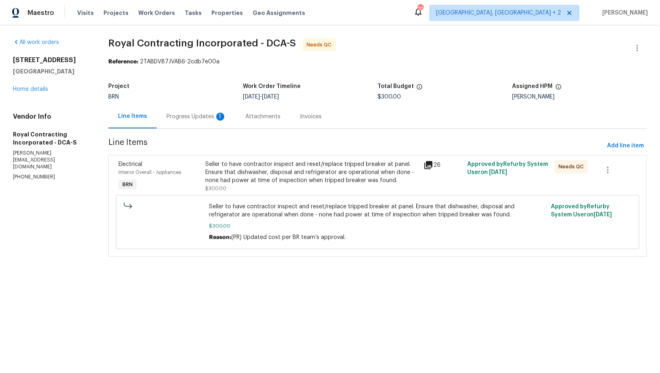
click at [190, 112] on div "Progress Updates 1" at bounding box center [196, 117] width 79 height 24
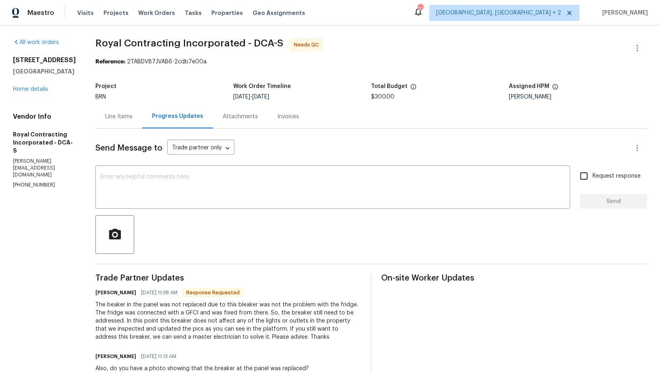
click at [130, 119] on div "Line Items" at bounding box center [118, 117] width 27 height 8
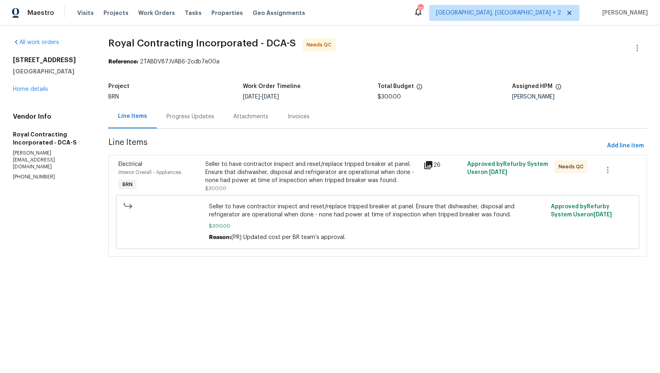
click at [202, 120] on div "Progress Updates" at bounding box center [190, 117] width 48 height 8
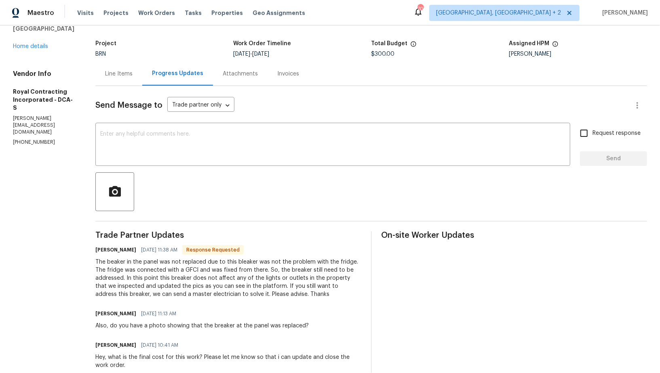
scroll to position [80, 0]
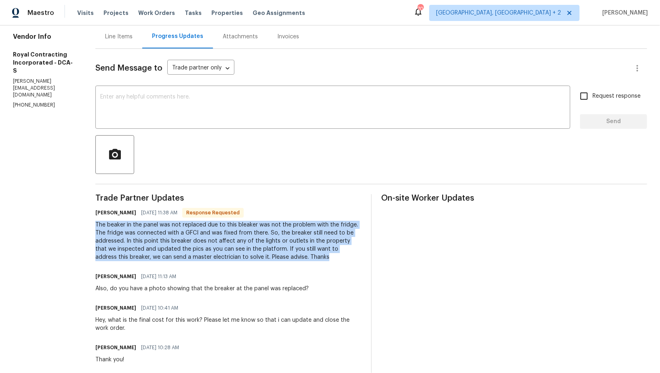
drag, startPoint x: 102, startPoint y: 225, endPoint x: 316, endPoint y: 253, distance: 216.3
copy div "The beaker in the panel was not replaced due to this bleaker was not the proble…"
click at [192, 106] on textarea at bounding box center [332, 108] width 465 height 28
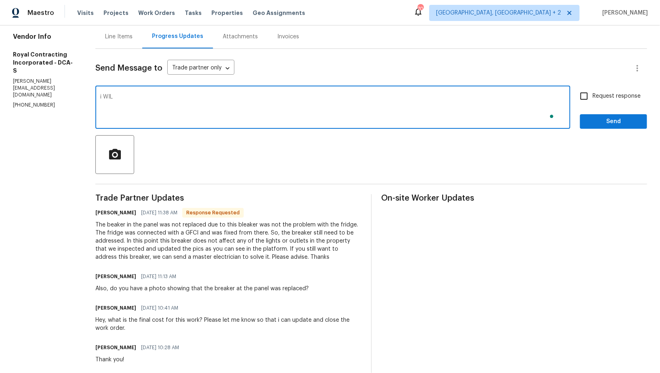
type textarea "i WILL"
type textarea "I will check and get back with you shortly. What about the final cost?"
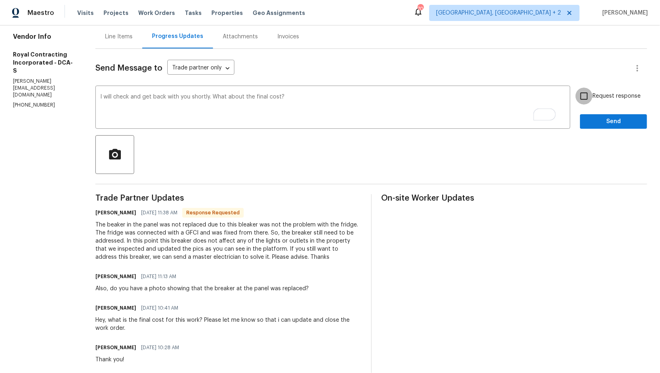
click at [586, 97] on input "Request response" at bounding box center [583, 96] width 17 height 17
checkbox input "true"
click at [596, 120] on span "Send" at bounding box center [613, 122] width 54 height 10
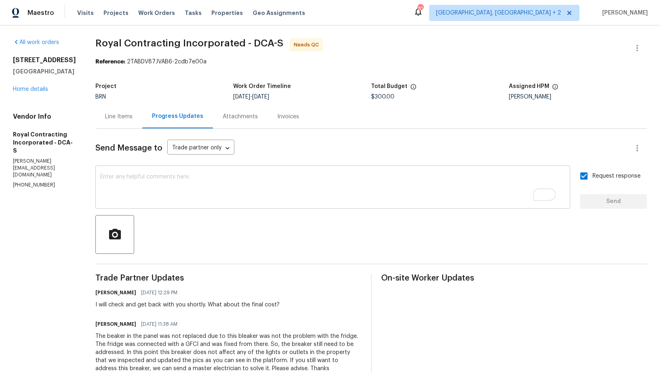
scroll to position [78, 0]
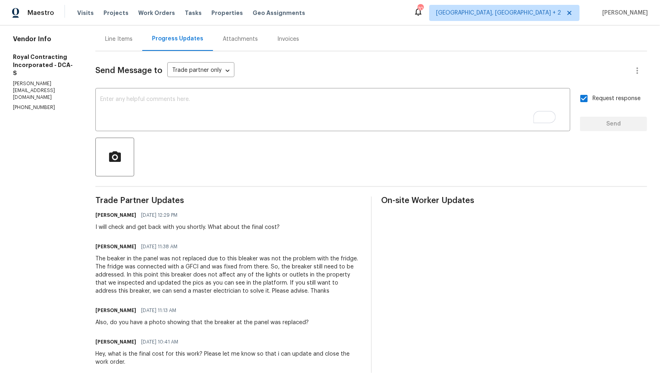
click at [129, 43] on div "Line Items" at bounding box center [118, 39] width 27 height 8
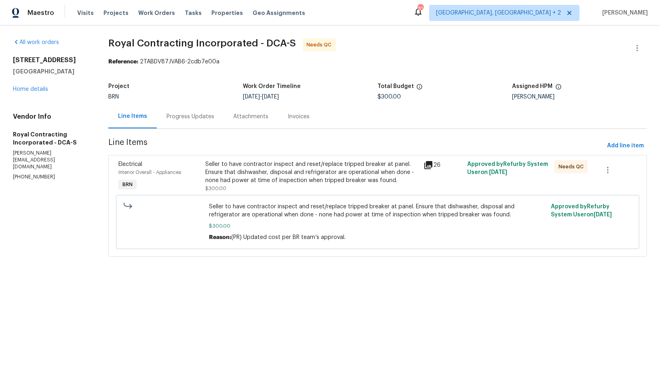
drag, startPoint x: 4, startPoint y: 134, endPoint x: 84, endPoint y: 130, distance: 80.5
click at [87, 128] on div "All work orders 4107 24th Pl Temple Hills, MD 20748 Home details Vendor Info Ro…" at bounding box center [330, 152] width 660 height 254
drag, startPoint x: 6, startPoint y: 132, endPoint x: 79, endPoint y: 132, distance: 73.1
click at [79, 132] on div "All work orders 4107 24th Pl Temple Hills, MD 20748 Home details Vendor Info Ro…" at bounding box center [330, 152] width 660 height 254
copy h5 "Royal Contracting"
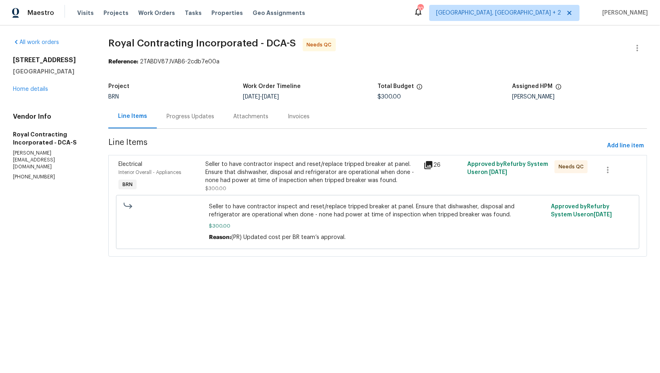
click at [200, 127] on div "Progress Updates" at bounding box center [190, 117] width 67 height 24
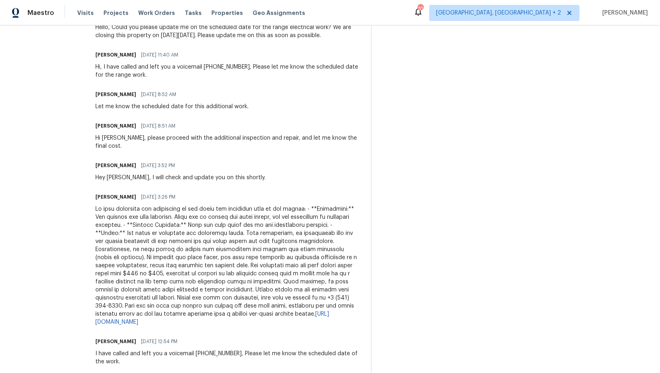
scroll to position [741, 0]
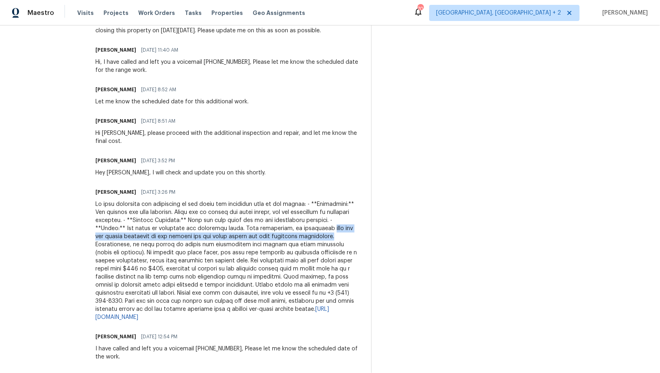
drag, startPoint x: 134, startPoint y: 228, endPoint x: 134, endPoint y: 237, distance: 8.9
click at [134, 237] on div "https://drive.google.com/drive/folders/1VPH9q8VadVAnNk5z8ZAbXr3nsSWKJB4O?usp=sh…" at bounding box center [228, 260] width 266 height 121
copy div "that the old wiring connected to the breaker for the range outlet has been inst…"
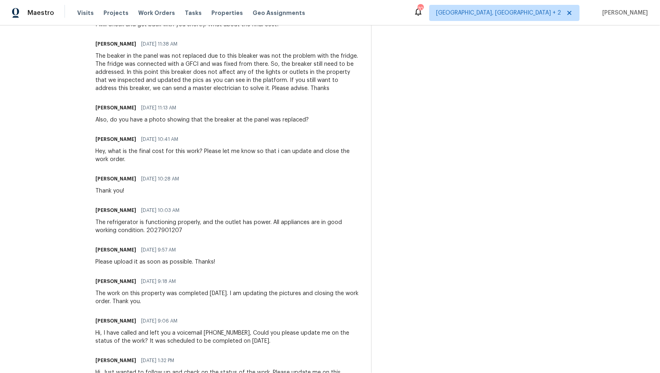
scroll to position [0, 0]
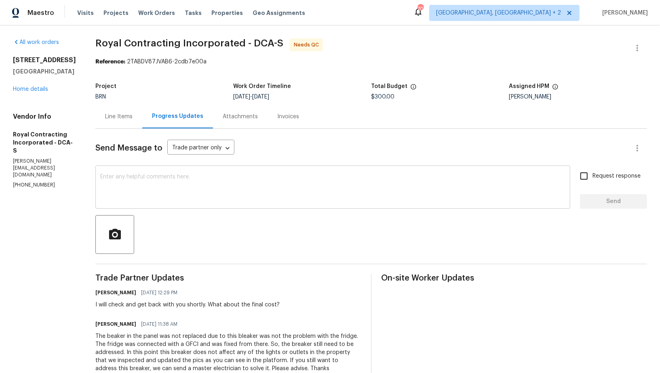
click at [146, 191] on textarea at bounding box center [332, 188] width 465 height 28
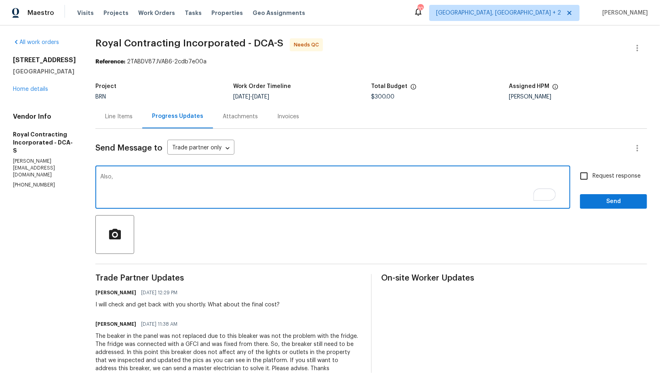
paste textarea "I wanted to follow up regarding the range. As mentioned earlier, the range was …"
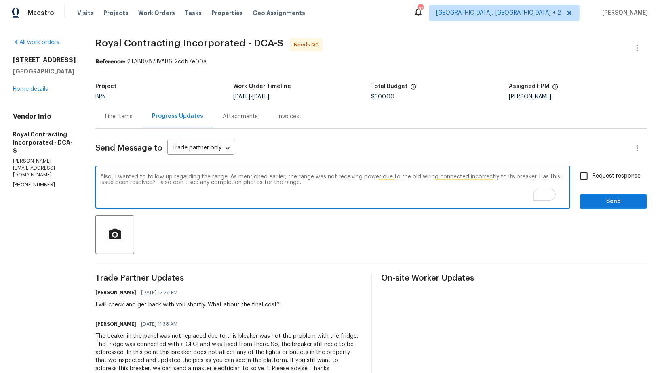
click at [243, 178] on textarea "Also, I wanted to follow up regarding the range. As mentioned earlier, the rang…" at bounding box center [332, 188] width 465 height 28
click at [342, 189] on textarea "Also, I wanted to follow up regarding the range. You mentioned earlier, the ran…" at bounding box center [332, 188] width 465 height 28
click at [349, 185] on textarea "Also, I wanted to follow up regarding the range. You mentioned earlier, the ran…" at bounding box center [332, 188] width 465 height 28
click at [180, 183] on textarea "Also, I wanted to follow up regarding the range. You mentioned earlier, the ran…" at bounding box center [332, 188] width 465 height 28
click at [339, 189] on textarea "Also, I wanted to follow up regarding the range. You mentioned earlier, the ran…" at bounding box center [332, 188] width 465 height 28
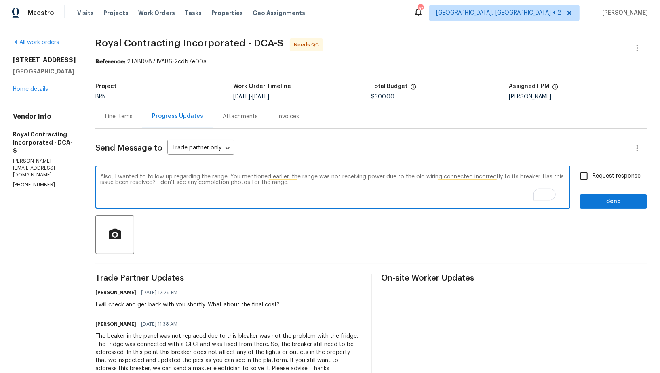
type textarea "Also, I wanted to follow up regarding the range. You mentioned earlier, the ran…"
click at [588, 175] on input "Request response" at bounding box center [583, 176] width 17 height 17
checkbox input "true"
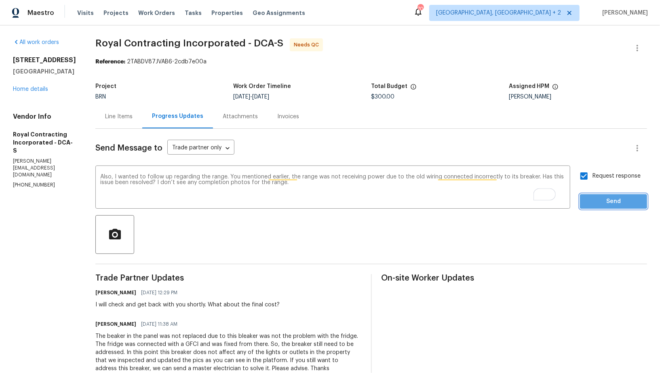
click at [598, 198] on span "Send" at bounding box center [613, 202] width 54 height 10
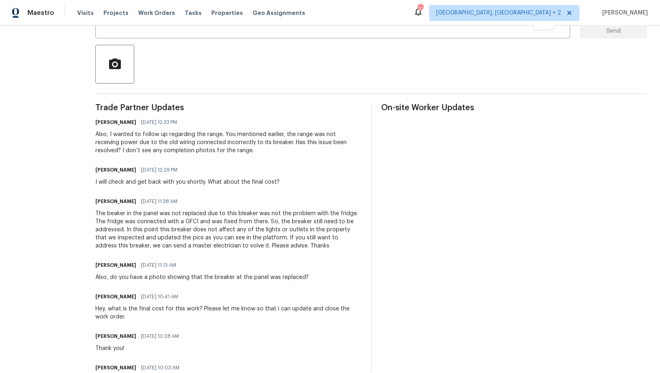
scroll to position [174, 0]
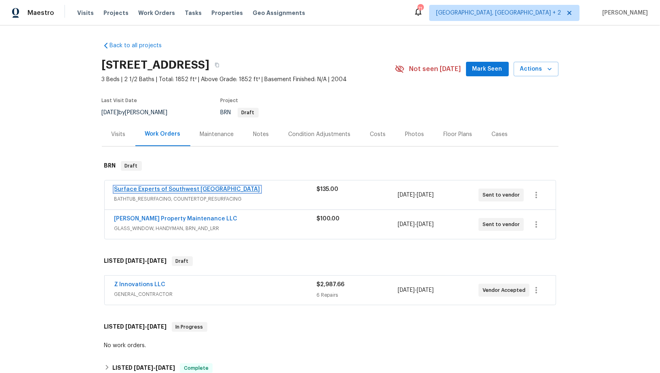
click at [142, 190] on link "Surface Experts of Southwest [GEOGRAPHIC_DATA]" at bounding box center [187, 190] width 146 height 6
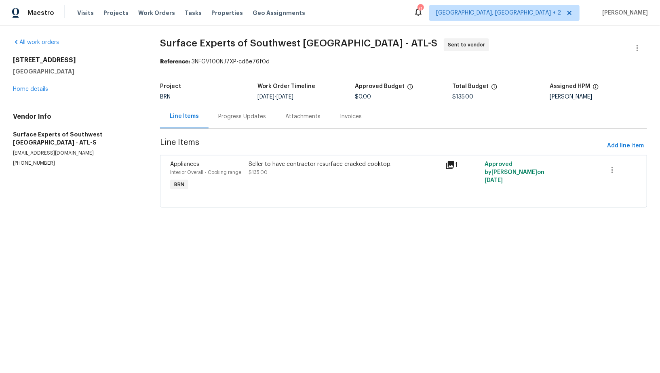
drag, startPoint x: 48, startPoint y: 159, endPoint x: 0, endPoint y: 158, distance: 48.1
click at [0, 158] on div "All work orders [STREET_ADDRESS] Home details Vendor Info Surface Experts of So…" at bounding box center [330, 127] width 660 height 205
copy p "[PHONE_NUMBER]"
click at [289, 170] on div "Seller to have contractor resurface cracked cooktop. $135.00" at bounding box center [344, 168] width 191 height 16
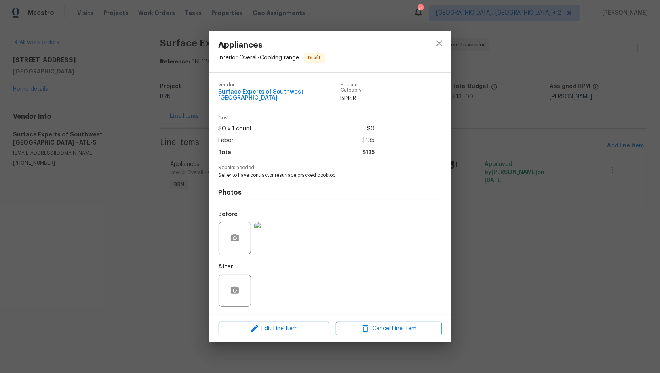
click at [270, 230] on img at bounding box center [270, 238] width 32 height 32
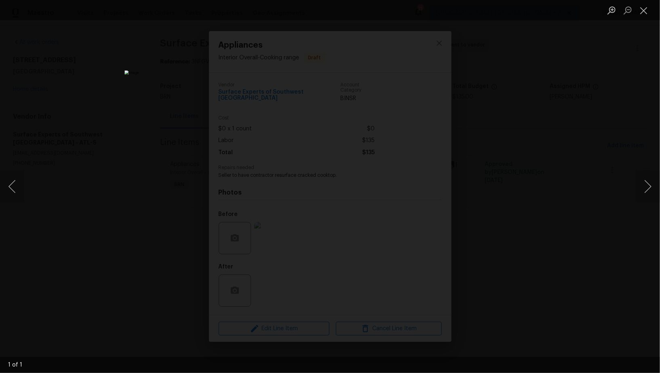
click at [480, 221] on div "Lightbox" at bounding box center [330, 186] width 660 height 373
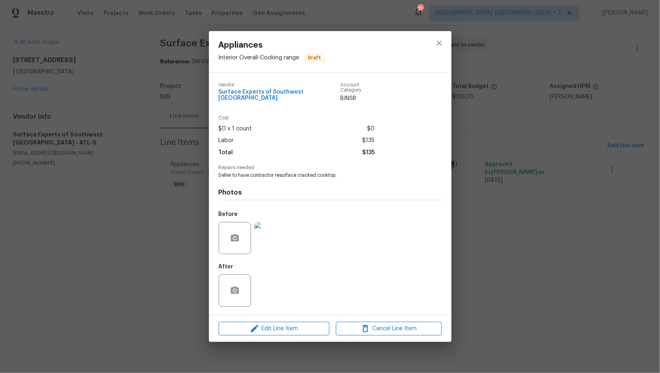
click at [480, 221] on div "Appliances Interior Overall - Cooking range Draft Vendor Surface Experts of [GE…" at bounding box center [330, 186] width 660 height 373
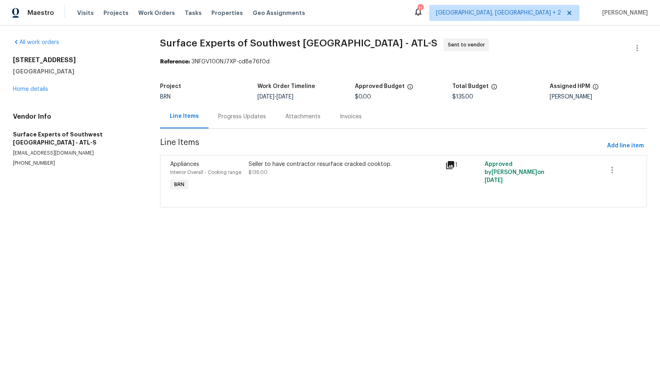
click at [250, 120] on div "Progress Updates" at bounding box center [242, 117] width 48 height 8
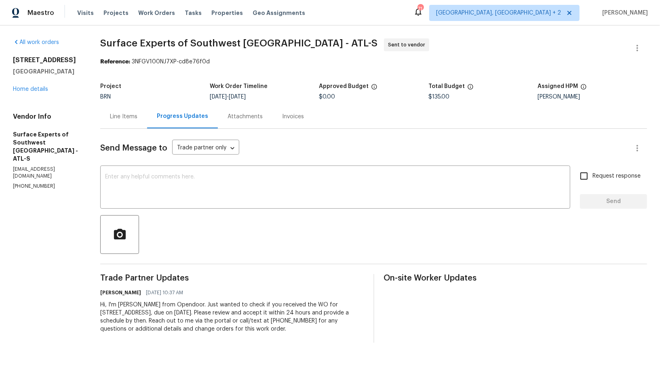
click at [116, 116] on div "Line Items" at bounding box center [123, 117] width 27 height 8
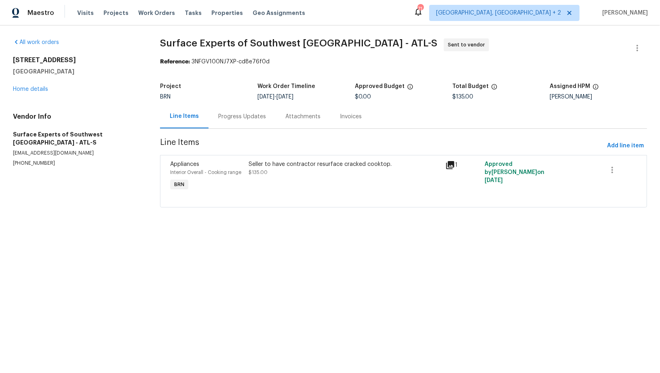
click at [242, 104] on div "Project BRN Work Order Timeline [DATE] - [DATE] Approved Budget $0.00 Total Bud…" at bounding box center [403, 92] width 487 height 26
click at [235, 118] on div "Progress Updates" at bounding box center [242, 117] width 48 height 8
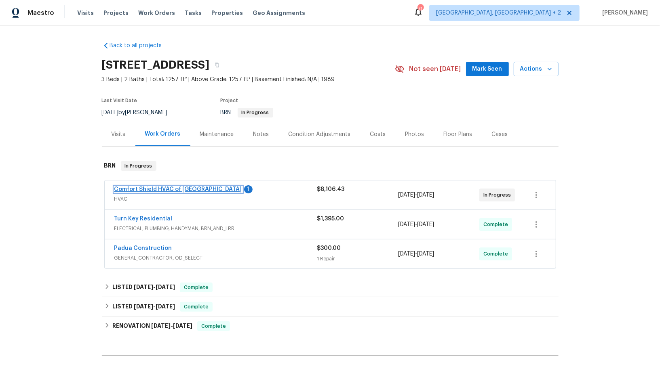
click at [170, 190] on link "Comfort Shield HVAC of [GEOGRAPHIC_DATA]" at bounding box center [178, 190] width 128 height 6
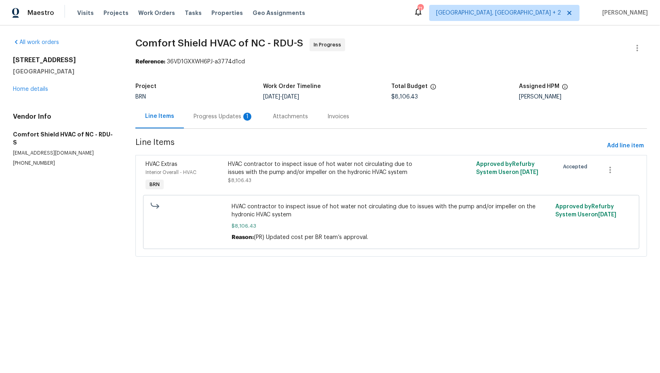
click at [209, 120] on div "Progress Updates 1" at bounding box center [224, 117] width 60 height 8
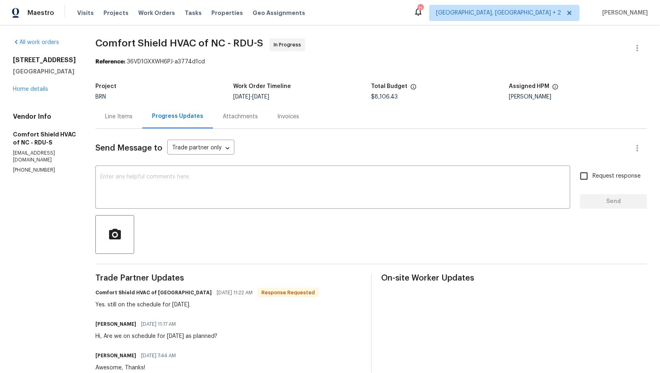
scroll to position [10, 0]
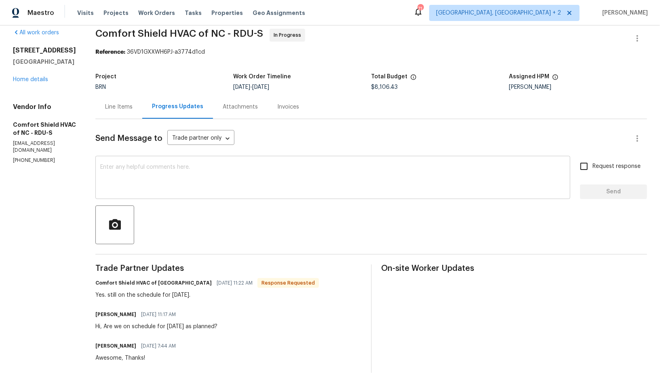
click at [185, 187] on textarea at bounding box center [332, 178] width 465 height 28
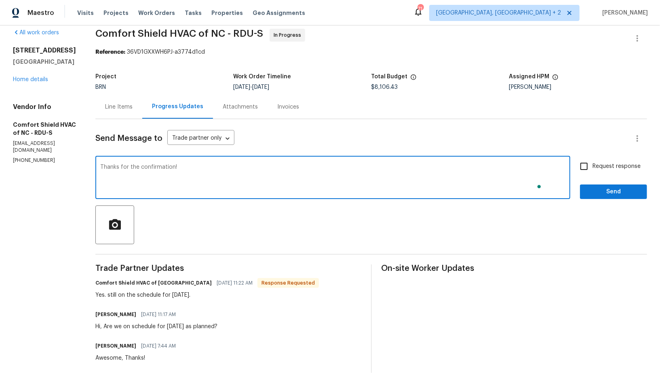
type textarea "Thanks for the confirmation!"
click at [589, 166] on input "Request response" at bounding box center [583, 166] width 17 height 17
checkbox input "true"
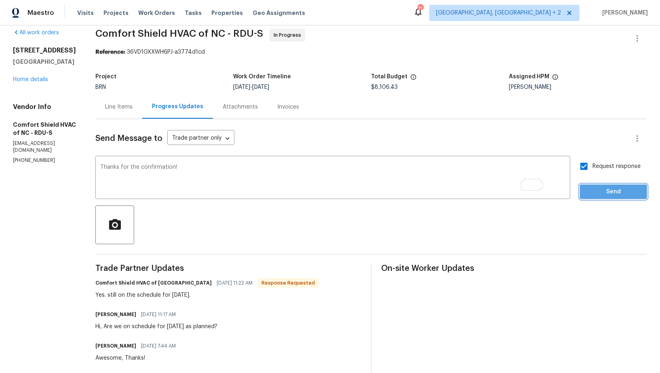
click at [603, 194] on span "Send" at bounding box center [613, 192] width 54 height 10
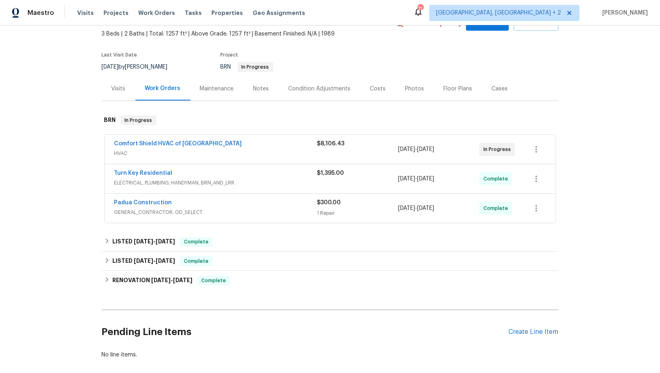
scroll to position [84, 0]
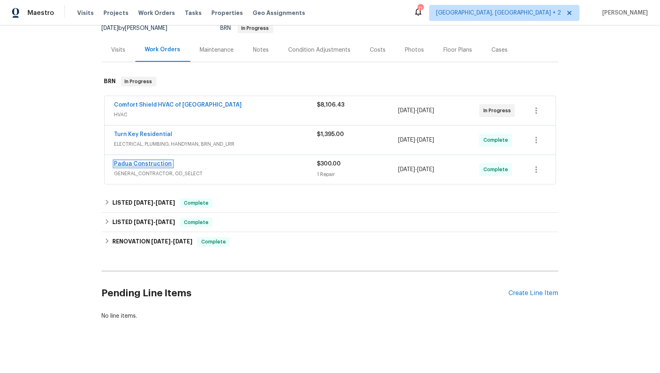
click at [140, 162] on link "Padua Construction" at bounding box center [143, 164] width 58 height 6
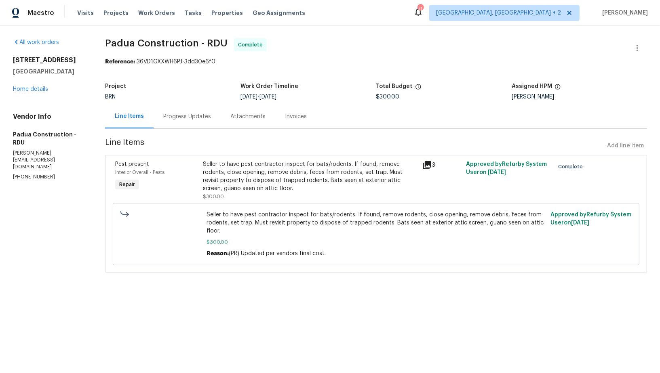
click at [206, 116] on div "Progress Updates" at bounding box center [187, 117] width 48 height 8
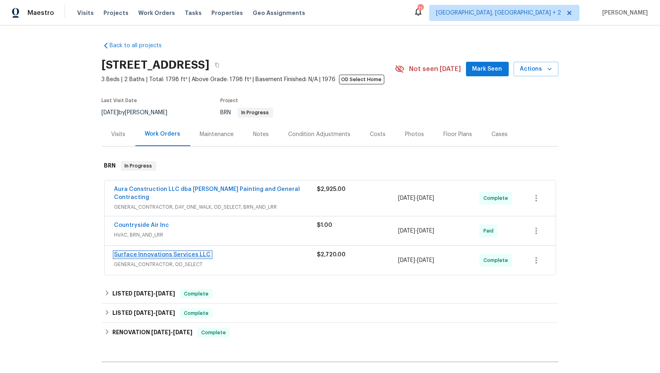
click at [153, 252] on link "Surface Innovations Services LLC" at bounding box center [162, 255] width 97 height 6
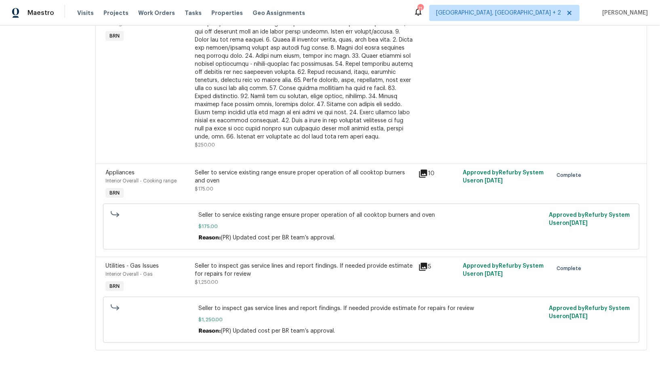
scroll to position [326, 0]
click at [276, 276] on div "Seller to inspect gas service lines and report findings. If needed provide esti…" at bounding box center [304, 270] width 219 height 16
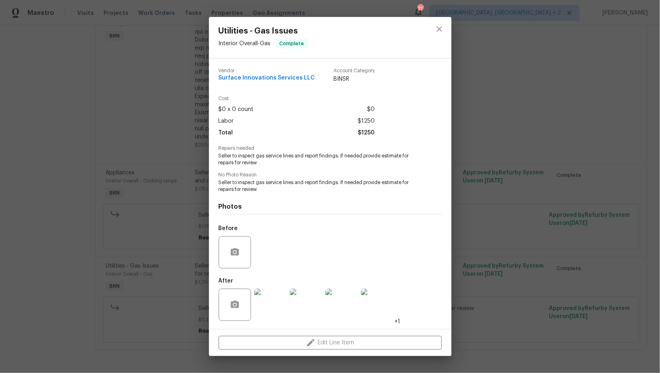
click at [265, 305] on img at bounding box center [270, 305] width 32 height 32
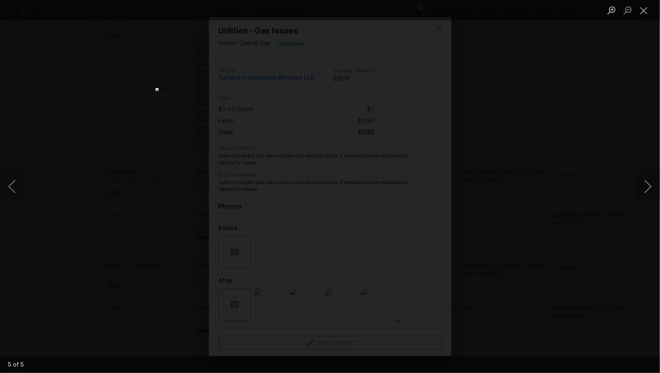
click at [553, 263] on div "Lightbox" at bounding box center [330, 186] width 660 height 373
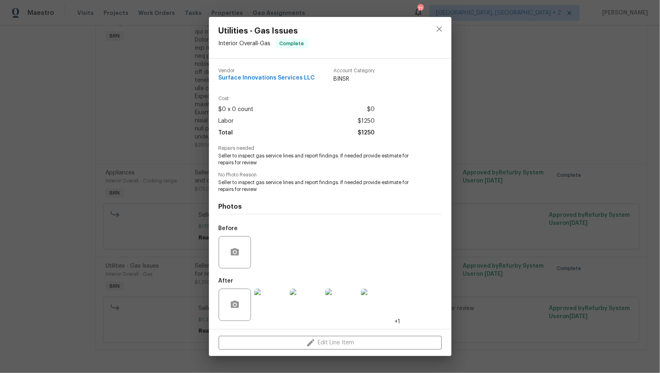
click at [553, 263] on div "Utilities - Gas Issues Interior Overall - Gas Complete Vendor Surface Innovatio…" at bounding box center [330, 186] width 660 height 373
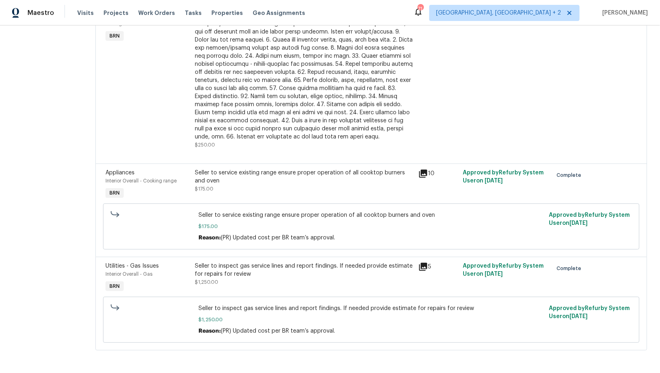
click at [253, 276] on div "Seller to inspect gas service lines and report findings. If needed provide esti…" at bounding box center [304, 270] width 219 height 16
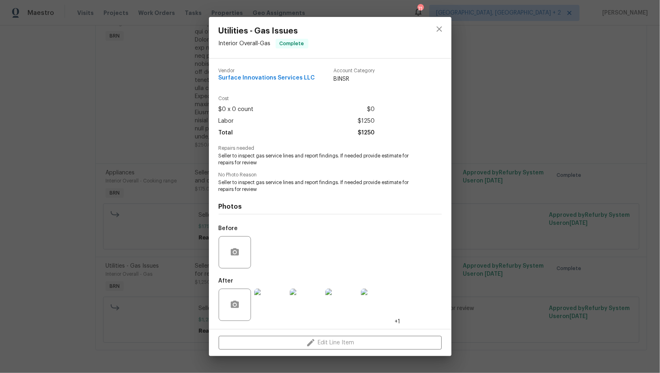
click at [489, 124] on div "Utilities - Gas Issues Interior Overall - Gas Complete Vendor Surface Innovatio…" at bounding box center [330, 186] width 660 height 373
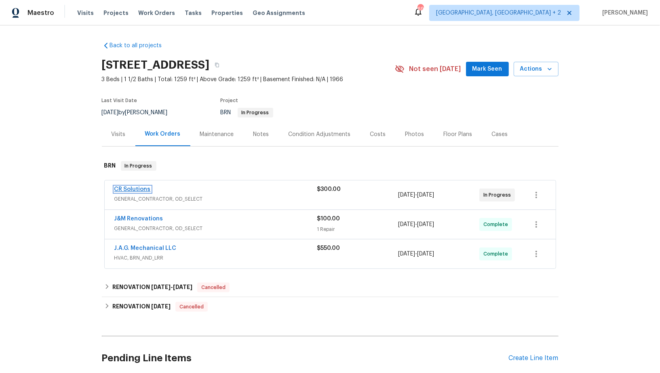
click at [128, 187] on link "CR Solutions" at bounding box center [132, 190] width 36 height 6
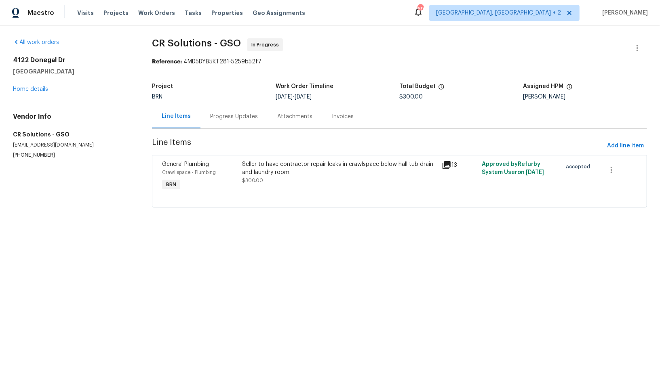
click at [275, 173] on div "Seller to have contractor repair leaks in crawlspace below hall tub drain and l…" at bounding box center [339, 168] width 195 height 16
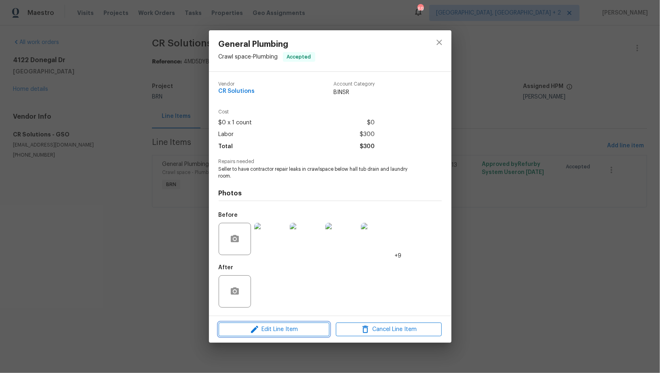
click at [285, 334] on span "Edit Line Item" at bounding box center [274, 330] width 106 height 10
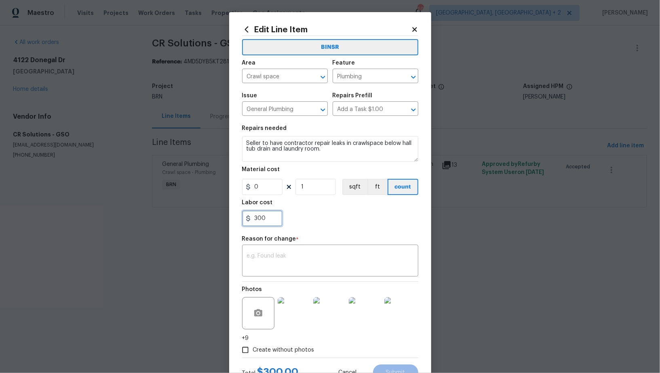
click at [274, 220] on input "300" at bounding box center [262, 218] width 40 height 16
paste input "3315"
type input "3315"
click at [290, 267] on textarea at bounding box center [330, 261] width 166 height 17
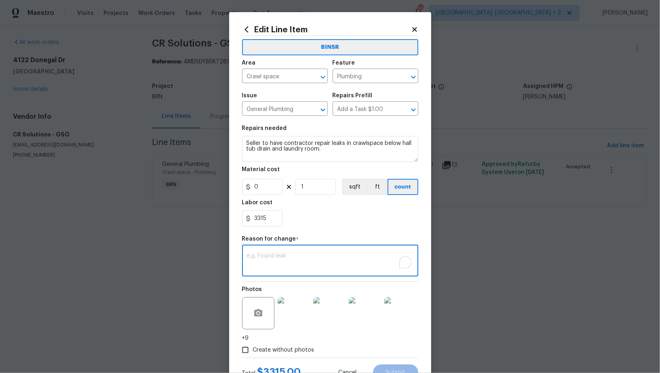
paste textarea "(PR) Updated cost per BR team’s approval."
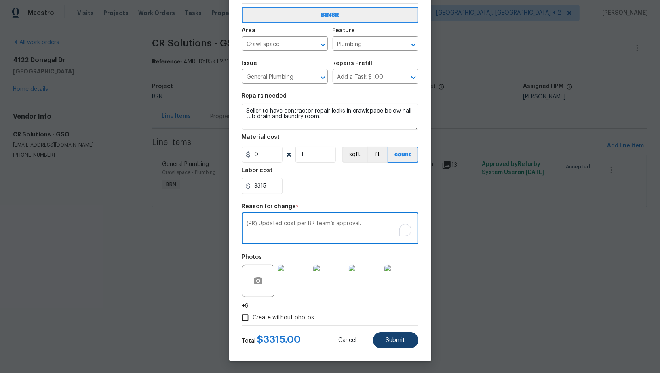
type textarea "(PR) Updated cost per BR team’s approval."
click at [400, 340] on span "Submit" at bounding box center [395, 341] width 19 height 6
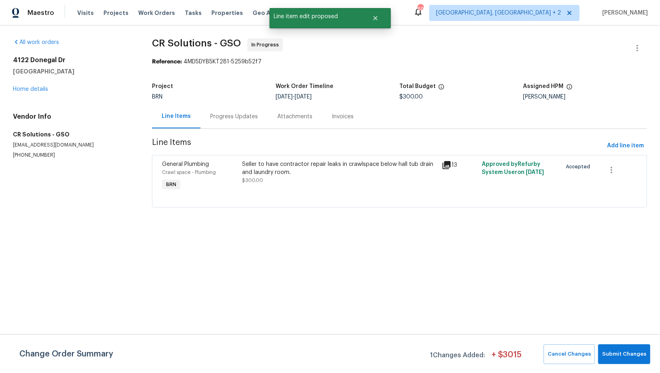
scroll to position [0, 0]
click at [631, 351] on span "Submit Changes" at bounding box center [624, 354] width 44 height 9
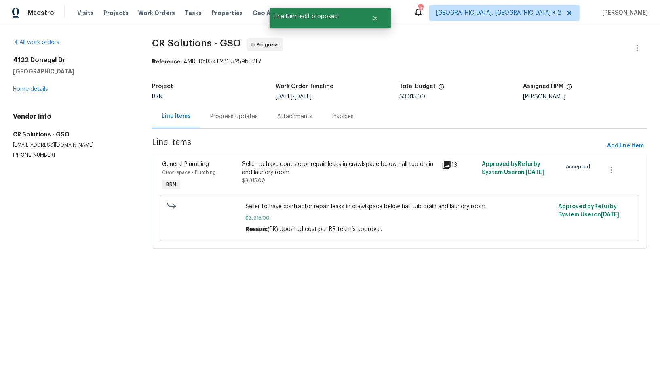
click at [232, 126] on div "Progress Updates" at bounding box center [233, 117] width 67 height 24
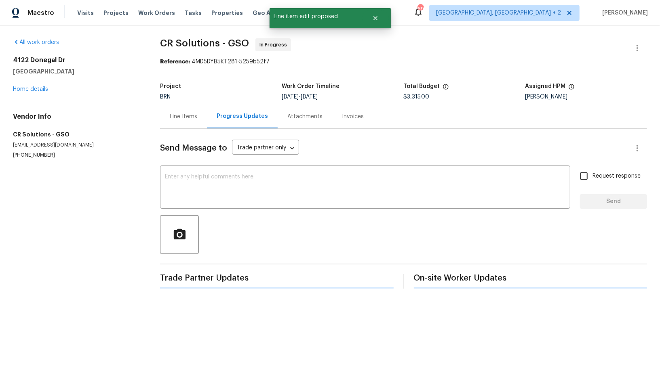
click at [220, 163] on div "Send Message to Trade partner only Trade partner only ​ x ​ Request response Se…" at bounding box center [403, 209] width 487 height 160
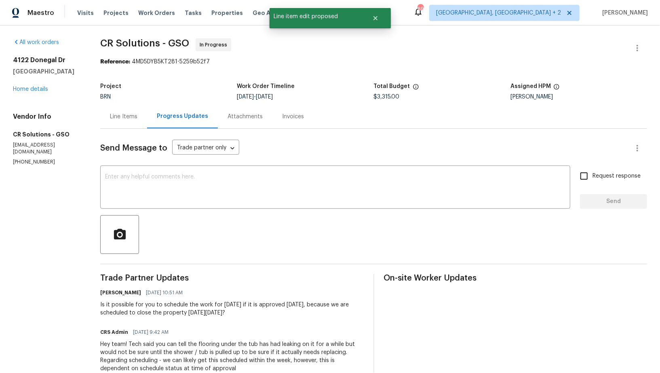
click at [193, 219] on div at bounding box center [373, 234] width 547 height 39
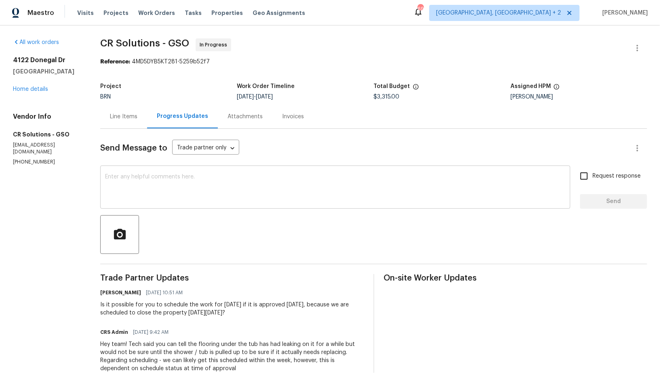
click at [190, 208] on div "x ​" at bounding box center [335, 188] width 470 height 41
drag, startPoint x: 331, startPoint y: 302, endPoint x: 345, endPoint y: 315, distance: 19.4
click at [345, 315] on div "Is it possible for you to schedule the work for [DATE] if it is approved [DATE]…" at bounding box center [231, 309] width 263 height 16
copy div "we are scheduled to close the property [DATE][DATE]?"
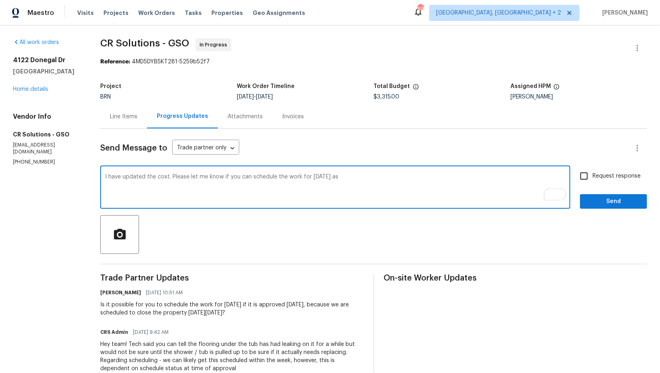
click at [358, 181] on textarea "I have updated the cost. Please let me know if you can schedule the work for [D…" at bounding box center [335, 188] width 460 height 28
paste textarea "we are scheduled to close the property [DATE][DATE]?"
drag, startPoint x: 362, startPoint y: 178, endPoint x: 421, endPoint y: 175, distance: 58.3
click at [421, 175] on textarea "I have updated the cost. Please let me know if you can schedule the work for [D…" at bounding box center [335, 188] width 460 height 28
click at [313, 180] on textarea "I have updated the cost. Please let me know if you can schedule the work for [D…" at bounding box center [335, 188] width 460 height 28
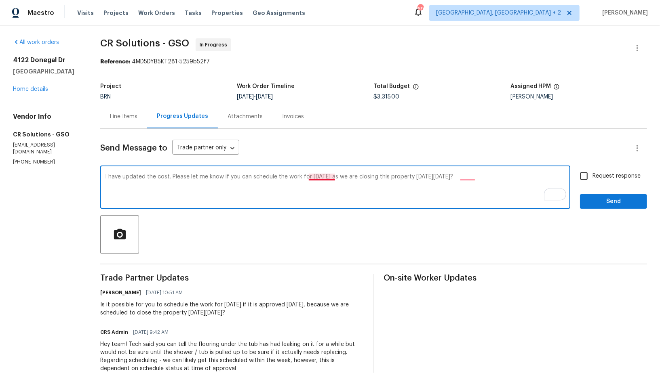
click at [314, 177] on textarea "I have updated the cost. Please let me know if you can schedule the work for [D…" at bounding box center [335, 188] width 460 height 28
click at [524, 181] on textarea "I have updated the cost. Please let me know if you can schedule the work for [D…" at bounding box center [335, 188] width 460 height 28
click at [480, 178] on textarea "I have updated the cost. Please let me know if you can schedule the work for [D…" at bounding box center [335, 188] width 460 height 28
type textarea "I have updated the cost. Please let me know if you can schedule the work for [D…"
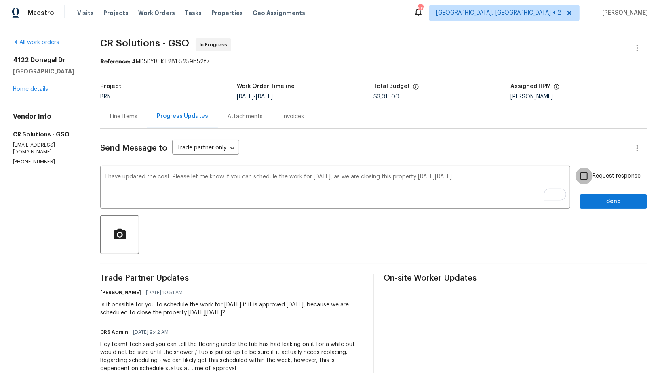
click at [577, 182] on input "Request response" at bounding box center [583, 176] width 17 height 17
checkbox input "true"
click at [589, 202] on span "Send" at bounding box center [613, 202] width 54 height 10
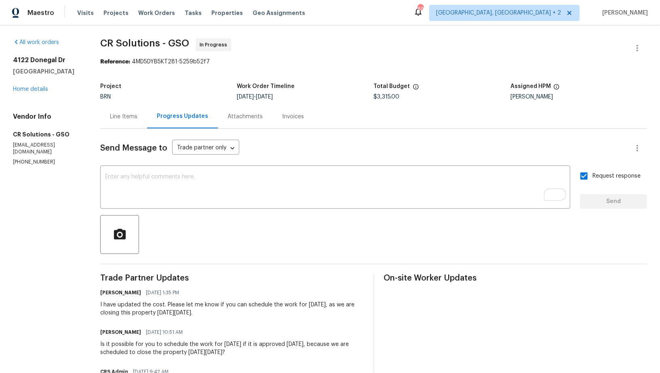
drag, startPoint x: 93, startPoint y: 304, endPoint x: 238, endPoint y: 313, distance: 145.3
copy div "I have updated the cost. Please let me know if you can schedule the work for to…"
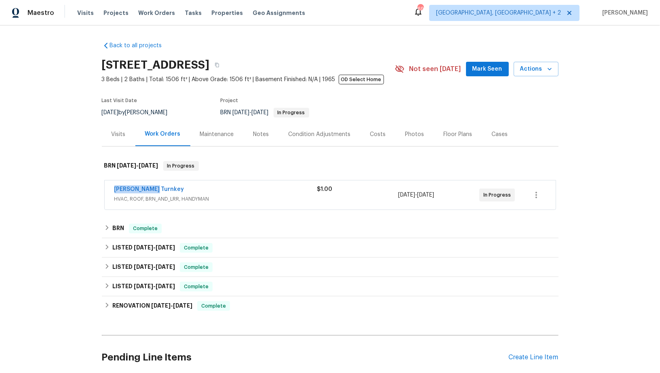
drag, startPoint x: 162, startPoint y: 188, endPoint x: 101, endPoint y: 188, distance: 61.0
click at [102, 188] on div "[PERSON_NAME] Turnkey HVAC, ROOF, BRN_AND_LRR, HANDYMAN $1.00 [DATE] - [DATE] I…" at bounding box center [330, 196] width 456 height 34
copy link "[PERSON_NAME] Turnkey"
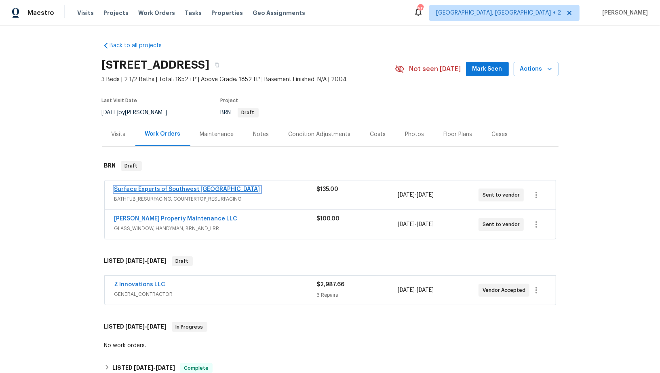
click at [162, 188] on link "Surface Experts of Southwest Atlanta" at bounding box center [187, 190] width 146 height 6
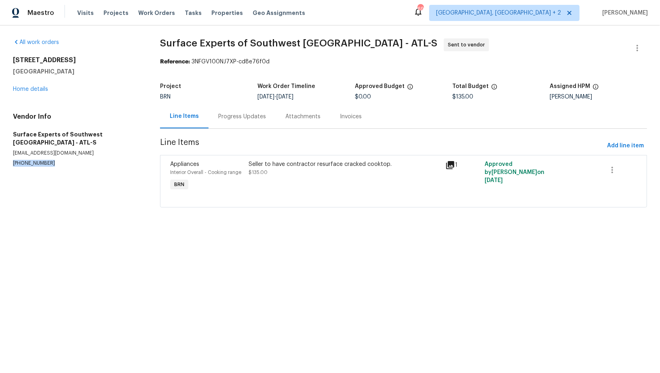
drag, startPoint x: 58, startPoint y: 153, endPoint x: 0, endPoint y: 153, distance: 57.4
click at [0, 153] on div "All work orders 1485 Riverrock Trl Riverdale, GA 30296 Home details Vendor Info…" at bounding box center [330, 127] width 660 height 205
copy p "(678) 900-0915"
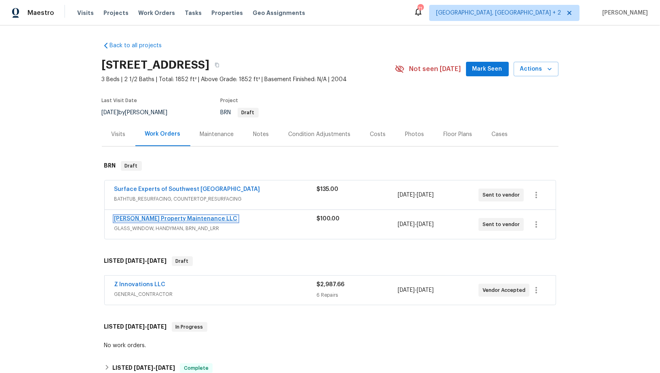
click at [157, 220] on link "Glen Property Maintenance LLC" at bounding box center [175, 219] width 123 height 6
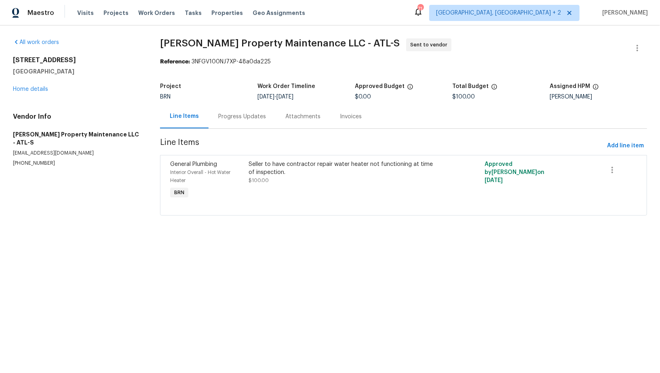
click at [309, 177] on div "Seller to have contractor repair water heater not functioning at time of inspec…" at bounding box center [344, 172] width 191 height 24
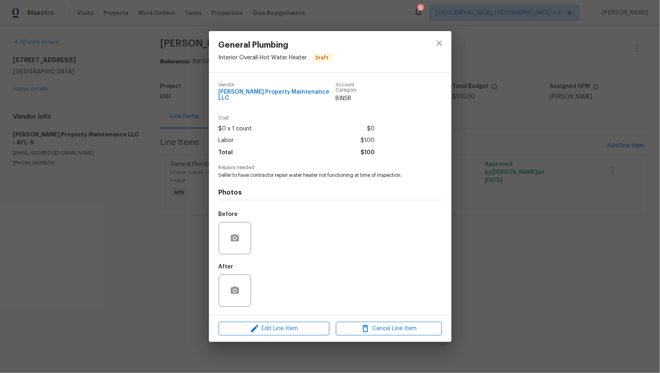
click at [194, 216] on div "General Plumbing Interior Overall - Hot Water Heater Draft Vendor Glen Property…" at bounding box center [330, 186] width 660 height 373
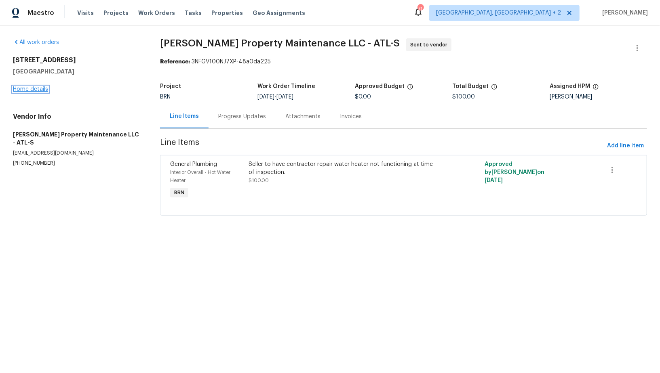
click at [42, 91] on link "Home details" at bounding box center [30, 89] width 35 height 6
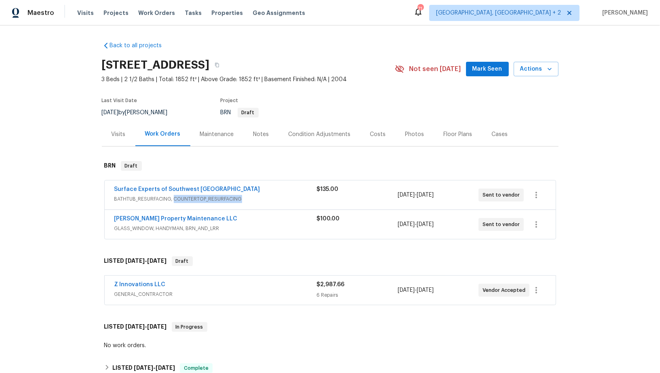
drag, startPoint x: 247, startPoint y: 198, endPoint x: 173, endPoint y: 200, distance: 74.0
click at [173, 200] on span "BATHTUB_RESURFACING, COUNTERTOP_RESURFACING" at bounding box center [215, 199] width 202 height 8
copy span "COUNTERTOP_RESURFACING"
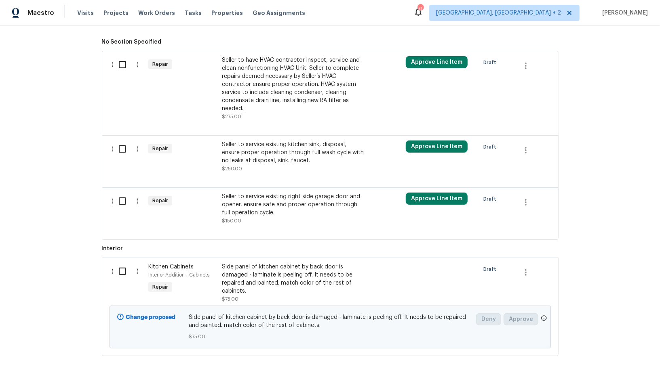
scroll to position [351, 0]
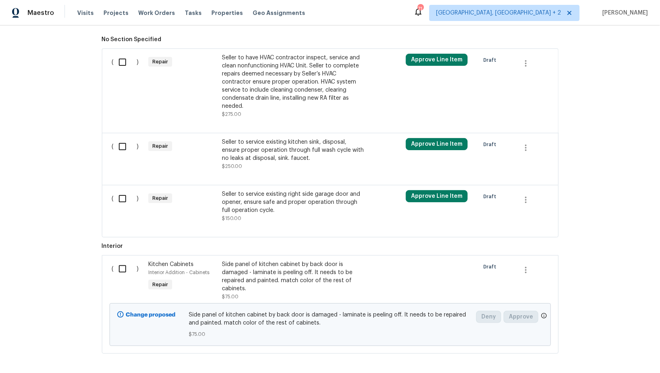
click at [256, 80] on div "Seller to have HVAC contractor inspect, service and clean nonfunctioning HVAC U…" at bounding box center [293, 82] width 142 height 57
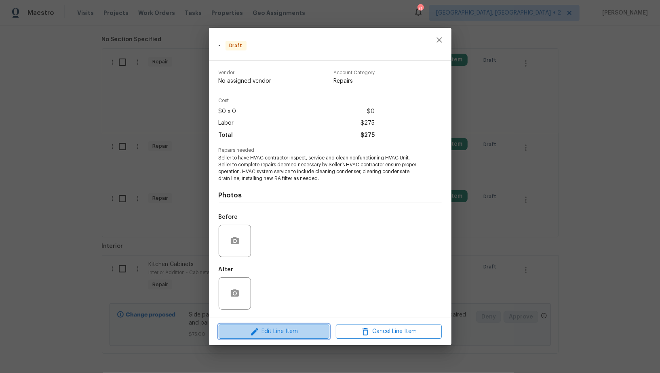
click at [273, 331] on span "Edit Line Item" at bounding box center [274, 332] width 106 height 10
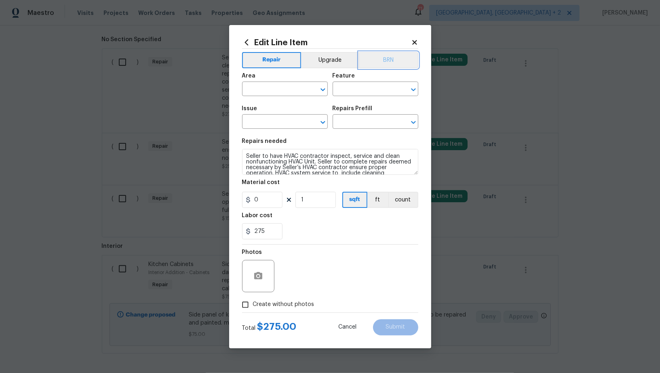
click at [375, 64] on button "BRN" at bounding box center [388, 60] width 59 height 16
click at [276, 88] on input "text" at bounding box center [273, 90] width 63 height 13
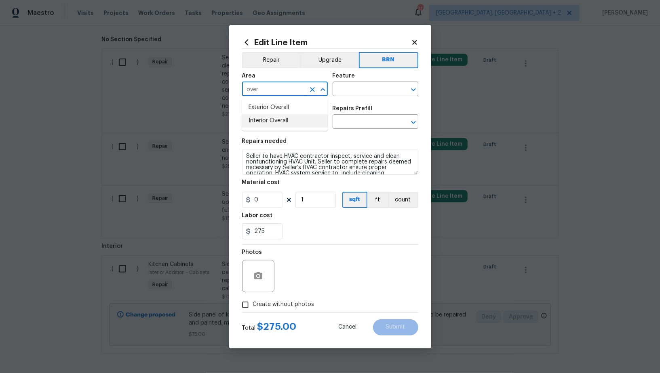
click at [278, 123] on li "Interior Overall" at bounding box center [285, 120] width 86 height 13
type input "Interior Overall"
click at [358, 85] on input "text" at bounding box center [363, 90] width 63 height 13
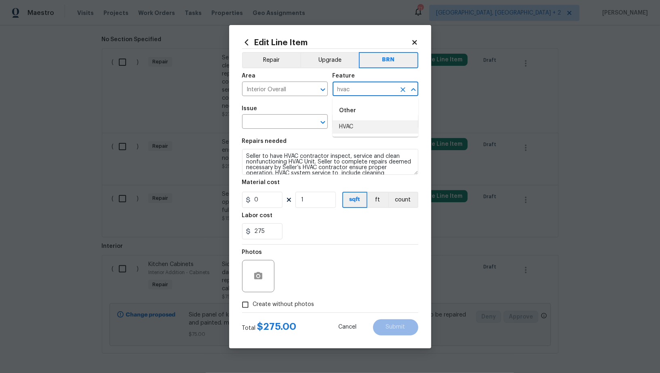
click at [351, 133] on li "HVAC" at bounding box center [375, 126] width 86 height 13
type input "HVAC"
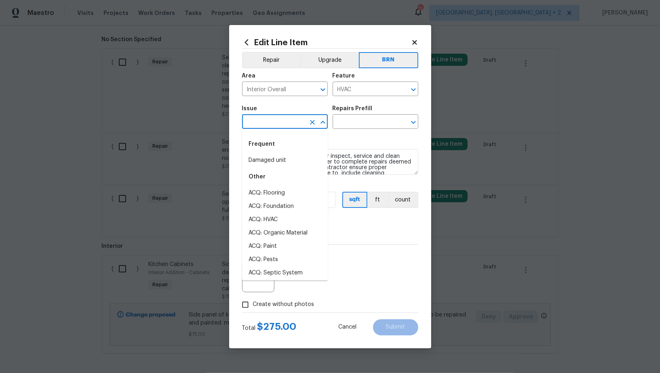
click at [287, 126] on input "text" at bounding box center [273, 122] width 63 height 13
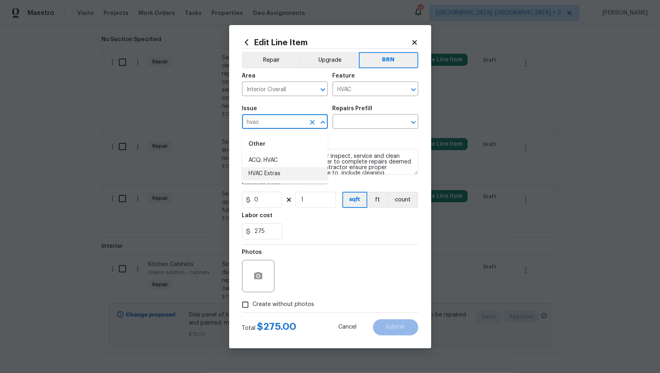
click at [287, 174] on li "HVAC Extras" at bounding box center [285, 173] width 86 height 13
type input "HVAC Extras"
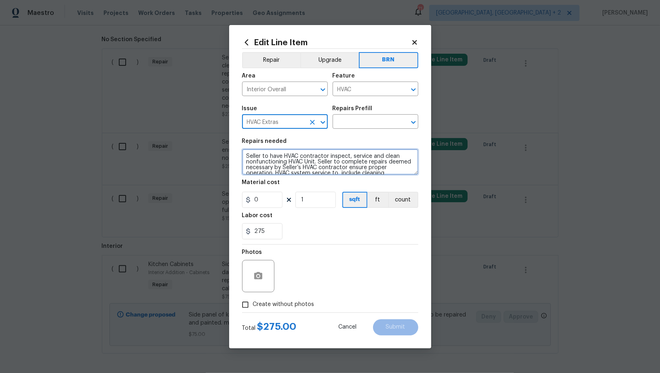
click at [359, 160] on textarea "Seller to have HVAC contractor inspect, service and clean nonfunctioning HVAC U…" at bounding box center [330, 162] width 176 height 26
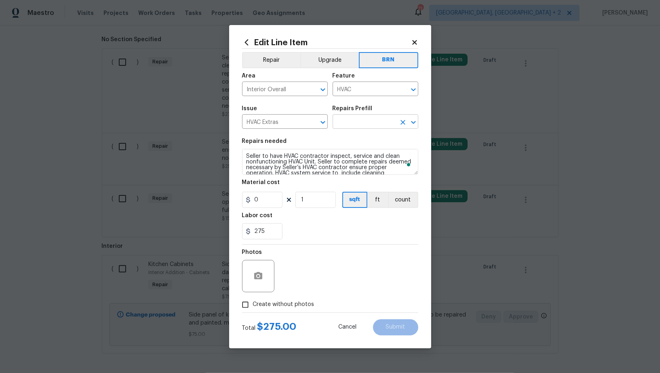
click at [361, 122] on input "text" at bounding box center [363, 122] width 63 height 13
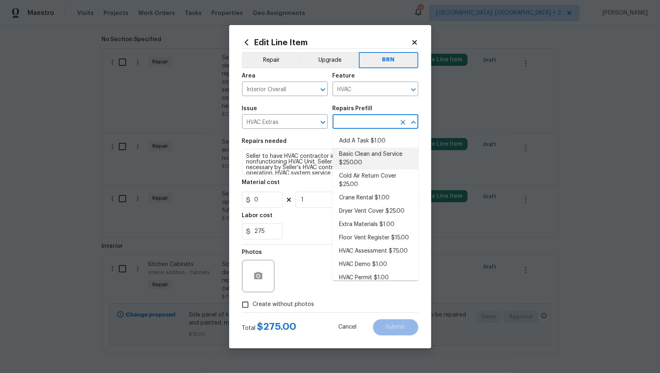
click at [362, 155] on li "Basic Clean and Service $250.00" at bounding box center [375, 159] width 86 height 22
type input "Basic Clean and Service $250.00"
type textarea "General Service HVAC system including: cleaning condenser and evaporator coils,…"
type input "250"
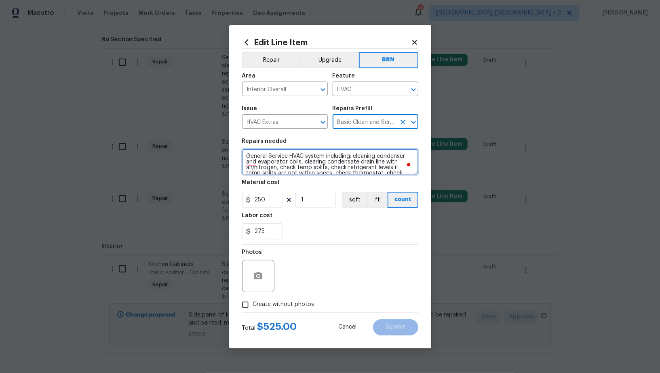
click at [321, 157] on textarea "General Service HVAC system including: cleaning condenser and evaporator coils,…" at bounding box center [330, 162] width 176 height 26
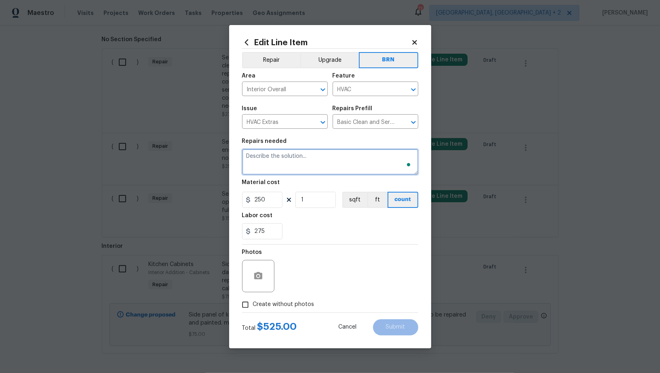
paste textarea "Seller to have HVAC contractor inspect, service and clean nonfunctioning HVAC U…"
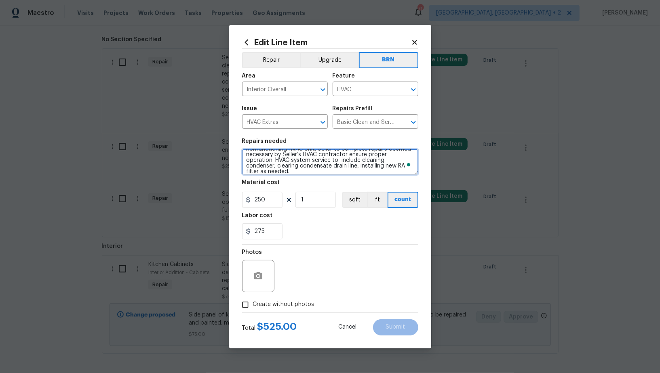
scroll to position [13, 0]
type textarea "Seller to have HVAC contractor inspect, service and clean nonfunctioning HVAC U…"
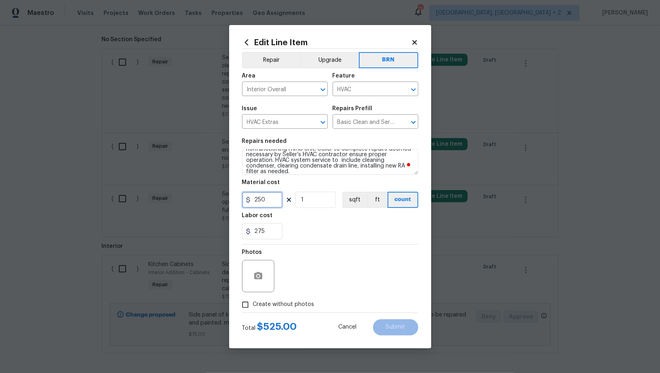
click at [278, 192] on input "250" at bounding box center [262, 200] width 40 height 16
type input "0"
click at [258, 276] on circle "button" at bounding box center [258, 276] width 2 height 2
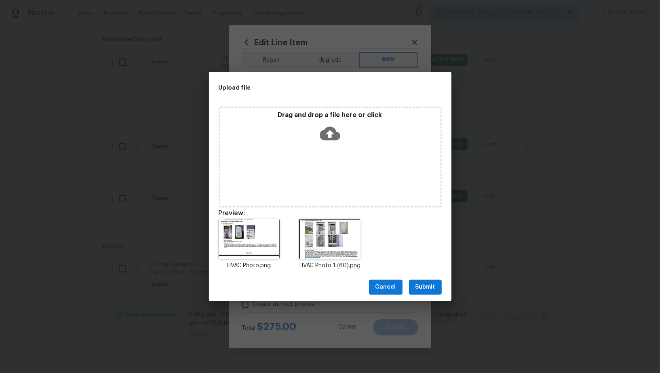
click at [422, 292] on span "Submit" at bounding box center [425, 287] width 20 height 10
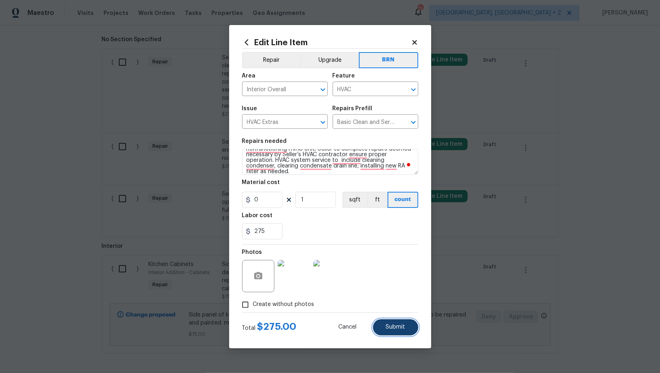
click at [400, 325] on span "Submit" at bounding box center [395, 327] width 19 height 6
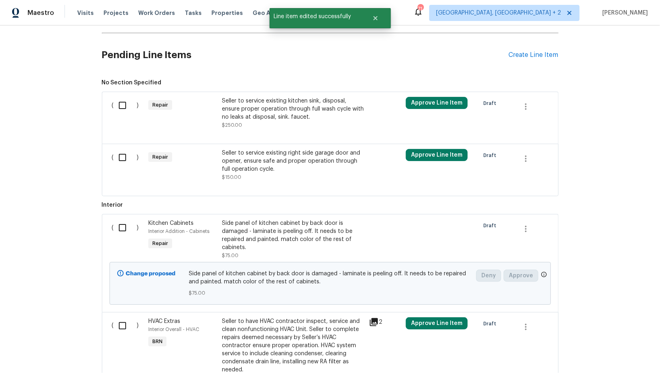
scroll to position [291, 0]
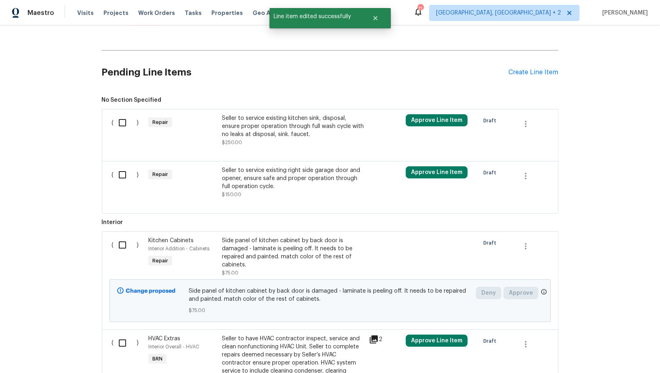
click at [237, 121] on div "Seller to service existing kitchen sink, disposal, ensure proper operation thro…" at bounding box center [293, 126] width 142 height 24
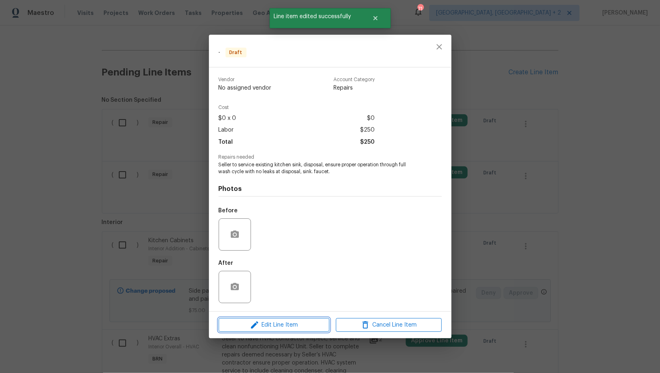
click at [268, 325] on span "Edit Line Item" at bounding box center [274, 325] width 106 height 10
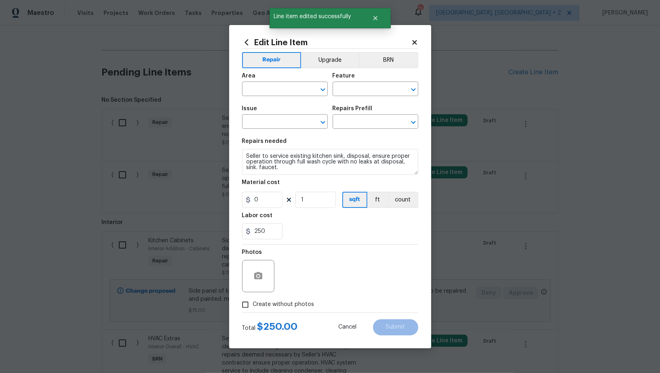
click at [372, 68] on div "Area ​ Feature ​" at bounding box center [330, 84] width 176 height 33
click at [371, 65] on button "BRN" at bounding box center [388, 60] width 59 height 16
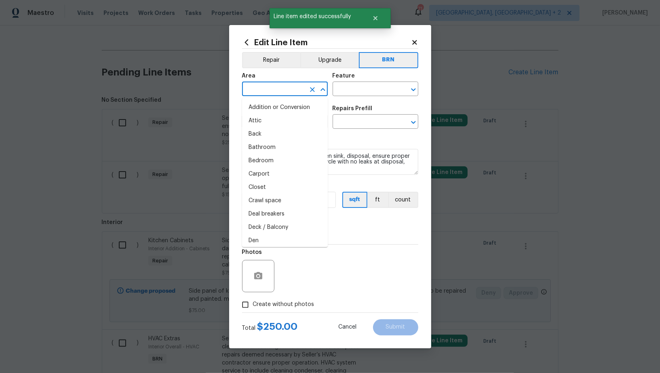
click at [279, 88] on input "text" at bounding box center [273, 90] width 63 height 13
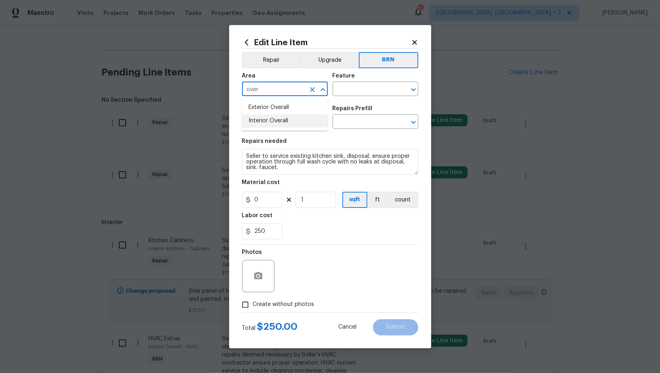
click at [285, 120] on li "Interior Overall" at bounding box center [285, 120] width 86 height 13
type input "Interior Overall"
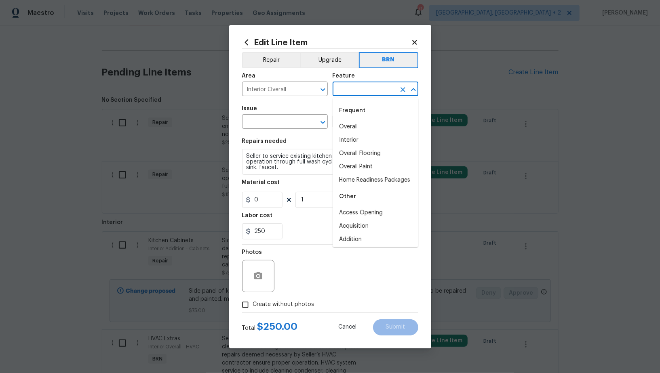
click at [366, 89] on input "text" at bounding box center [363, 90] width 63 height 13
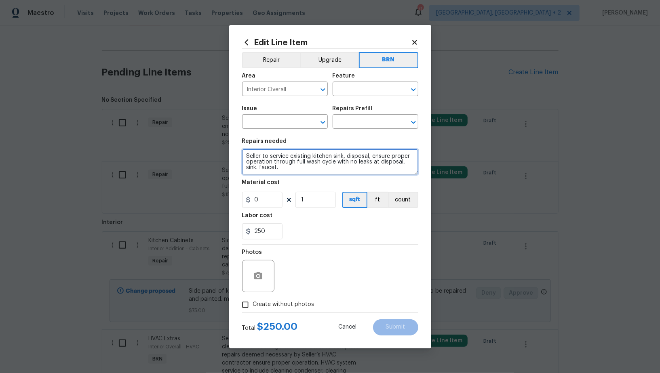
click at [297, 160] on textarea "Seller to service existing kitchen sink, disposal, ensure proper operation thro…" at bounding box center [330, 162] width 176 height 26
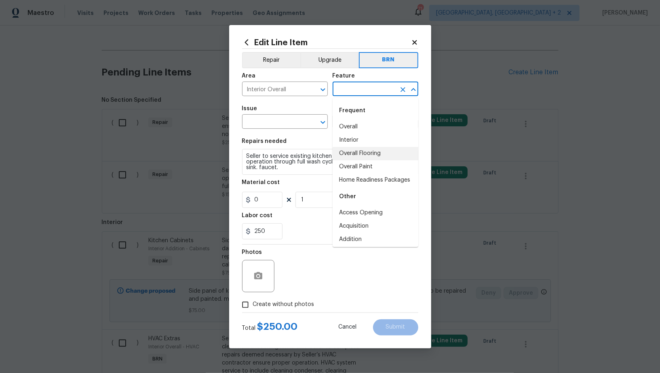
click at [353, 90] on input "text" at bounding box center [363, 90] width 63 height 13
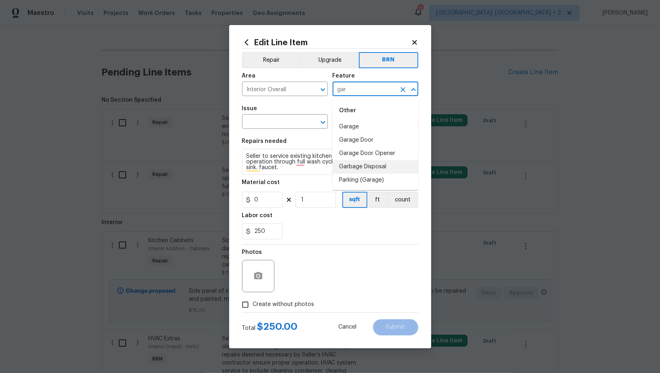
click at [374, 168] on li "Garbage Disposal" at bounding box center [375, 166] width 86 height 13
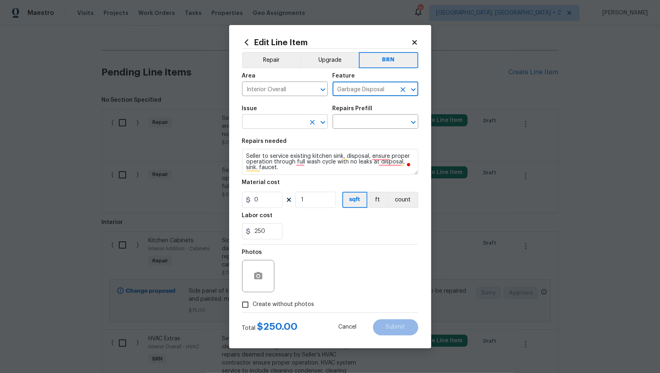
type input "Garbage Disposal"
click at [290, 124] on input "text" at bounding box center [273, 122] width 63 height 13
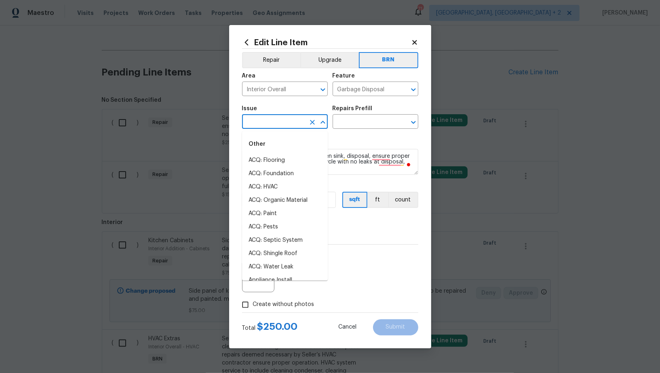
type input "a"
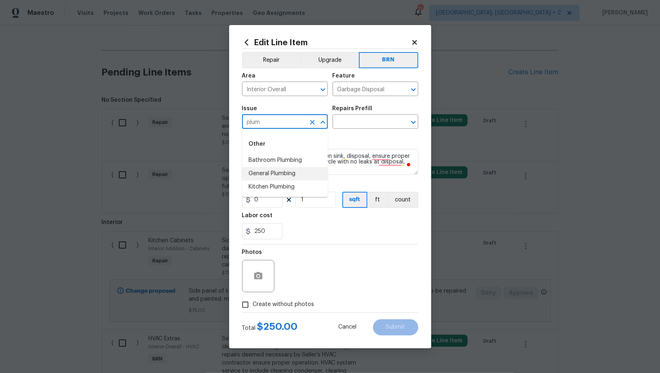
click at [280, 175] on li "General Plumbing" at bounding box center [285, 173] width 86 height 13
type input "General Plumbing"
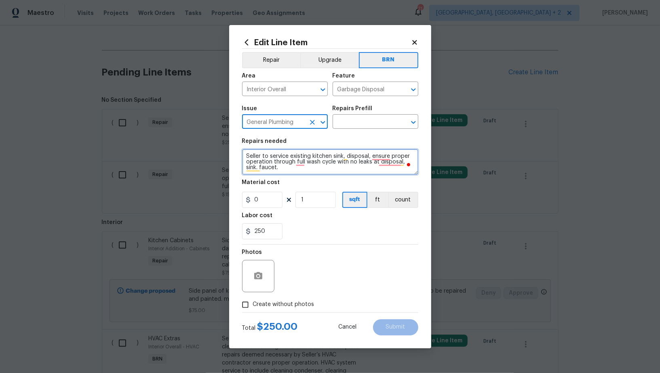
click at [320, 162] on textarea "Seller to service existing kitchen sink, disposal, ensure proper operation thro…" at bounding box center [330, 162] width 176 height 26
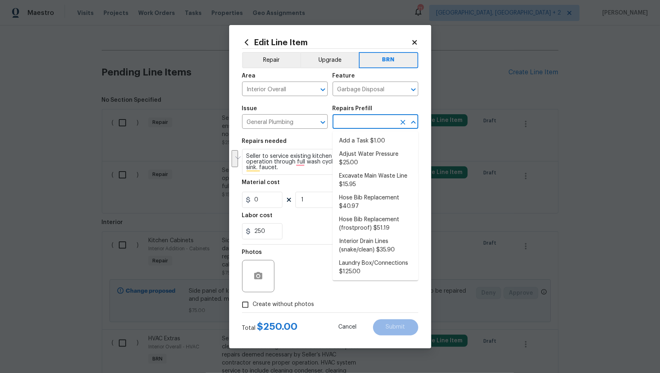
click at [368, 123] on input "text" at bounding box center [363, 122] width 63 height 13
click at [370, 143] on li "Add a Task $1.00" at bounding box center [375, 141] width 86 height 13
type input "Plumbing"
type input "Add a Task $1.00"
type textarea "HPM to detail"
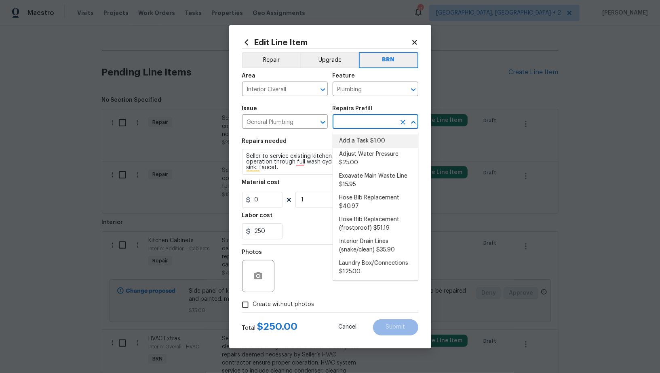
type input "1"
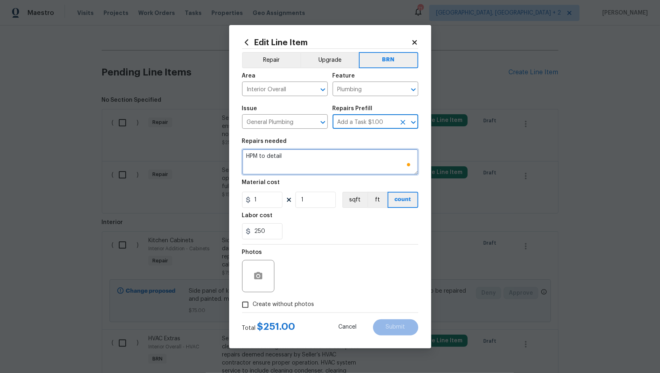
click at [343, 153] on textarea "HPM to detail" at bounding box center [330, 162] width 176 height 26
paste textarea "Seller to service existing kitchen sink, disposal, ensure proper operation thro…"
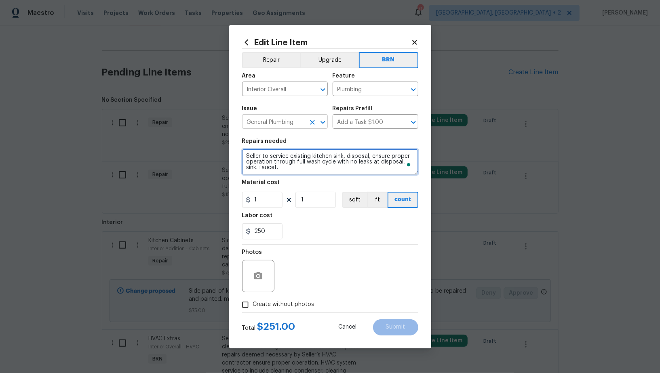
click at [313, 121] on icon "Clear" at bounding box center [312, 122] width 8 height 8
type textarea "Seller to service existing kitchen sink, disposal, ensure proper operation thro…"
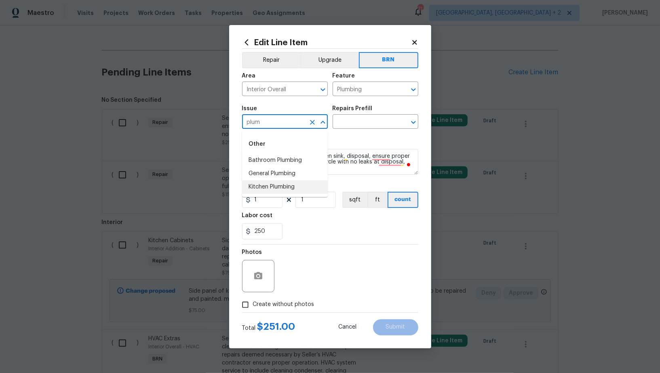
click at [289, 186] on li "Kitchen Plumbing" at bounding box center [285, 187] width 86 height 13
type input "Kitchen Plumbing"
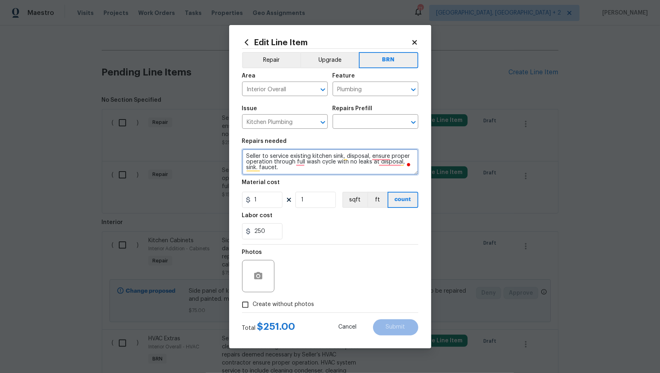
click at [340, 158] on textarea "Seller to service existing kitchen sink, disposal, ensure proper operation thro…" at bounding box center [330, 162] width 176 height 26
click at [371, 125] on input "text" at bounding box center [363, 122] width 63 height 13
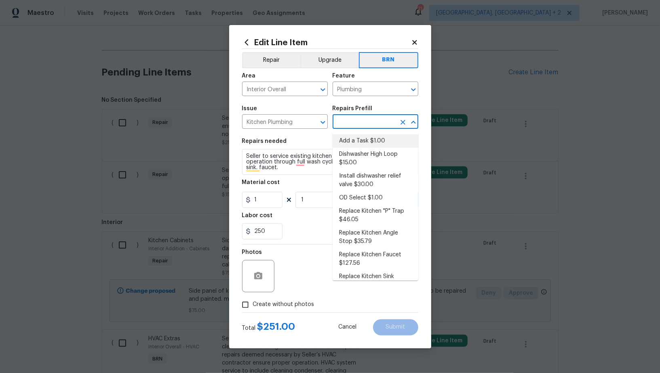
click at [370, 138] on li "Add a Task $1.00" at bounding box center [375, 141] width 86 height 13
type input "Add a Task $1.00"
type textarea "HPM to detail"
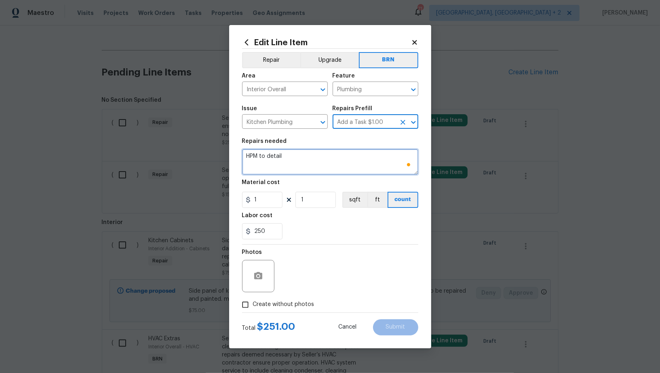
click at [353, 152] on textarea "HPM to detail" at bounding box center [330, 162] width 176 height 26
paste textarea "Seller to service existing kitchen sink, disposal, ensure proper operation thro…"
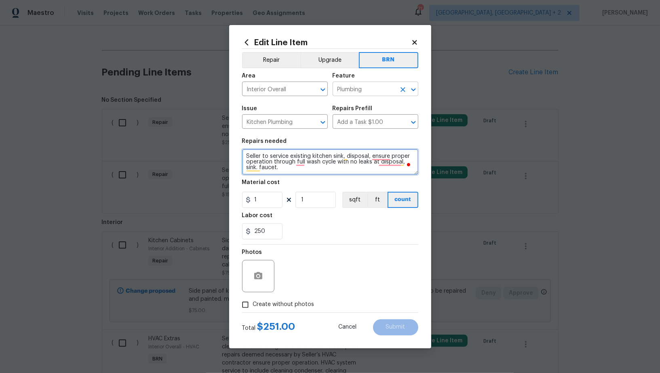
click at [405, 90] on icon "Clear" at bounding box center [403, 90] width 8 height 8
type textarea "Seller to service existing kitchen sink, disposal, ensure proper operation thro…"
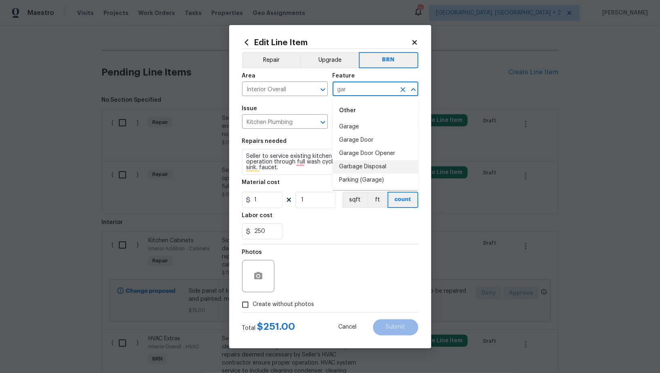
click at [385, 170] on li "Garbage Disposal" at bounding box center [375, 166] width 86 height 13
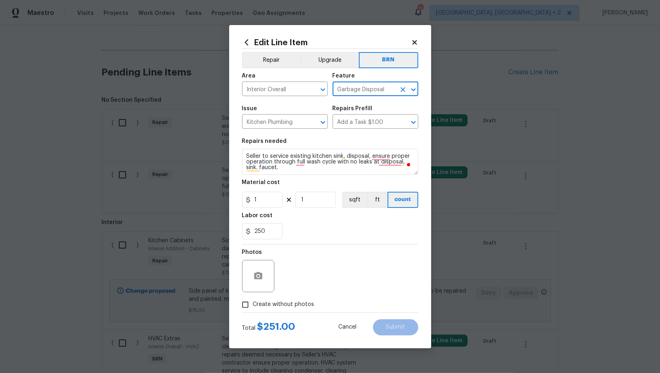
type input "Garbage Disposal"
click at [274, 196] on input "1" at bounding box center [262, 200] width 40 height 16
type input "0"
click at [254, 276] on icon "button" at bounding box center [258, 275] width 8 height 7
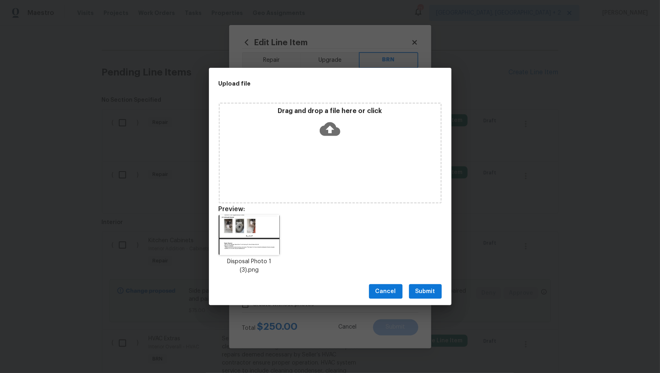
click at [432, 295] on span "Submit" at bounding box center [425, 292] width 20 height 10
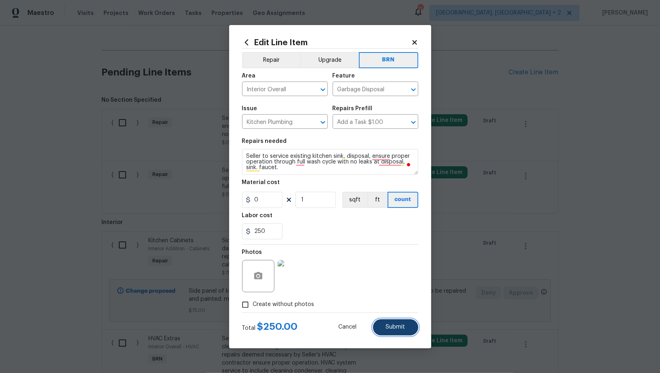
click at [397, 320] on button "Submit" at bounding box center [395, 328] width 45 height 16
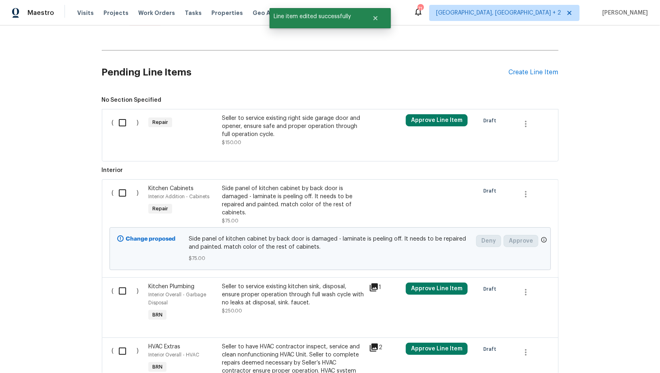
click at [227, 130] on div "Seller to service existing right side garage door and opener, ensure safe and p…" at bounding box center [293, 126] width 142 height 24
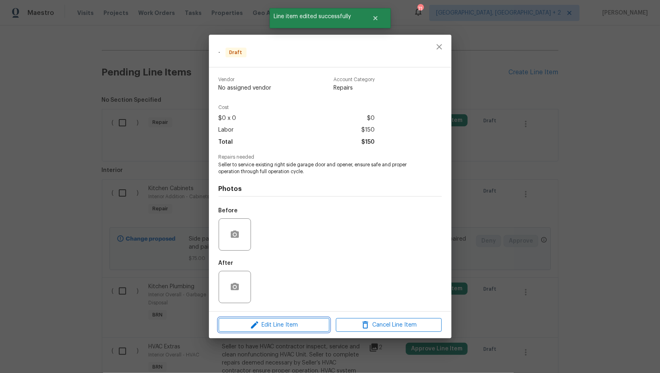
click at [273, 322] on span "Edit Line Item" at bounding box center [274, 325] width 106 height 10
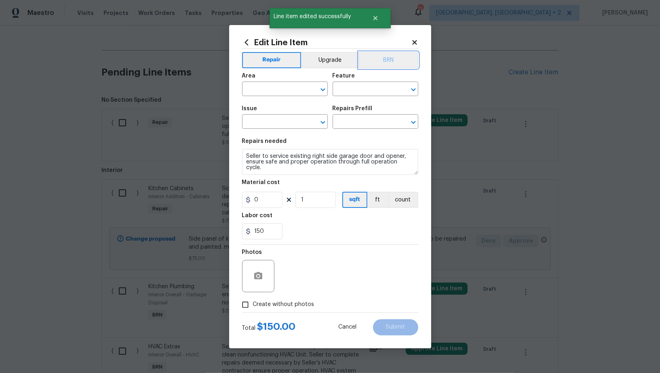
click at [391, 58] on button "BRN" at bounding box center [388, 60] width 59 height 16
click at [266, 90] on input "text" at bounding box center [273, 90] width 63 height 13
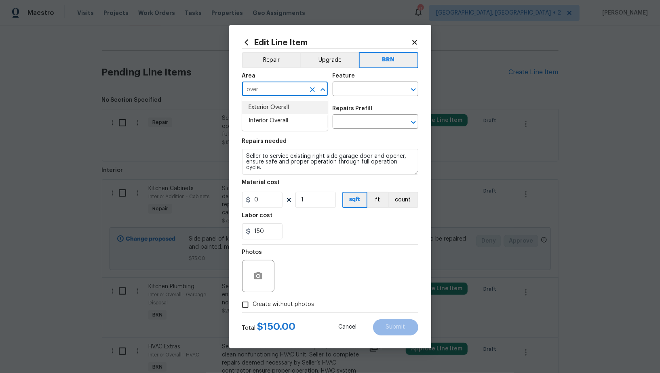
click at [264, 110] on li "Exterior Overall" at bounding box center [285, 107] width 86 height 13
type input "Exterior Overall"
click at [374, 80] on div "Feature" at bounding box center [375, 78] width 86 height 11
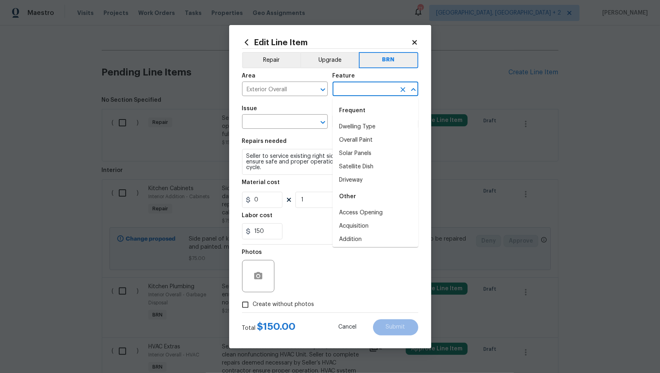
click at [366, 85] on input "text" at bounding box center [363, 90] width 63 height 13
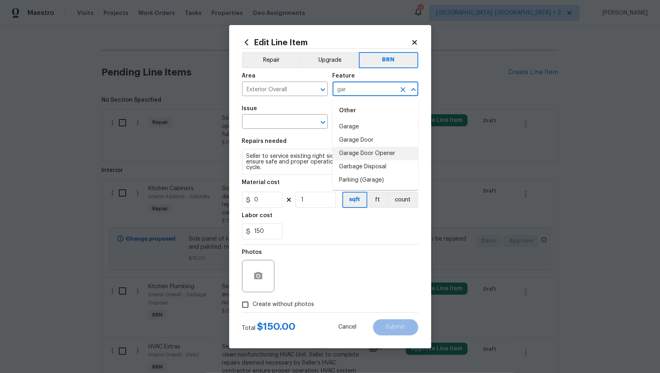
click at [359, 147] on li "Garage Door Opener" at bounding box center [375, 153] width 86 height 13
type input "Garage Door Opener"
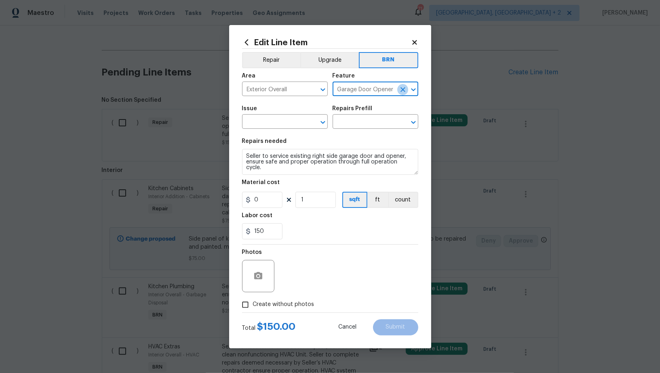
click at [404, 89] on icon "Clear" at bounding box center [402, 89] width 5 height 5
click at [371, 93] on input "text" at bounding box center [363, 90] width 63 height 13
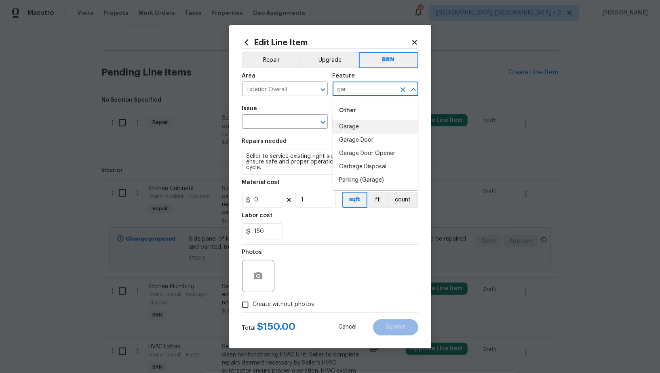
click at [359, 131] on li "Garage" at bounding box center [375, 126] width 86 height 13
type input "Garage"
click at [401, 93] on icon "Clear" at bounding box center [403, 90] width 8 height 8
click at [391, 137] on li "Garage Door" at bounding box center [375, 140] width 86 height 13
type input "Garage Door"
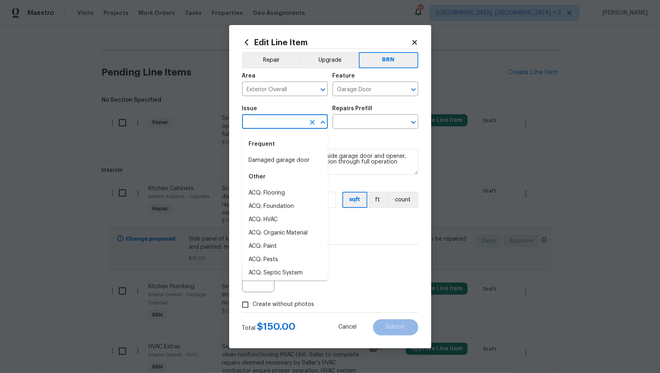
click at [268, 124] on input "text" at bounding box center [273, 122] width 63 height 13
click at [284, 204] on li "Exterior Garage Door" at bounding box center [285, 206] width 86 height 13
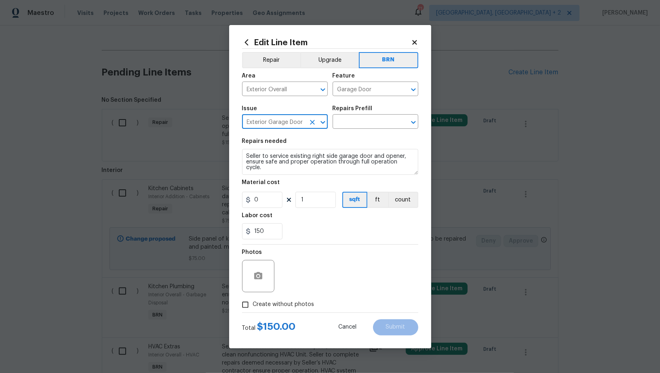
type input "Exterior Garage Door"
click at [329, 166] on textarea "Seller to service existing right side garage door and opener, ensure safe and p…" at bounding box center [330, 162] width 176 height 26
click at [364, 125] on input "text" at bounding box center [363, 122] width 63 height 13
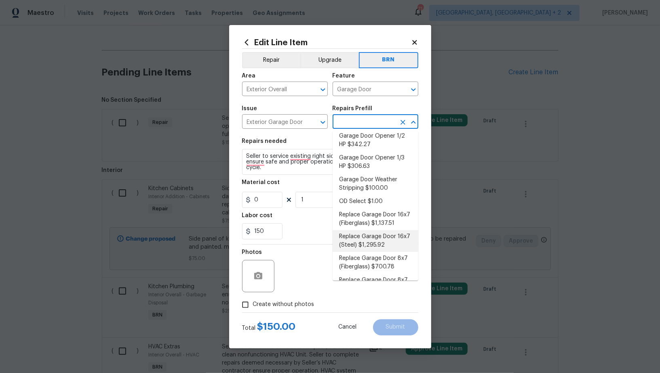
scroll to position [0, 0]
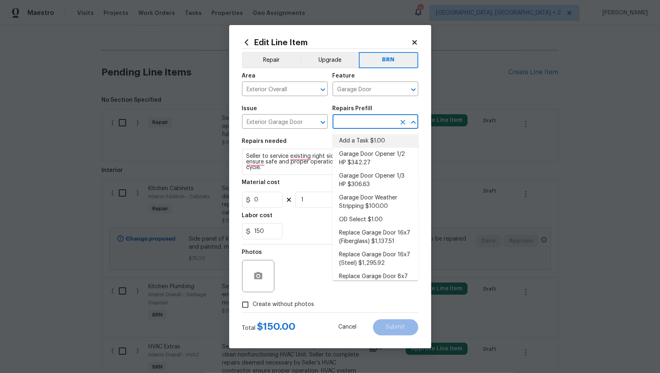
click at [370, 143] on li "Add a Task $1.00" at bounding box center [375, 141] width 86 height 13
type input "Interior Door"
type input "Add a Task $1.00"
type textarea "HPM to detail"
type input "1"
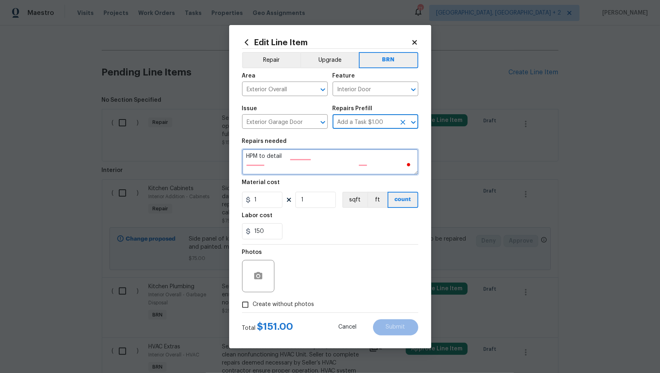
click at [354, 168] on textarea "HPM to detail" at bounding box center [330, 162] width 176 height 26
paste textarea "Seller to service existing right side garage door and opener, ensure safe and p…"
type textarea "Seller to service existing right side garage door and opener, ensure safe and p…"
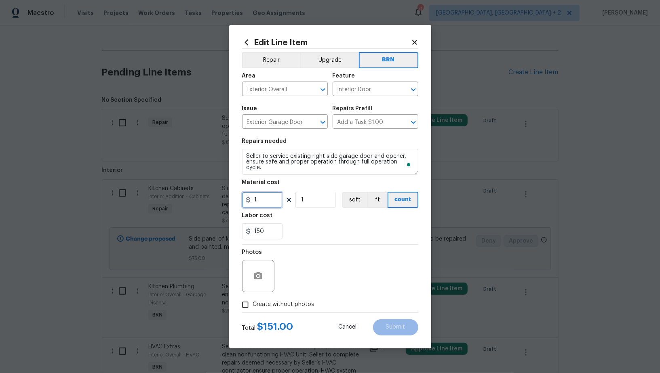
click at [269, 194] on input "1" at bounding box center [262, 200] width 40 height 16
click at [401, 88] on icon "Clear" at bounding box center [402, 89] width 5 height 5
type input "0"
type input "Interior Door"
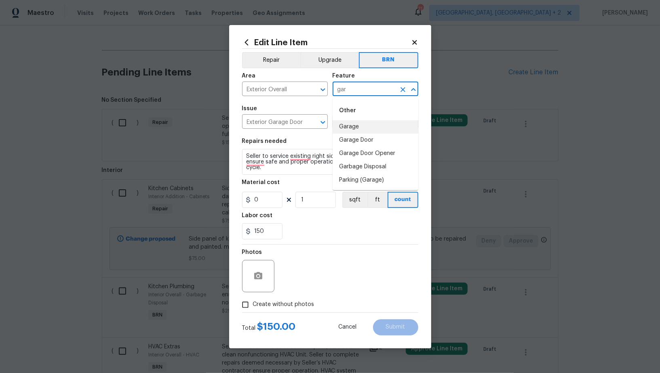
click at [387, 133] on li "Garage" at bounding box center [375, 126] width 86 height 13
type input "Garage"
click at [401, 91] on icon "Clear" at bounding box center [402, 89] width 5 height 5
click at [372, 135] on li "Garage Door" at bounding box center [375, 140] width 86 height 13
type input "Garage Door"
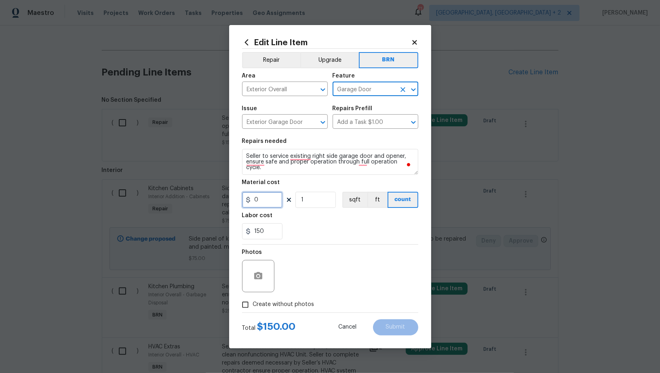
click at [280, 202] on input "0" at bounding box center [262, 200] width 40 height 16
click at [261, 276] on icon "button" at bounding box center [258, 275] width 8 height 7
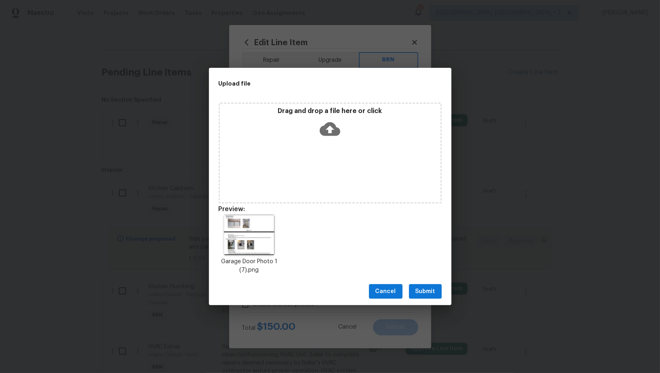
click at [426, 293] on span "Submit" at bounding box center [425, 292] width 20 height 10
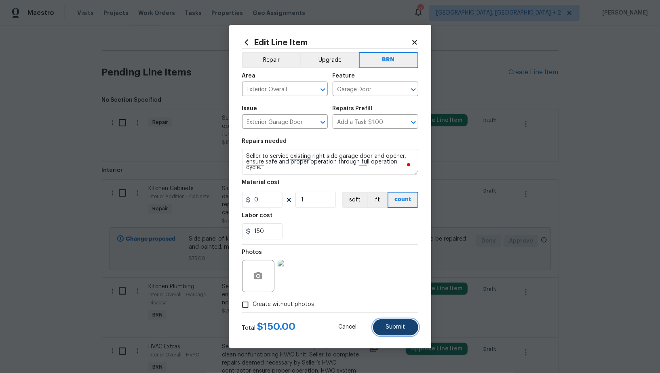
click at [396, 322] on button "Submit" at bounding box center [395, 328] width 45 height 16
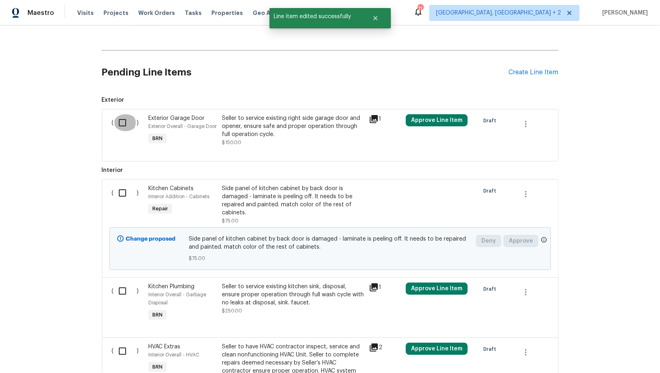
click at [118, 124] on input "checkbox" at bounding box center [125, 122] width 23 height 17
checkbox input "true"
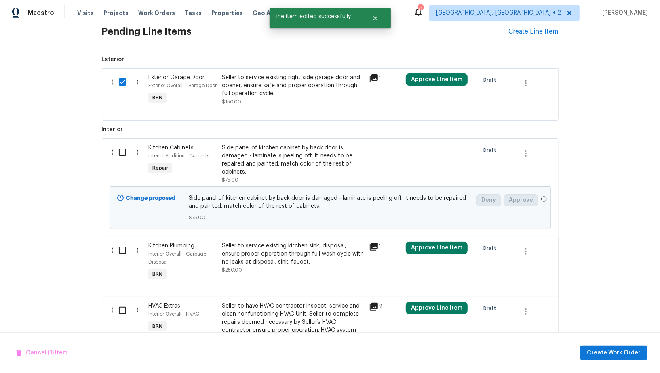
scroll to position [378, 0]
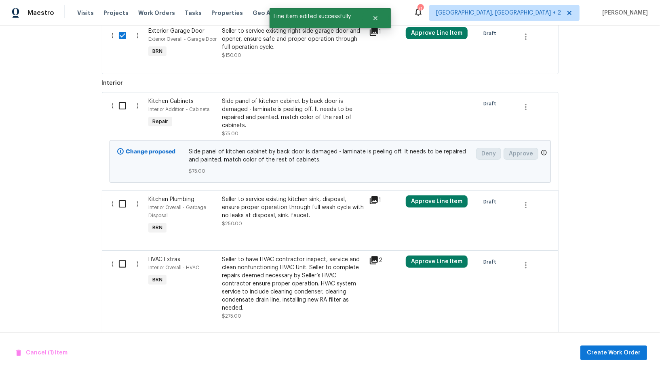
click at [129, 206] on input "checkbox" at bounding box center [125, 204] width 23 height 17
checkbox input "true"
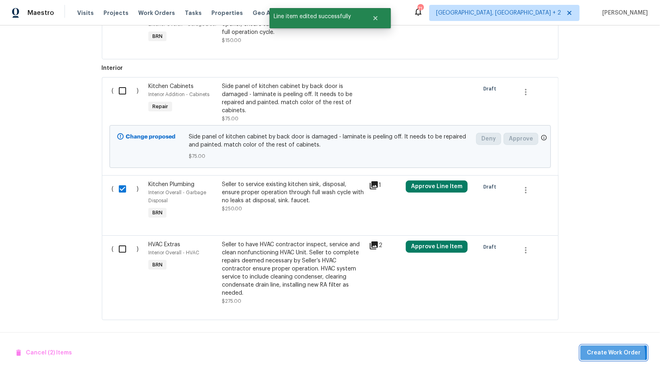
click at [597, 356] on span "Create Work Order" at bounding box center [614, 353] width 54 height 10
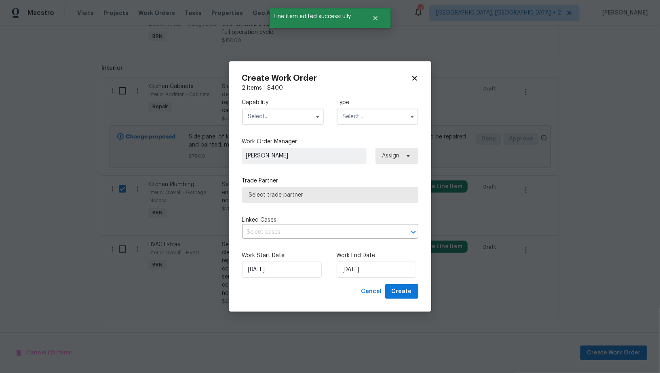
click at [284, 124] on input "text" at bounding box center [283, 117] width 82 height 16
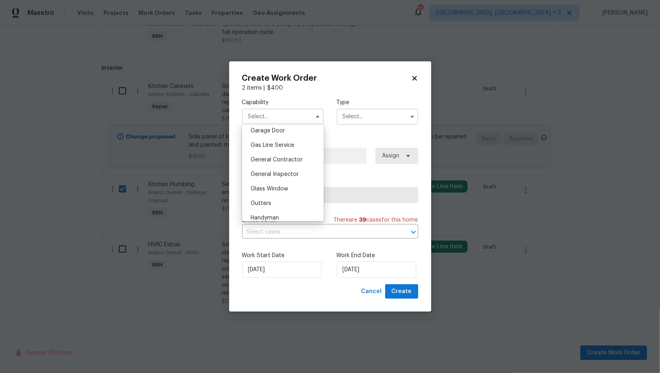
scroll to position [372, 0]
click at [268, 204] on span "Handyman" at bounding box center [264, 206] width 28 height 6
type input "Handyman"
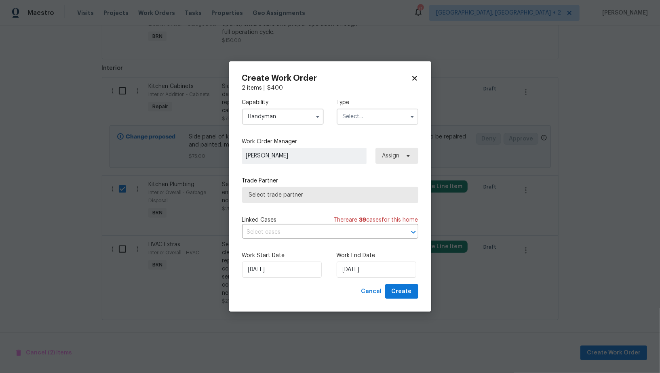
click at [372, 116] on input "text" at bounding box center [378, 117] width 82 height 16
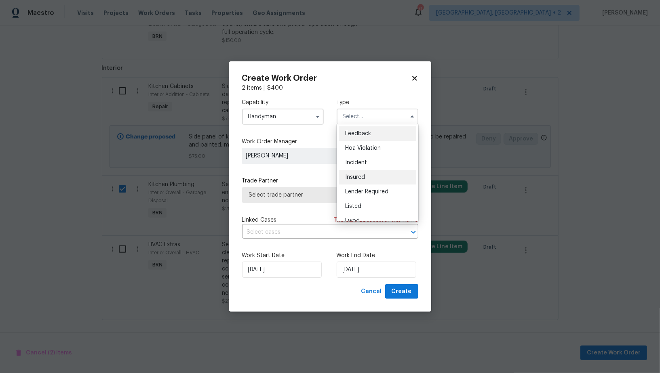
scroll to position [96, 0]
click at [360, 178] on div "Resale" at bounding box center [378, 183] width 78 height 15
type input "Resale"
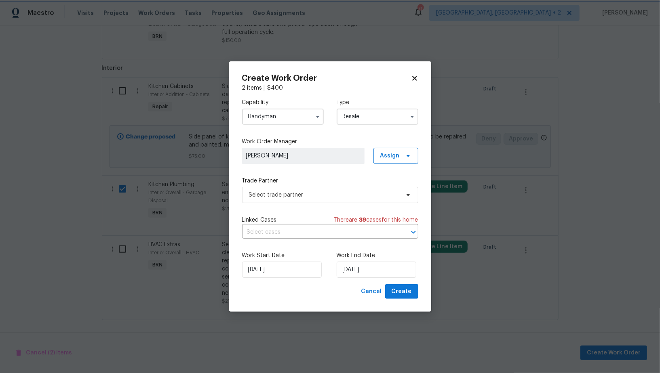
scroll to position [0, 0]
click at [350, 191] on span "Select trade partner" at bounding box center [324, 195] width 151 height 8
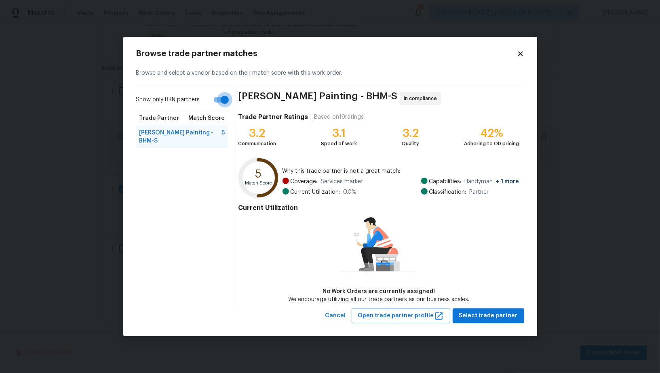
click at [228, 100] on input "Show only BRN partners" at bounding box center [225, 99] width 46 height 15
click at [220, 99] on input "Show only BRN partners" at bounding box center [217, 99] width 46 height 15
checkbox input "true"
click at [495, 313] on span "Select trade partner" at bounding box center [488, 316] width 59 height 10
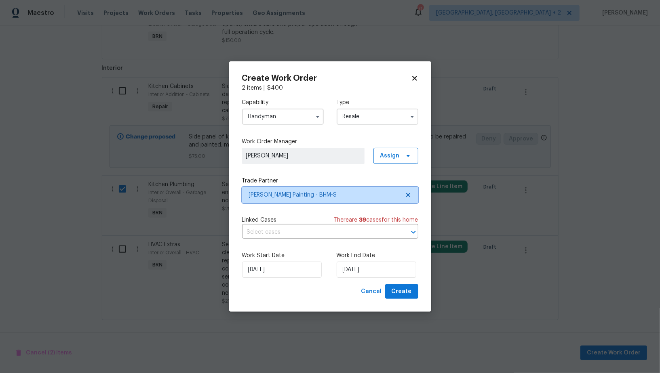
click at [408, 196] on icon at bounding box center [408, 195] width 6 height 6
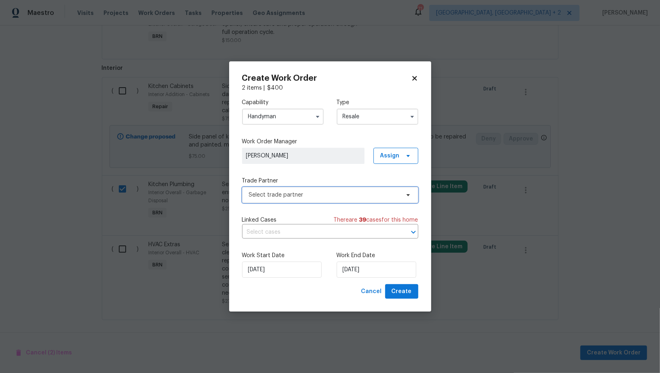
click at [378, 196] on span "Select trade partner" at bounding box center [324, 195] width 151 height 8
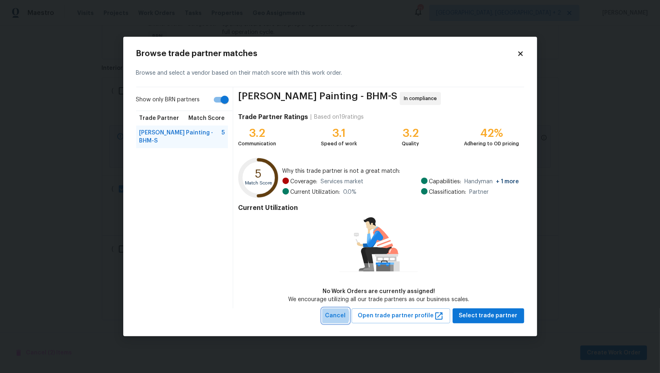
click at [341, 316] on span "Cancel" at bounding box center [335, 316] width 21 height 10
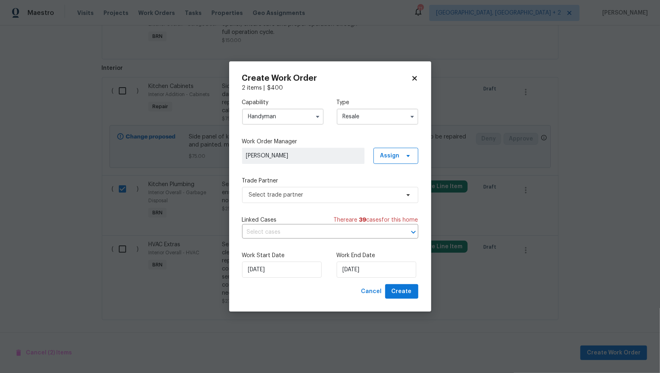
click at [301, 120] on input "Handyman" at bounding box center [283, 117] width 82 height 16
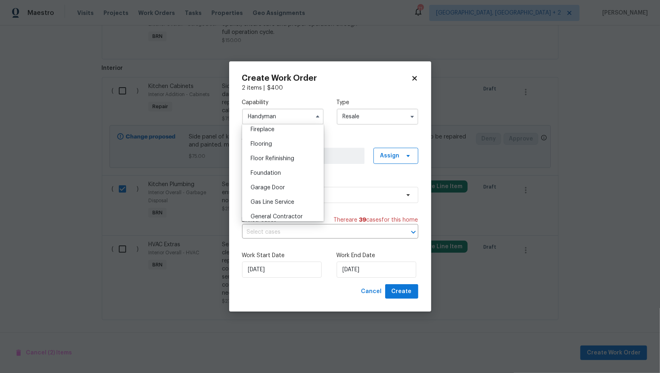
scroll to position [328, 0]
click at [293, 194] on span "General Contractor" at bounding box center [276, 192] width 52 height 6
type input "General Contractor"
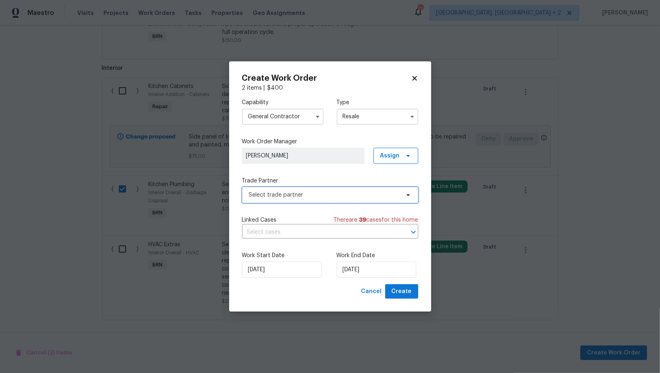
click at [335, 194] on span "Select trade partner" at bounding box center [324, 195] width 151 height 8
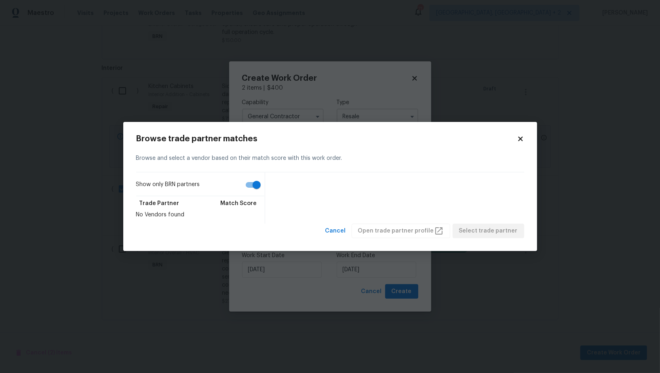
click at [258, 175] on div "Show only BRN partners Trade Partner Match Score No Vendors found" at bounding box center [200, 197] width 129 height 51
click at [258, 187] on input "Show only BRN partners" at bounding box center [256, 184] width 46 height 15
checkbox input "false"
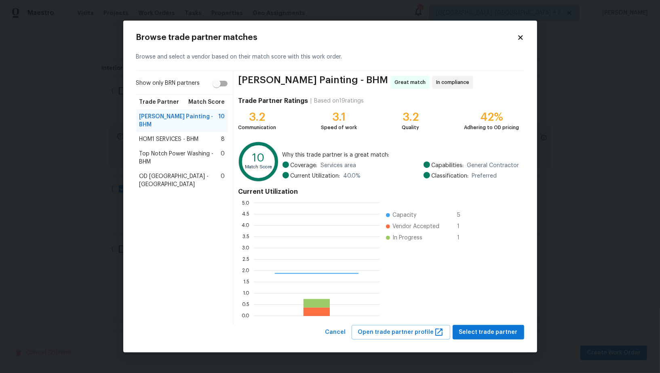
scroll to position [113, 126]
click at [481, 334] on span "Select trade partner" at bounding box center [488, 333] width 59 height 10
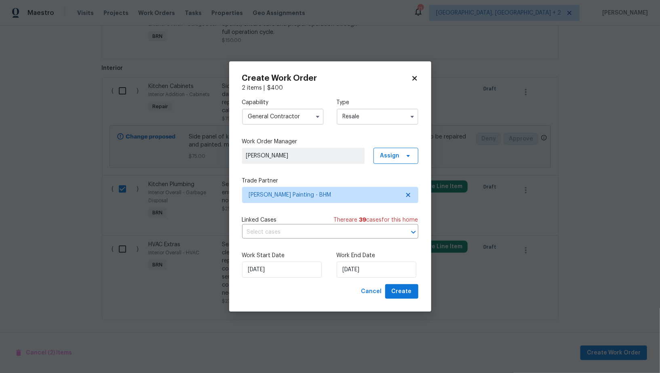
click at [303, 119] on input "General Contractor" at bounding box center [283, 117] width 82 height 16
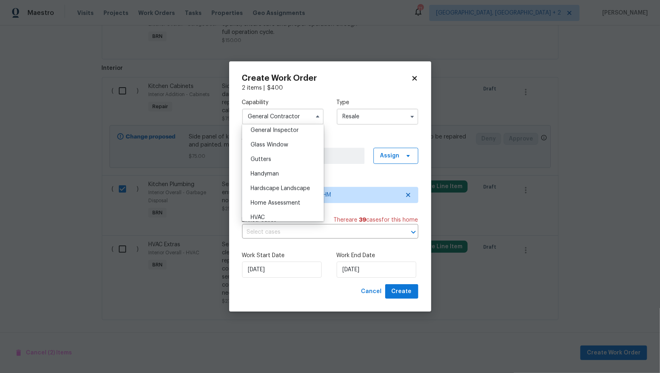
scroll to position [406, 0]
click at [274, 170] on span "Handyman" at bounding box center [264, 172] width 28 height 6
type input "Handyman"
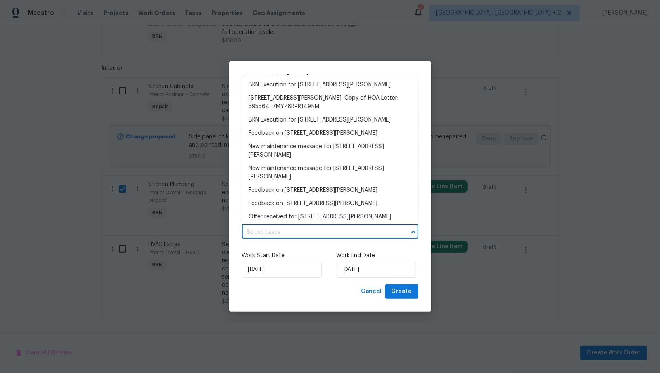
click at [345, 234] on input "text" at bounding box center [319, 232] width 154 height 13
click at [305, 88] on li "BRN Execution for [STREET_ADDRESS][PERSON_NAME]" at bounding box center [330, 84] width 176 height 13
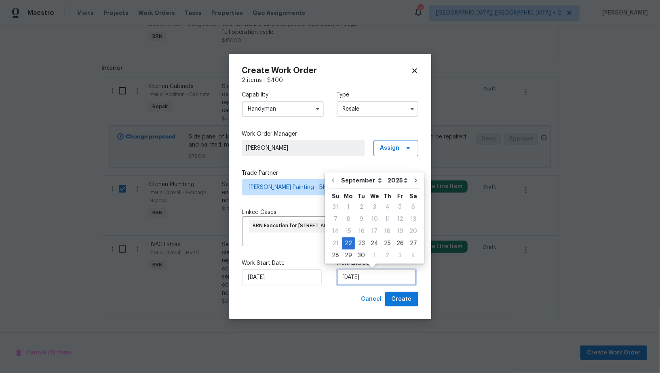
click at [360, 275] on input "[DATE]" at bounding box center [377, 277] width 80 height 16
click at [376, 246] on div "24" at bounding box center [374, 243] width 13 height 11
type input "[DATE]"
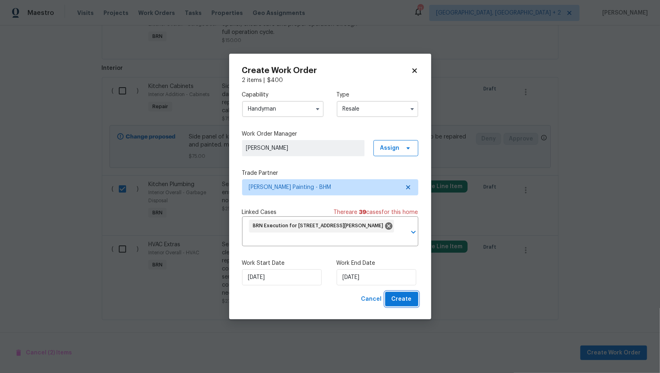
click at [403, 297] on span "Create" at bounding box center [401, 299] width 20 height 10
checkbox input "false"
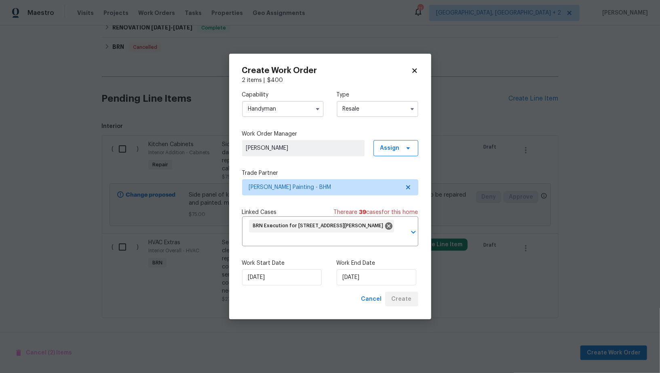
scroll to position [284, 0]
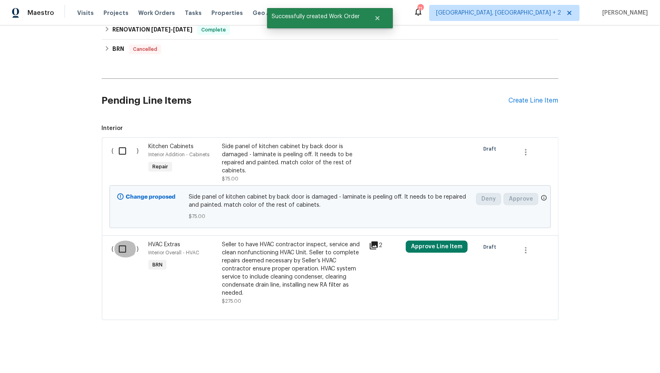
click at [120, 248] on input "checkbox" at bounding box center [125, 249] width 23 height 17
checkbox input "true"
click at [607, 354] on span "Create Work Order" at bounding box center [614, 353] width 54 height 10
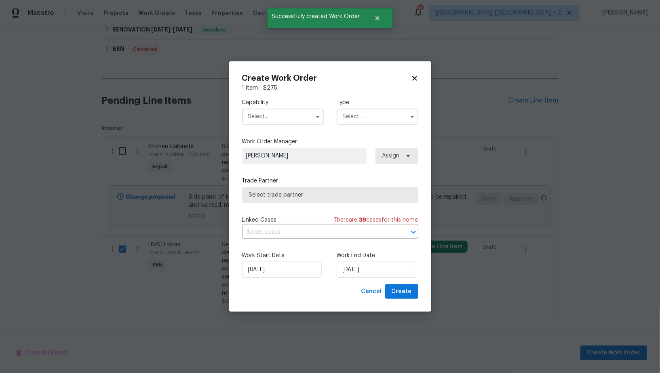
click at [279, 113] on input "text" at bounding box center [283, 117] width 82 height 16
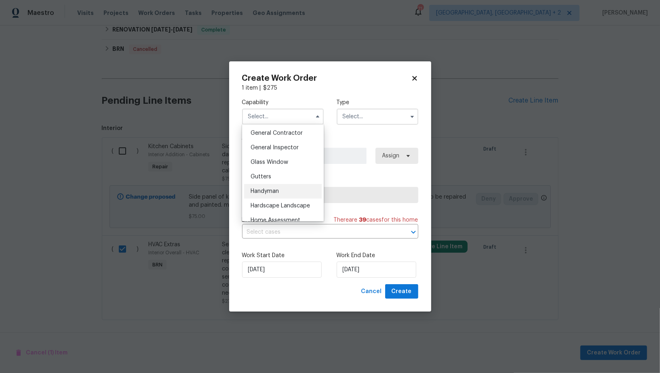
scroll to position [416, 0]
drag, startPoint x: 265, startPoint y: 204, endPoint x: 350, endPoint y: 127, distance: 114.7
click at [265, 204] on span "HVAC" at bounding box center [257, 205] width 14 height 6
type input "HVAC"
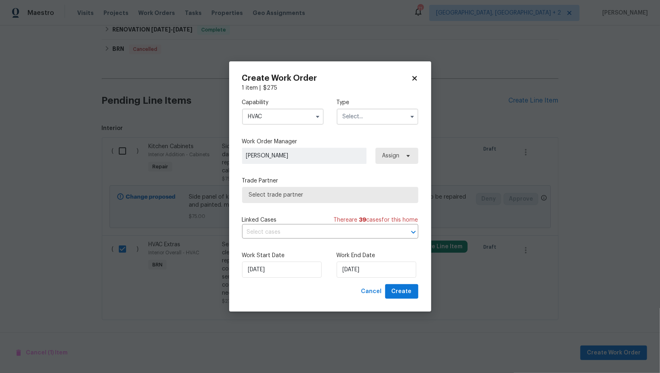
click at [367, 118] on input "text" at bounding box center [378, 117] width 82 height 16
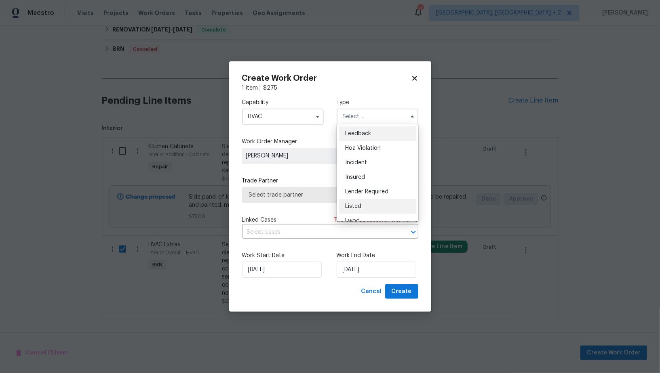
scroll to position [96, 0]
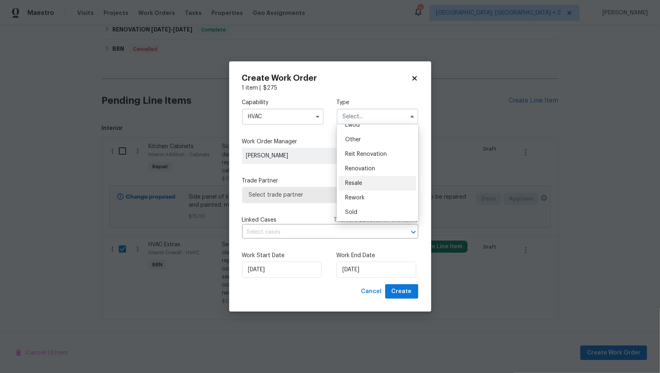
click at [353, 185] on span "Resale" at bounding box center [353, 184] width 17 height 6
type input "Resale"
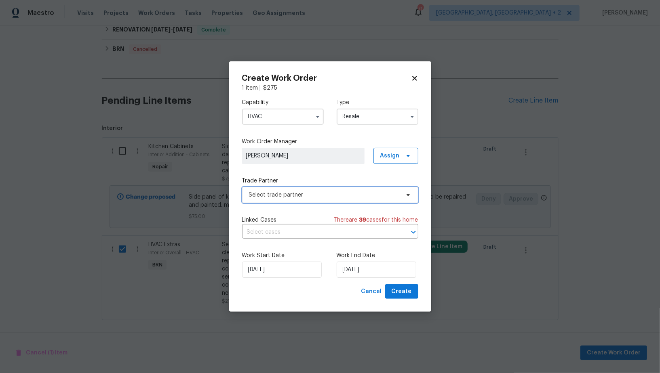
click at [330, 202] on span "Select trade partner" at bounding box center [330, 195] width 176 height 16
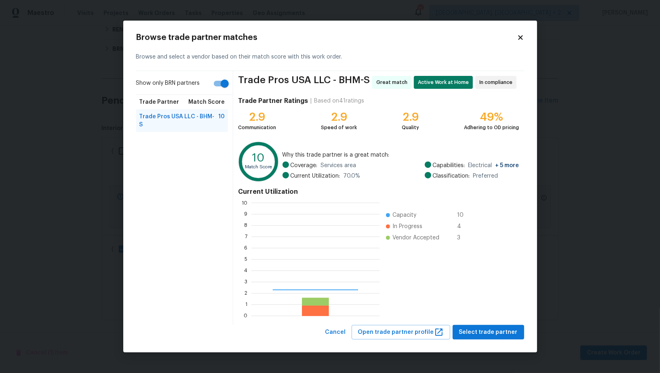
scroll to position [113, 128]
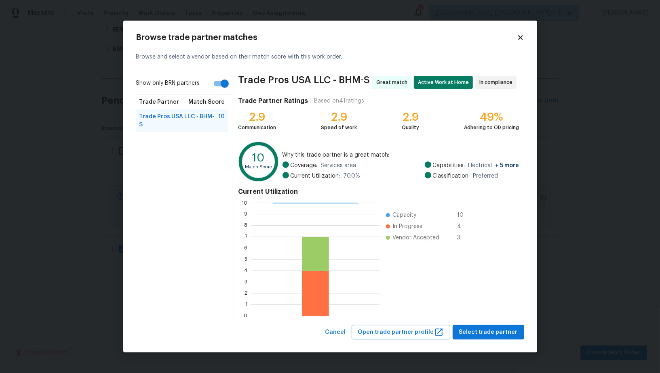
click at [222, 84] on input "Show only BRN partners" at bounding box center [225, 83] width 46 height 15
checkbox input "false"
click at [475, 332] on span "Select trade partner" at bounding box center [488, 333] width 59 height 10
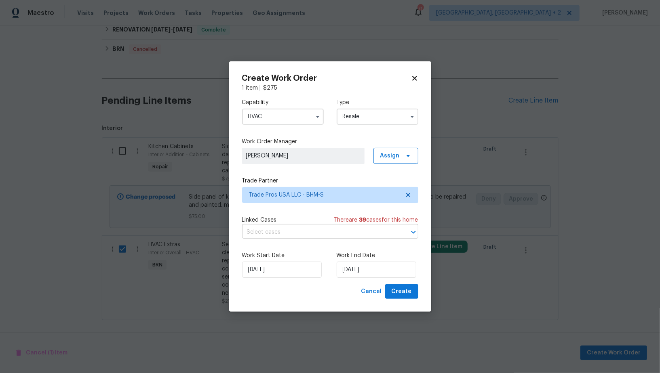
click at [299, 231] on input "text" at bounding box center [319, 232] width 154 height 13
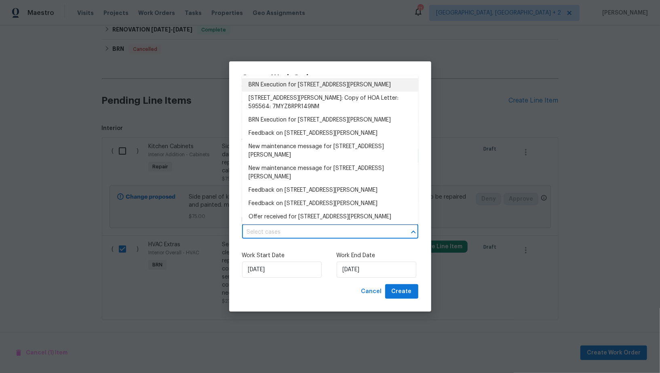
click at [301, 88] on li "BRN Execution for 5882 Forest Lakes Cv, Sterrett, AL 35147" at bounding box center [330, 84] width 176 height 13
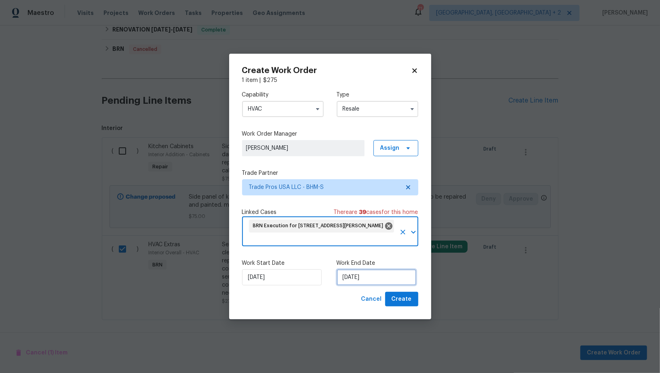
click at [370, 280] on input "22/09/2025" at bounding box center [377, 277] width 80 height 16
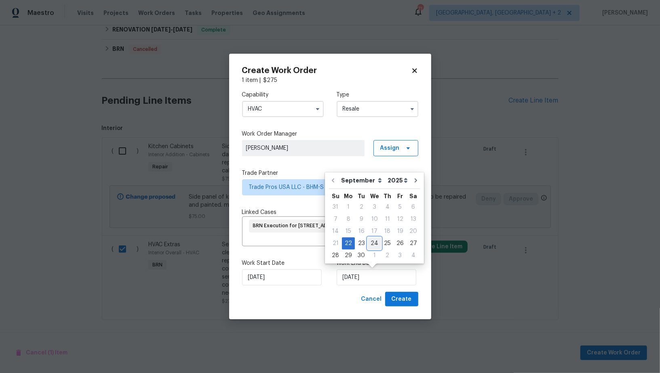
click at [375, 246] on div "24" at bounding box center [374, 243] width 13 height 11
type input "24/09/2025"
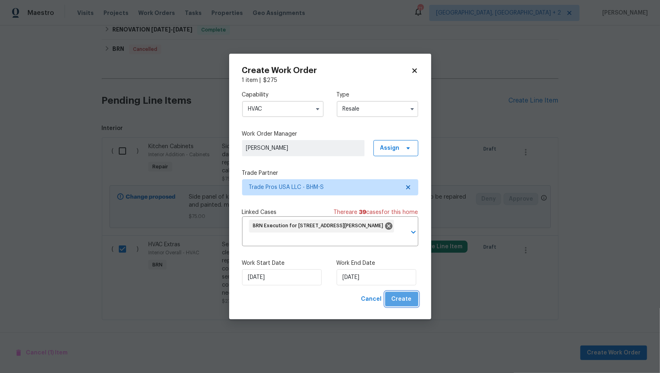
click at [404, 294] on span "Create" at bounding box center [401, 299] width 20 height 10
checkbox input "false"
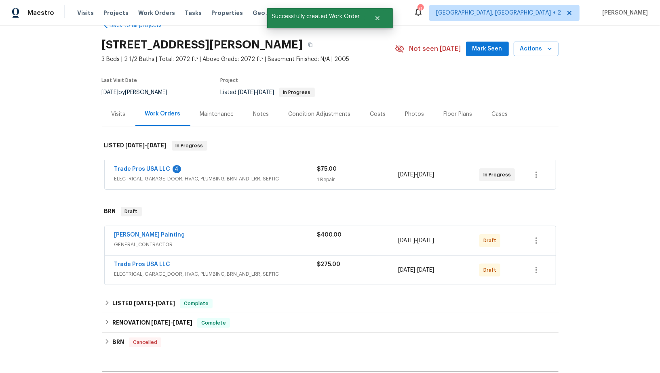
scroll to position [23, 0]
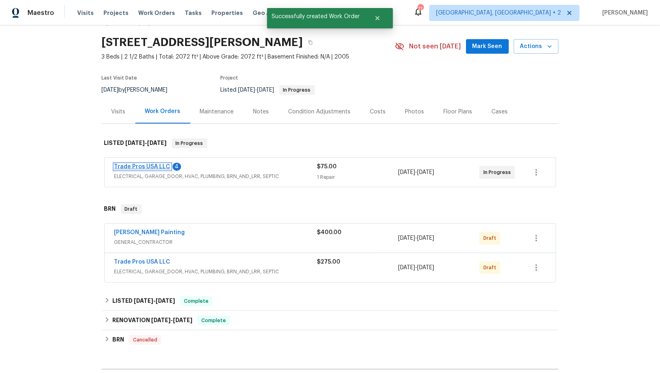
click at [154, 165] on link "Trade Pros USA LLC" at bounding box center [142, 167] width 56 height 6
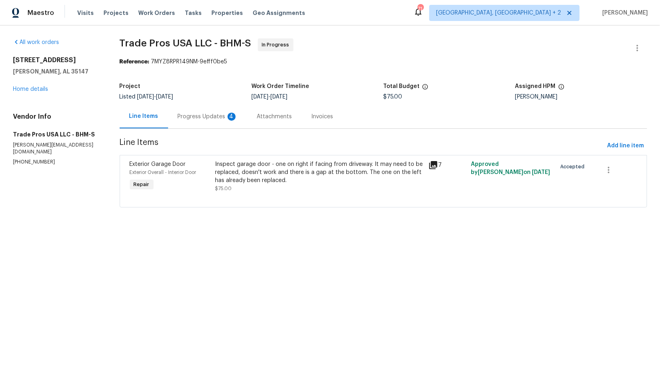
click at [209, 116] on div "Progress Updates 4" at bounding box center [208, 117] width 60 height 8
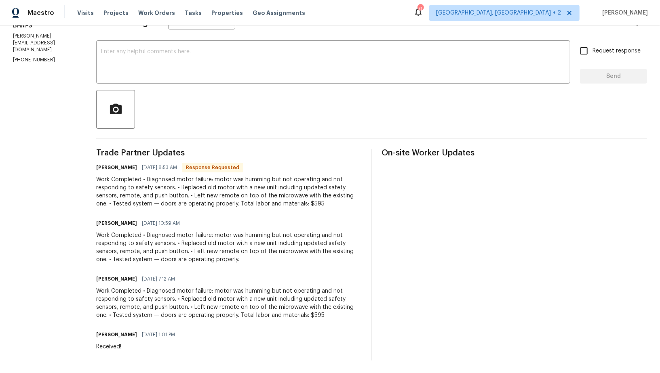
scroll to position [125, 0]
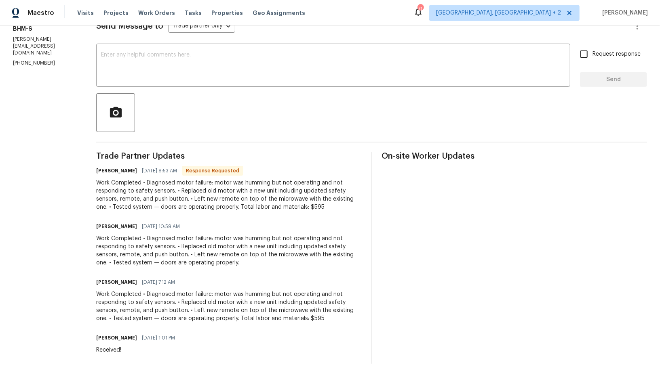
click at [220, 307] on div "Work Completed • Diagnosed motor failure: motor was humming but not operating a…" at bounding box center [228, 306] width 265 height 32
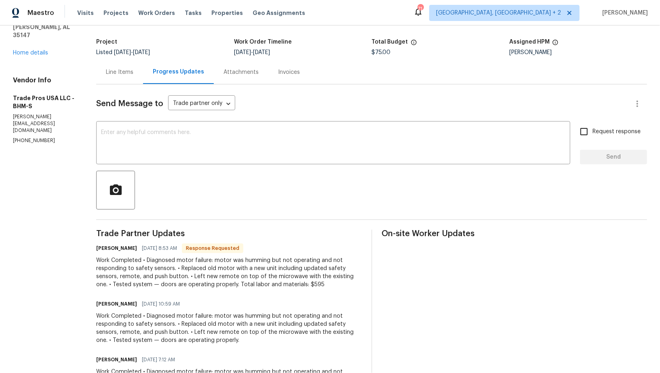
scroll to position [8, 0]
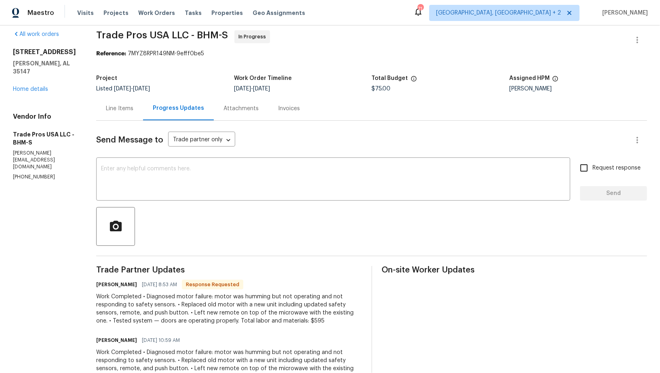
click at [114, 108] on div "Line Items" at bounding box center [119, 109] width 27 height 8
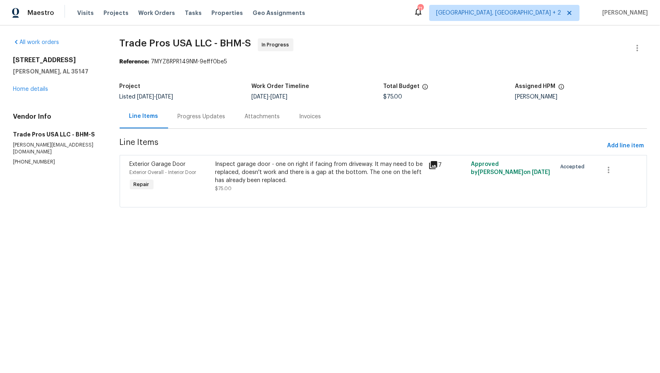
click at [260, 185] on div "Inspect garage door - one on right if facing from driveway. It may need to be r…" at bounding box center [319, 176] width 208 height 32
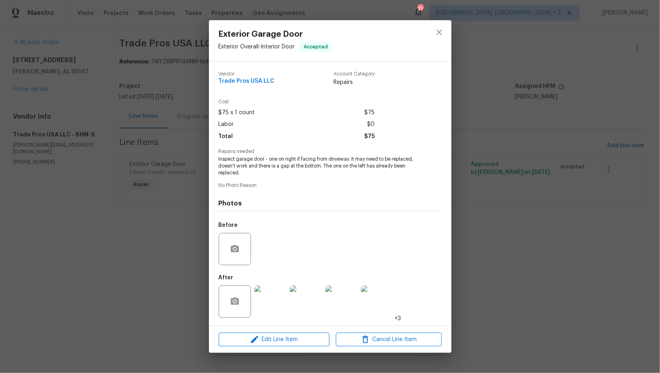
click at [277, 306] on img at bounding box center [270, 302] width 32 height 32
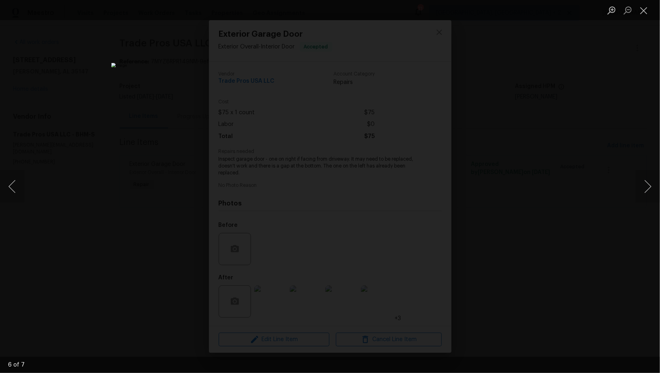
click at [549, 230] on div "Lightbox" at bounding box center [330, 186] width 660 height 373
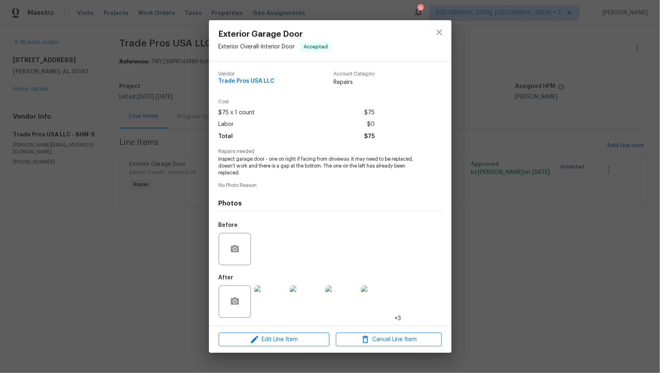
click at [549, 230] on div "Exterior Garage Door Exterior Overall - Interior Door Accepted Vendor Trade Pro…" at bounding box center [330, 186] width 660 height 373
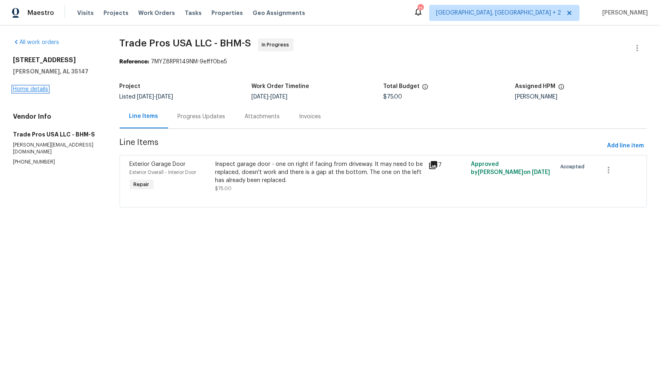
click at [36, 92] on link "Home details" at bounding box center [30, 89] width 35 height 6
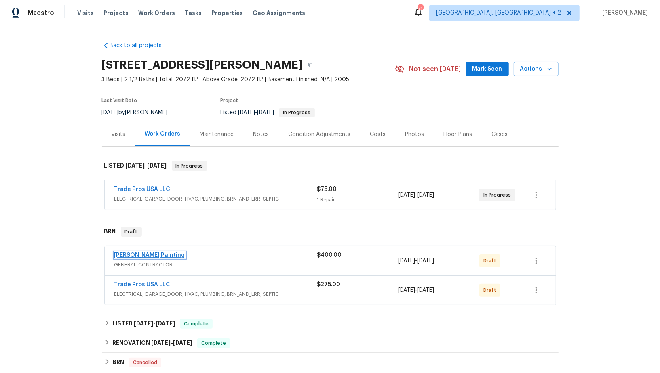
click at [137, 257] on link "[PERSON_NAME] Painting" at bounding box center [149, 255] width 71 height 6
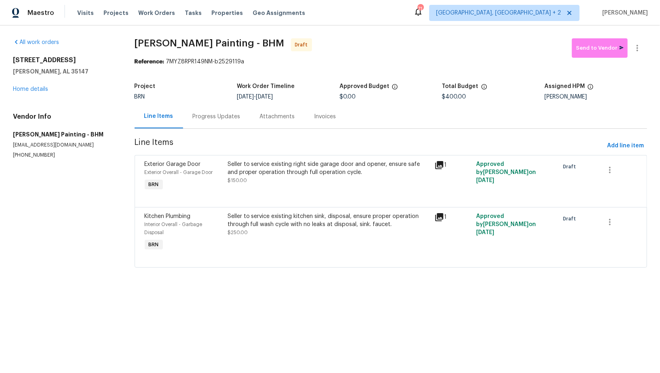
click at [318, 164] on div "Seller to service existing right side garage door and opener, ensure safe and p…" at bounding box center [328, 168] width 202 height 16
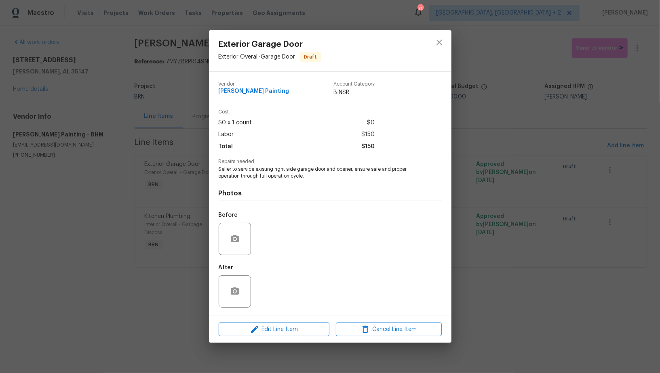
click at [271, 240] on div "Before" at bounding box center [330, 234] width 223 height 53
click at [158, 231] on div "Exterior Garage Door Exterior Overall - Garage Door Draft Vendor Perez Painting…" at bounding box center [330, 186] width 660 height 373
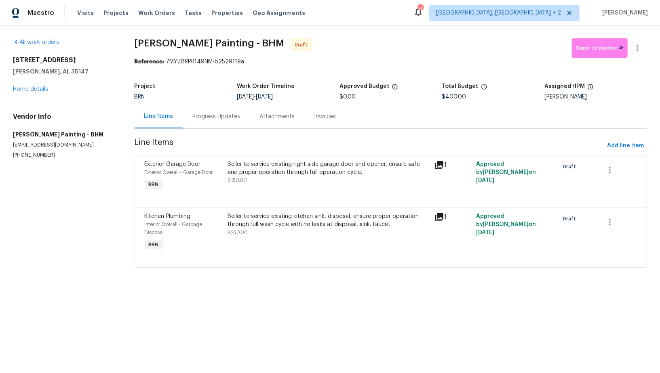
click at [38, 93] on div "[STREET_ADDRESS][PERSON_NAME] Home details" at bounding box center [64, 74] width 102 height 37
click at [38, 90] on link "Home details" at bounding box center [30, 89] width 35 height 6
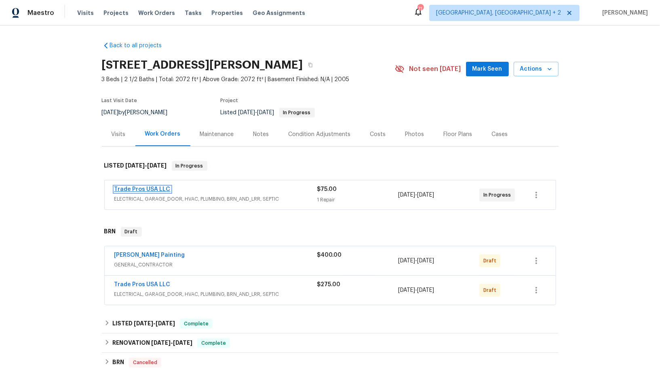
click at [132, 190] on link "Trade Pros USA LLC" at bounding box center [142, 190] width 56 height 6
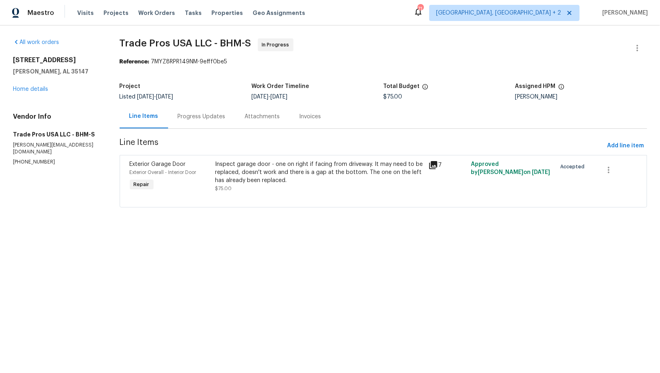
click at [199, 119] on div "Progress Updates" at bounding box center [202, 117] width 48 height 8
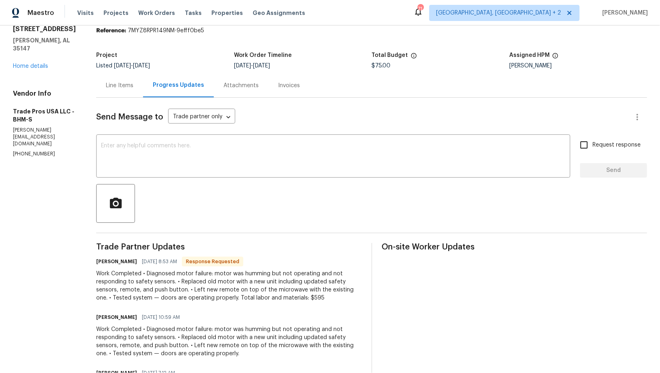
scroll to position [32, 0]
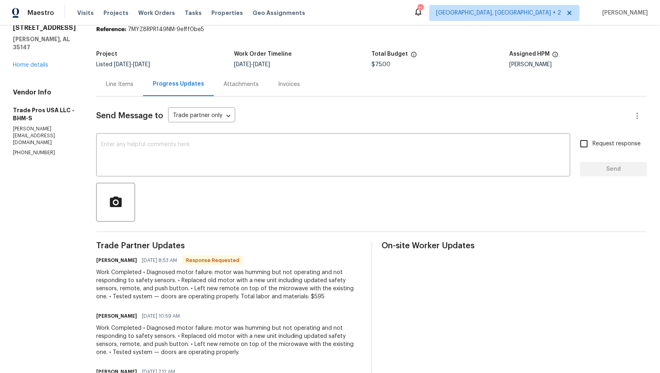
click at [130, 80] on div "Line Items" at bounding box center [119, 84] width 27 height 8
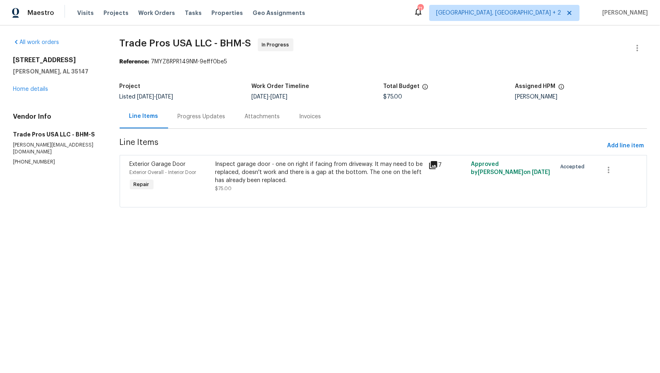
click at [259, 185] on div "Inspect garage door - one on right if facing from driveway. It may need to be r…" at bounding box center [319, 176] width 208 height 32
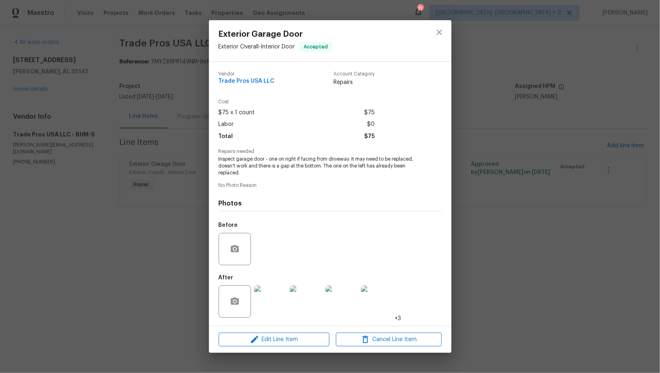
click at [285, 306] on img at bounding box center [270, 302] width 32 height 32
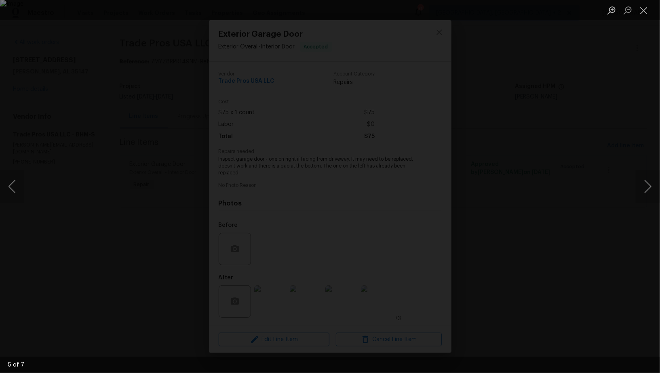
click at [572, 265] on div "Lightbox" at bounding box center [330, 186] width 660 height 373
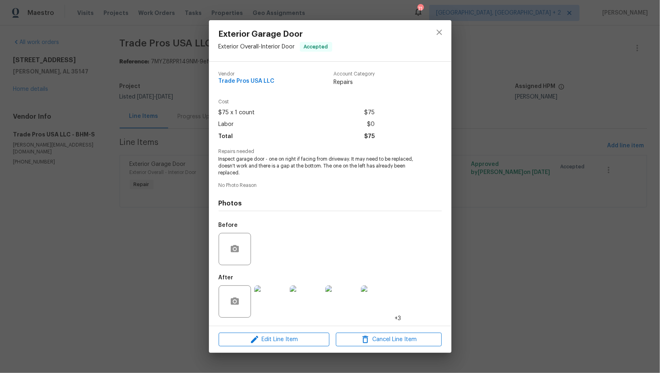
click at [572, 265] on div "Exterior Garage Door Exterior Overall - Interior Door Accepted Vendor Trade Pro…" at bounding box center [330, 186] width 660 height 373
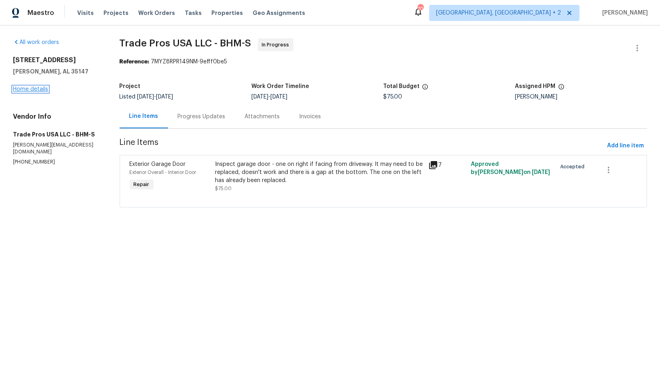
click at [31, 87] on link "Home details" at bounding box center [30, 89] width 35 height 6
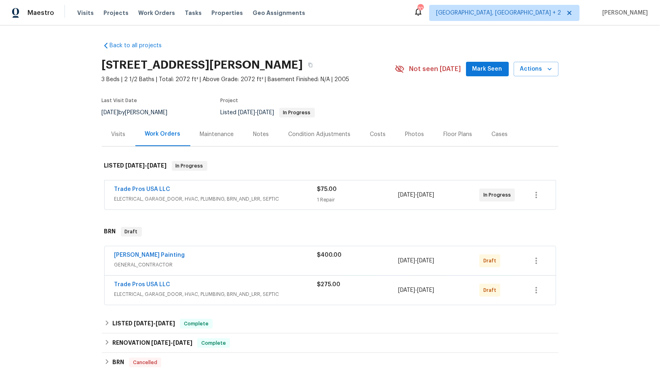
click at [131, 259] on div "[PERSON_NAME] Painting" at bounding box center [215, 256] width 203 height 10
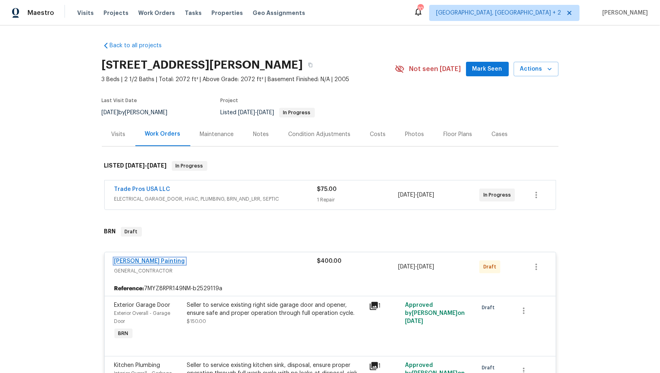
click at [137, 261] on link "[PERSON_NAME] Painting" at bounding box center [149, 262] width 71 height 6
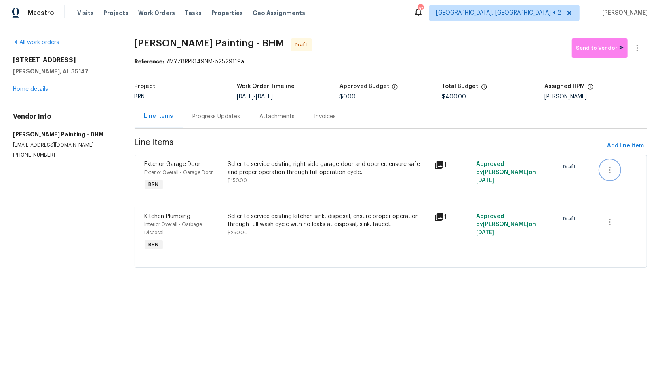
click at [608, 171] on icon "button" at bounding box center [610, 170] width 10 height 10
click at [612, 172] on li "Cancel" at bounding box center [615, 169] width 31 height 13
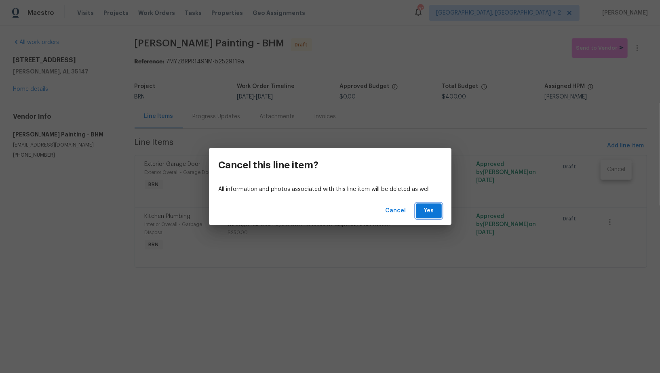
click at [422, 213] on span "Yes" at bounding box center [428, 211] width 13 height 10
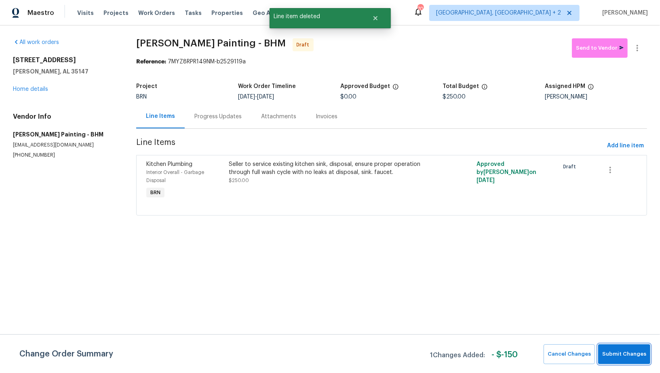
click at [618, 355] on span "Submit Changes" at bounding box center [624, 354] width 44 height 9
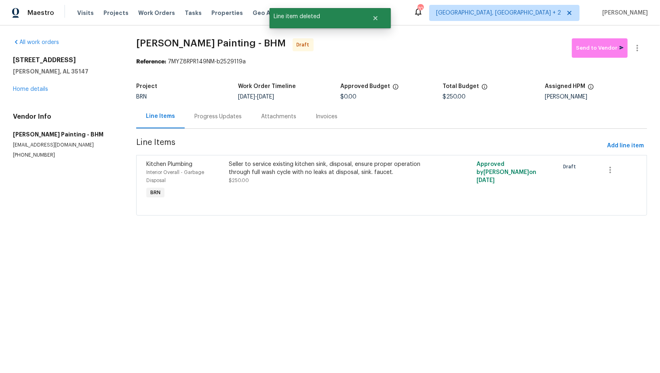
click at [212, 117] on div "Progress Updates" at bounding box center [218, 117] width 48 height 8
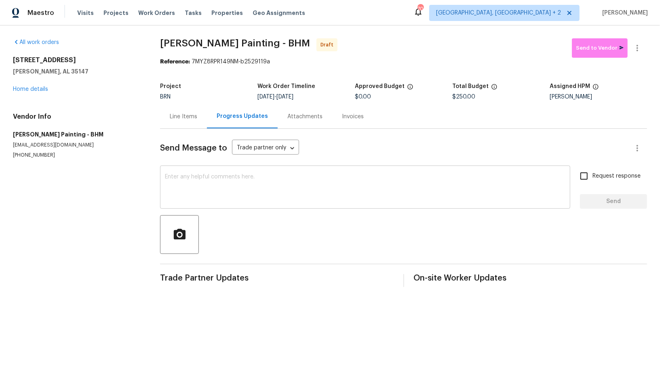
click at [234, 191] on textarea at bounding box center [365, 188] width 400 height 28
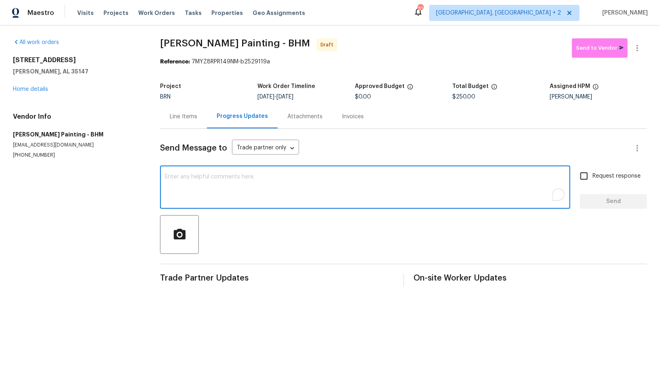
paste textarea "Hi, I'm Padmapriya from Opendoor. Just wanted to check if you received the WO f…"
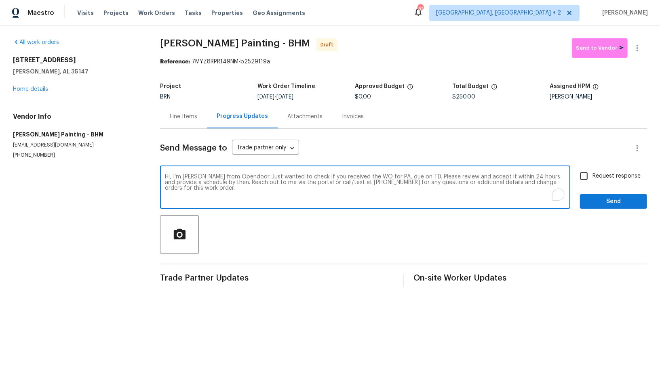
click at [393, 177] on textarea "Hi, I'm Padmapriya from Opendoor. Just wanted to check if you received the WO f…" at bounding box center [365, 188] width 400 height 28
paste textarea "[STREET_ADDRESS][PERSON_NAME]"
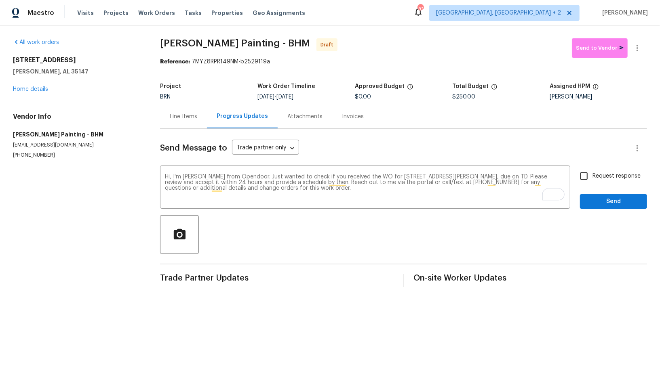
drag, startPoint x: 290, startPoint y: 96, endPoint x: 320, endPoint y: 96, distance: 30.3
click at [320, 96] on div "9/22/2025 - 9/24/2025" at bounding box center [305, 97] width 97 height 6
copy span "[DATE]"
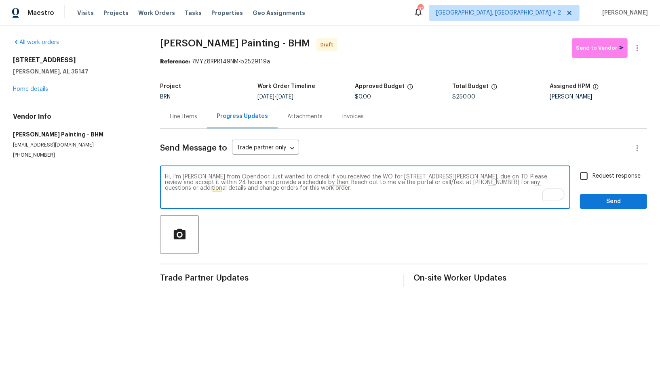
click at [522, 178] on textarea "Hi, I'm Padmapriya from Opendoor. Just wanted to check if you received the WO f…" at bounding box center [365, 188] width 400 height 28
paste textarea "[DATE]"
type textarea "Hi, I'm [PERSON_NAME] from Opendoor. Just wanted to check if you received the W…"
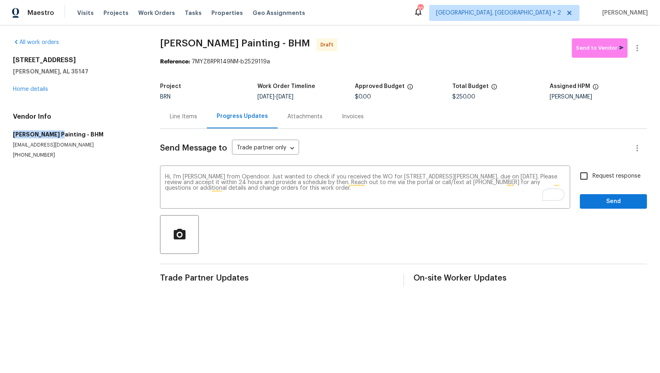
drag, startPoint x: 1, startPoint y: 135, endPoint x: 53, endPoint y: 134, distance: 51.7
click at [53, 135] on div "All work orders [STREET_ADDRESS][PERSON_NAME] Home details Vendor Info [PERSON_…" at bounding box center [330, 162] width 660 height 275
copy h5 "[PERSON_NAME] Painting"
click at [431, 190] on textarea "Hi, I'm [PERSON_NAME] from Opendoor. Just wanted to check if you received the W…" at bounding box center [365, 188] width 400 height 28
click at [183, 121] on div "Line Items" at bounding box center [183, 117] width 47 height 24
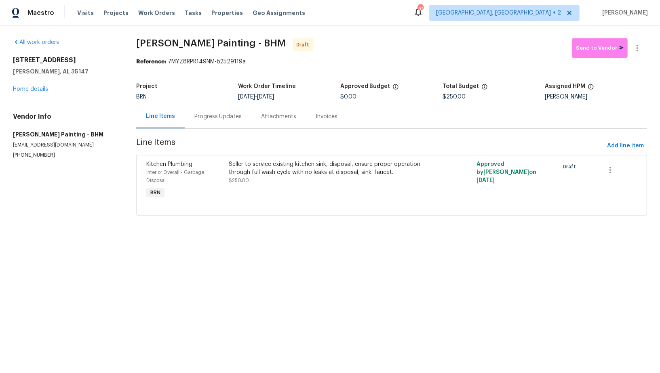
click at [214, 119] on div "Progress Updates" at bounding box center [218, 117] width 48 height 8
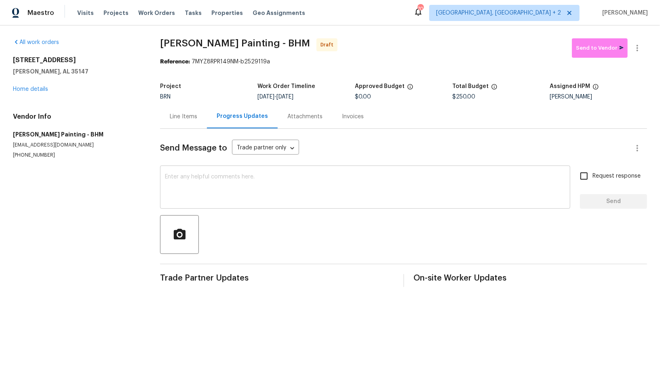
click at [204, 181] on textarea at bounding box center [365, 188] width 400 height 28
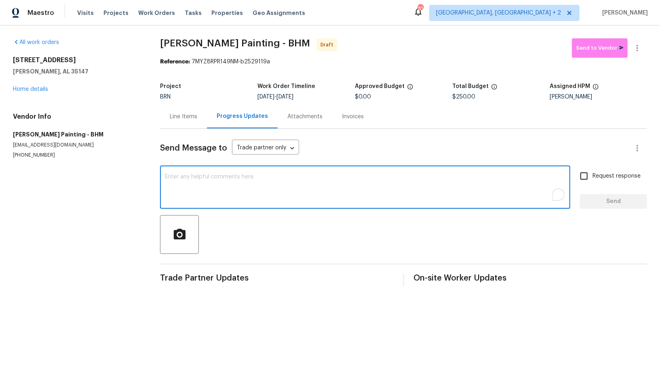
paste textarea "Hi, I'm [PERSON_NAME] from Opendoor. Just wanted to check if you received the W…"
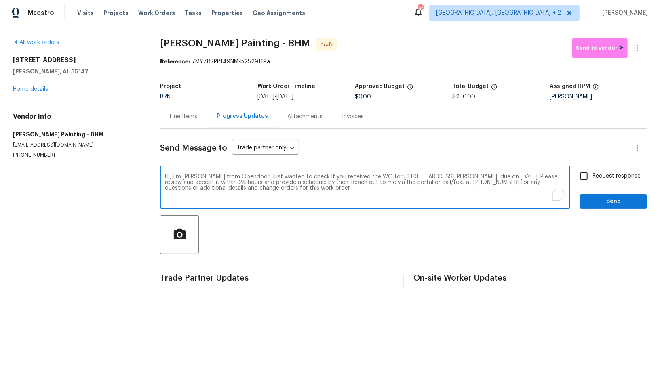
type textarea "Hi, I'm [PERSON_NAME] from Opendoor. Just wanted to check if you received the W…"
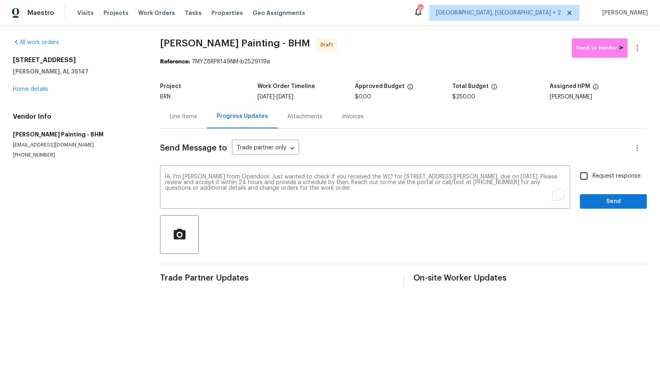
click at [580, 185] on div "Hi, I'm [PERSON_NAME] from Opendoor. Just wanted to check if you received the W…" at bounding box center [403, 188] width 487 height 41
click at [583, 183] on input "Request response" at bounding box center [583, 176] width 17 height 17
checkbox input "true"
click at [591, 197] on span "Send" at bounding box center [613, 202] width 54 height 10
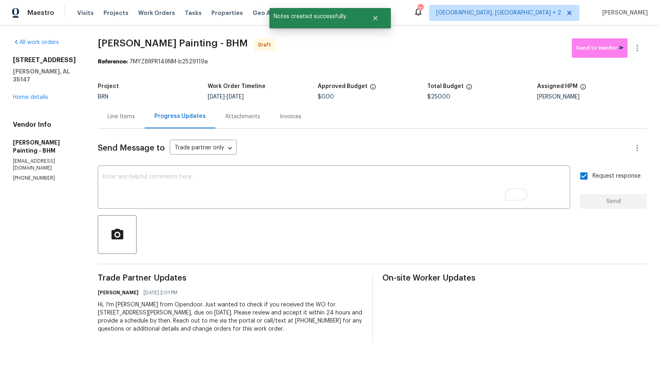
click at [135, 118] on div "Line Items" at bounding box center [120, 117] width 27 height 8
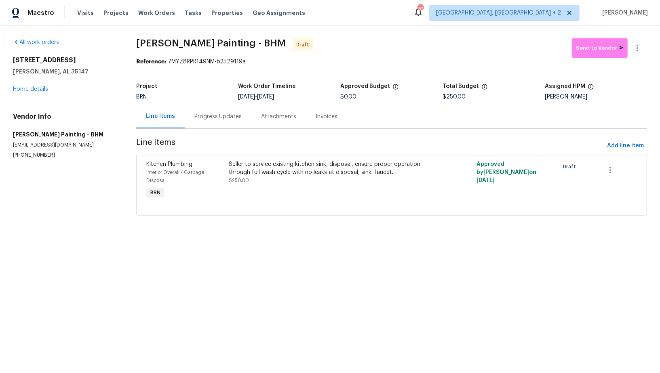
click at [45, 84] on div "[STREET_ADDRESS][PERSON_NAME] Home details" at bounding box center [65, 74] width 104 height 37
click at [222, 127] on div "Progress Updates" at bounding box center [218, 117] width 67 height 24
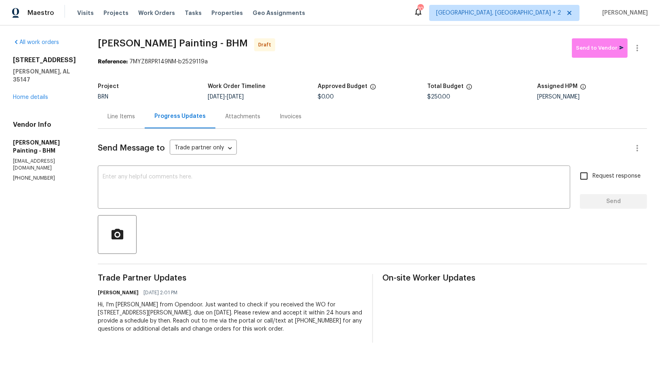
drag, startPoint x: 129, startPoint y: 305, endPoint x: 362, endPoint y: 332, distance: 234.7
click at [362, 332] on div "All work orders [STREET_ADDRESS][PERSON_NAME] Home details Vendor Info [PERSON_…" at bounding box center [330, 190] width 660 height 330
copy div "Hi, I'm [PERSON_NAME] from Opendoor. Just wanted to check if you received the W…"
click at [173, 322] on div "Hi, I'm [PERSON_NAME] from Opendoor. Just wanted to check if you received the W…" at bounding box center [230, 317] width 264 height 32
drag, startPoint x: 128, startPoint y: 305, endPoint x: 378, endPoint y: 334, distance: 250.9
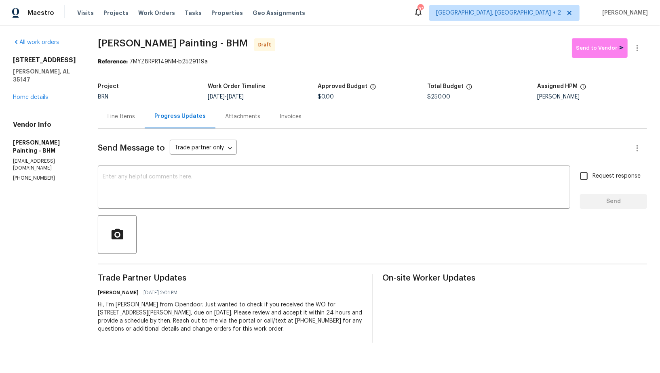
click at [378, 334] on div "All work orders [STREET_ADDRESS][PERSON_NAME] Home details Vendor Info [PERSON_…" at bounding box center [330, 190] width 660 height 330
copy div "Hi, I'm [PERSON_NAME] from Opendoor. Just wanted to check if you received the W…"
click at [135, 119] on div "Line Items" at bounding box center [120, 117] width 27 height 8
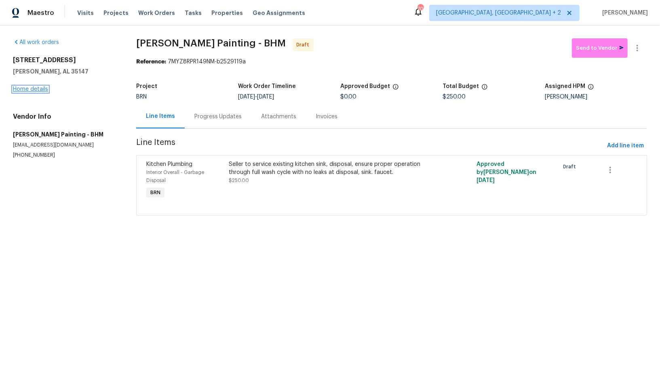
click at [19, 88] on link "Home details" at bounding box center [30, 89] width 35 height 6
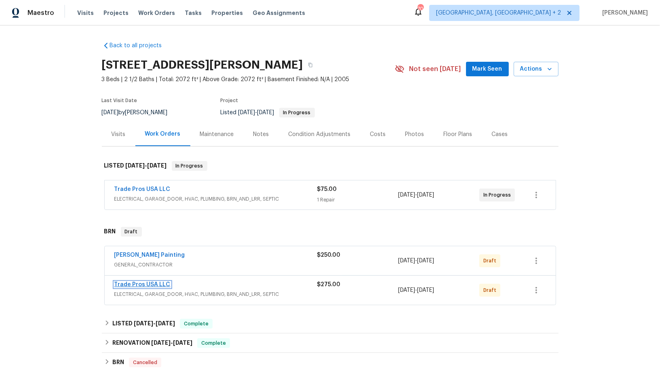
click at [151, 284] on link "Trade Pros USA LLC" at bounding box center [142, 285] width 56 height 6
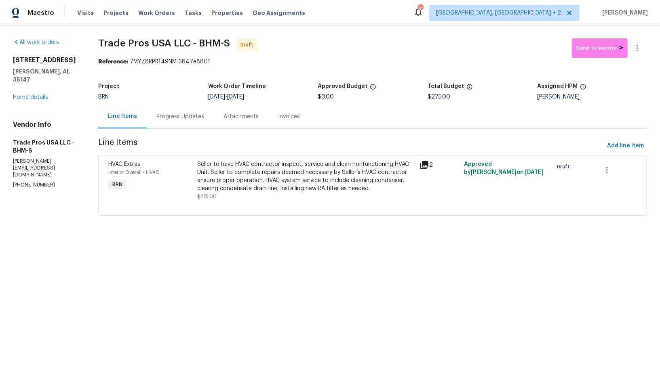
click at [180, 107] on div "Progress Updates" at bounding box center [180, 117] width 67 height 24
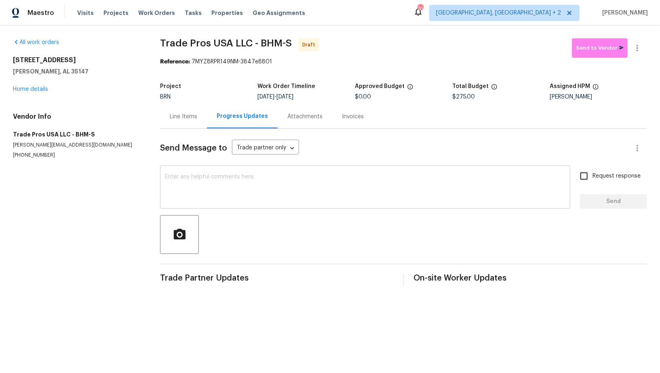
click at [179, 203] on div "x ​" at bounding box center [365, 188] width 410 height 41
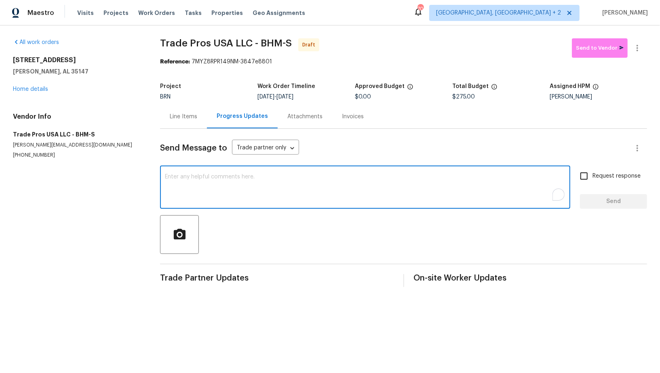
paste textarea "Hi, I'm [PERSON_NAME] from Opendoor. Just wanted to check if you received the W…"
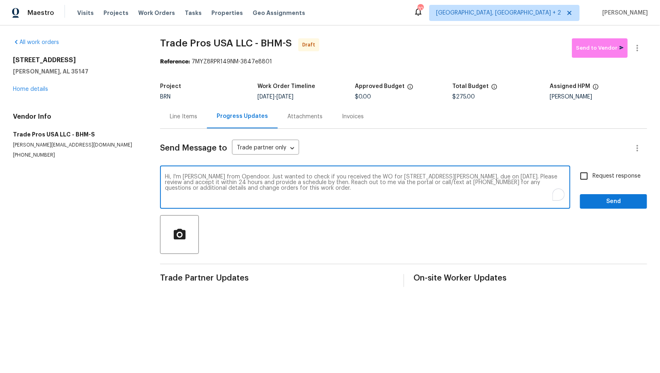
type textarea "Hi, I'm [PERSON_NAME] from Opendoor. Just wanted to check if you received the W…"
click at [586, 181] on input "Request response" at bounding box center [583, 176] width 17 height 17
checkbox input "true"
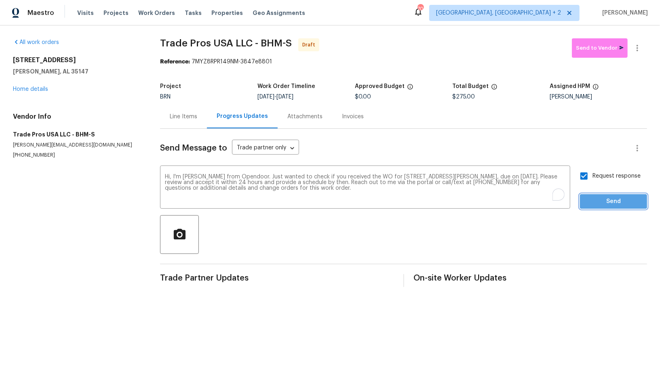
click at [592, 196] on button "Send" at bounding box center [613, 201] width 67 height 15
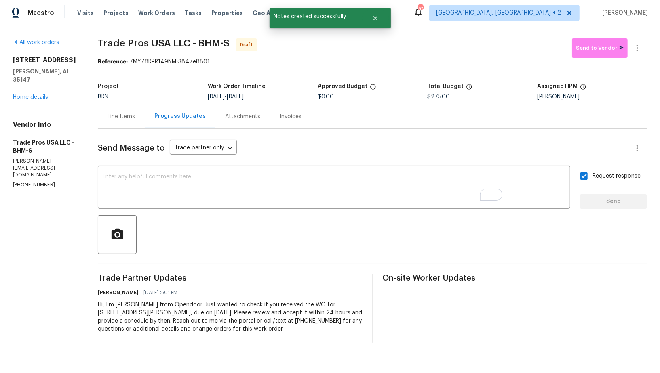
click at [138, 117] on div "Line Items" at bounding box center [121, 117] width 47 height 24
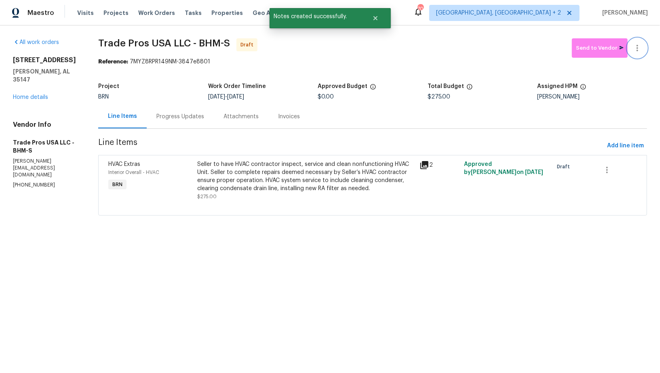
click at [639, 50] on icon "button" at bounding box center [637, 48] width 10 height 10
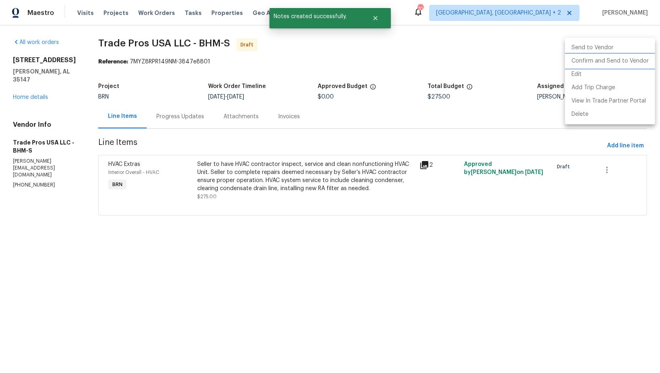
click at [630, 55] on li "Confirm and Send to Vendor" at bounding box center [610, 61] width 90 height 13
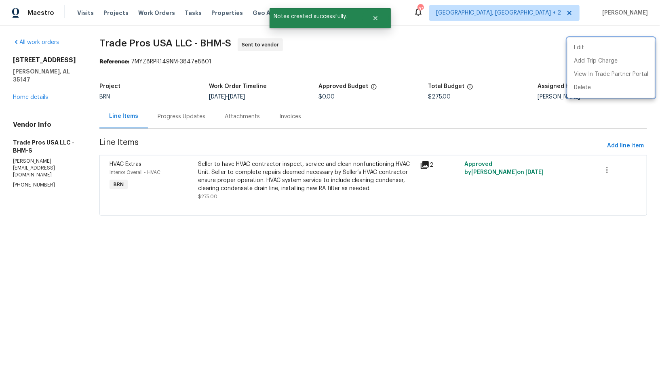
click at [8, 130] on div at bounding box center [330, 186] width 660 height 373
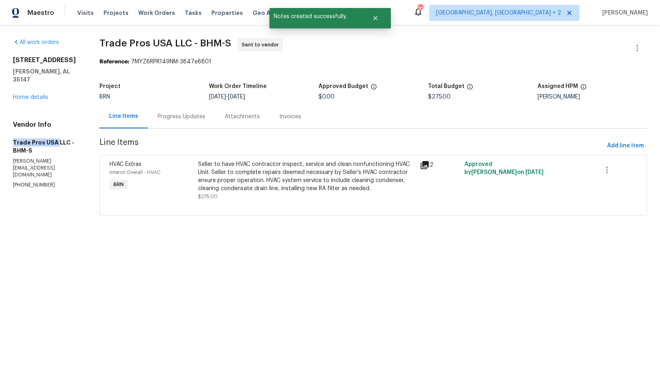
drag, startPoint x: 7, startPoint y: 130, endPoint x: 56, endPoint y: 131, distance: 48.9
click at [56, 131] on div "All work orders [STREET_ADDRESS][PERSON_NAME] Home details Vendor Info Trade Pr…" at bounding box center [330, 131] width 660 height 213
copy h5 "Trade Pros [GEOGRAPHIC_DATA]"
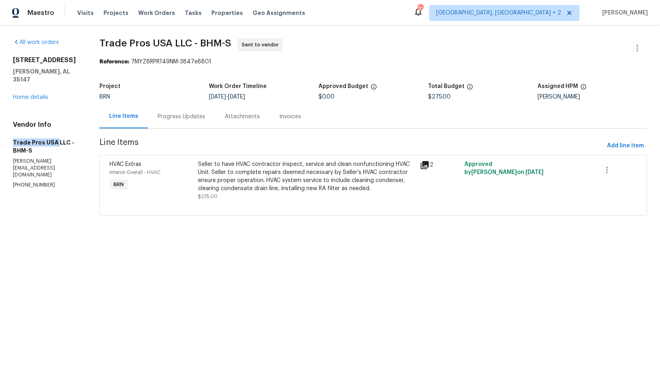
click at [0, 133] on div "All work orders [STREET_ADDRESS][PERSON_NAME] Home details Vendor Info Trade Pr…" at bounding box center [330, 131] width 660 height 213
drag, startPoint x: 6, startPoint y: 135, endPoint x: 55, endPoint y: 135, distance: 48.1
click at [55, 135] on div "All work orders [STREET_ADDRESS][PERSON_NAME] Home details Vendor Info Trade Pr…" at bounding box center [330, 131] width 660 height 213
copy h5 "Trade Pros [GEOGRAPHIC_DATA]"
click at [25, 95] on link "Home details" at bounding box center [30, 98] width 35 height 6
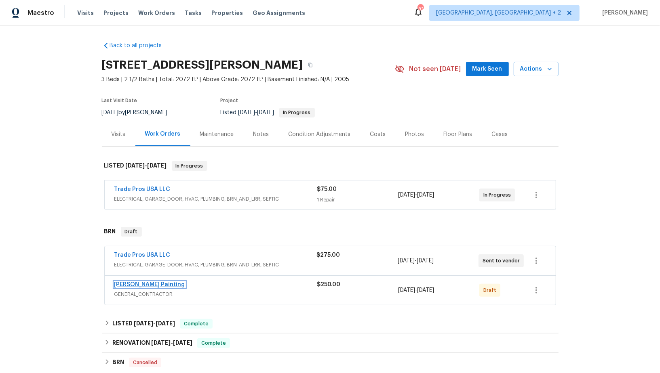
click at [137, 282] on link "[PERSON_NAME] Painting" at bounding box center [149, 285] width 71 height 6
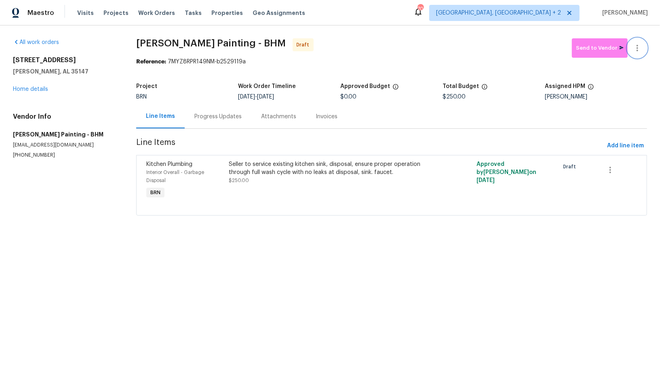
click at [643, 49] on button "button" at bounding box center [636, 47] width 19 height 19
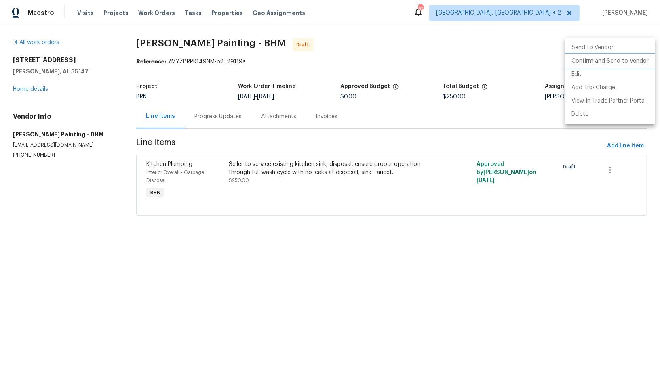
click at [619, 65] on li "Confirm and Send to Vendor" at bounding box center [610, 61] width 90 height 13
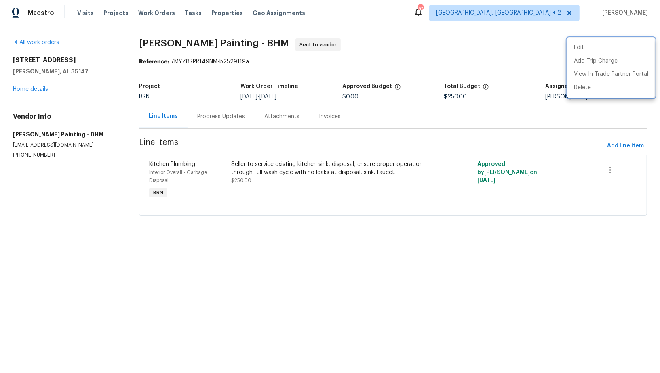
click at [217, 122] on div at bounding box center [330, 186] width 660 height 373
click at [217, 122] on div "Progress Updates" at bounding box center [220, 117] width 67 height 24
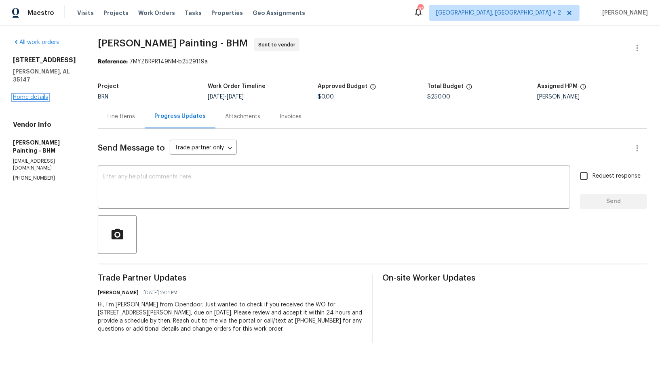
click at [27, 95] on link "Home details" at bounding box center [30, 98] width 35 height 6
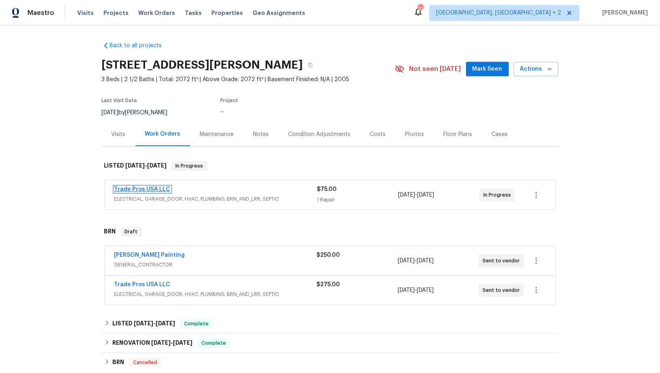
click at [146, 188] on link "Trade Pros USA LLC" at bounding box center [142, 190] width 56 height 6
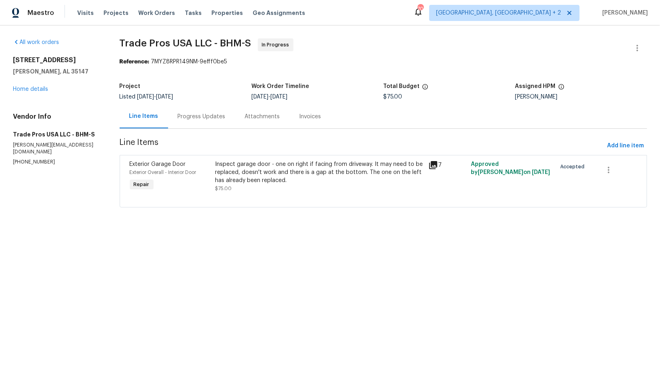
click at [196, 124] on div "Progress Updates" at bounding box center [201, 117] width 67 height 24
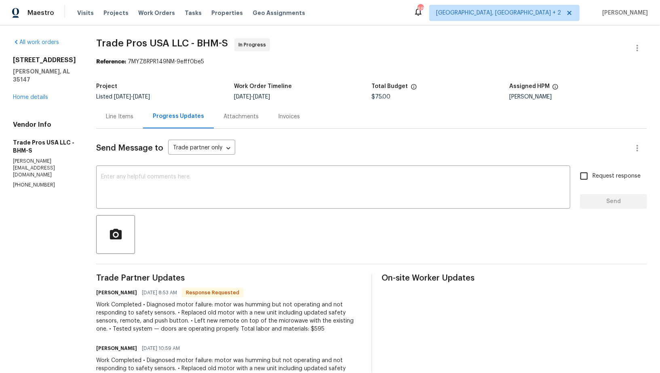
click at [124, 114] on div "Line Items" at bounding box center [119, 117] width 27 height 8
